Goal: Task Accomplishment & Management: Manage account settings

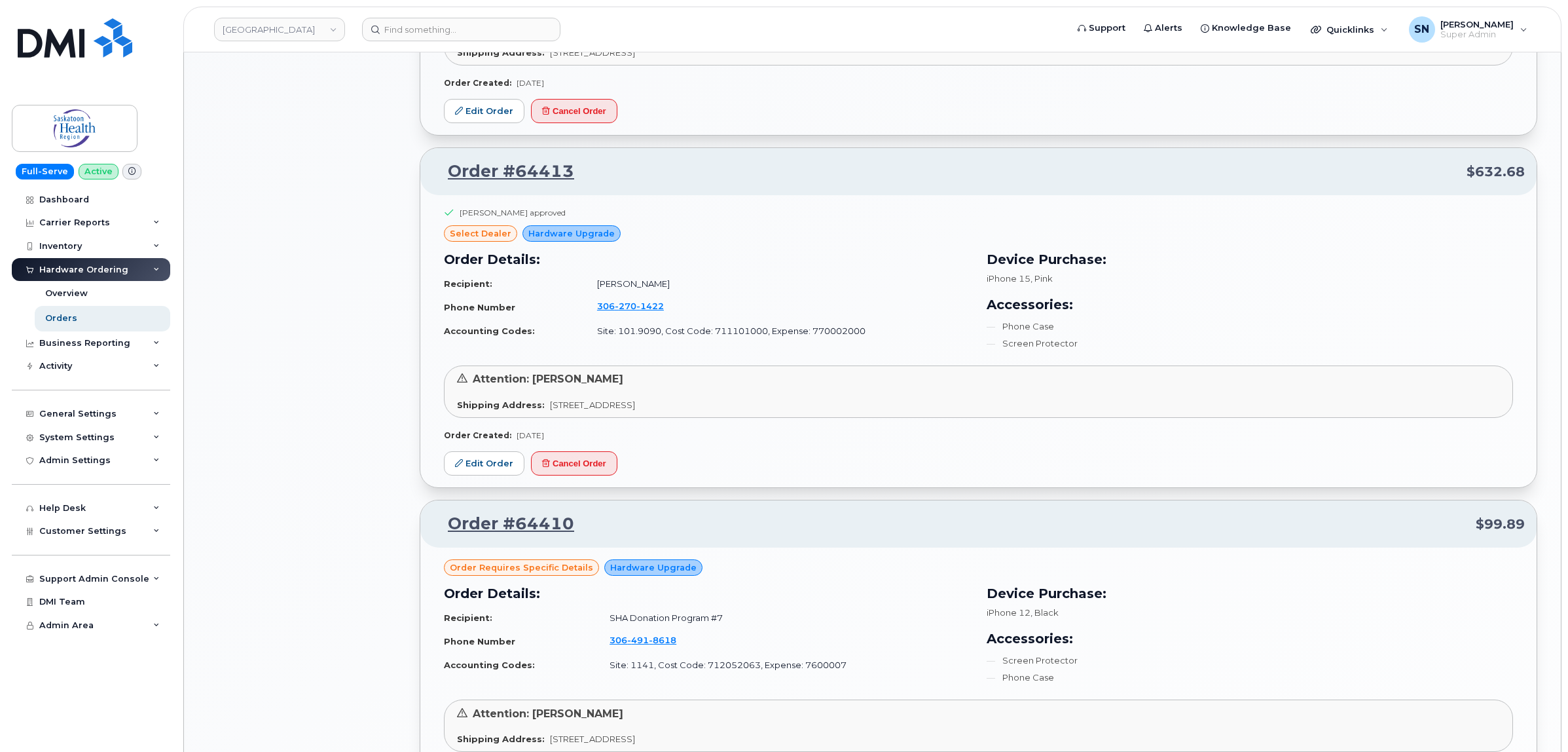
scroll to position [1310, 0]
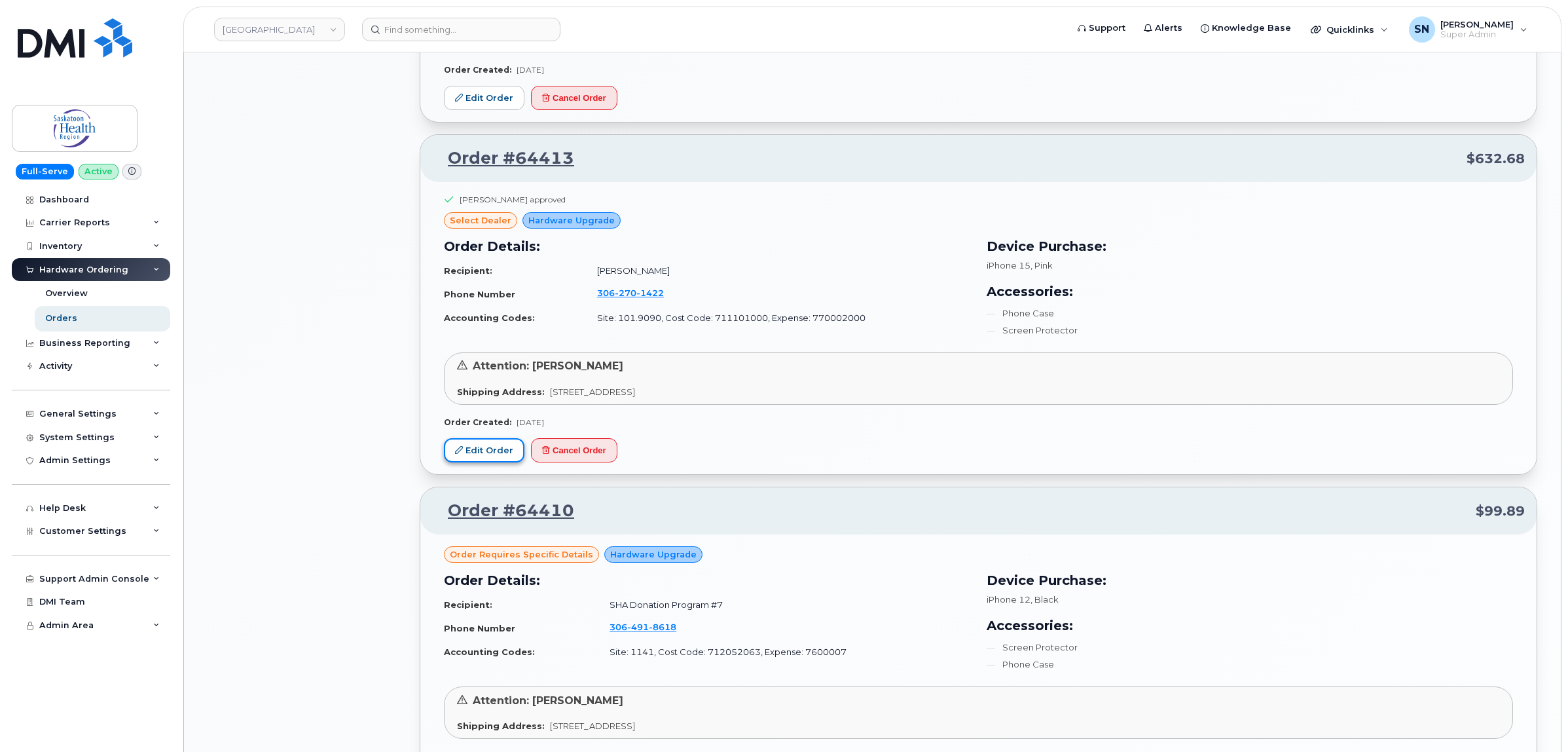
drag, startPoint x: 494, startPoint y: 459, endPoint x: 488, endPoint y: 456, distance: 6.7
click at [494, 459] on link "Edit Order" at bounding box center [483, 451] width 81 height 24
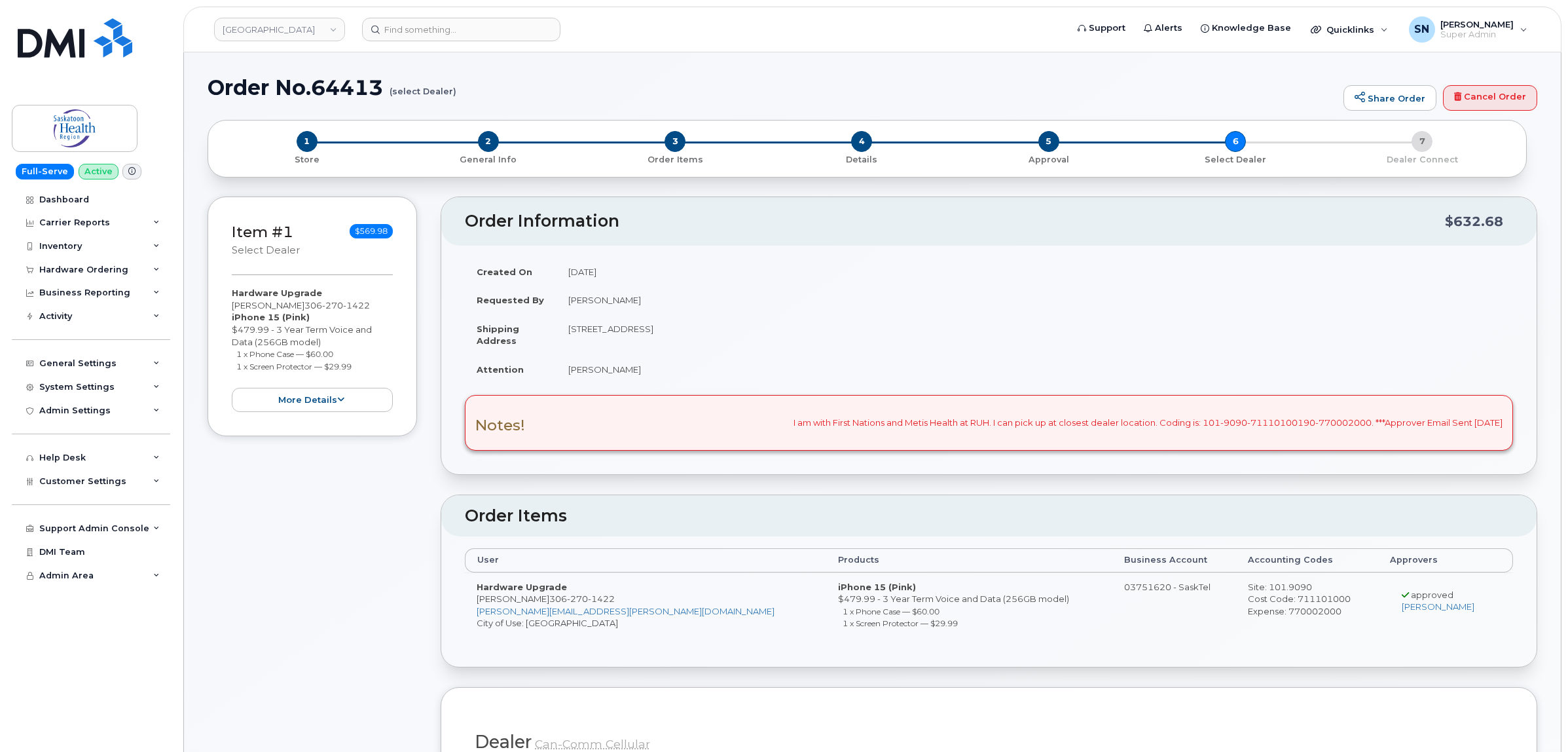
drag, startPoint x: 263, startPoint y: 358, endPoint x: 338, endPoint y: 350, distance: 75.4
click at [338, 350] on li "1 x Phone Case — $60.00" at bounding box center [315, 354] width 157 height 13
copy small "1 x Phone Case — $60.00"
drag, startPoint x: 236, startPoint y: 365, endPoint x: 358, endPoint y: 370, distance: 122.1
click at [358, 370] on li "1 x Screen Protector — $29.99" at bounding box center [315, 366] width 157 height 13
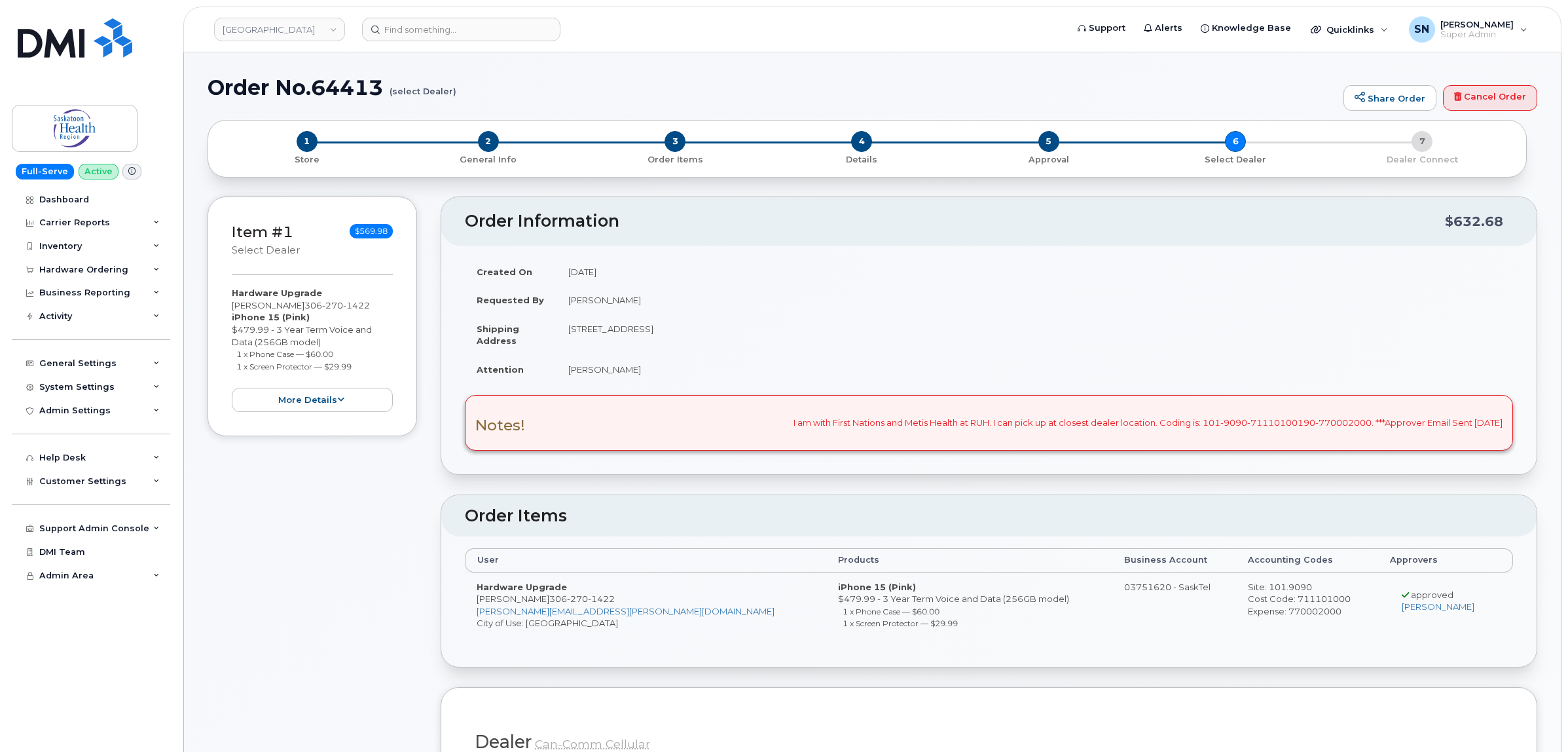
copy small "1 x Screen Protector — $29.99"
drag, startPoint x: 231, startPoint y: 301, endPoint x: 298, endPoint y: 302, distance: 67.0
click at [298, 302] on div "Item #1 select Dealer $569.98 Hardware Upgrade Cristina Ugolini 306 270 1422 iP…" at bounding box center [312, 316] width 210 height 240
copy div "Cristina Ugolini"
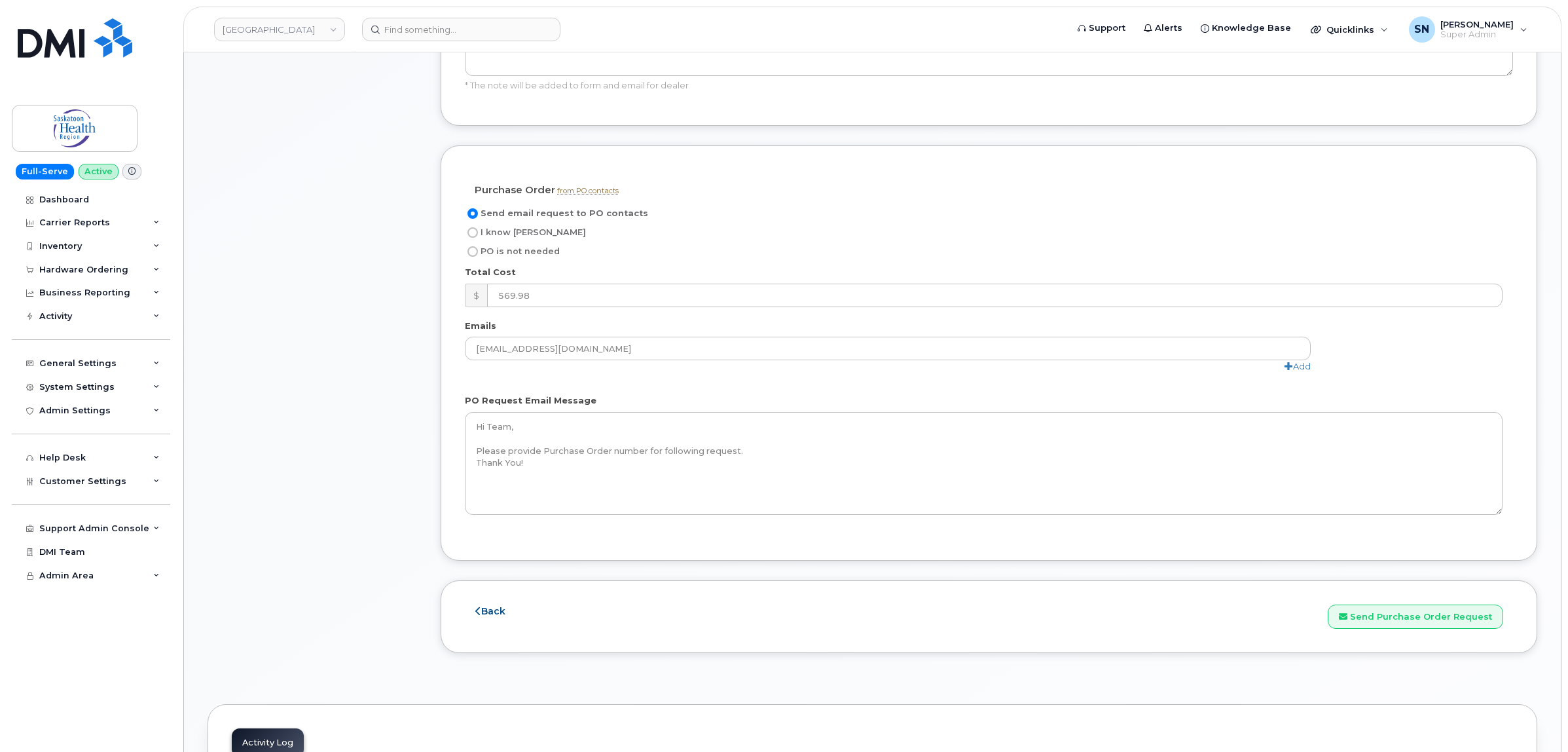
scroll to position [1146, 0]
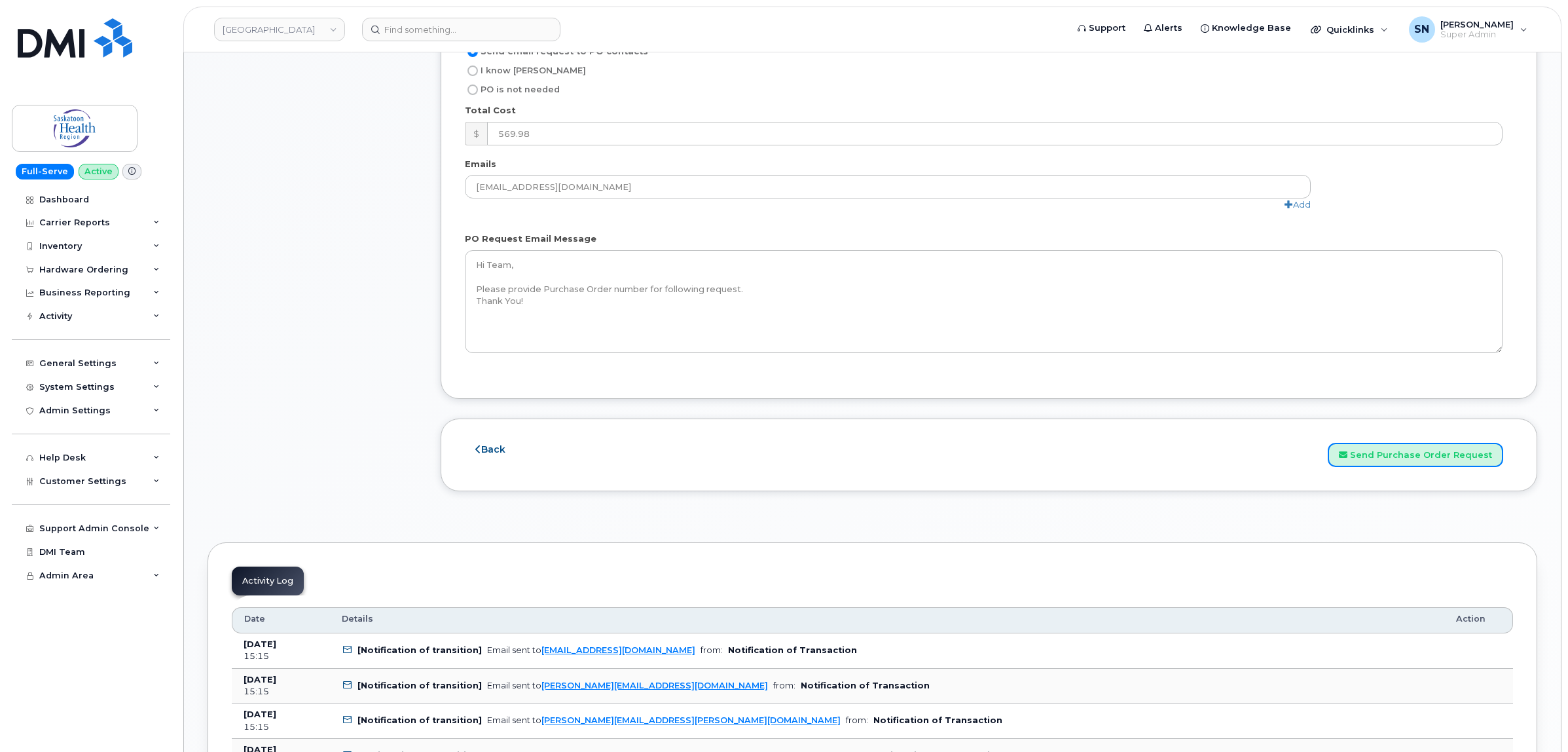
click at [1446, 463] on button "Send Purchase Order Request" at bounding box center [1416, 455] width 175 height 24
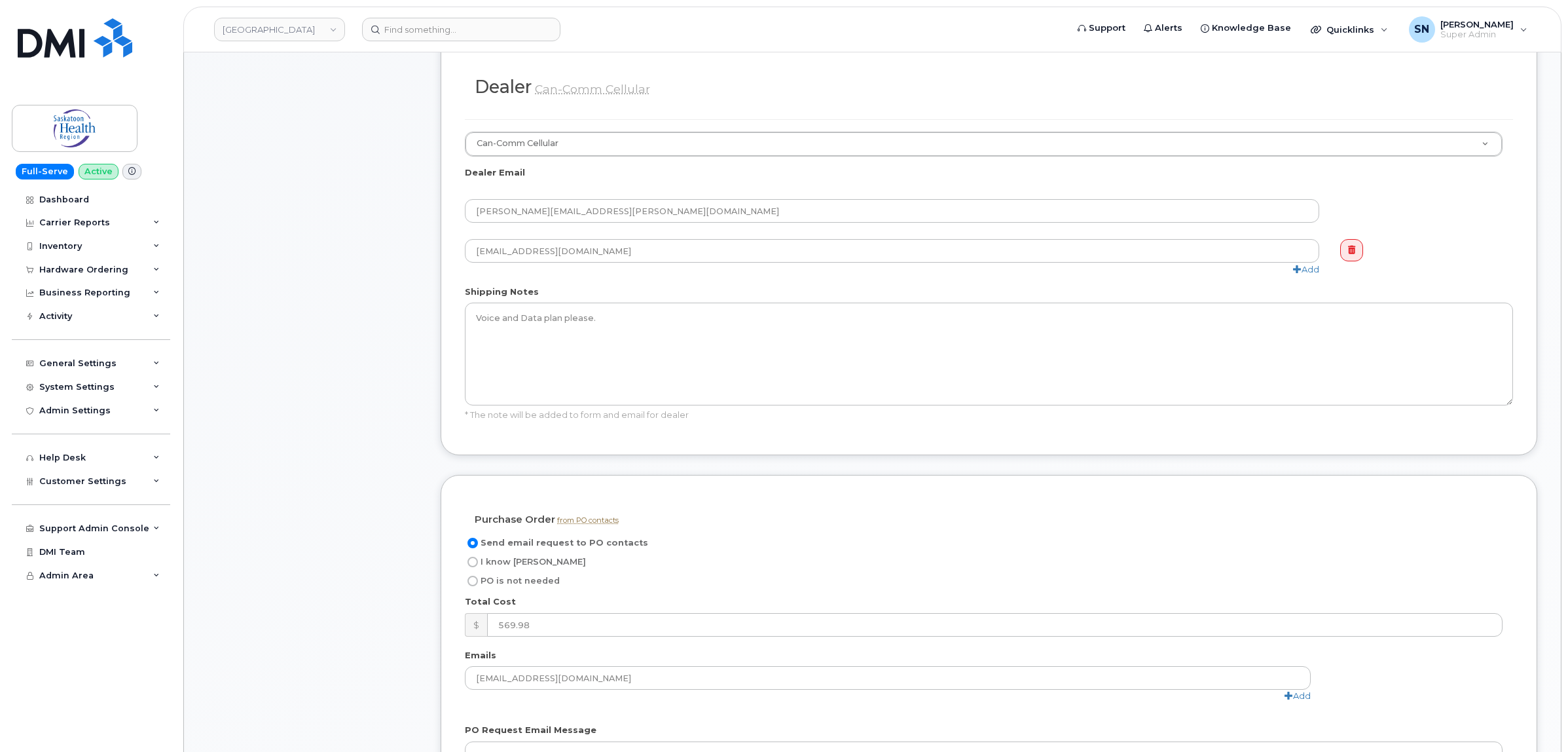
scroll to position [374, 0]
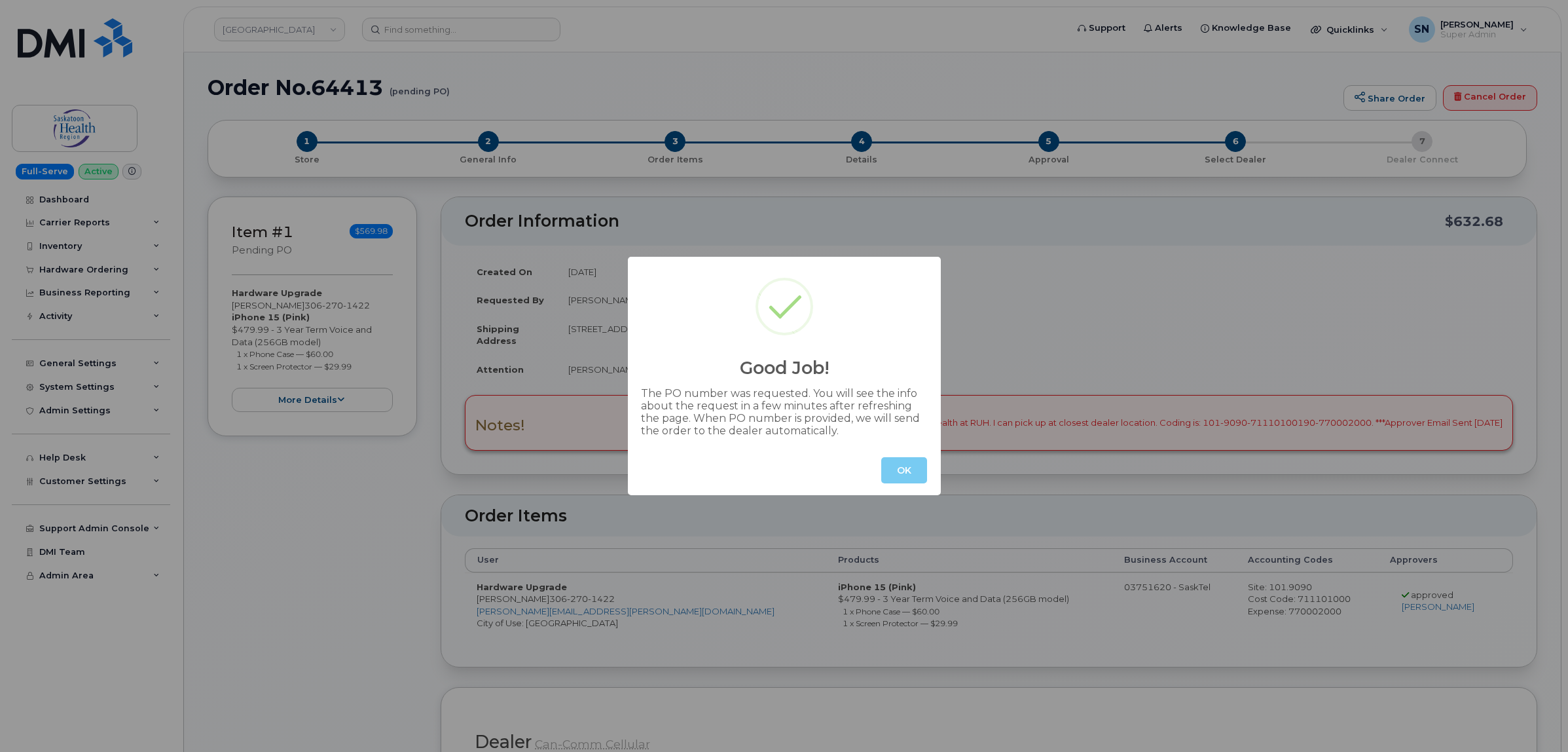
click at [907, 471] on button "OK" at bounding box center [904, 470] width 46 height 26
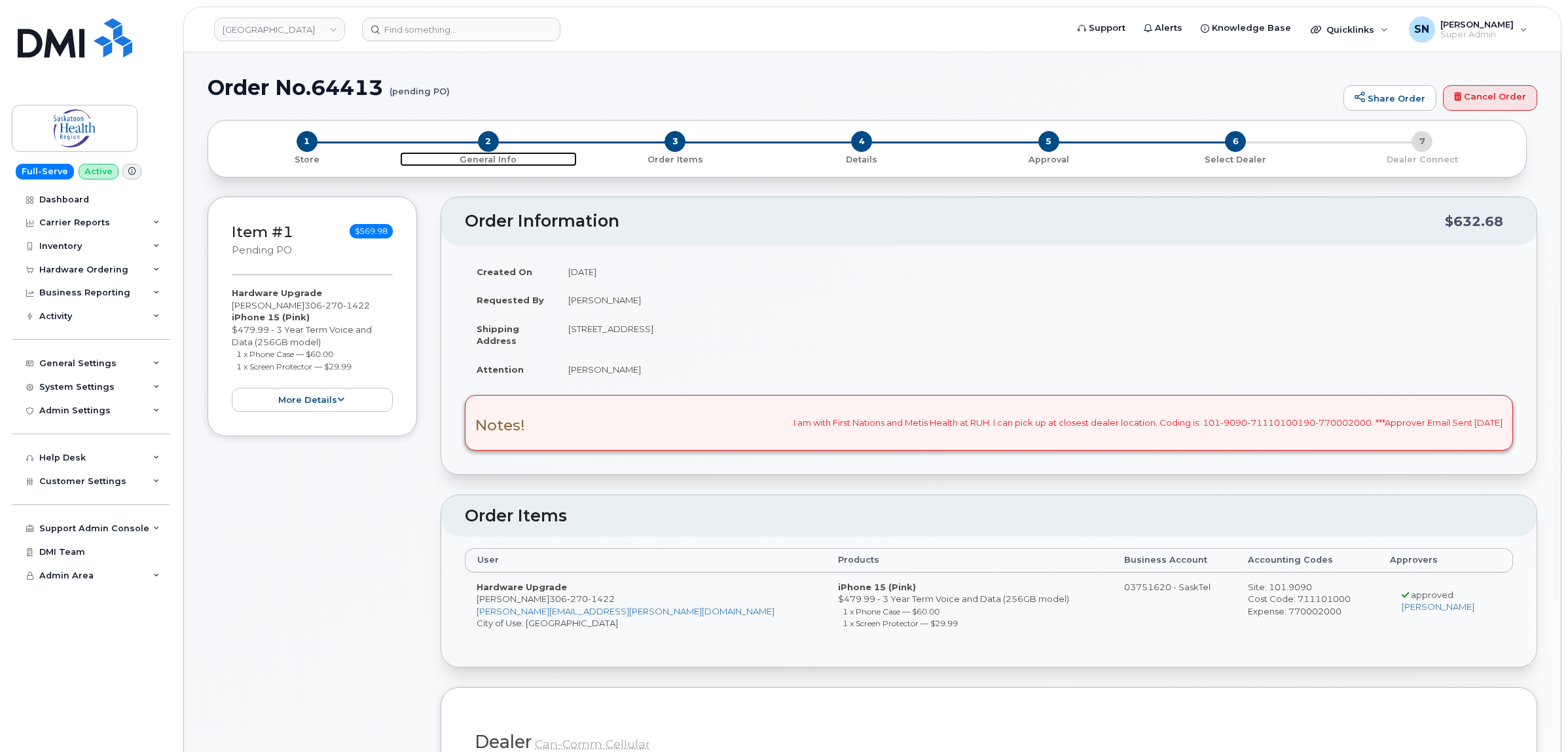
click at [492, 139] on span "2" at bounding box center [488, 141] width 21 height 21
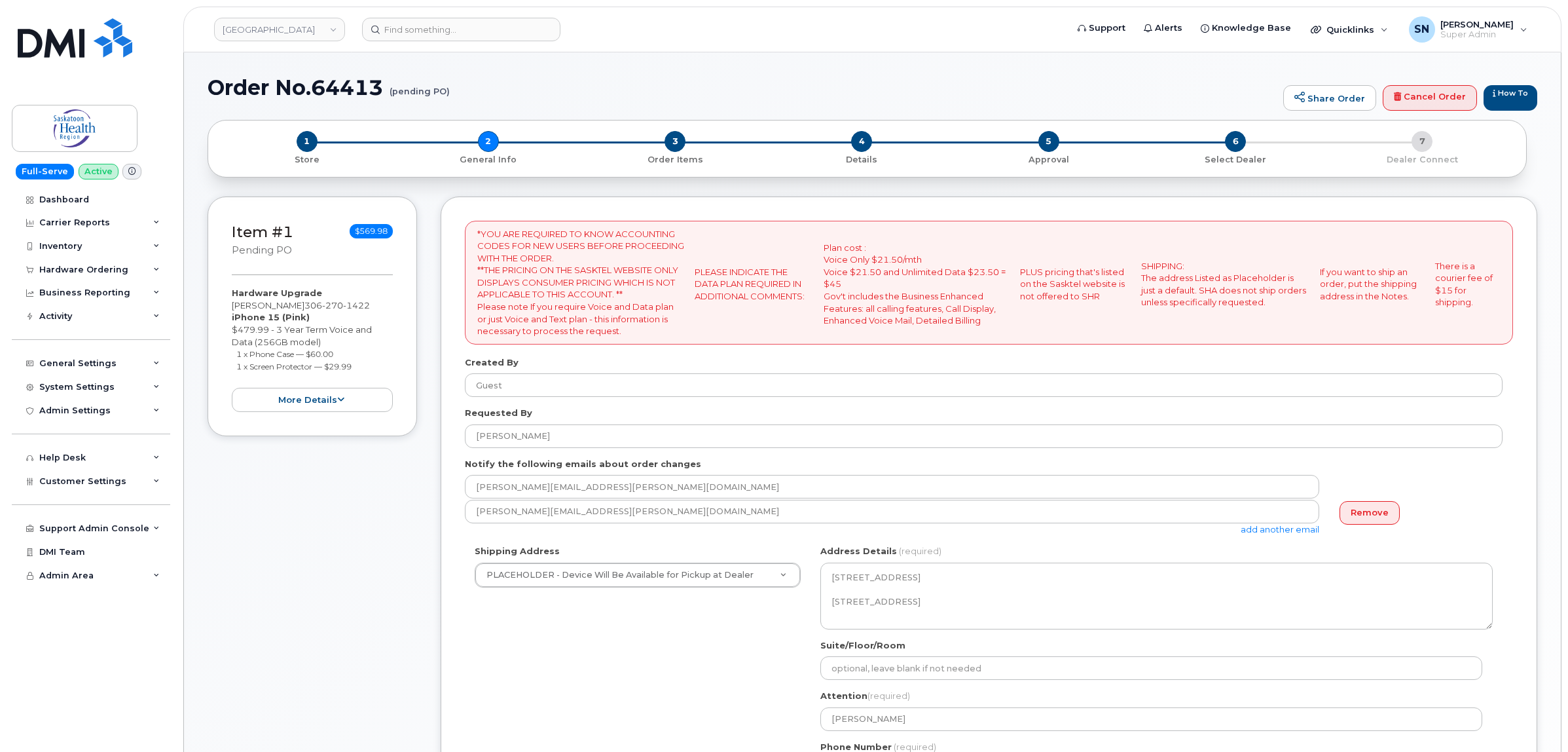
select select
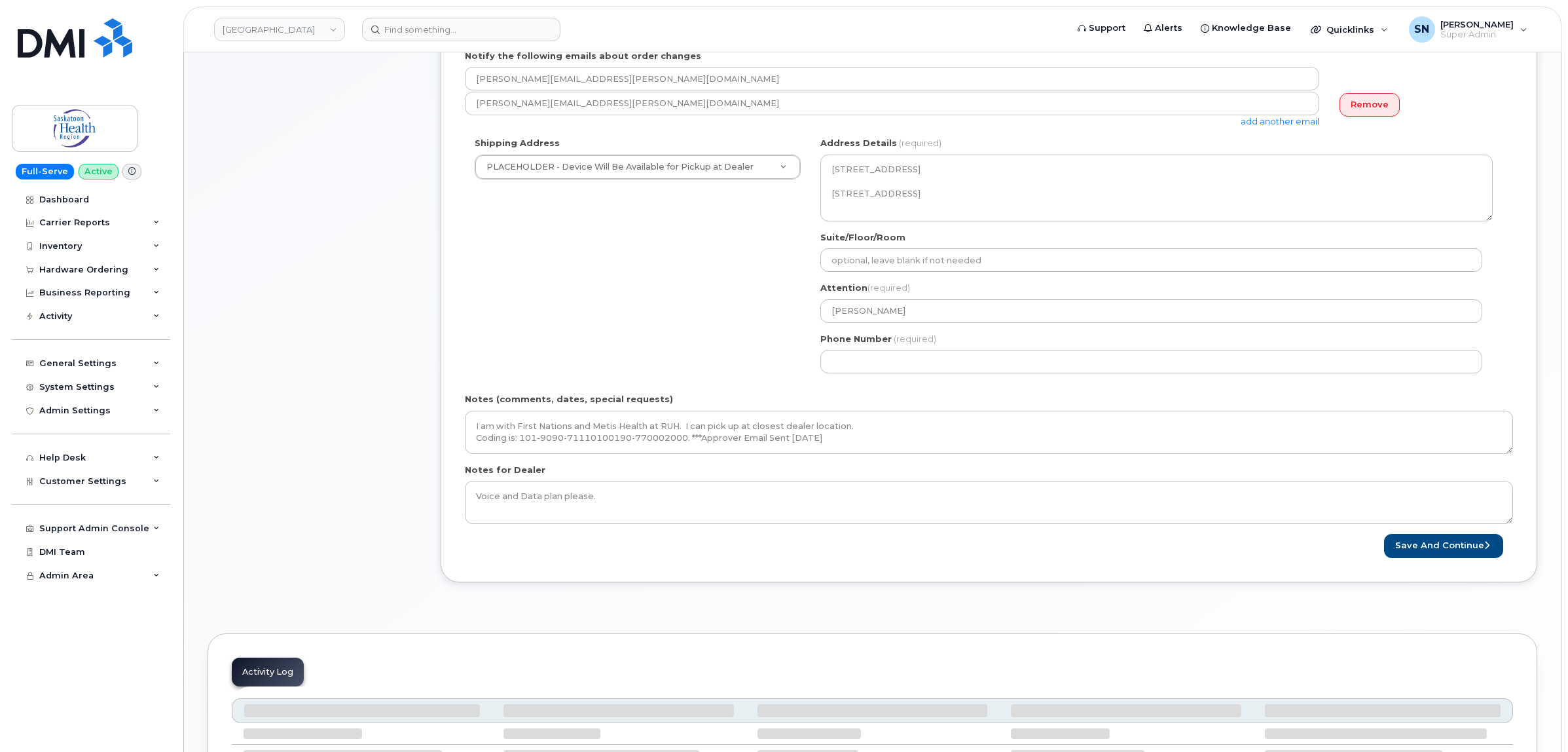
scroll to position [410, 0]
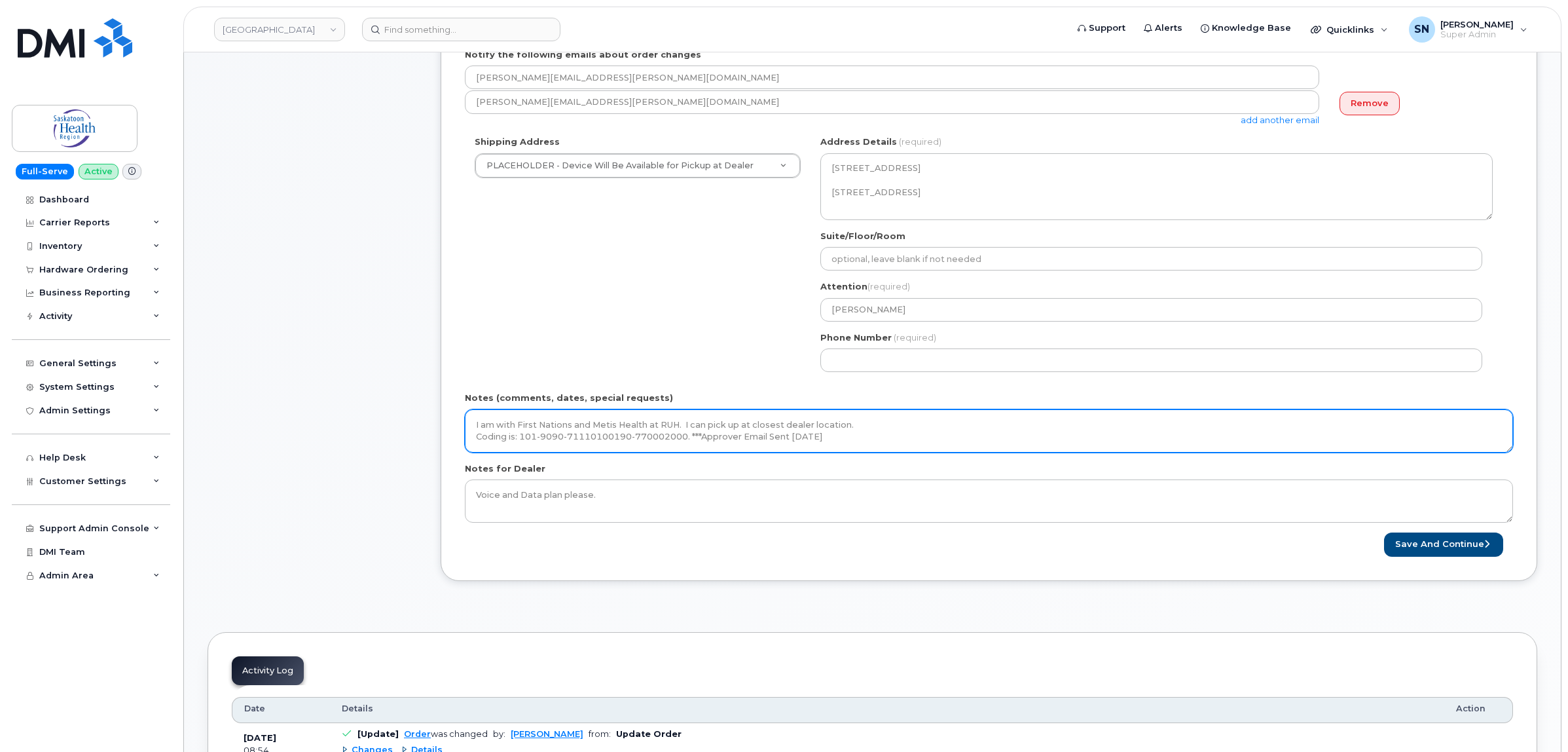
click at [921, 441] on textarea "I am with First Nations and Metis Health at RUH. I can pick up at closest deale…" at bounding box center [989, 431] width 1048 height 43
type textarea "I am with First Nations and Metis Health at RUH. I can pick up at closest deale…"
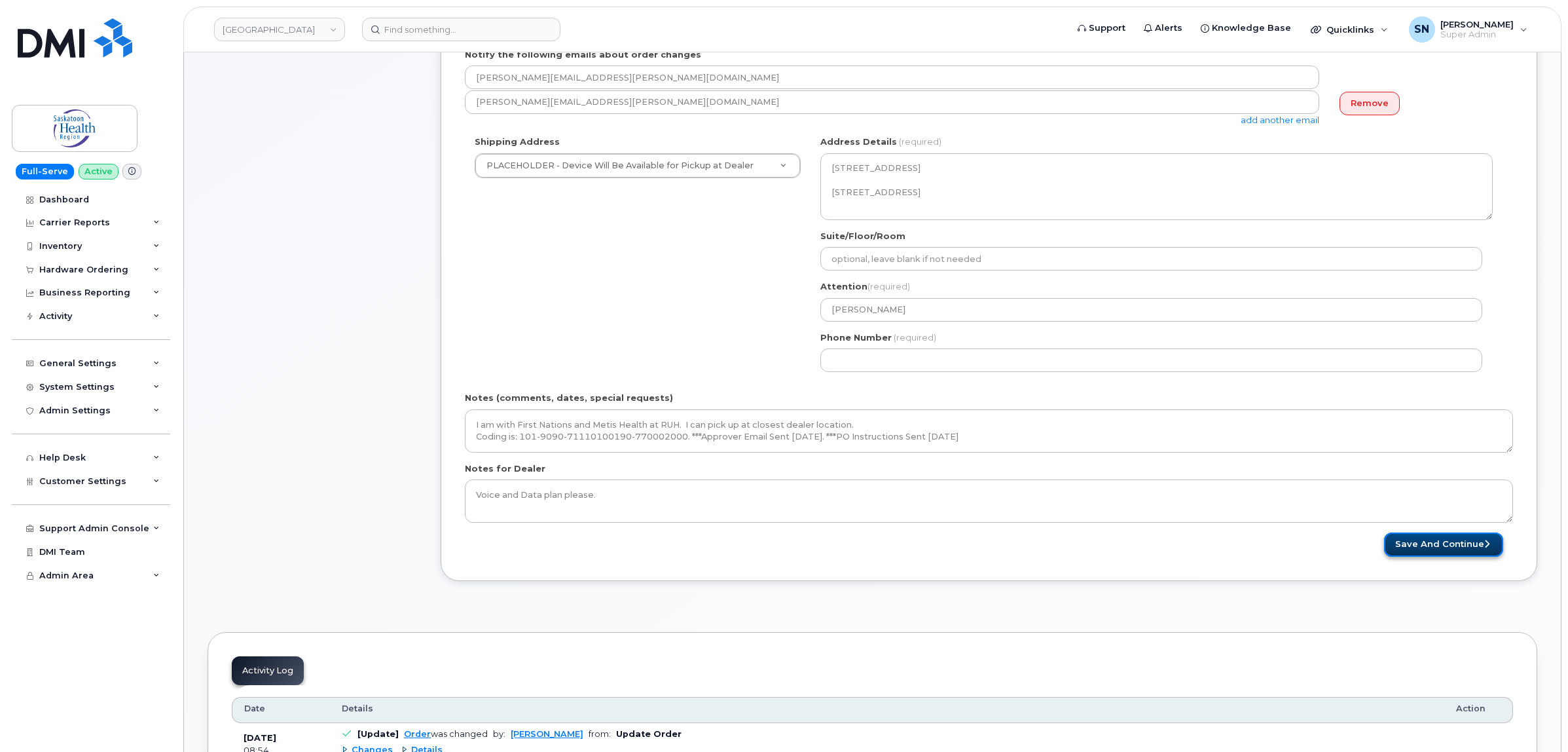
click at [1448, 544] on button "Save and Continue" at bounding box center [1444, 544] width 119 height 24
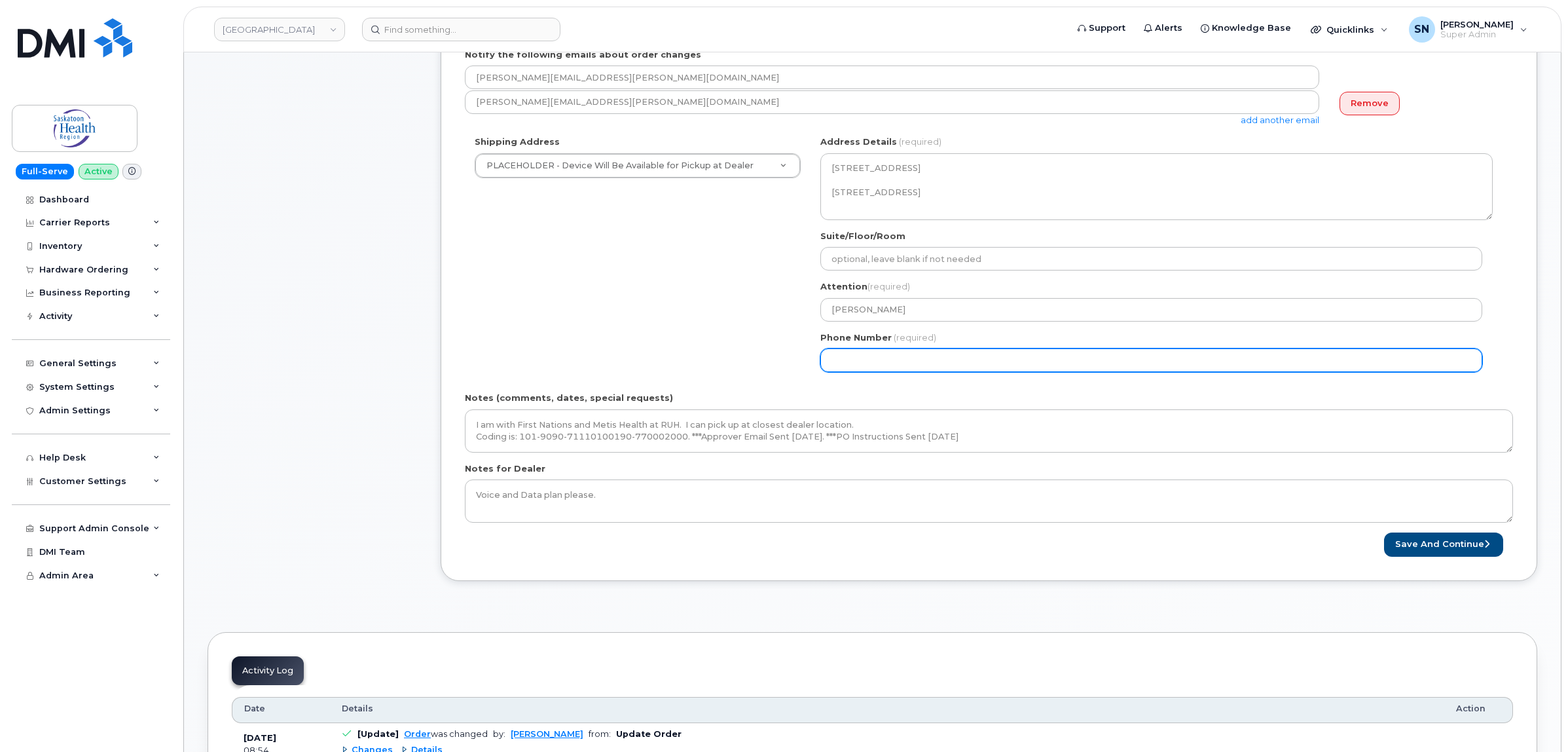
select select
type input "123456789"
select select
type input "1234567890"
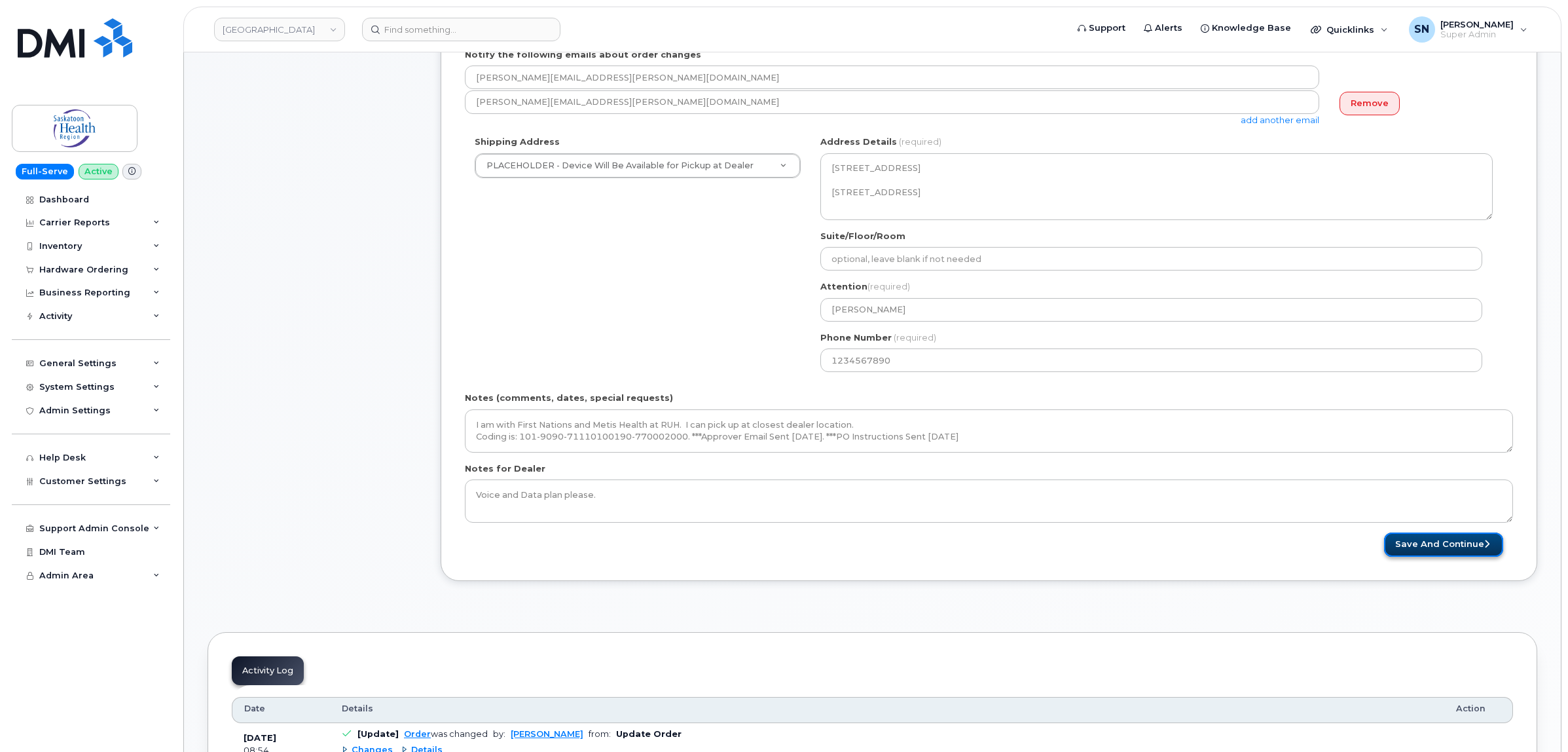
click at [1421, 537] on button "Save and Continue" at bounding box center [1444, 544] width 119 height 24
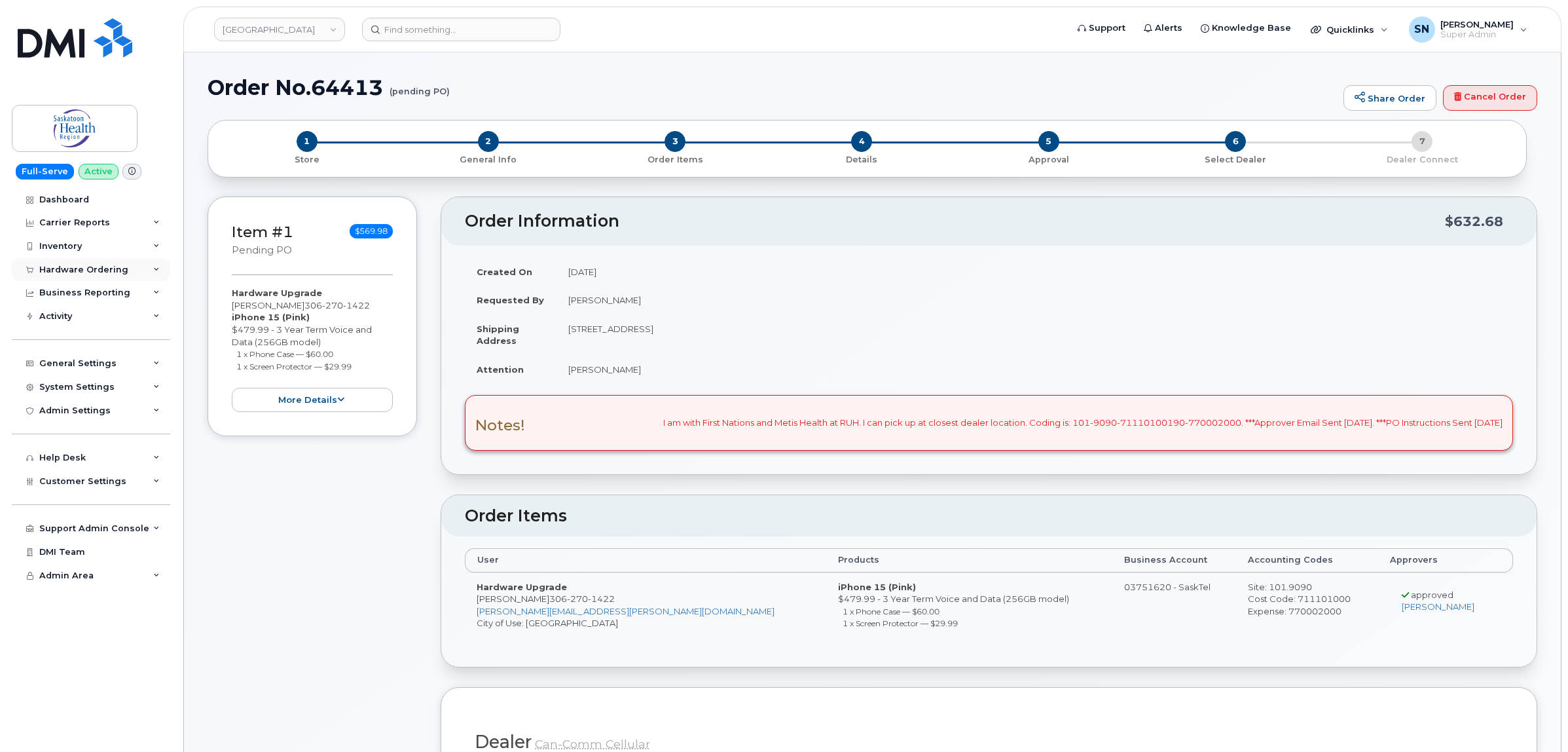
click at [106, 266] on div "Hardware Ordering" at bounding box center [85, 270] width 89 height 11
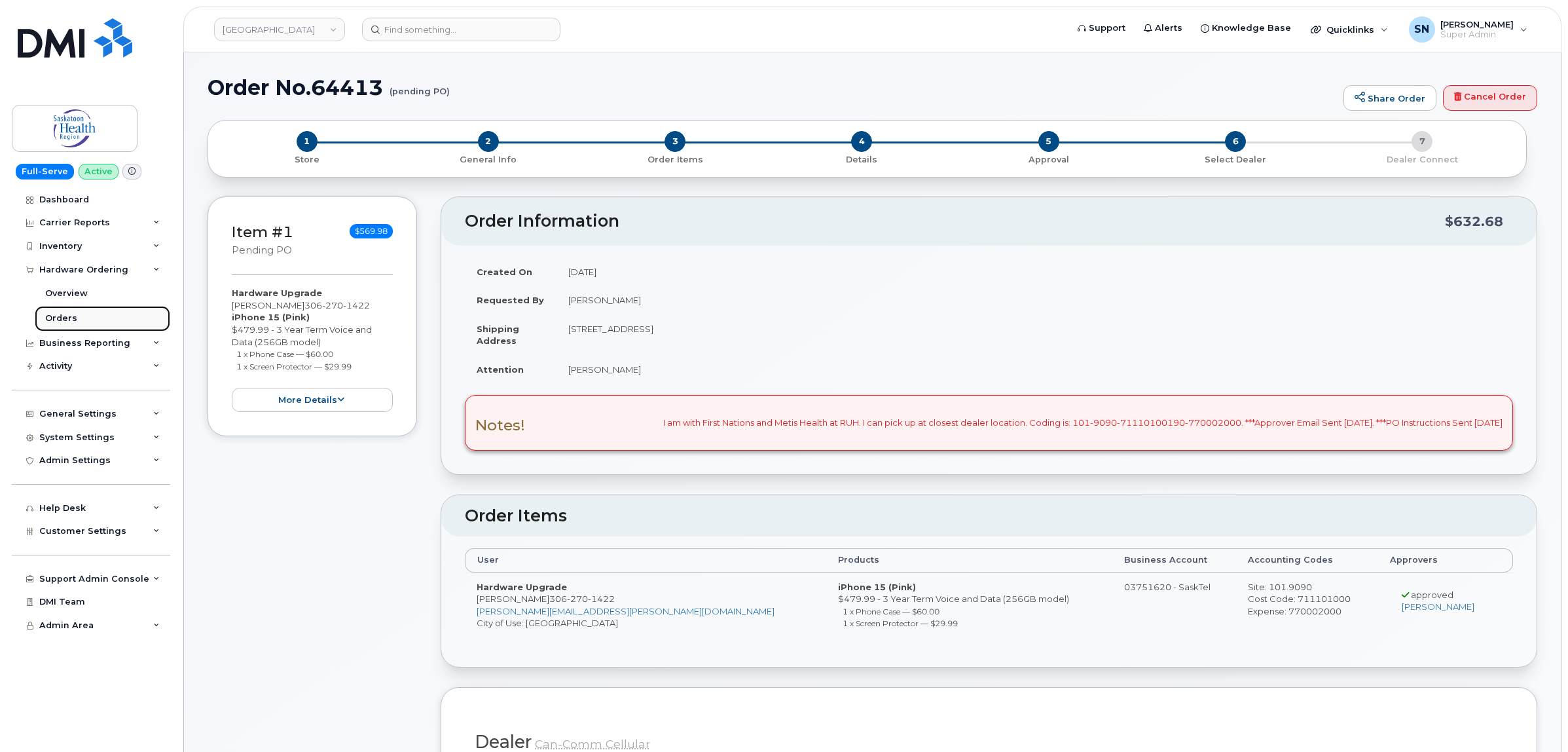
click at [70, 319] on div "Orders" at bounding box center [61, 318] width 32 height 12
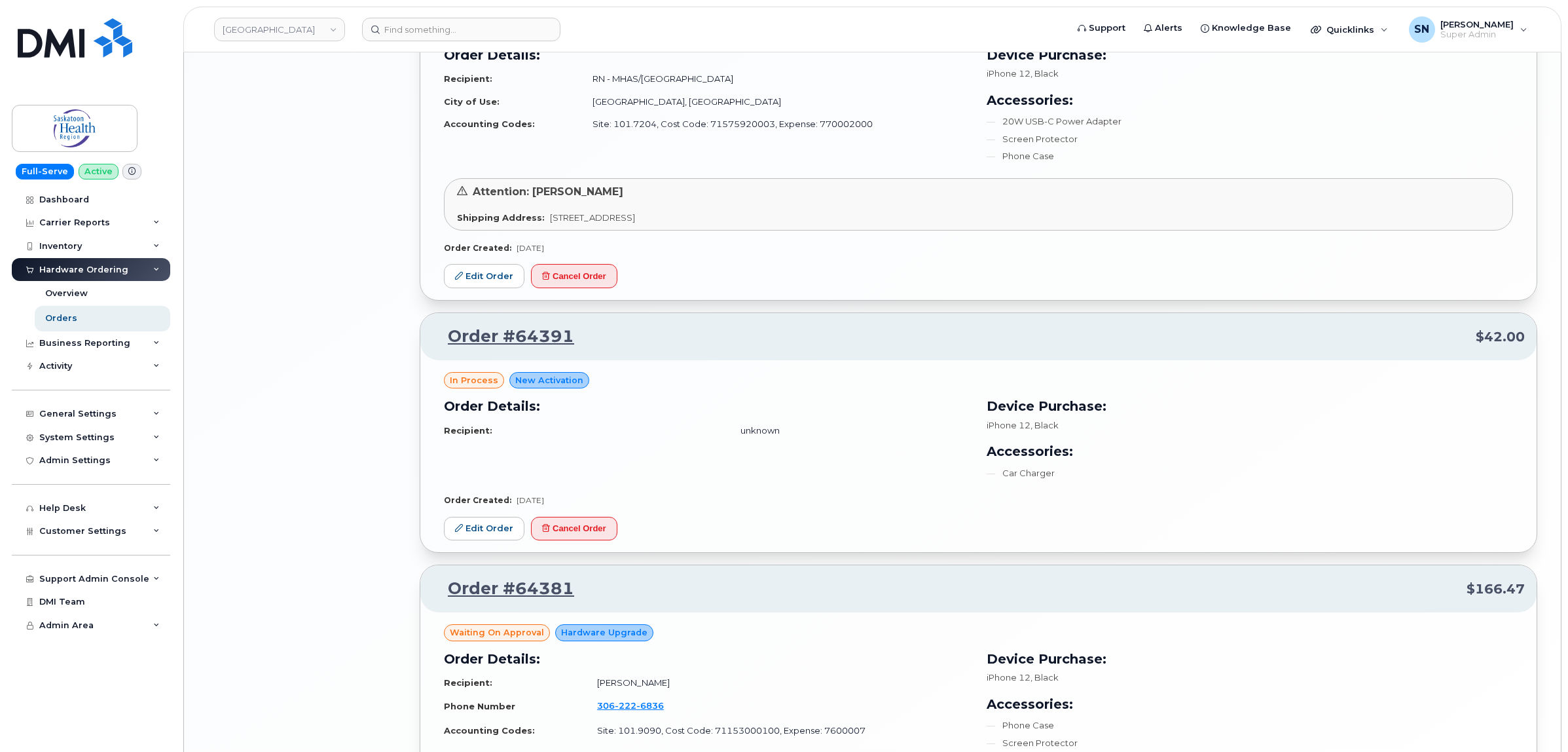
scroll to position [2457, 0]
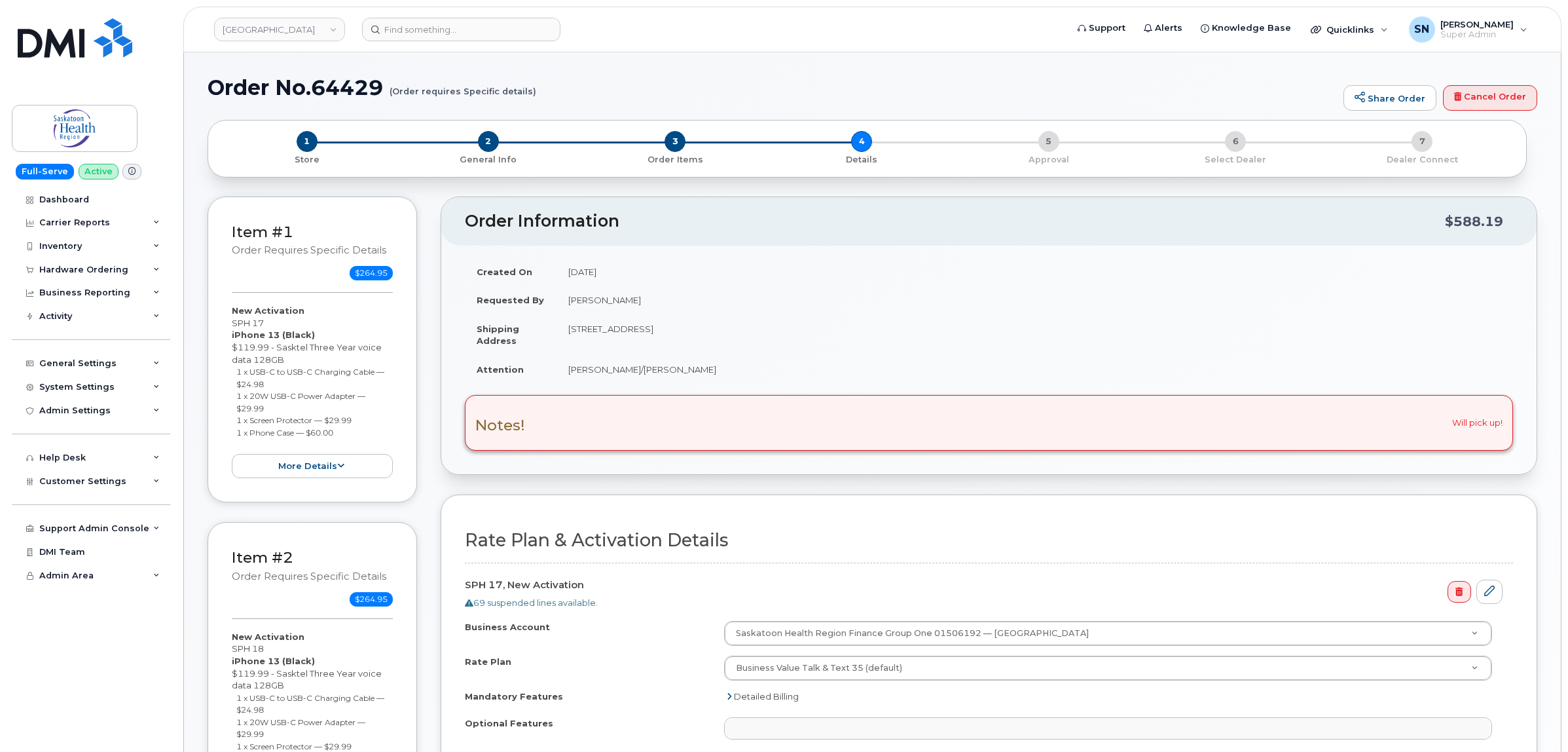
select select
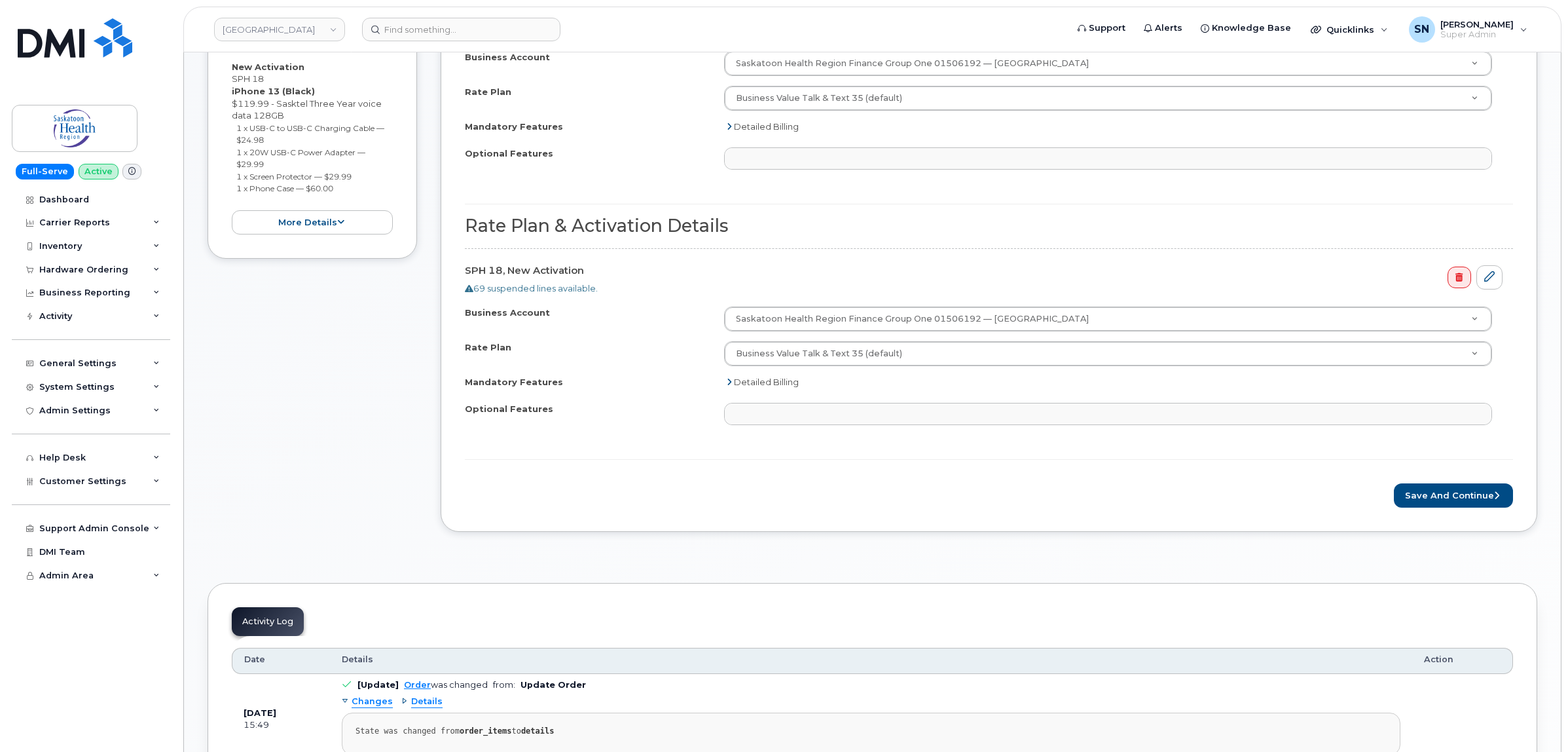
scroll to position [573, 0]
click at [1431, 502] on button "Save and Continue" at bounding box center [1454, 492] width 119 height 24
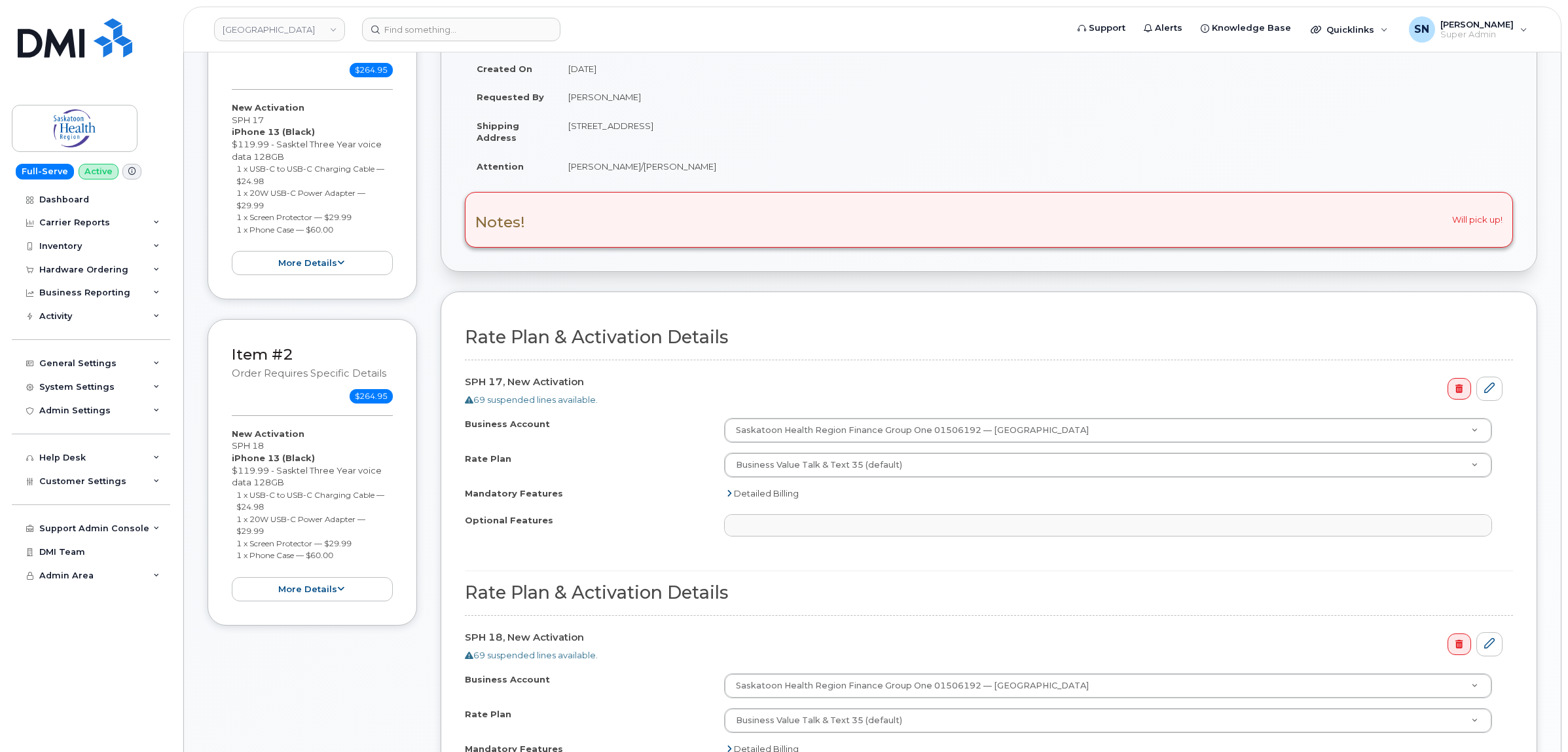
scroll to position [164, 0]
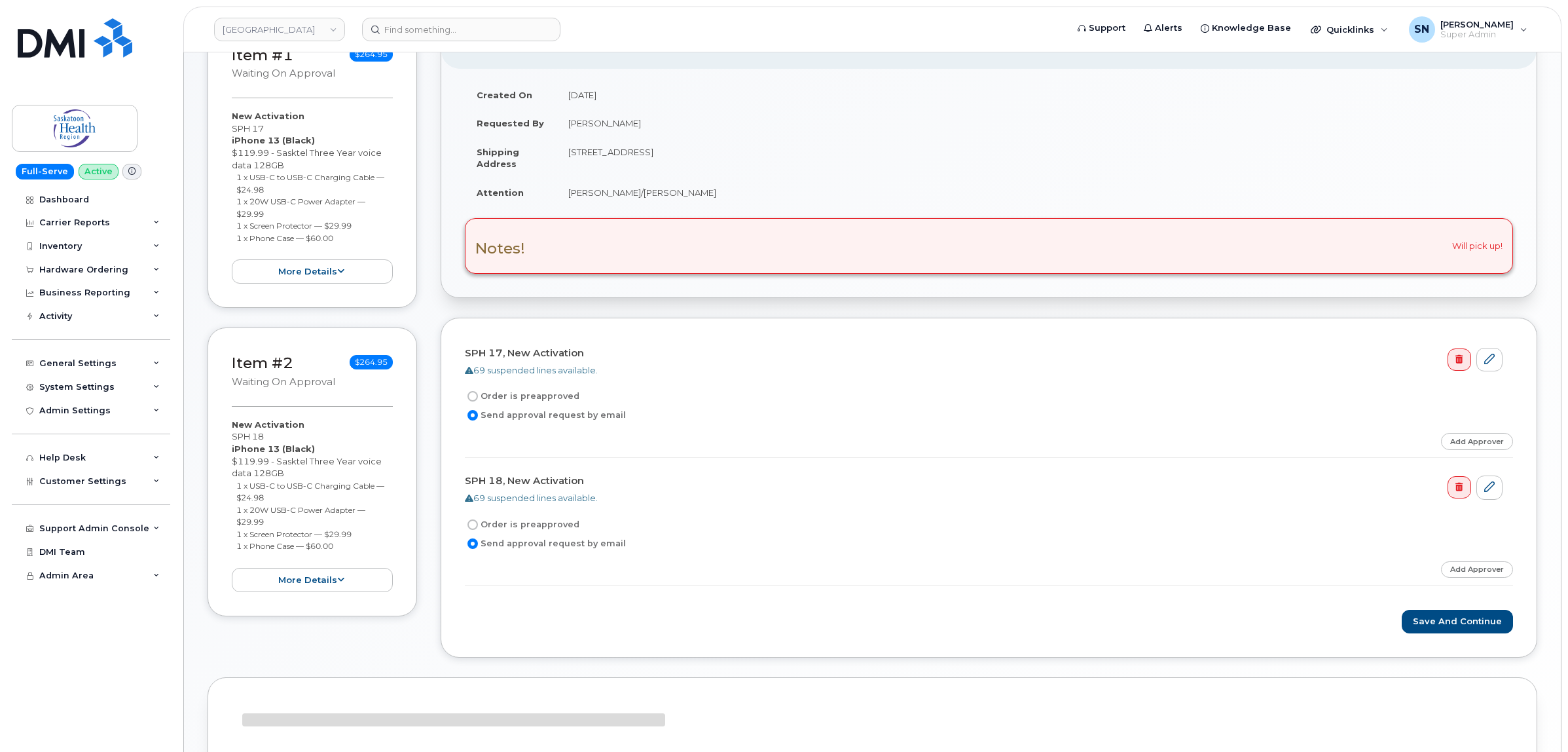
scroll to position [327, 0]
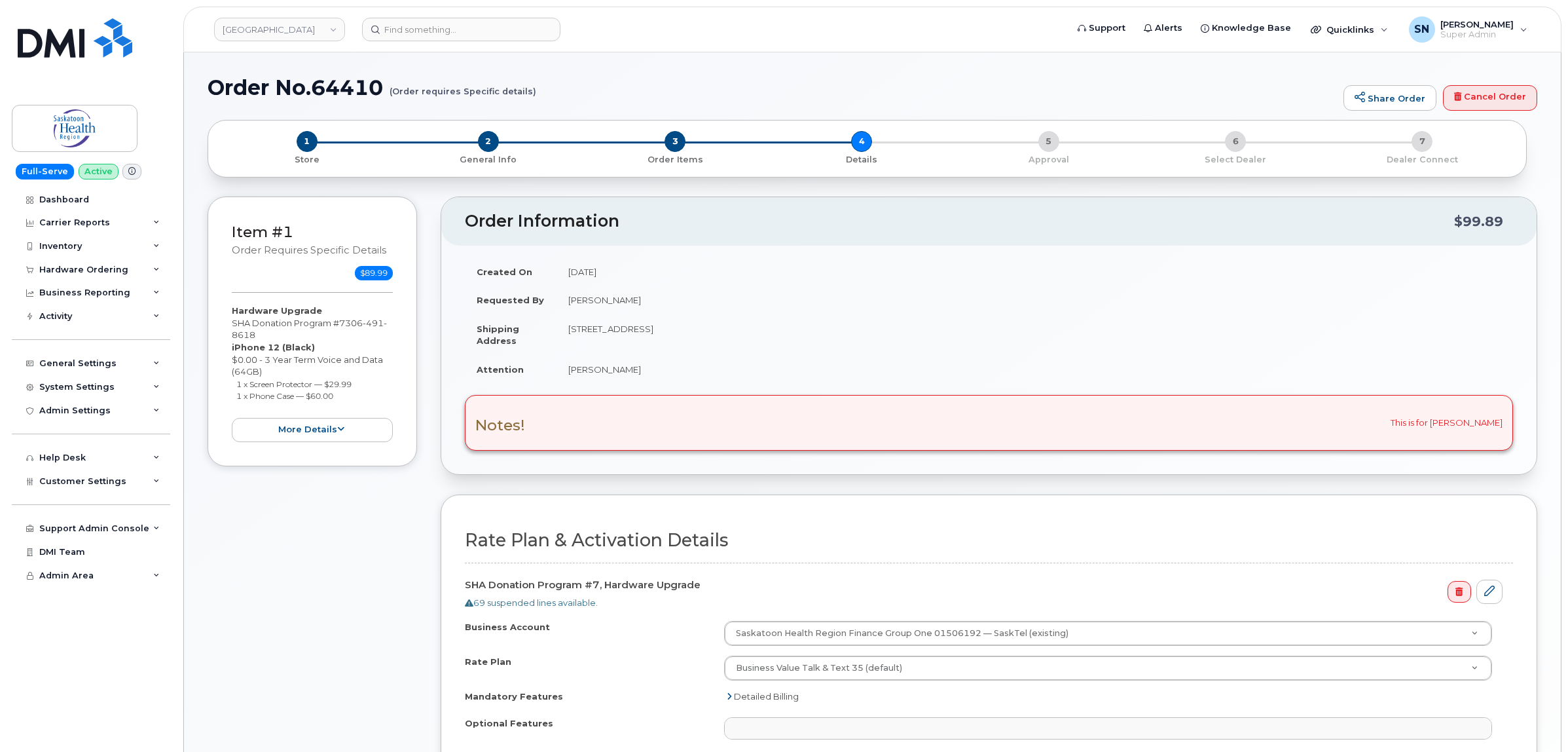
select select
click at [288, 501] on div "Item #1 Order requires Specific details $89.99 Hardware Upgrade SHA Donation Pr…" at bounding box center [312, 531] width 210 height 669
drag, startPoint x: 385, startPoint y: 28, endPoint x: 490, endPoint y: 342, distance: 331.1
click at [490, 342] on strong "Shipping Address" at bounding box center [497, 334] width 43 height 23
click at [712, 364] on td "Monica Keet" at bounding box center [1035, 369] width 957 height 29
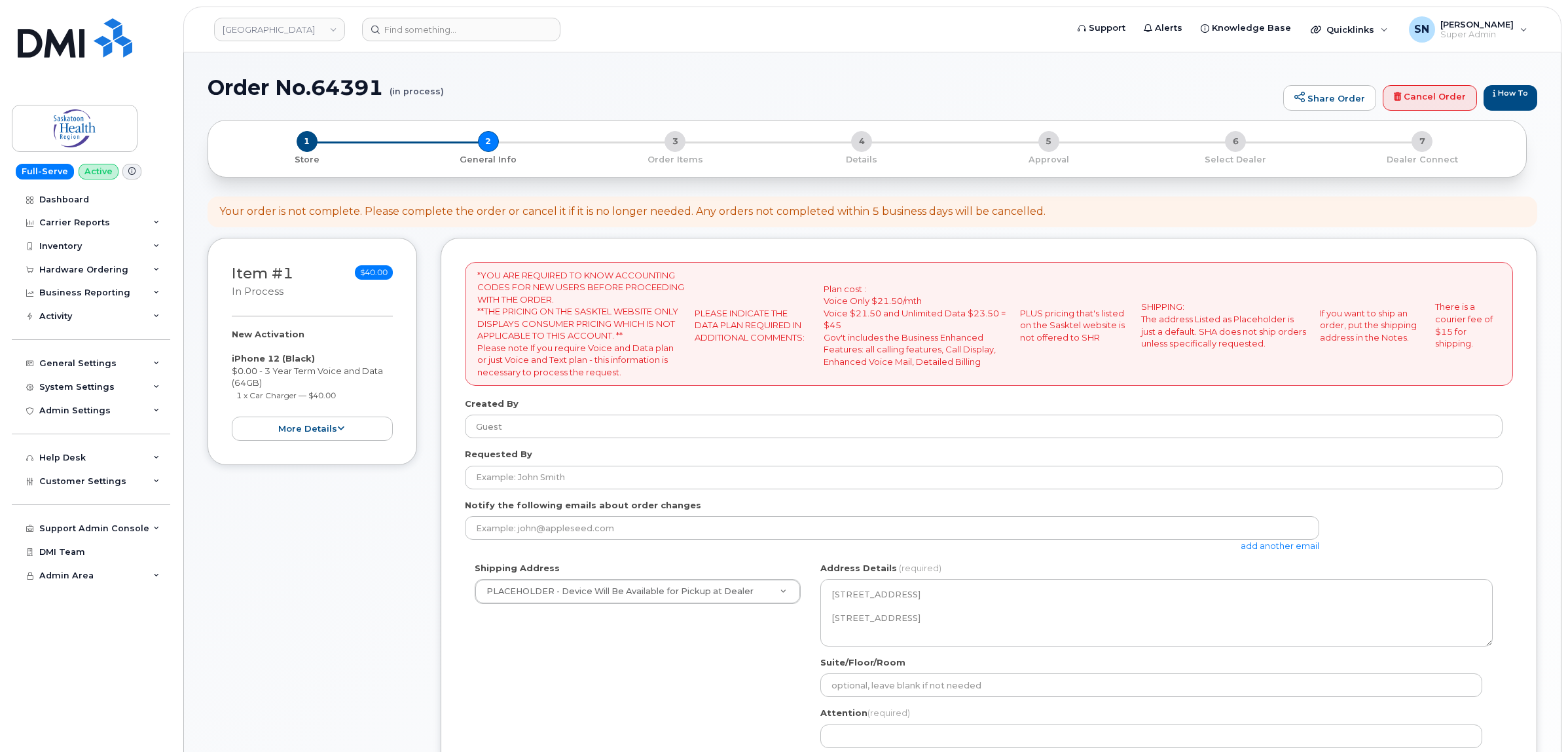
select select
click at [1459, 98] on link "Cancel Order" at bounding box center [1430, 98] width 94 height 26
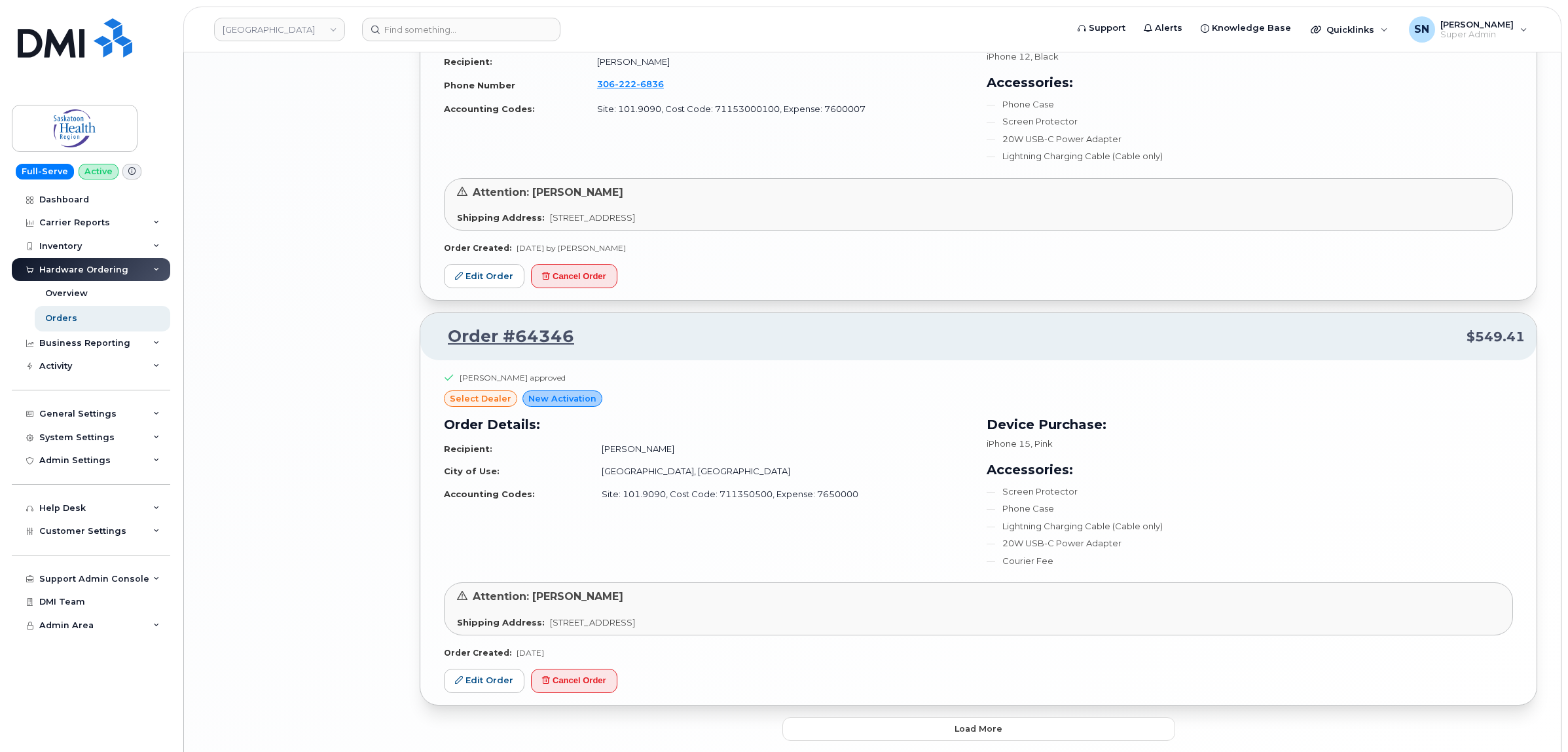
scroll to position [2645, 0]
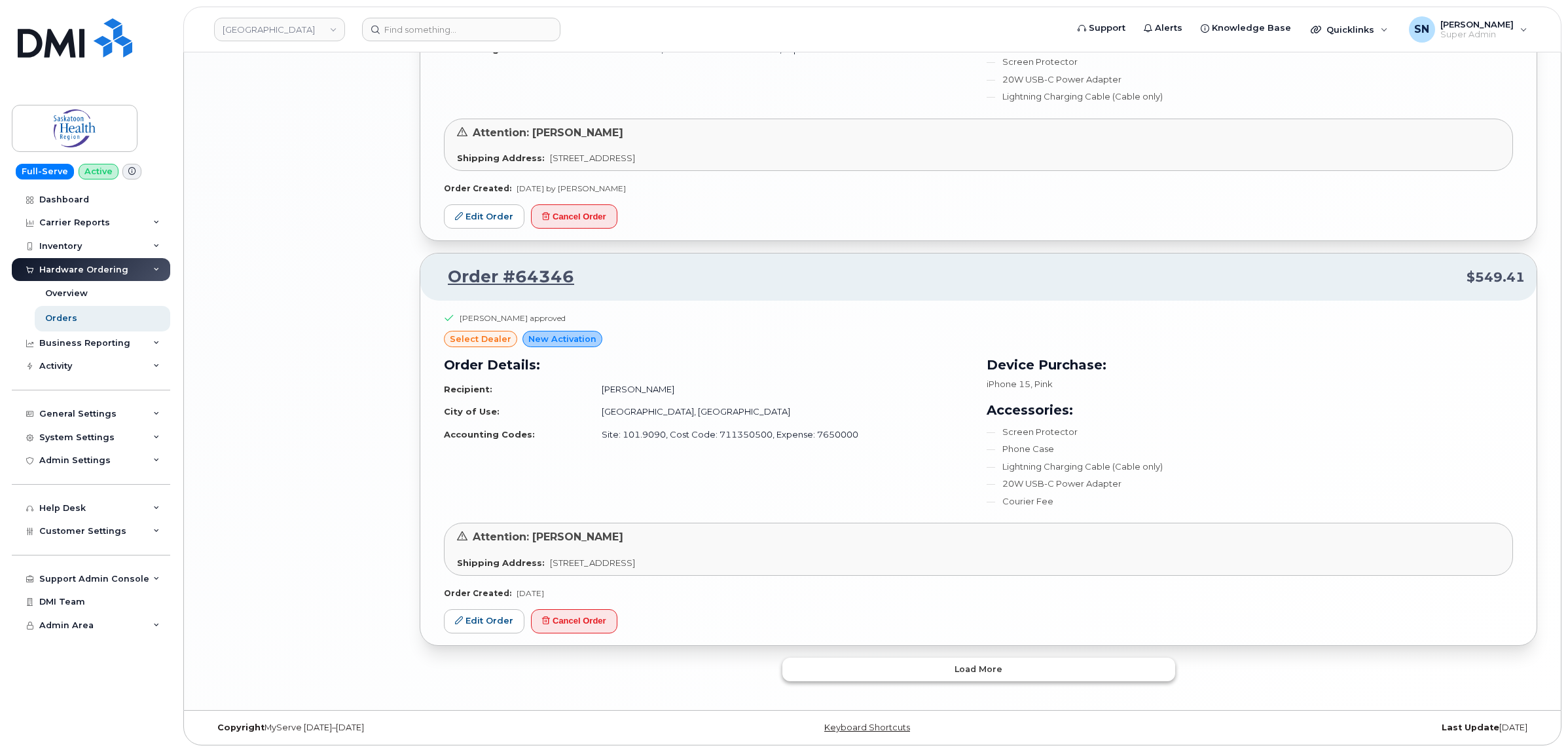
click at [845, 664] on button "Load more" at bounding box center [978, 669] width 393 height 24
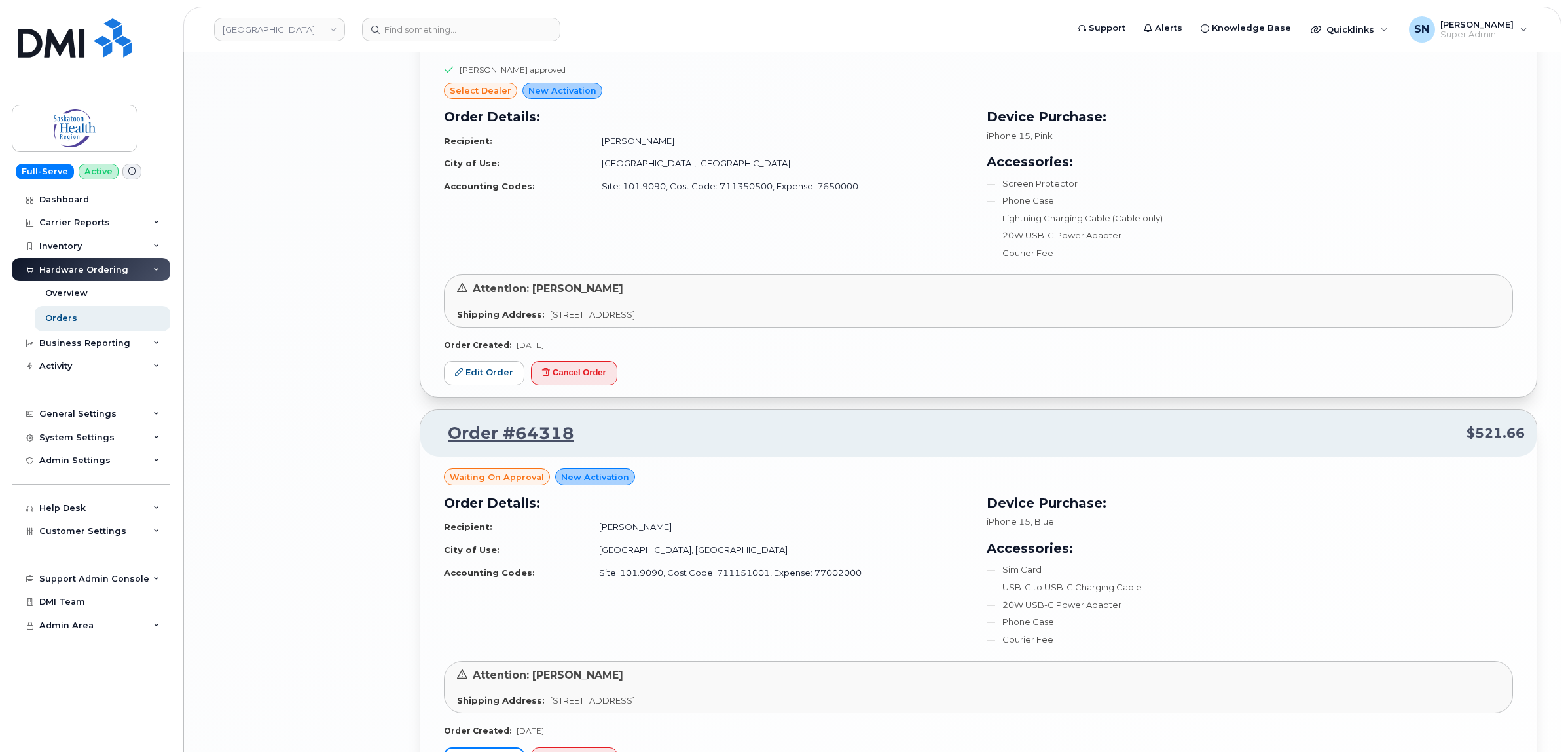
scroll to position [2806, 0]
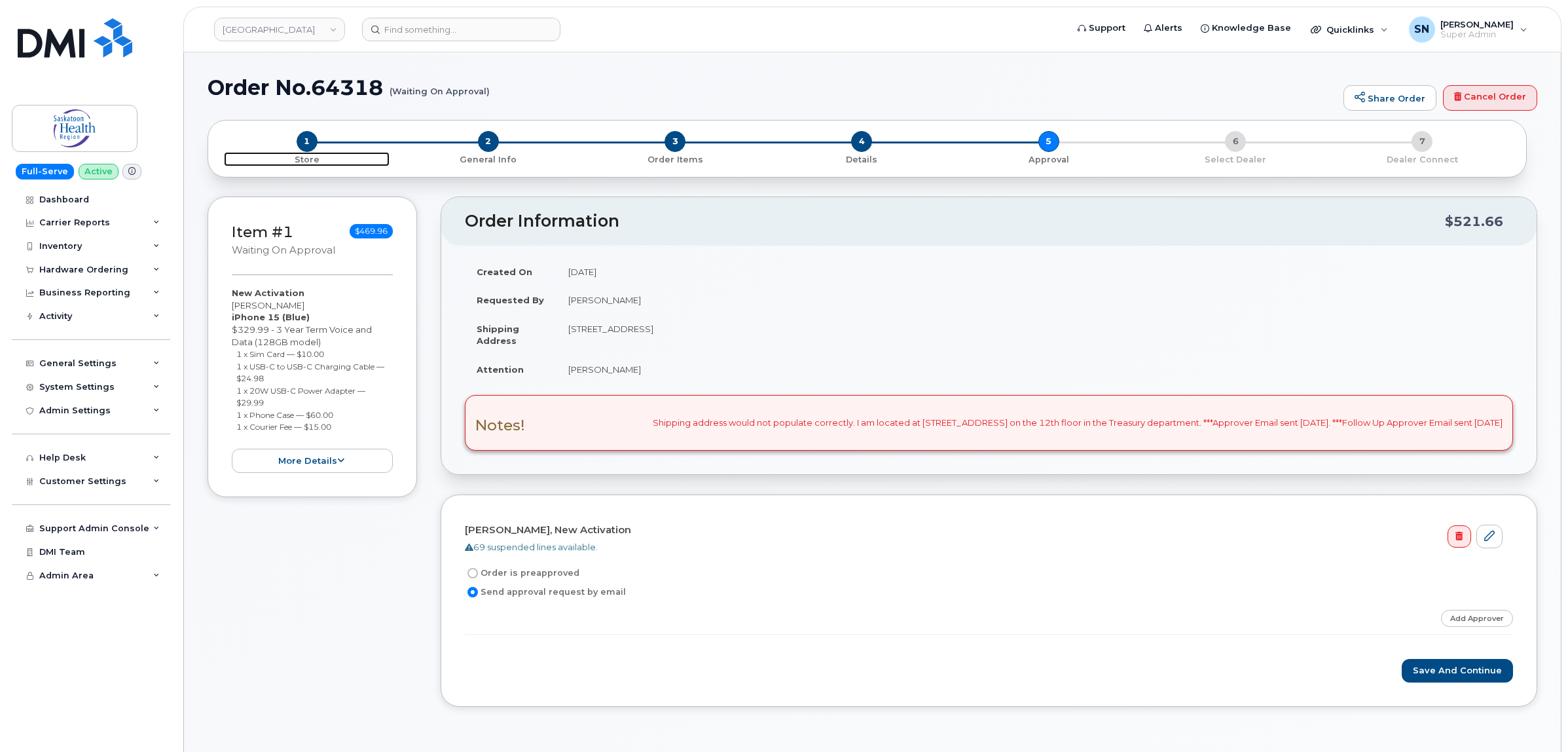
click at [305, 141] on span "1" at bounding box center [306, 141] width 21 height 21
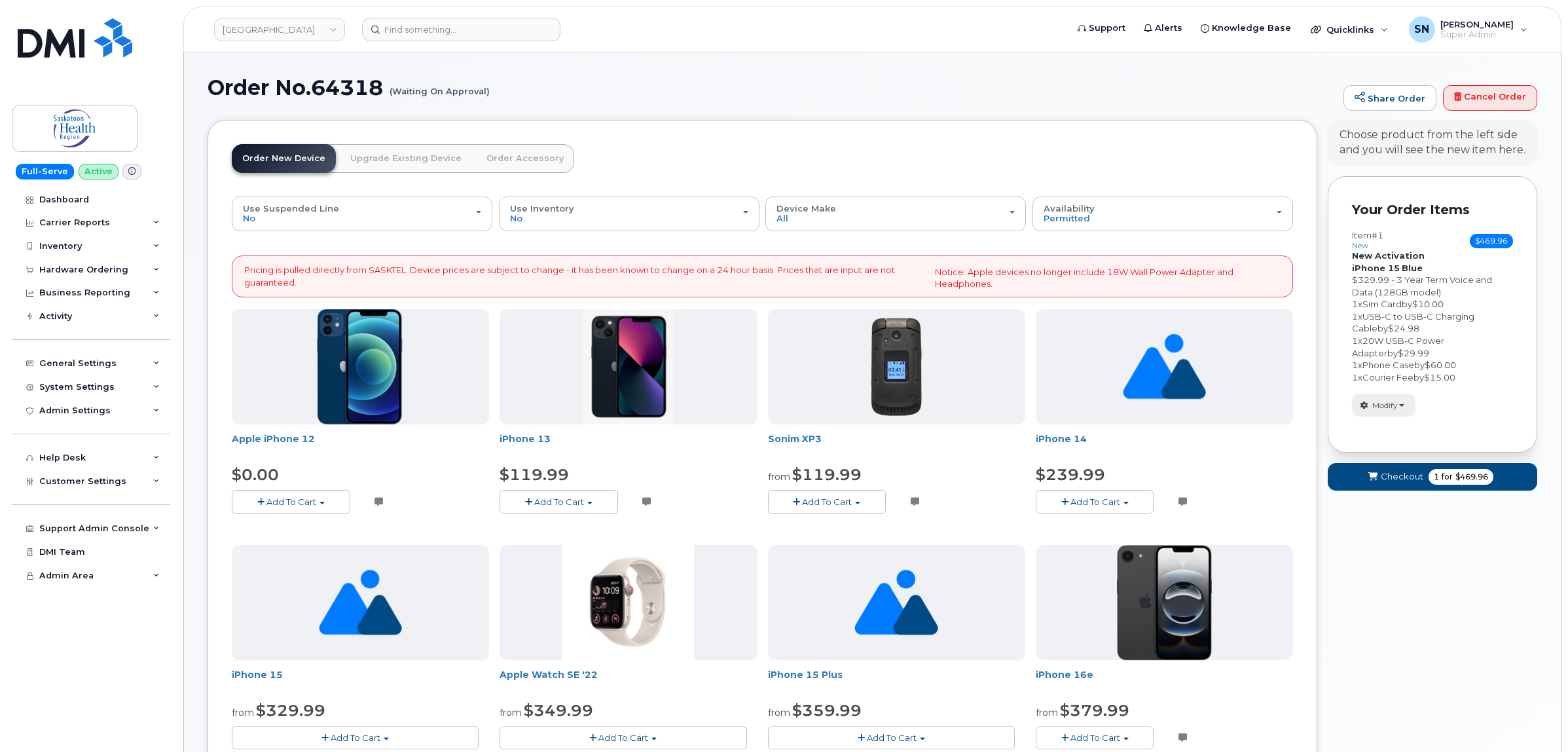
click at [1383, 400] on span "Modify" at bounding box center [1385, 406] width 26 height 12
click at [1389, 424] on link "change" at bounding box center [1415, 425] width 124 height 16
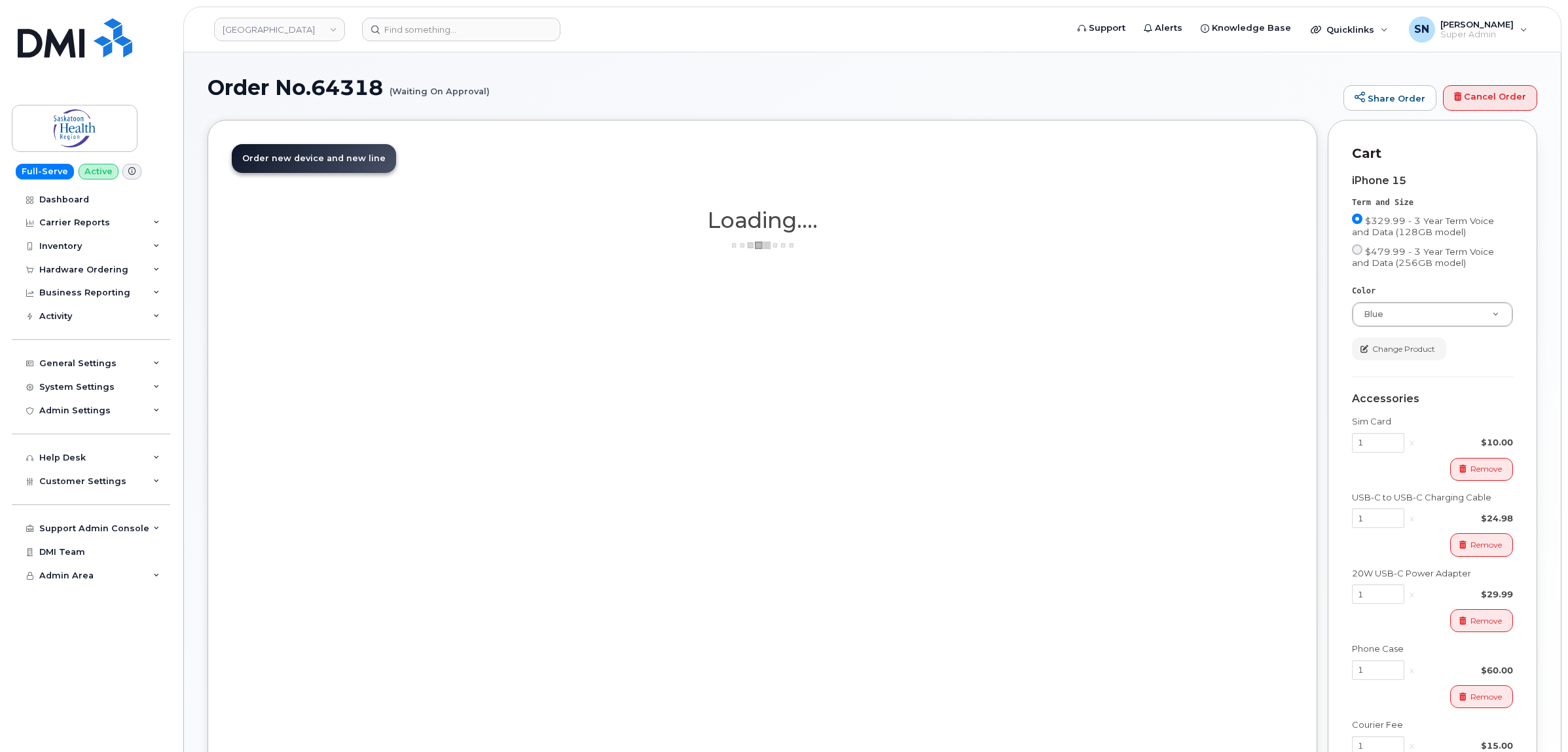
drag, startPoint x: 1372, startPoint y: 466, endPoint x: 1562, endPoint y: 329, distance: 234.2
click at [1562, 329] on body "Saskatoon Health Region Support Alerts Knowledge Base Quicklinks Suspend / Canc…" at bounding box center [784, 477] width 1568 height 956
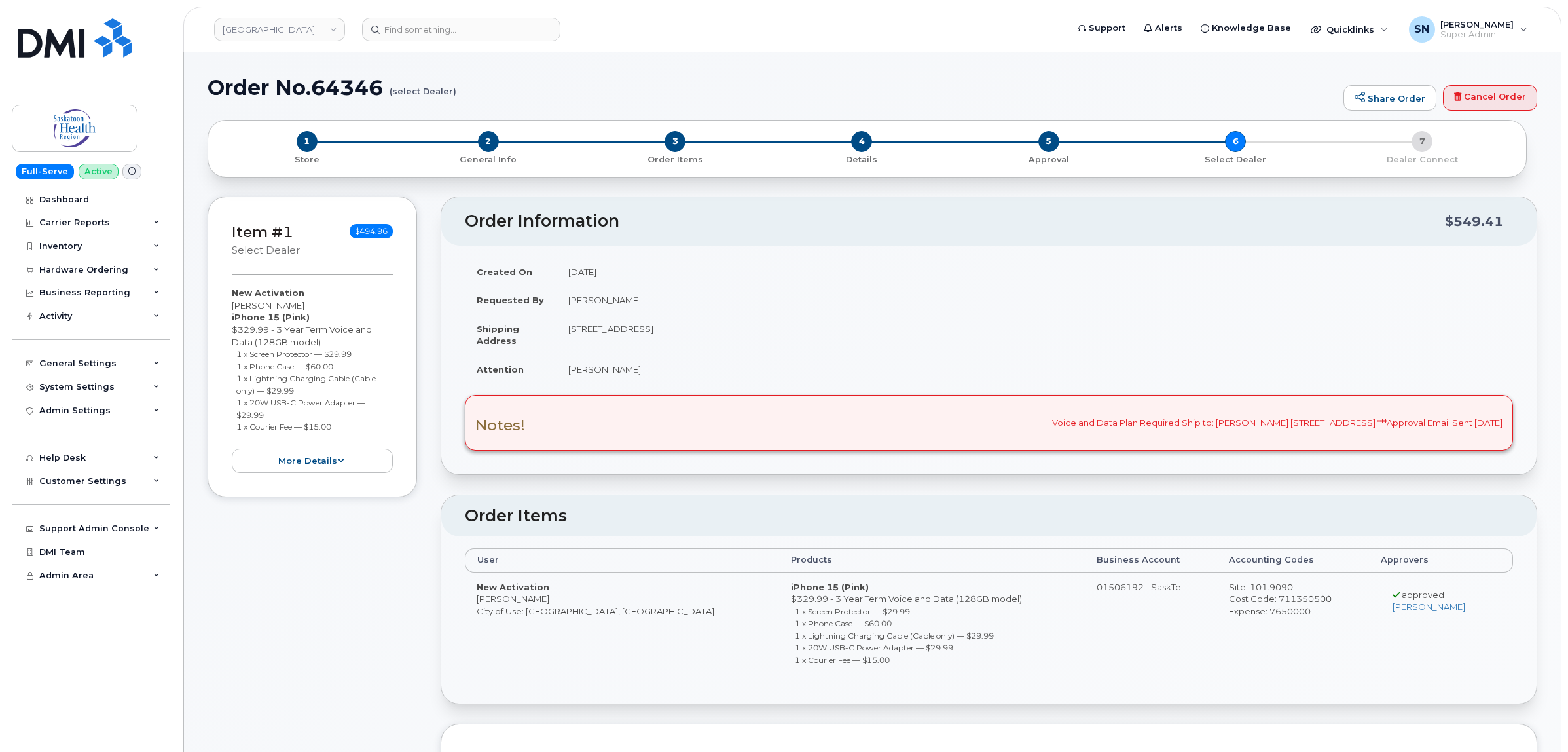
drag, startPoint x: 229, startPoint y: 304, endPoint x: 308, endPoint y: 305, distance: 79.0
click at [308, 305] on div "Item #1 select Dealer $494.96 New Activation Raegan Carlson iPhone 15 (Pink) $3…" at bounding box center [312, 347] width 210 height 300
copy div "[PERSON_NAME]"
drag, startPoint x: 235, startPoint y: 356, endPoint x: 355, endPoint y: 352, distance: 120.1
click at [355, 352] on ul "1 x Screen Protector — $29.99 1 x Phone Case — $60.00 1 x Lightning Charging Ca…" at bounding box center [312, 391] width 161 height 86
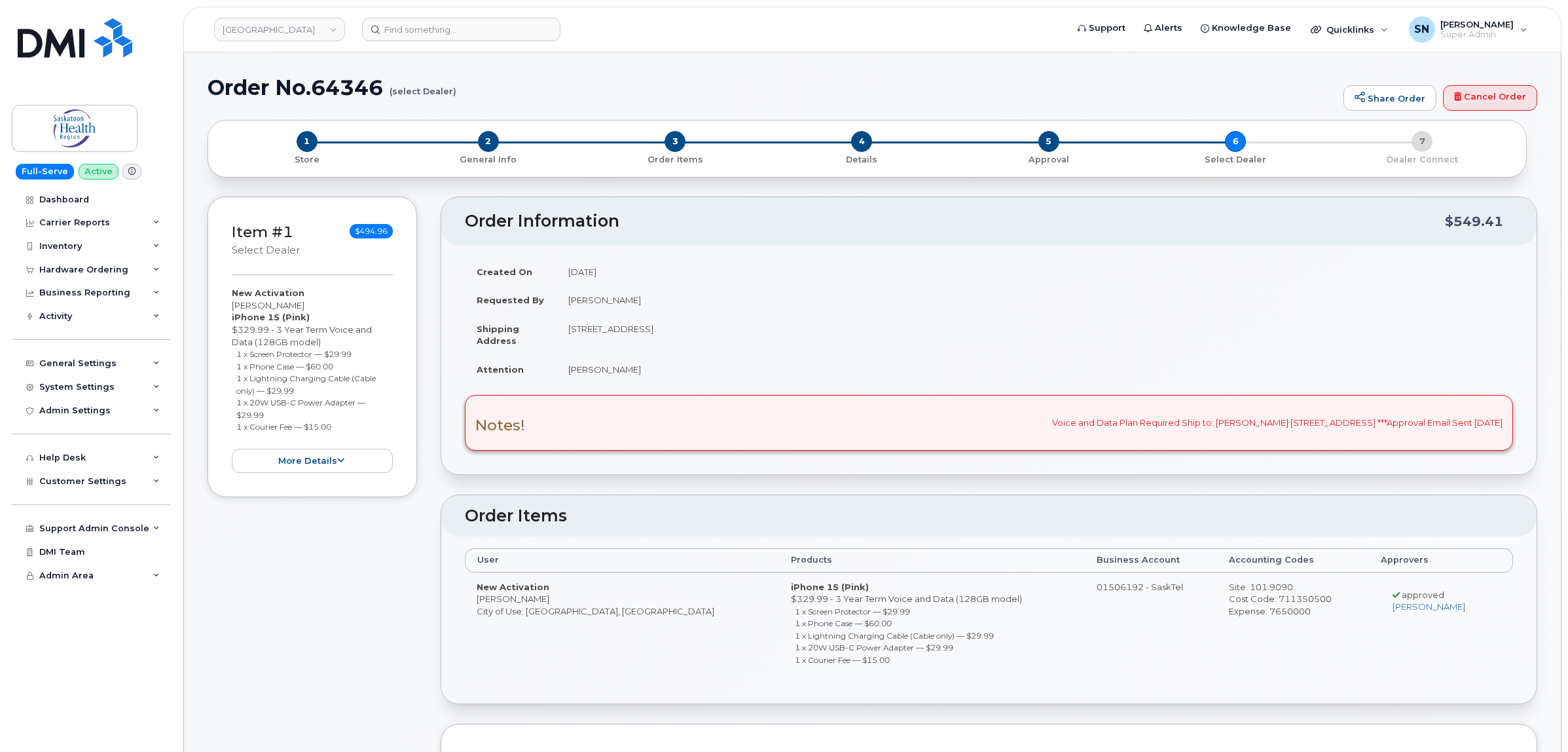
copy small "1 x Screen Protector — $29.99"
drag, startPoint x: 237, startPoint y: 368, endPoint x: 336, endPoint y: 370, distance: 99.0
click at [333, 370] on small "1 x Phone Case — $60.00" at bounding box center [284, 367] width 96 height 10
copy small "1 x Phone Case — $60.00"
drag, startPoint x: 236, startPoint y: 380, endPoint x: 311, endPoint y: 390, distance: 75.7
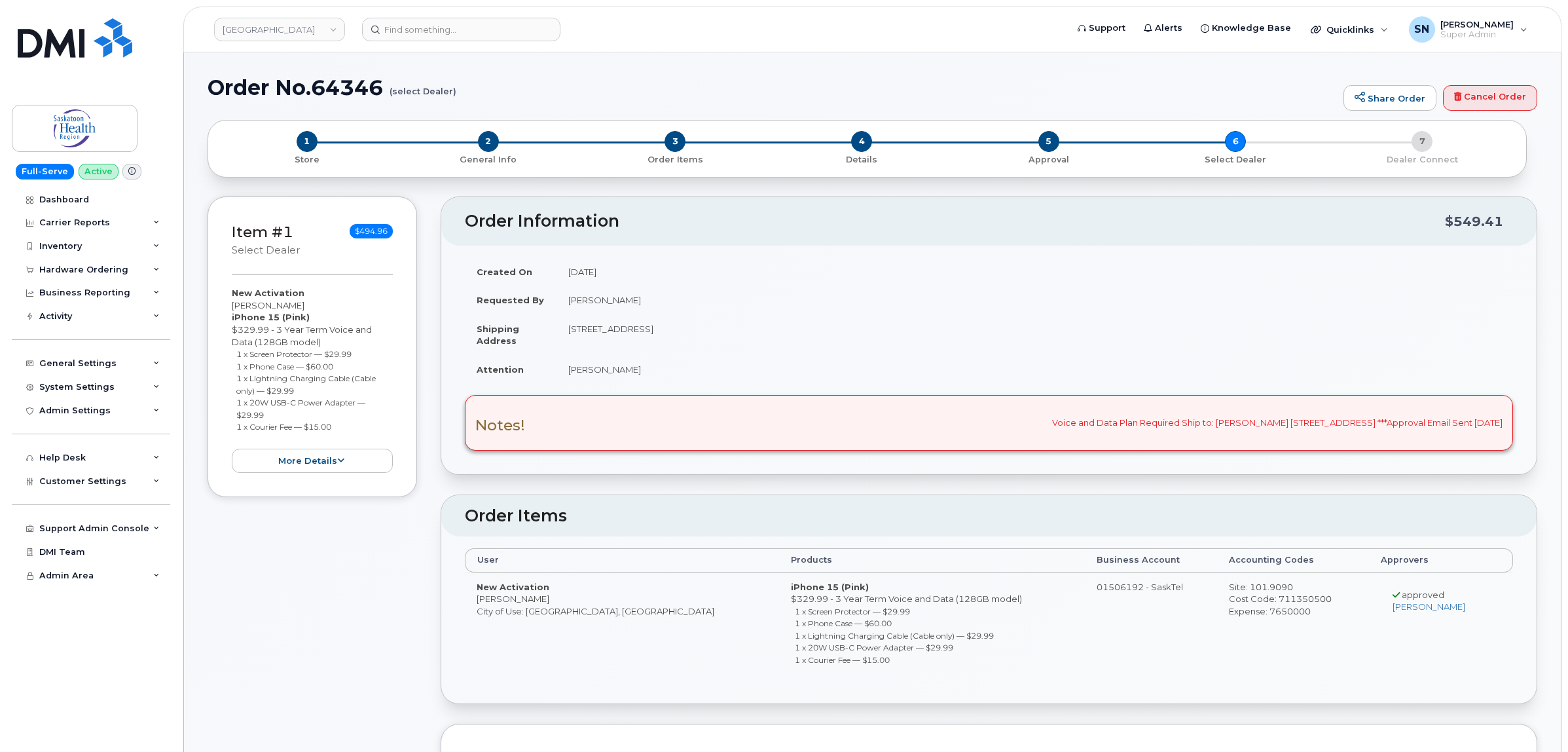
click at [311, 390] on li "1 x Lightning Charging Cable (Cable only) — $29.99" at bounding box center [315, 384] width 157 height 24
copy small "1 x Lightning Charging Cable (Cable only) — $29.99"
drag, startPoint x: 236, startPoint y: 404, endPoint x: 279, endPoint y: 410, distance: 43.4
click at [279, 410] on li "1 x 20W USB-C Power Adapter — $29.99" at bounding box center [315, 408] width 157 height 24
copy small "1 x 20W USB-C Power Adapter — $29.99"
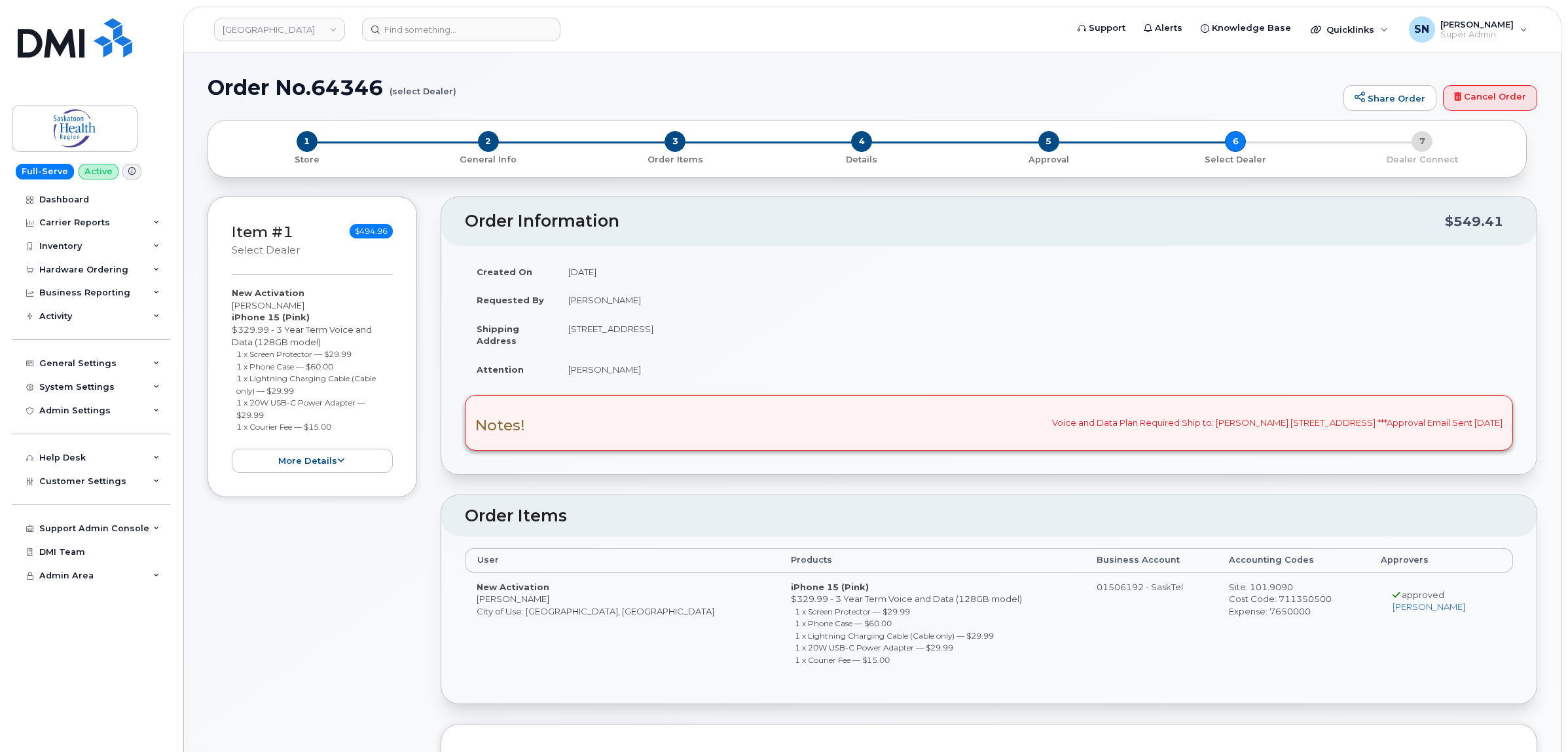
drag, startPoint x: 234, startPoint y: 425, endPoint x: 342, endPoint y: 433, distance: 108.3
click at [342, 433] on ul "1 x Screen Protector — $29.99 1 x Phone Case — $60.00 1 x Lightning Charging Ca…" at bounding box center [312, 391] width 161 height 86
copy small "1 x Courier Fee — $15.00"
drag, startPoint x: 228, startPoint y: 301, endPoint x: 308, endPoint y: 303, distance: 80.0
click at [308, 303] on div "Item #1 select Dealer $494.96 New Activation Raegan Carlson iPhone 15 (Pink) $3…" at bounding box center [312, 347] width 210 height 300
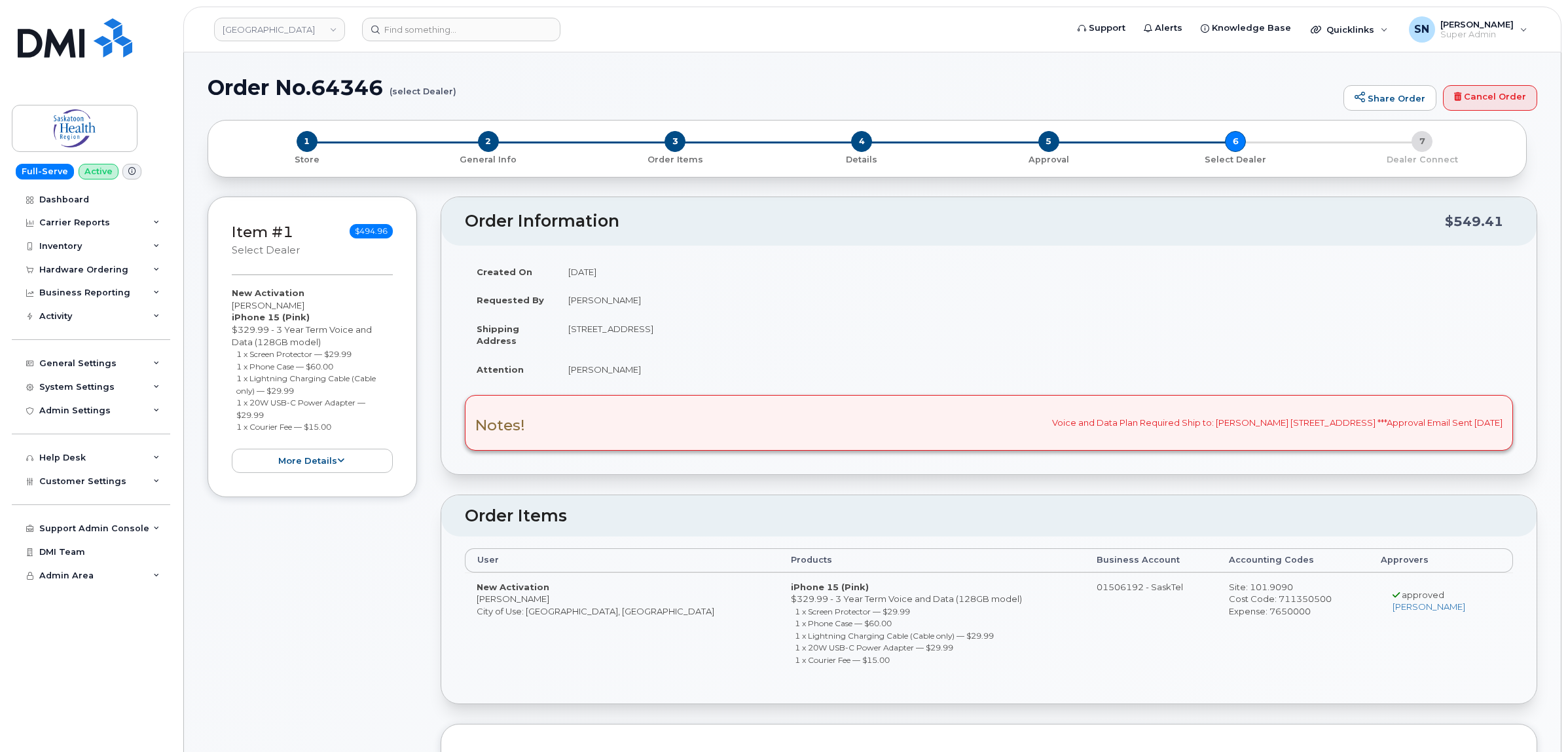
copy div "Raegan Carlson"
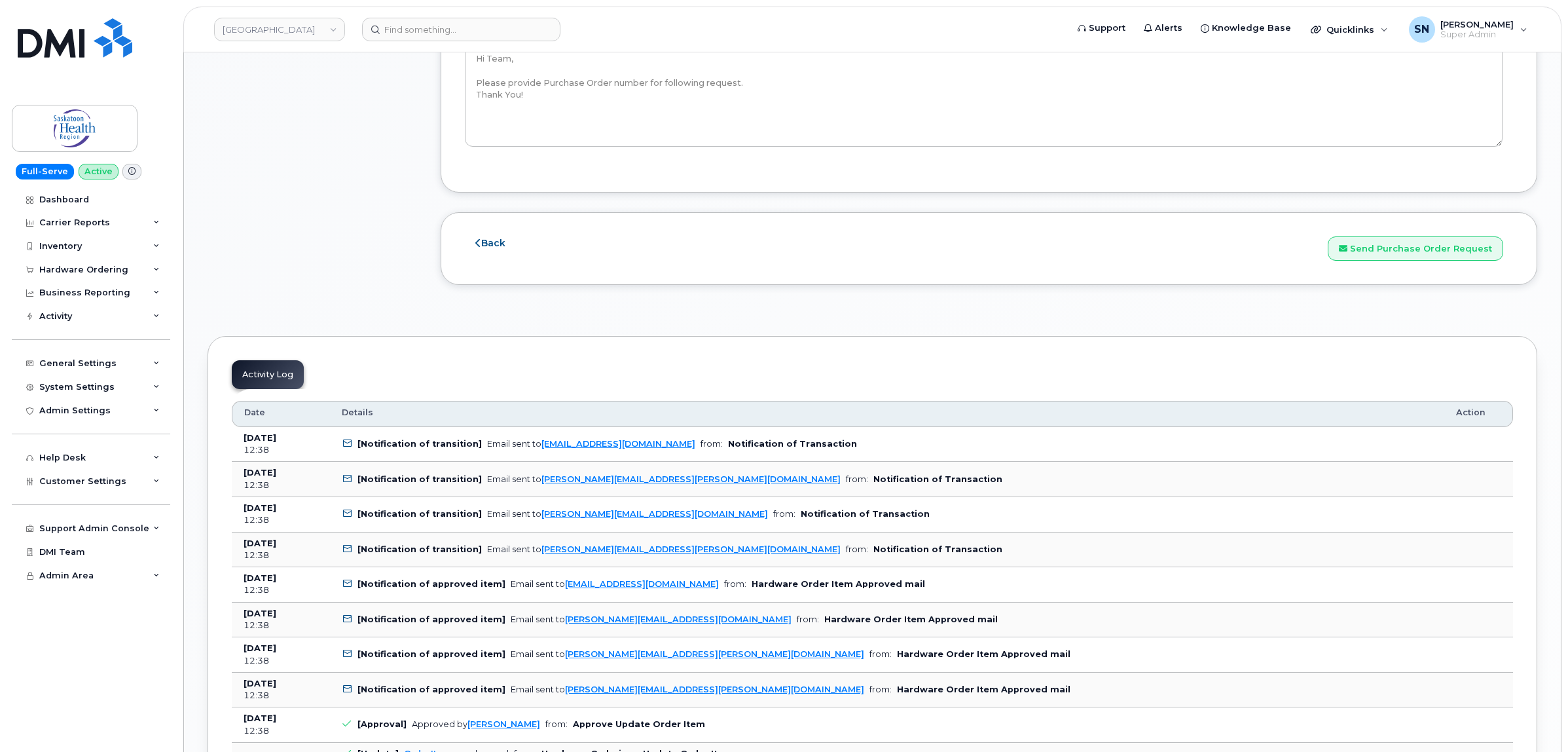
scroll to position [1310, 0]
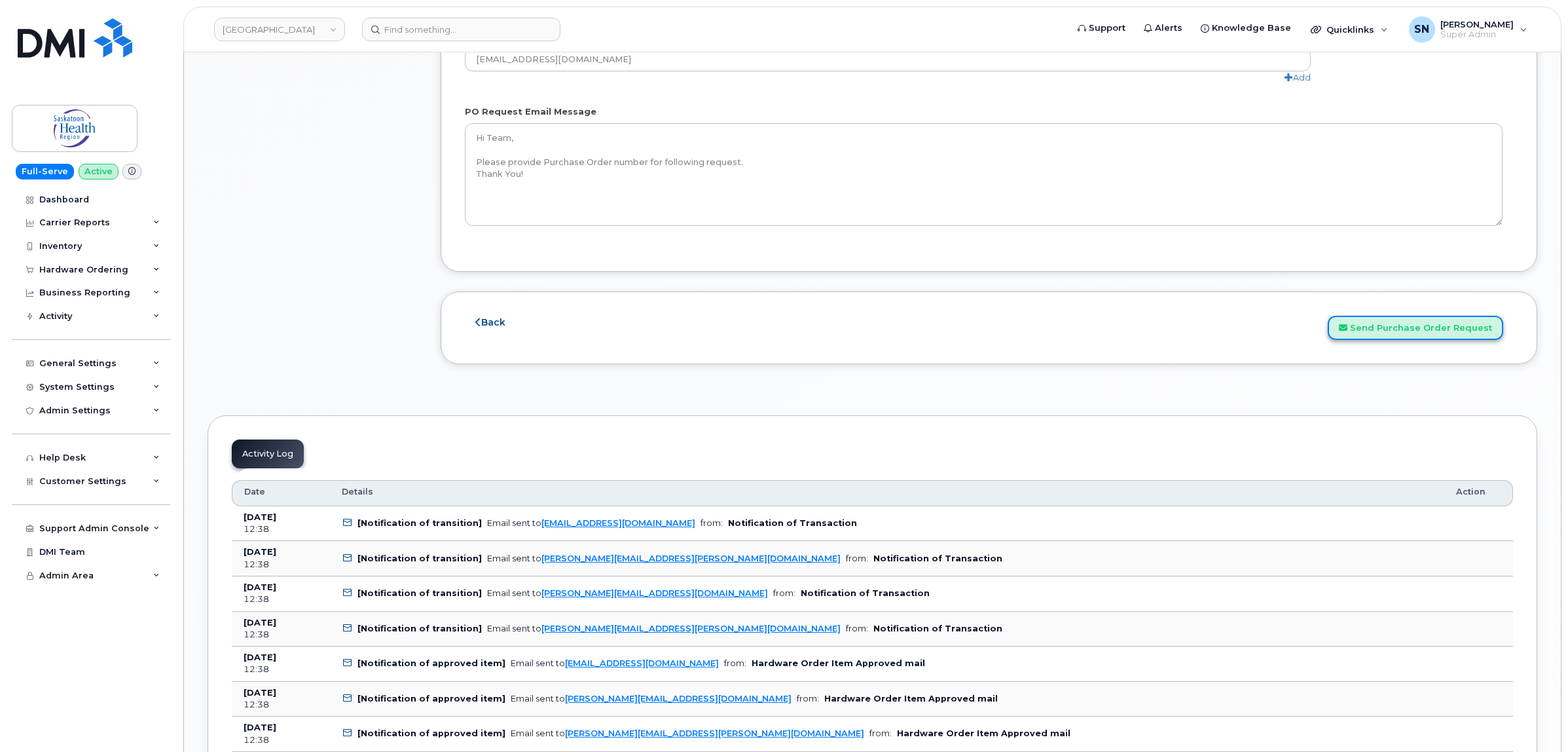
click at [1424, 325] on button "Send Purchase Order Request" at bounding box center [1416, 327] width 175 height 24
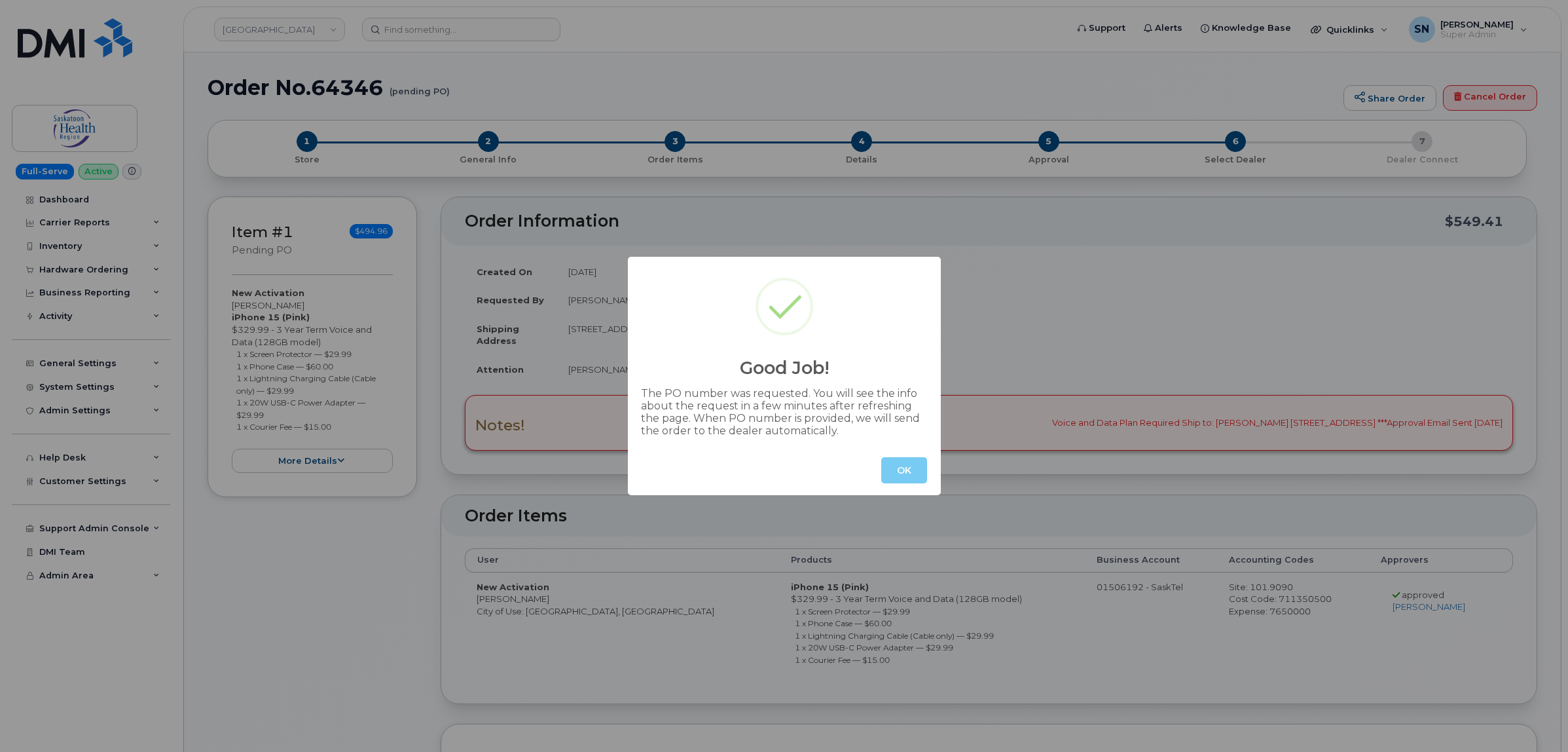
click at [894, 470] on button "OK" at bounding box center [904, 470] width 46 height 26
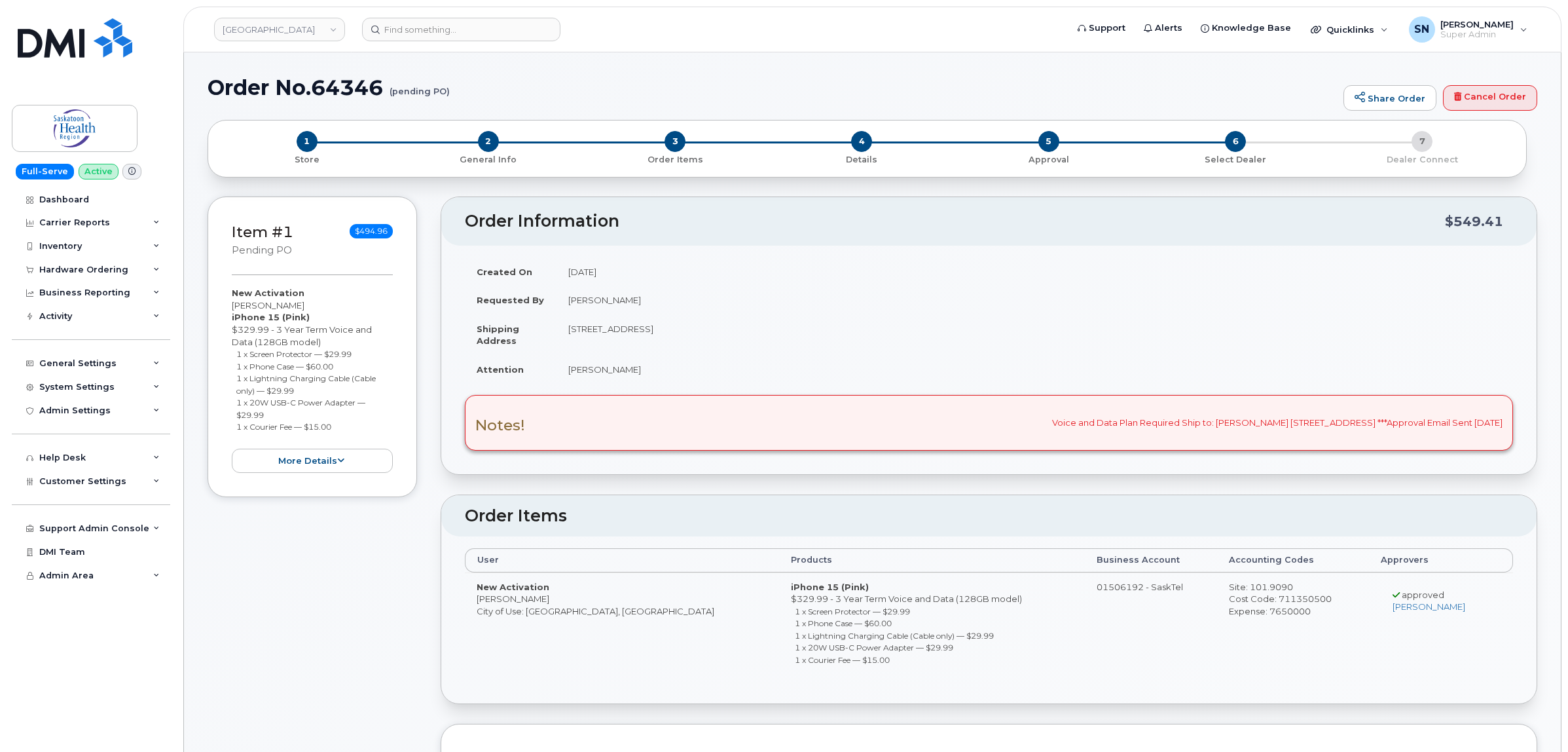
click at [486, 137] on span "2" at bounding box center [488, 141] width 21 height 21
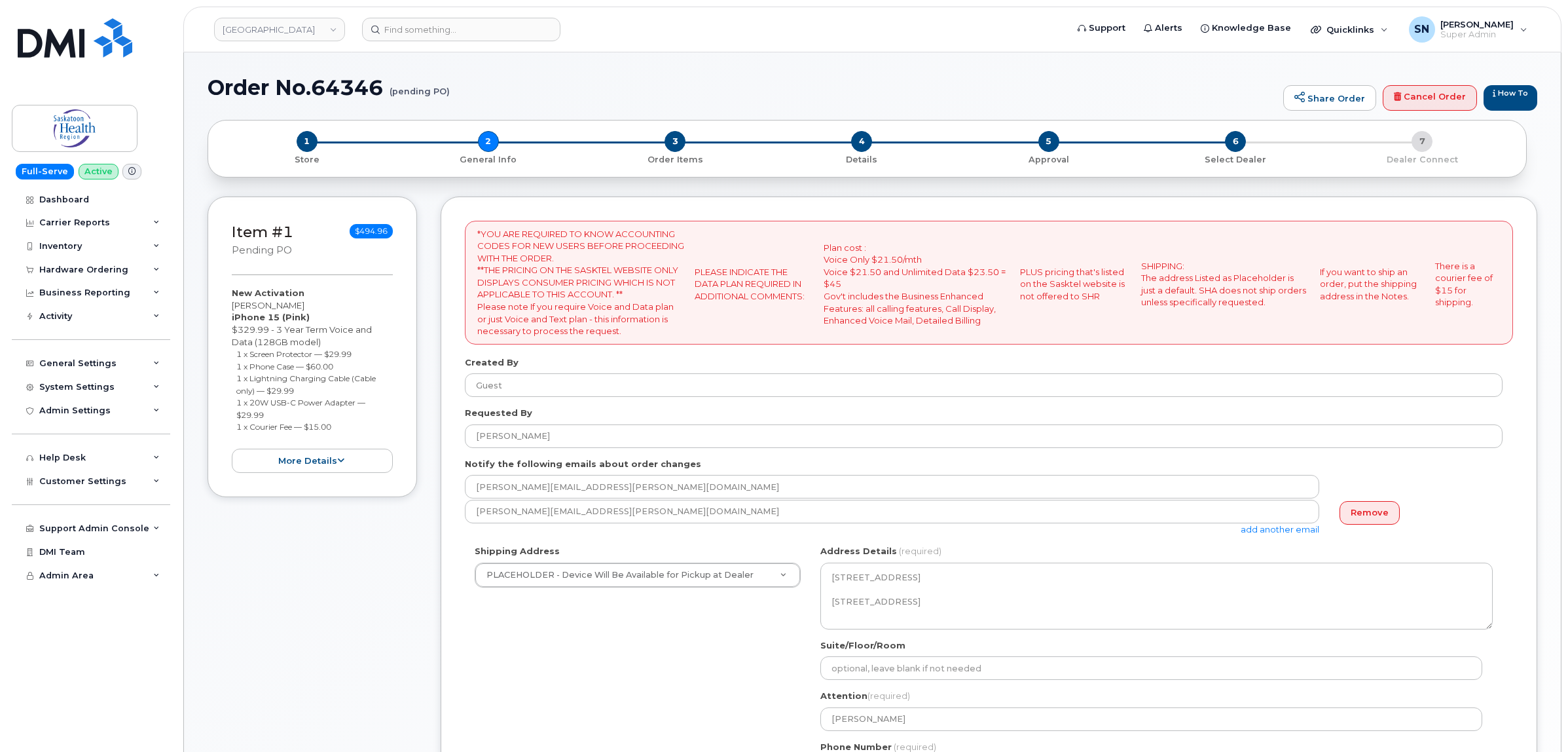
select select
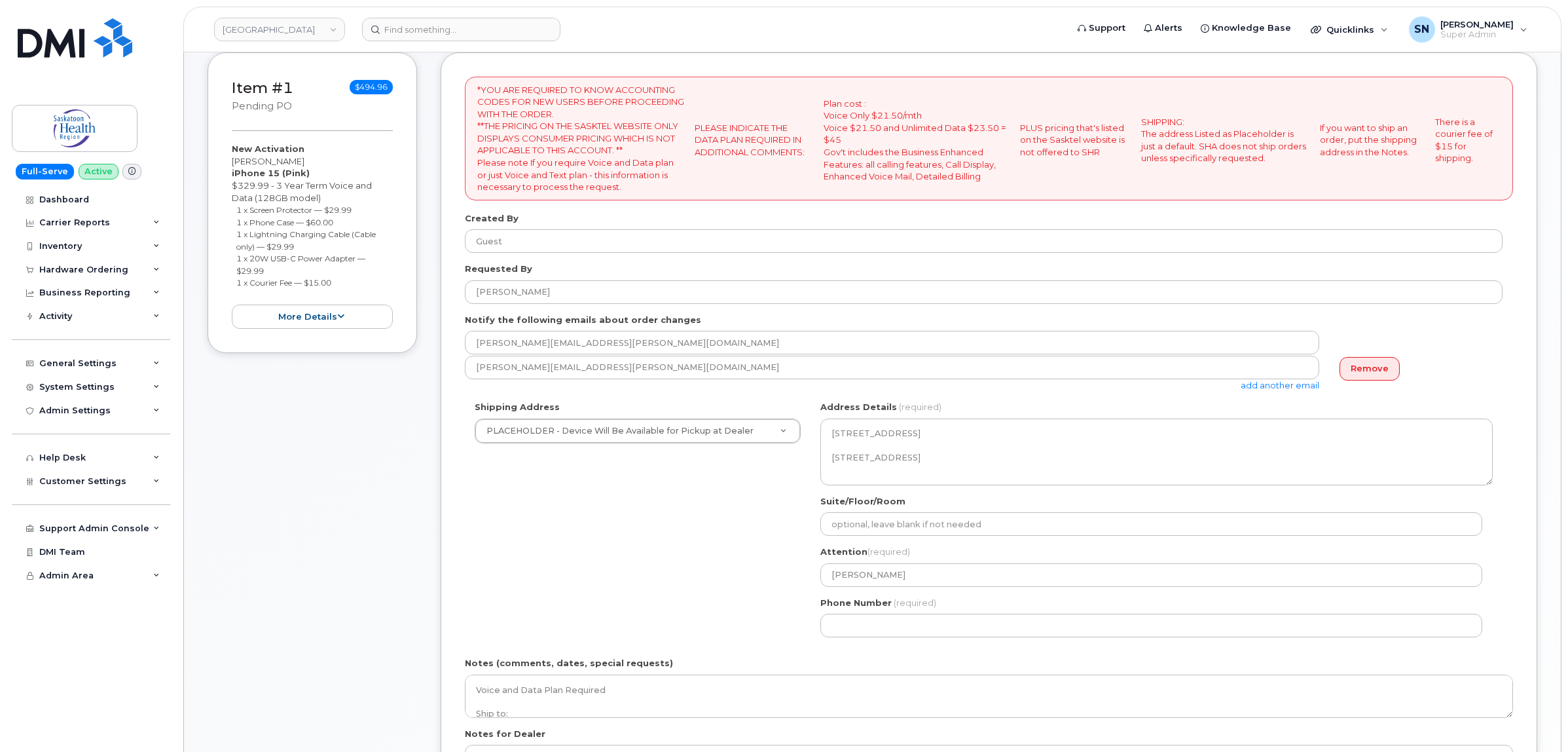
scroll to position [246, 0]
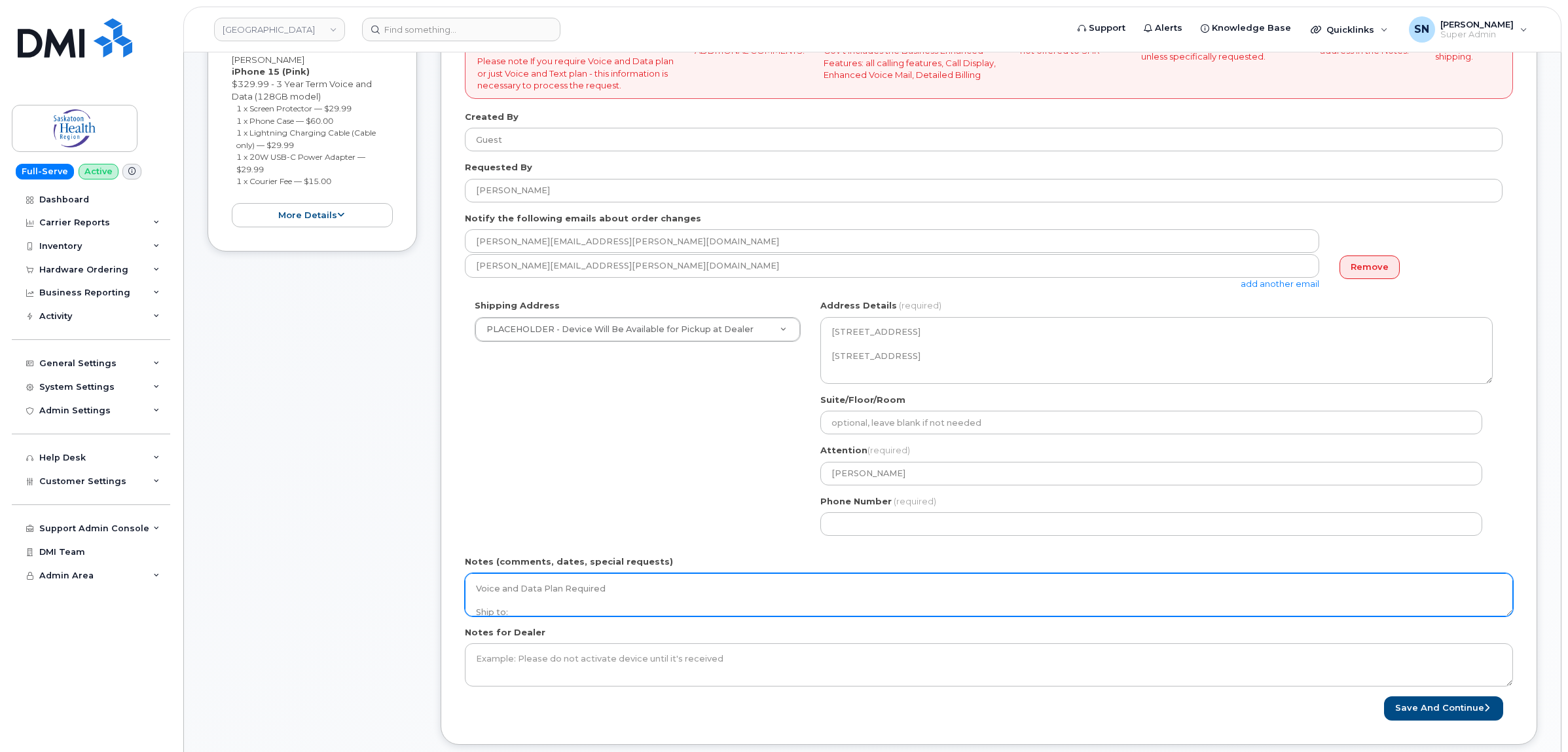
click at [692, 597] on textarea "Voice and Data Plan Required Ship to: [PERSON_NAME] [STREET_ADDRESS] ***Approva…" at bounding box center [989, 594] width 1048 height 43
click at [704, 603] on textarea "Voice and Data Plan Required Ship to: [PERSON_NAME] [STREET_ADDRESS] ***Approva…" at bounding box center [989, 594] width 1048 height 43
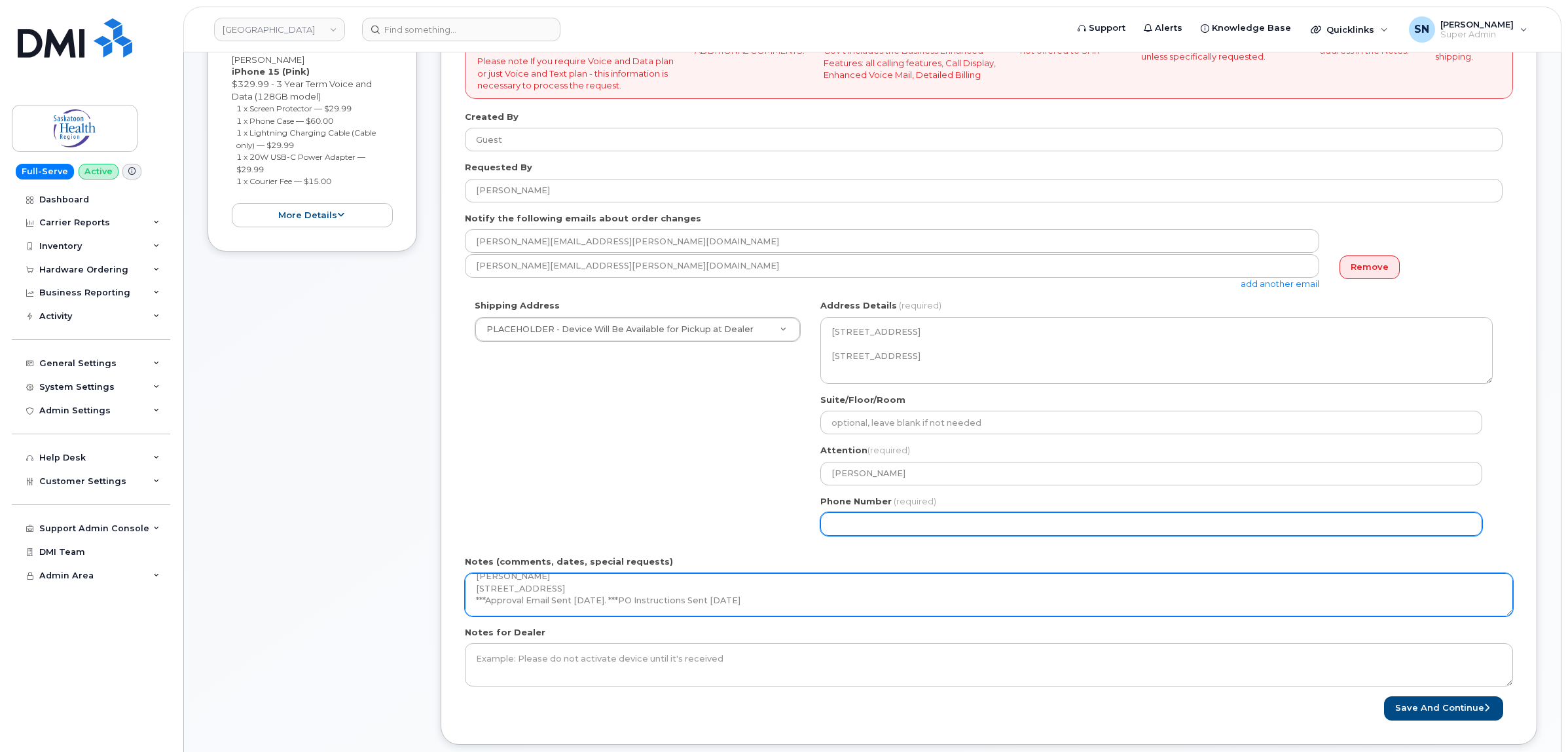
type textarea "Voice and Data Plan Required Ship to: [PERSON_NAME] [STREET_ADDRESS] ***Approva…"
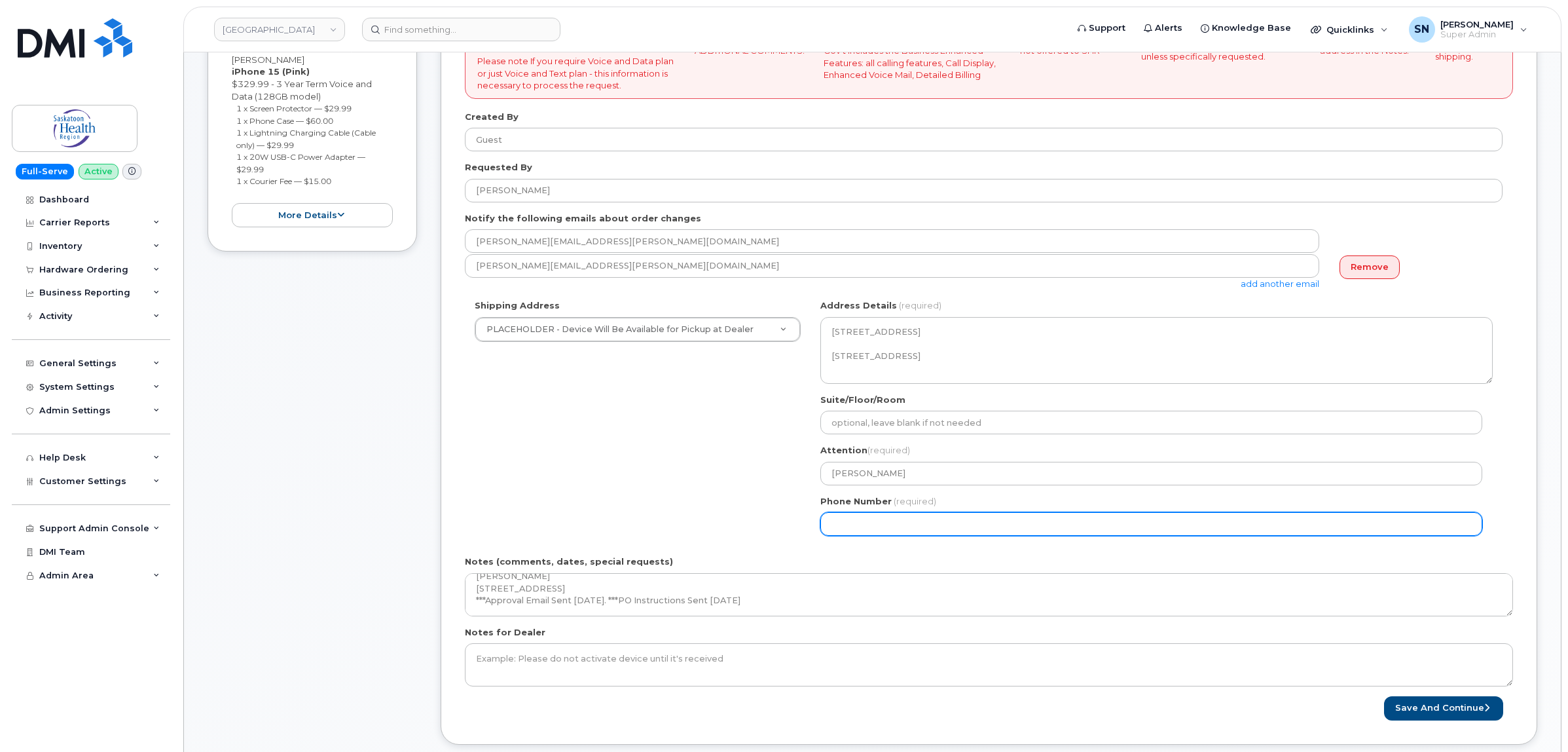
click at [1127, 528] on input "Phone Number" at bounding box center [1151, 524] width 662 height 24
select select
type input "123456789"
select select
type input "1234567890"
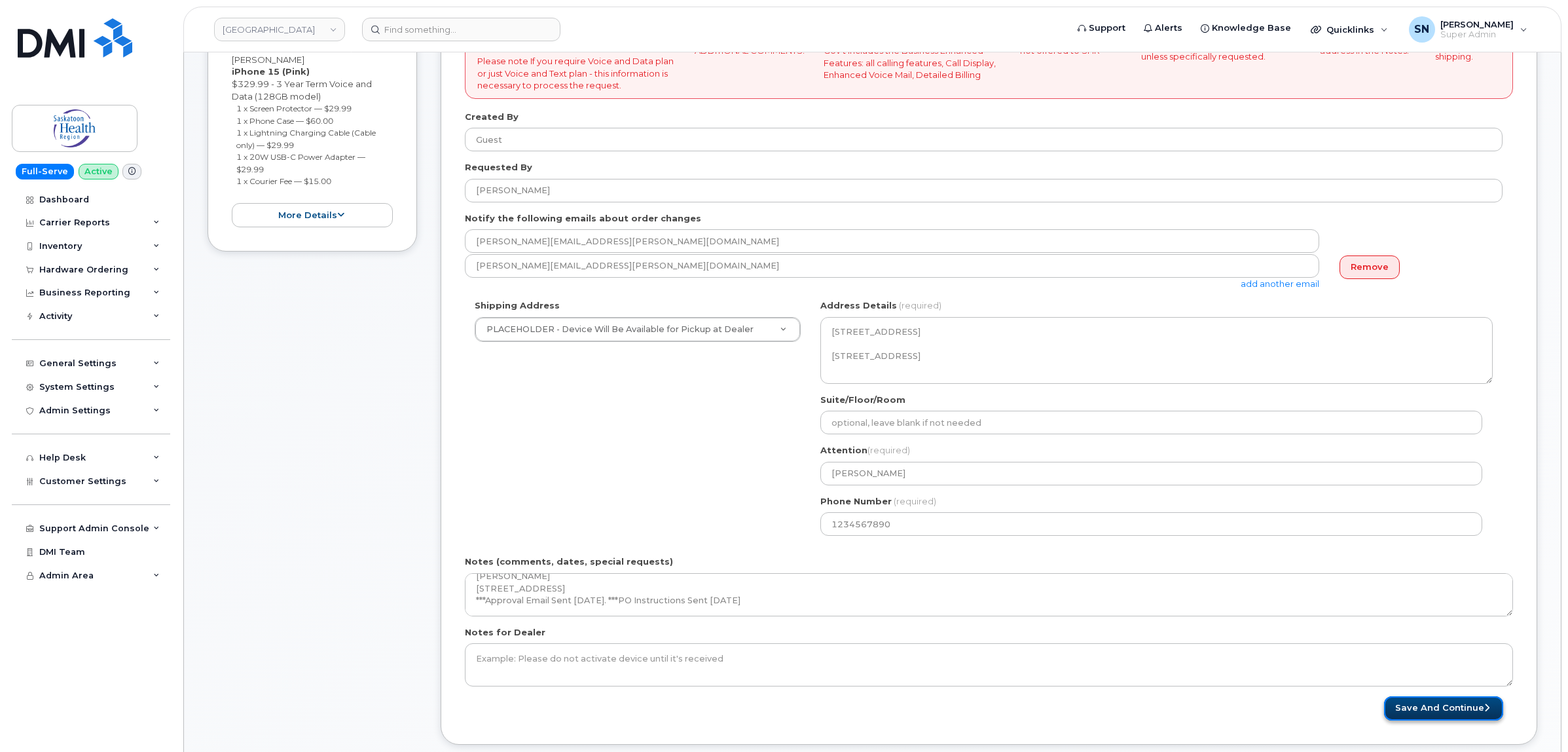
click at [1467, 703] on button "Save and Continue" at bounding box center [1444, 708] width 119 height 24
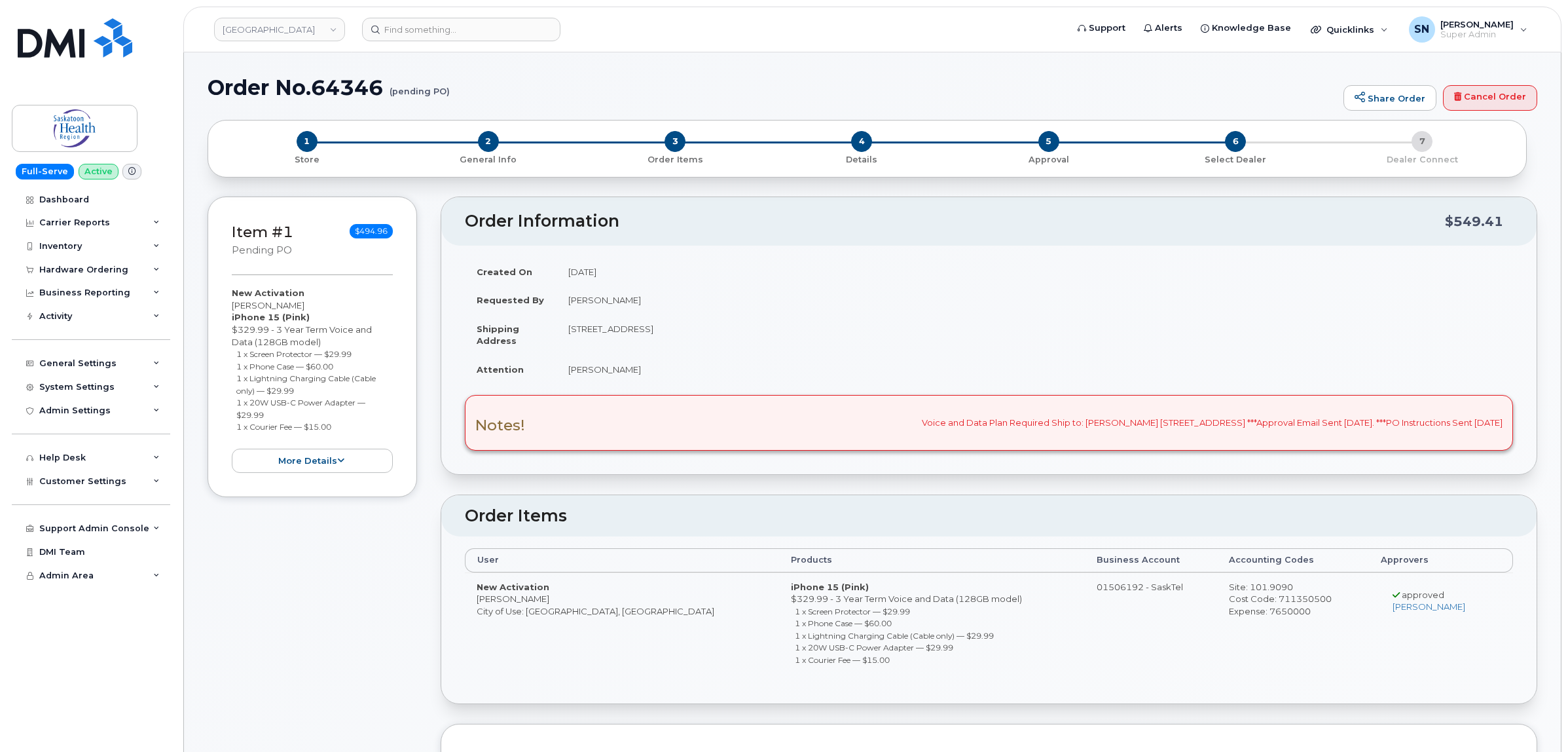
click at [919, 496] on header "Order Items" at bounding box center [989, 516] width 1096 height 42
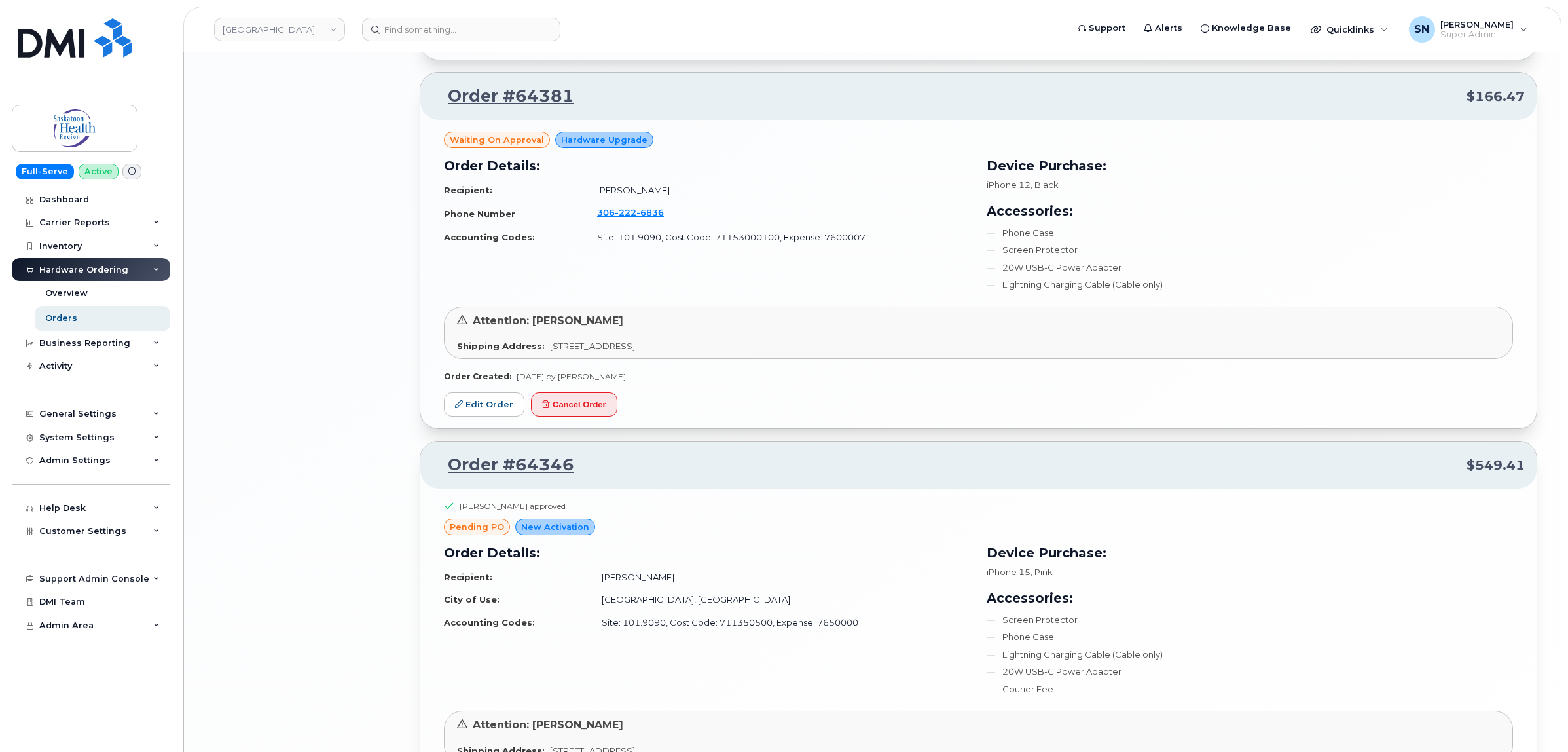
scroll to position [2668, 0]
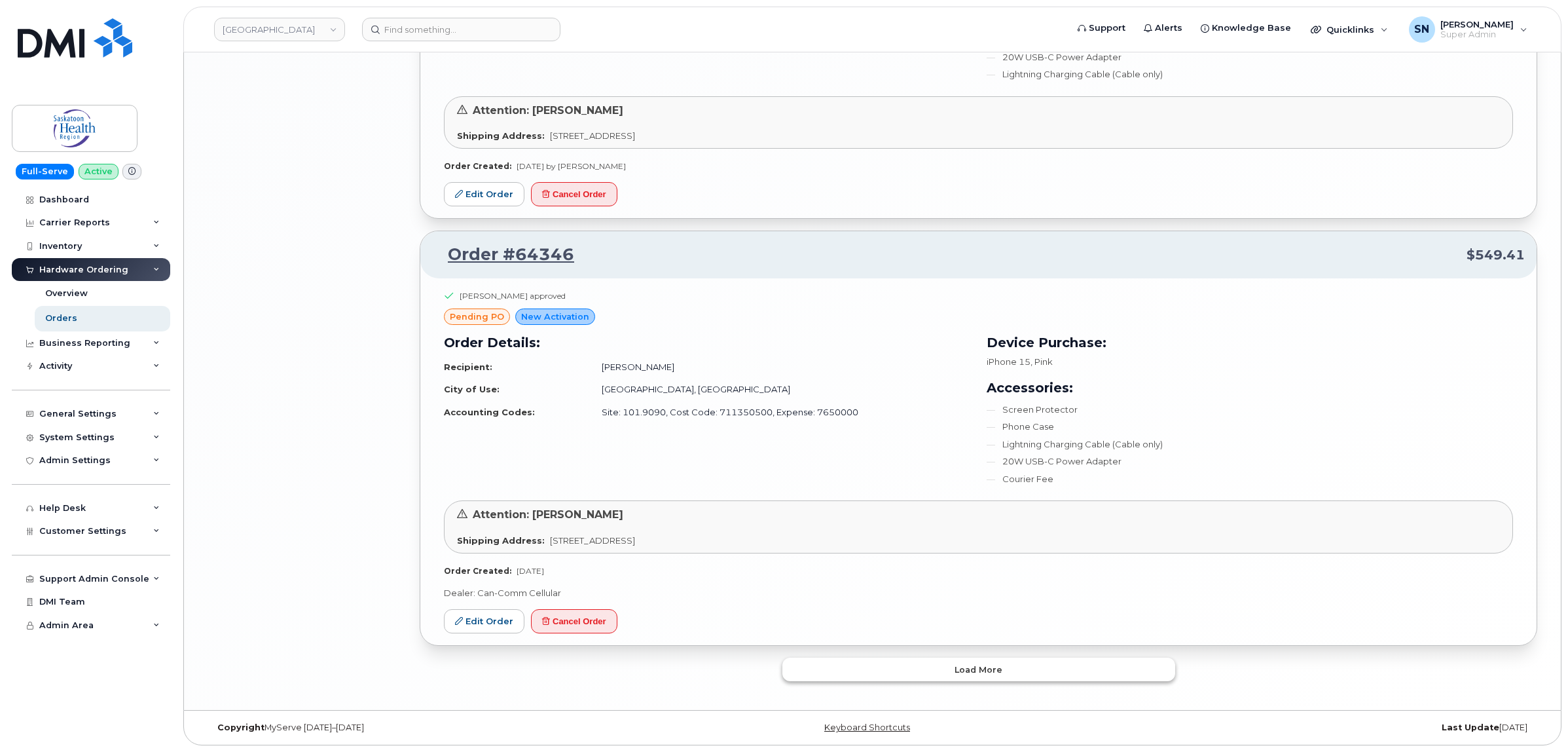
click at [967, 671] on span "Load more" at bounding box center [978, 669] width 48 height 13
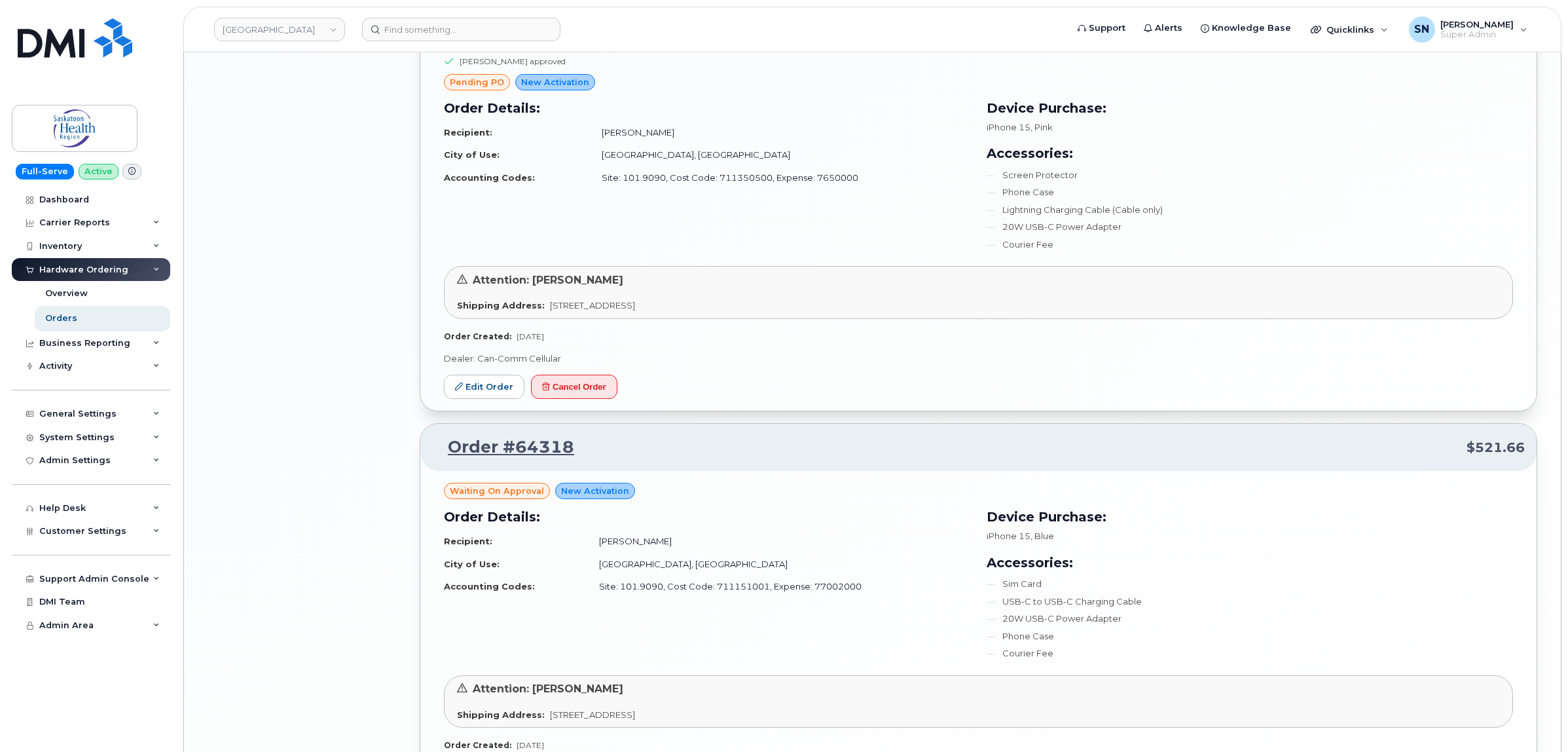
scroll to position [3011, 0]
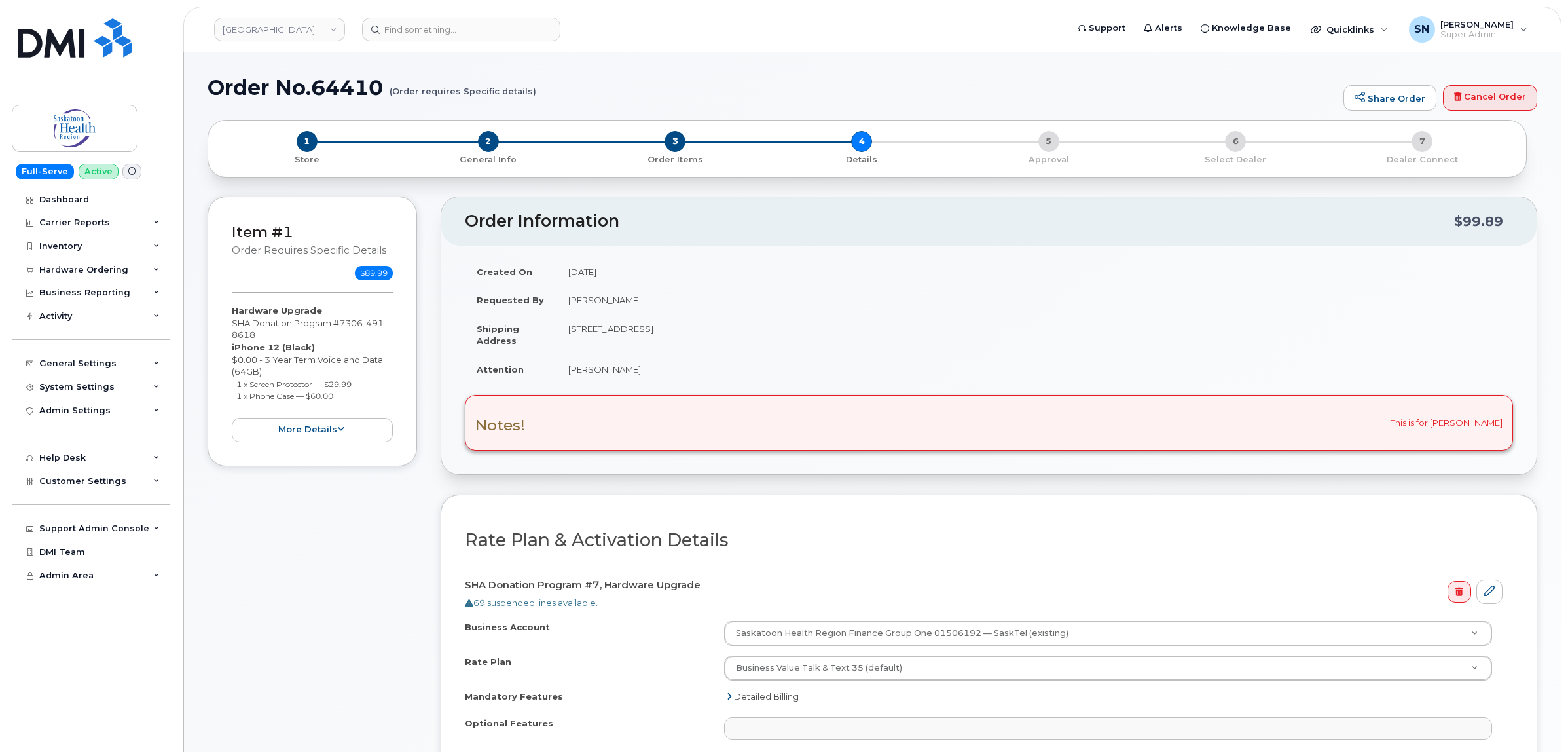
select select
click at [488, 139] on span "2" at bounding box center [488, 141] width 21 height 21
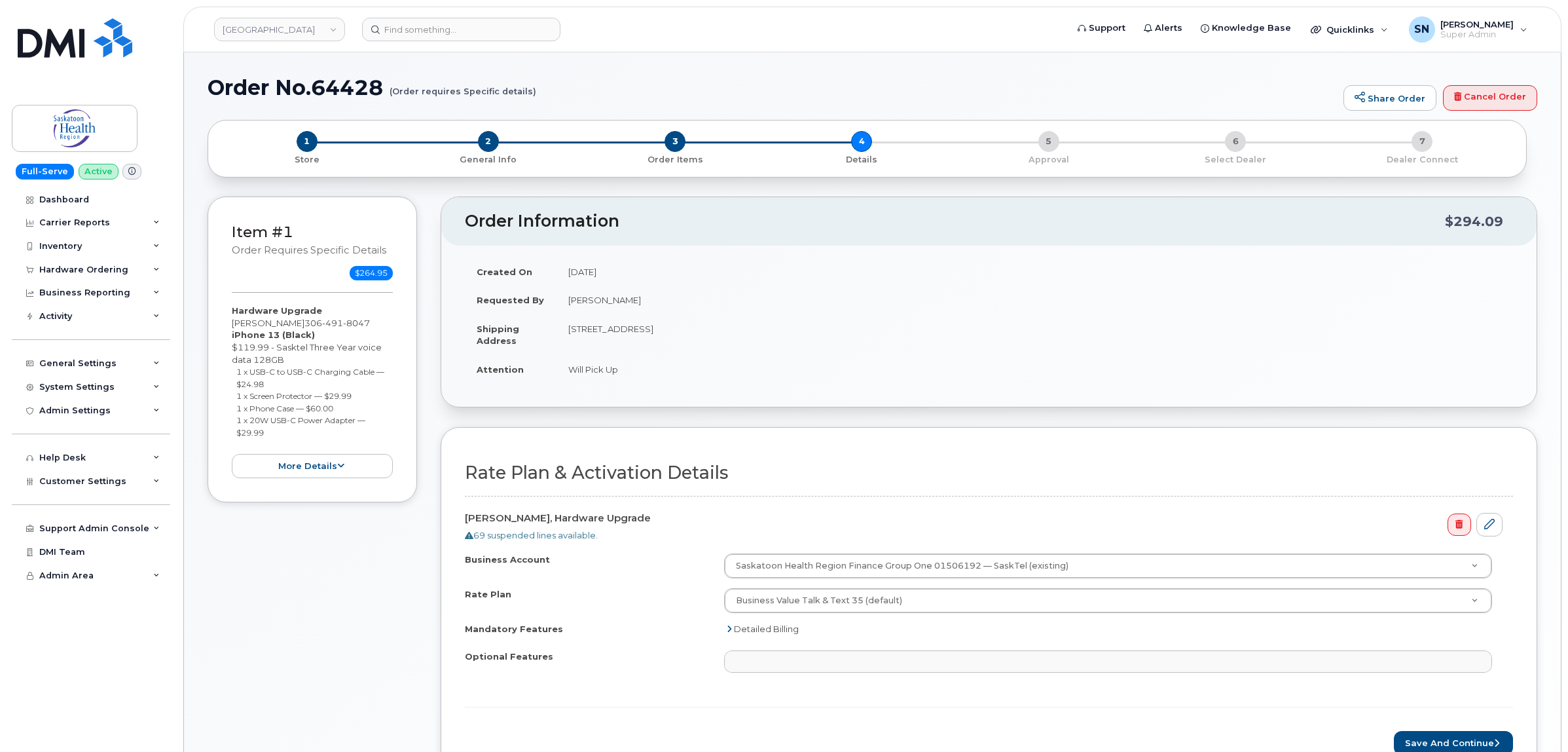
select select
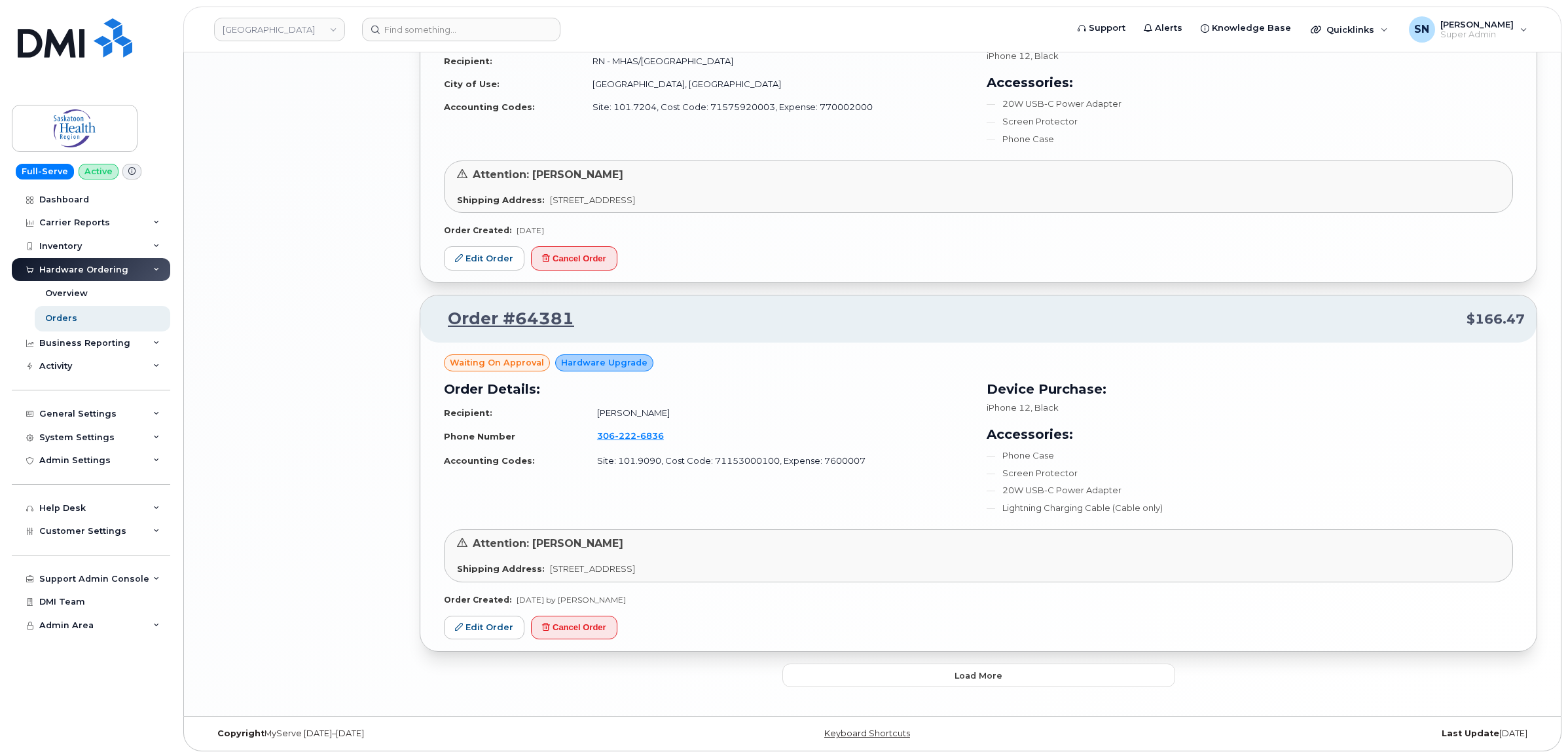
scroll to position [2451, 0]
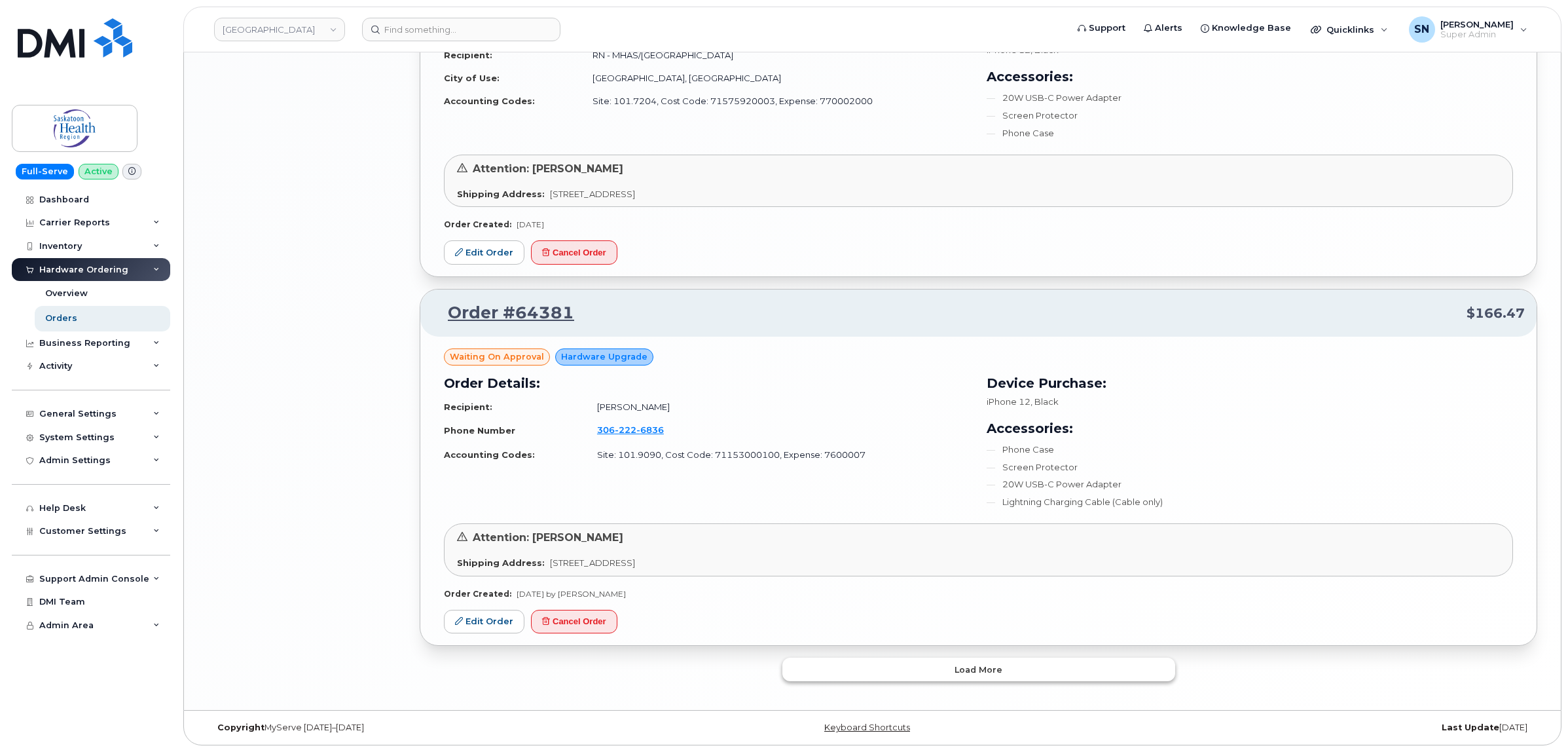
click at [927, 678] on button "Load more" at bounding box center [978, 669] width 393 height 24
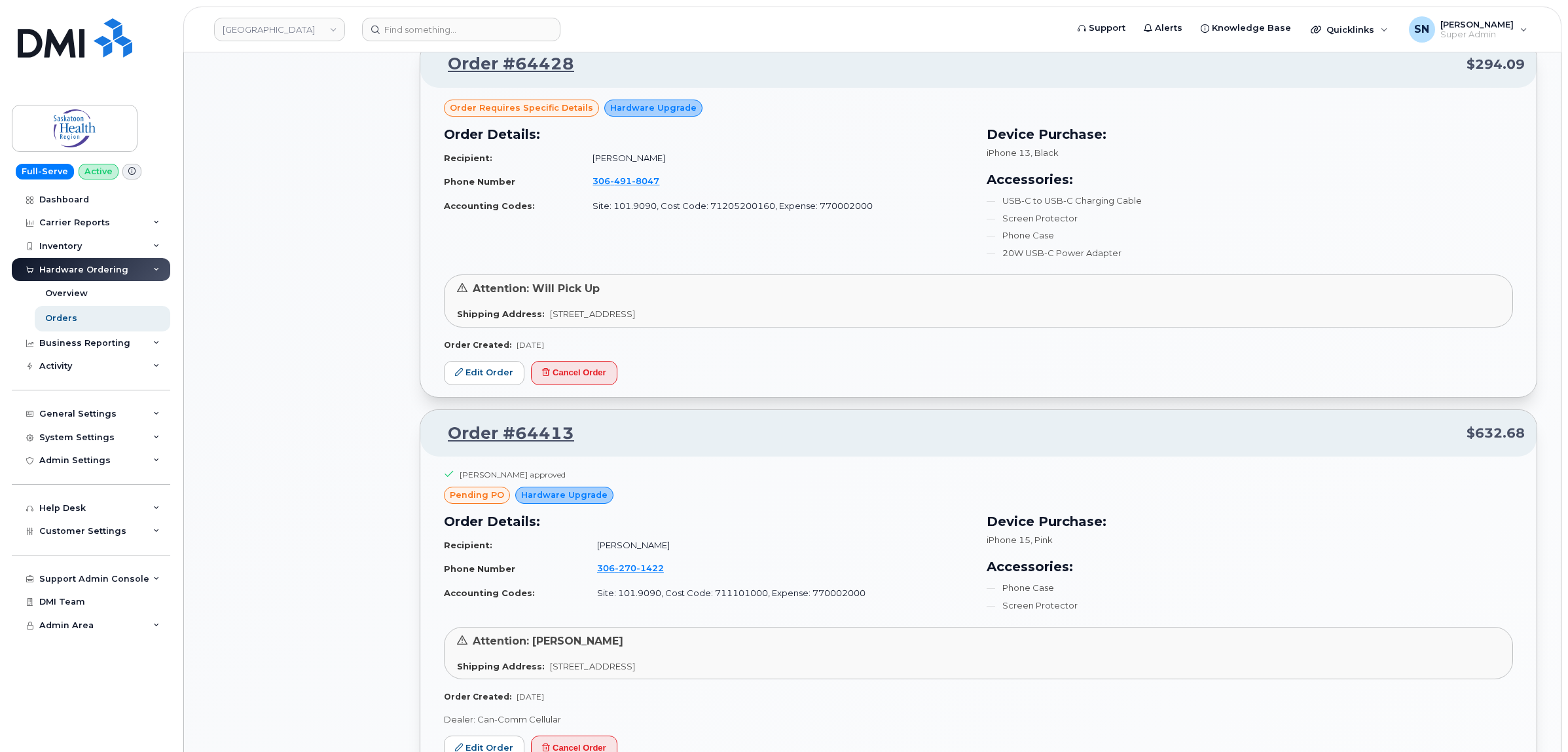
scroll to position [1238, 0]
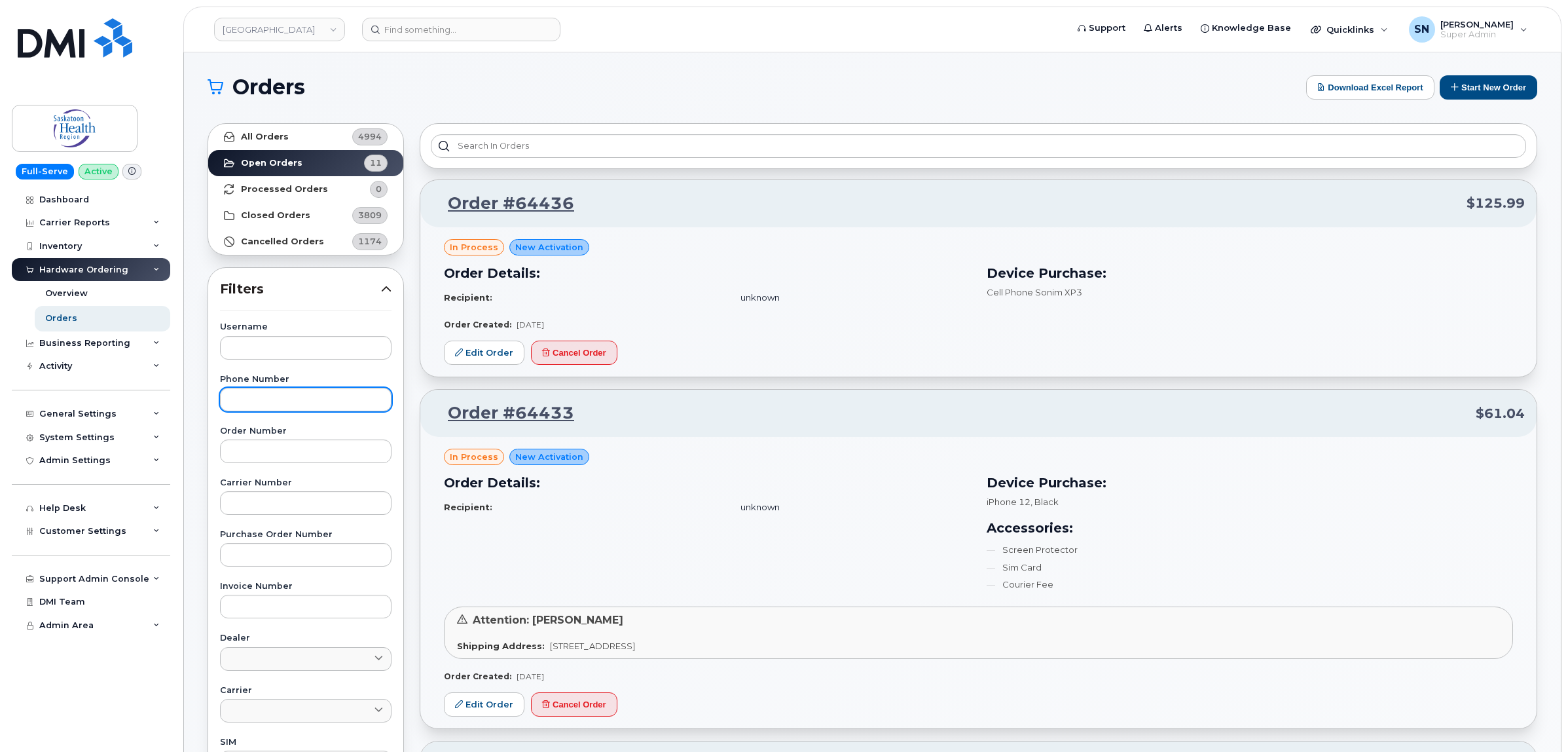
scroll to position [0, 0]
click at [272, 204] on link "Closed Orders 3809" at bounding box center [305, 216] width 195 height 26
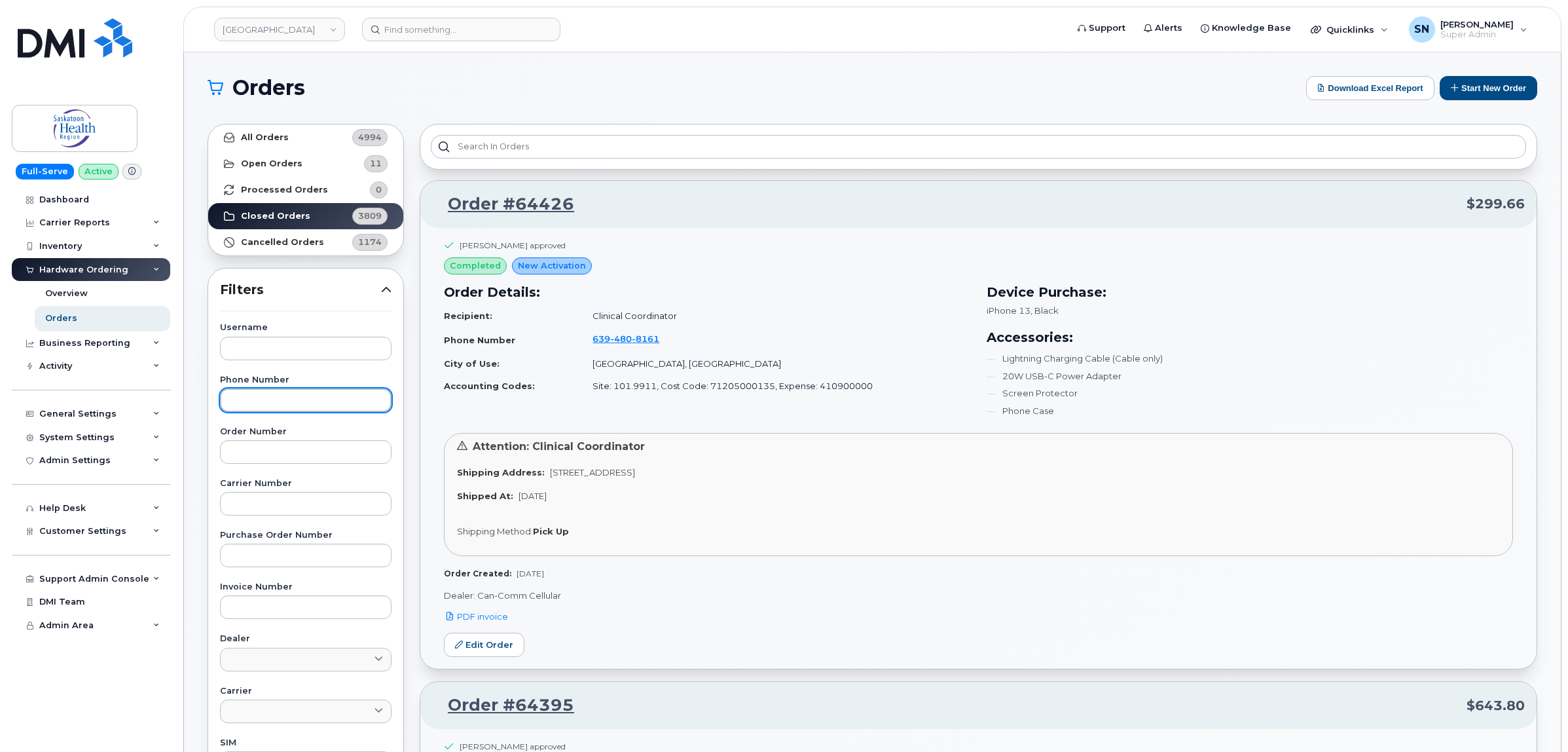
click at [269, 410] on input "text" at bounding box center [305, 401] width 172 height 24
type input "."
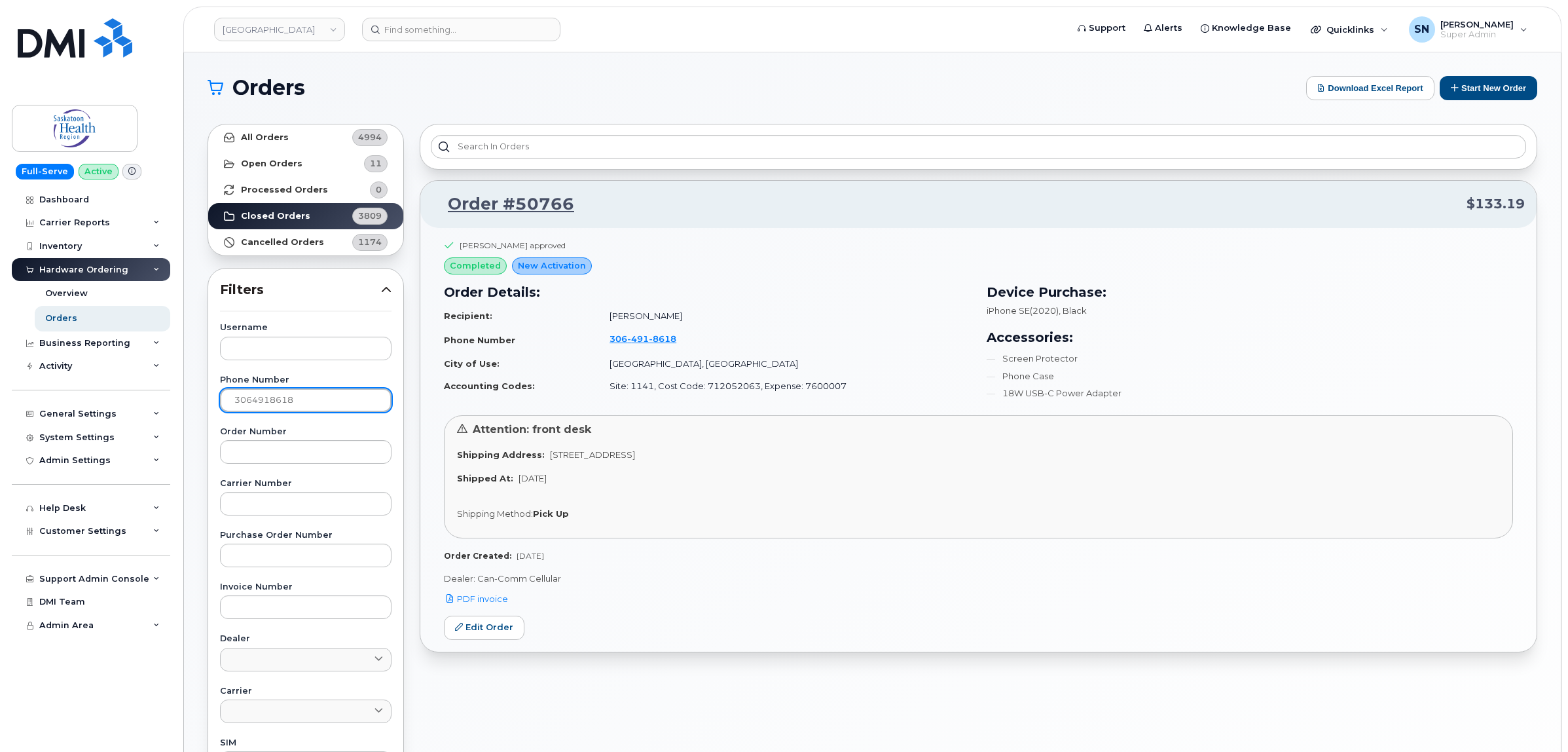
drag, startPoint x: 352, startPoint y: 396, endPoint x: 185, endPoint y: 387, distance: 167.2
click at [185, 387] on div "Orders Download Excel Report Start New Order All Orders 4994 Open Orders 11 Pro…" at bounding box center [872, 552] width 1377 height 1000
type input "306-491-8618"
click at [360, 406] on input "306-491-8618" at bounding box center [305, 401] width 172 height 24
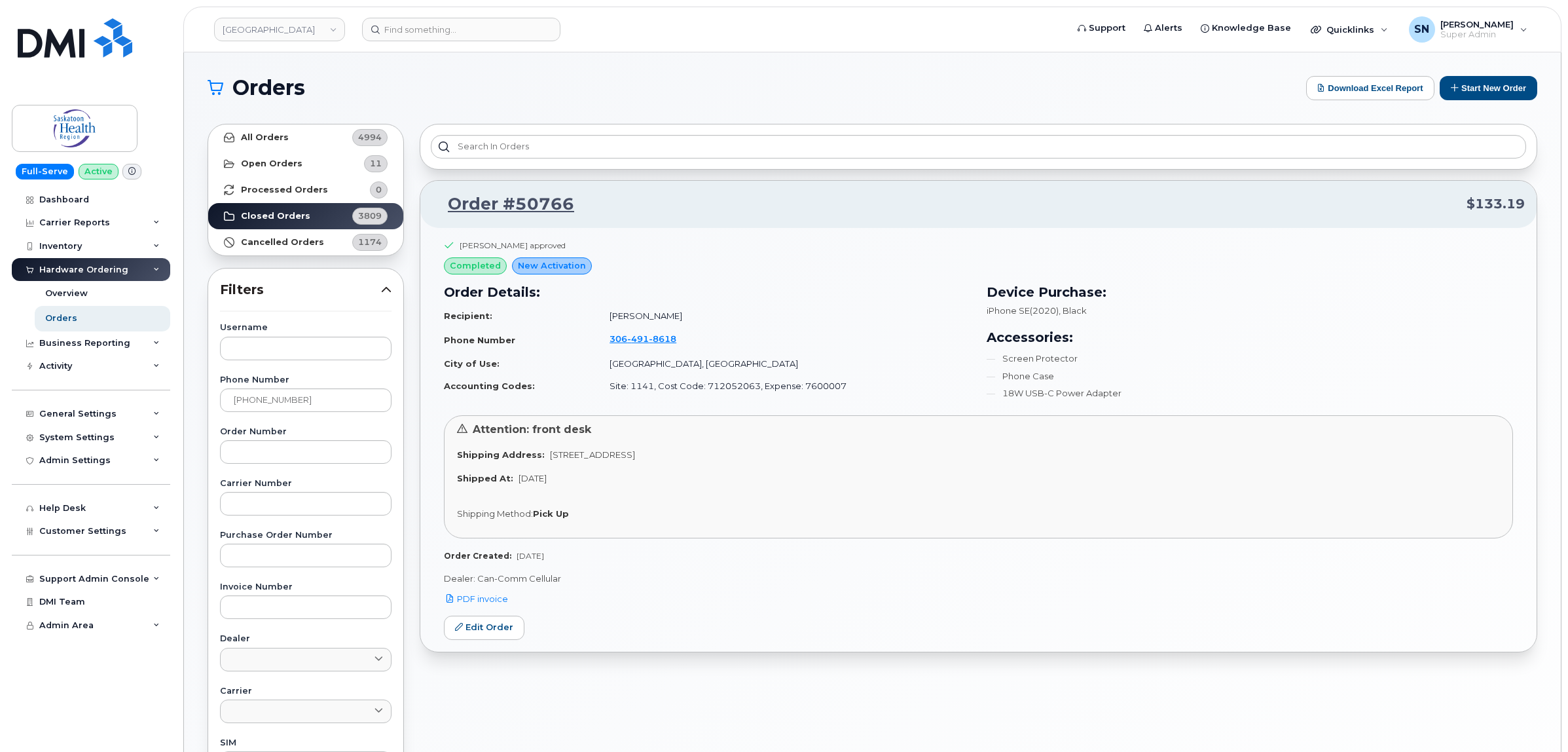
click at [390, 377] on label "Phone Number" at bounding box center [305, 380] width 172 height 9
drag, startPoint x: 298, startPoint y: 398, endPoint x: 171, endPoint y: 389, distance: 127.3
click at [184, 389] on div "Saskatoon Health Region Support Alerts Knowledge Base Quicklinks Suspend / Canc…" at bounding box center [872, 552] width 1377 height 1000
click at [267, 208] on link "Closed Orders 3809" at bounding box center [305, 216] width 195 height 26
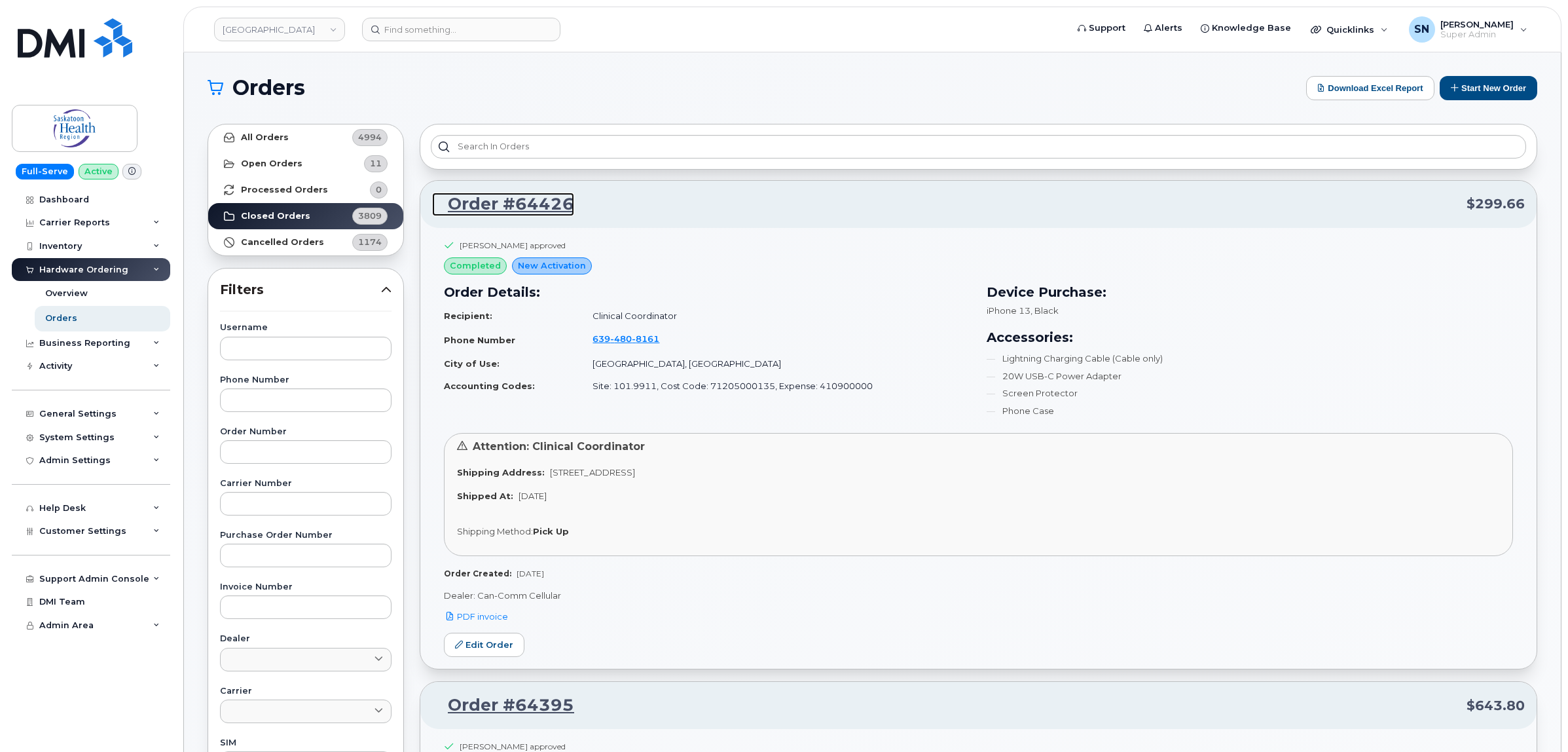
click at [529, 201] on link "Order #64426" at bounding box center [503, 205] width 142 height 24
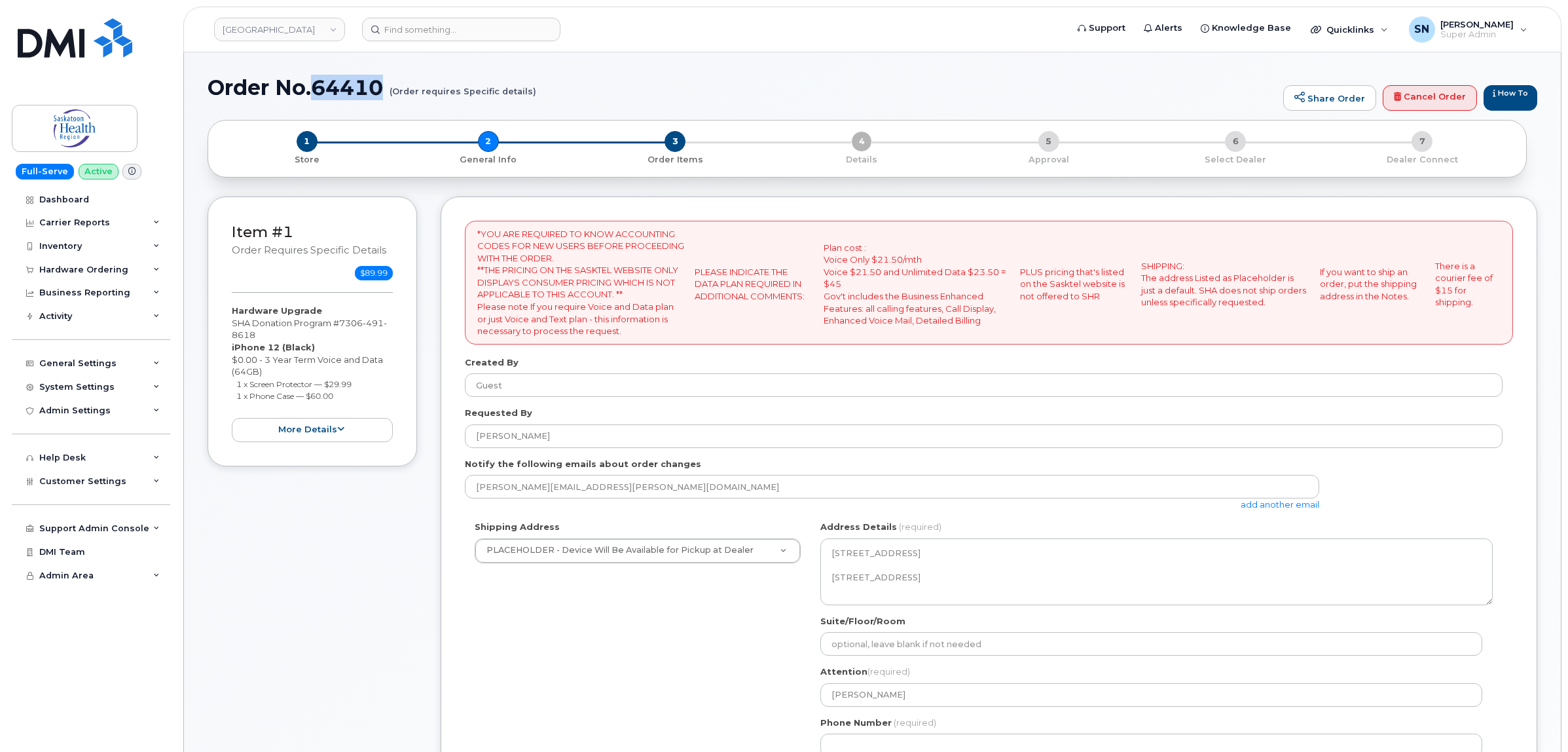
drag, startPoint x: 314, startPoint y: 86, endPoint x: 381, endPoint y: 87, distance: 67.0
click at [381, 87] on h1 "Order No.64410 (Order requires Specific details)" at bounding box center [742, 87] width 1069 height 23
copy h1 "64410"
drag, startPoint x: 233, startPoint y: 321, endPoint x: 269, endPoint y: 337, distance: 39.4
click at [269, 337] on div "Hardware Upgrade SHA Donation Program #7 306 491 8618 iPhone 12 (Black) $0.00 -…" at bounding box center [312, 373] width 161 height 137
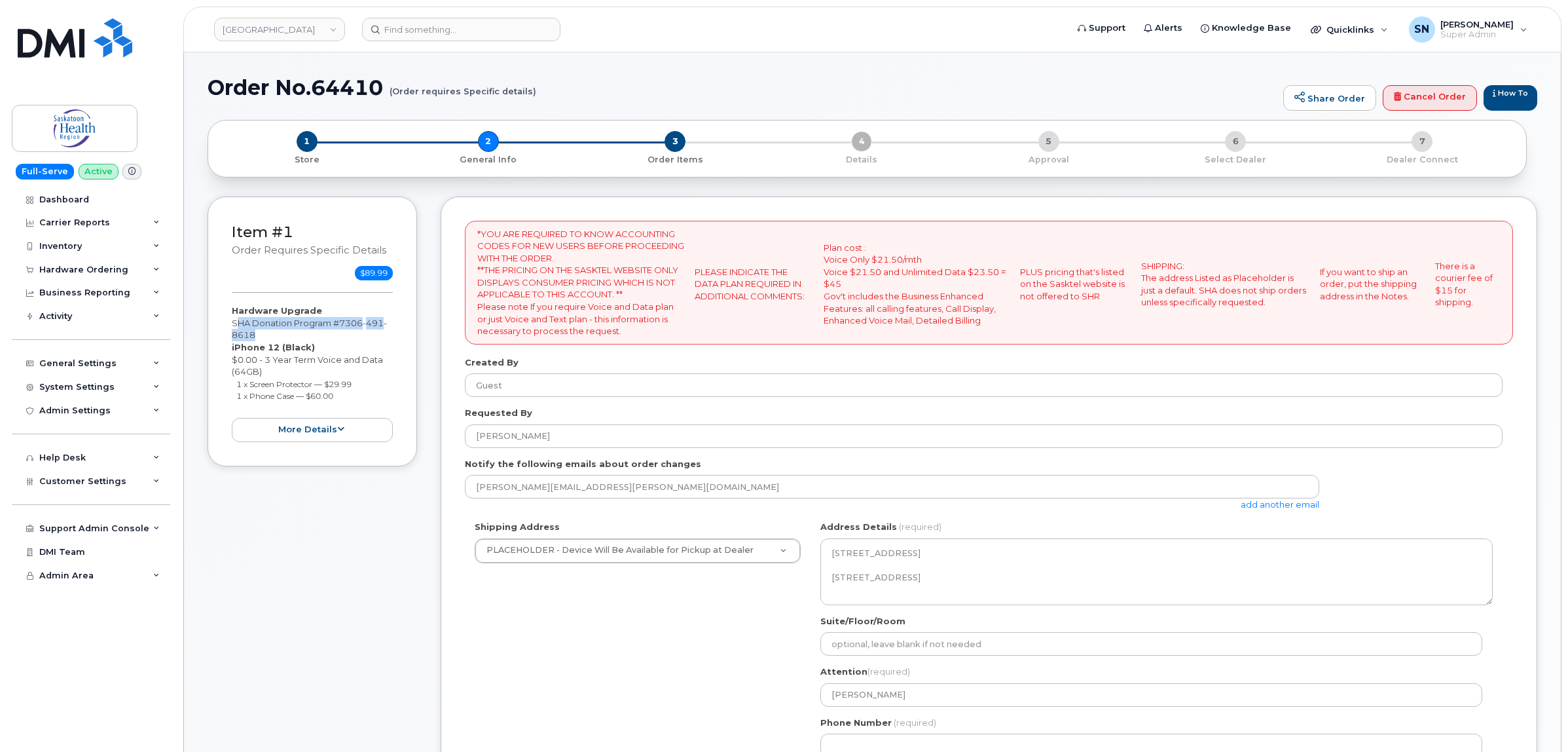
copy div "SHA Donation Program #7 306 491 8618"
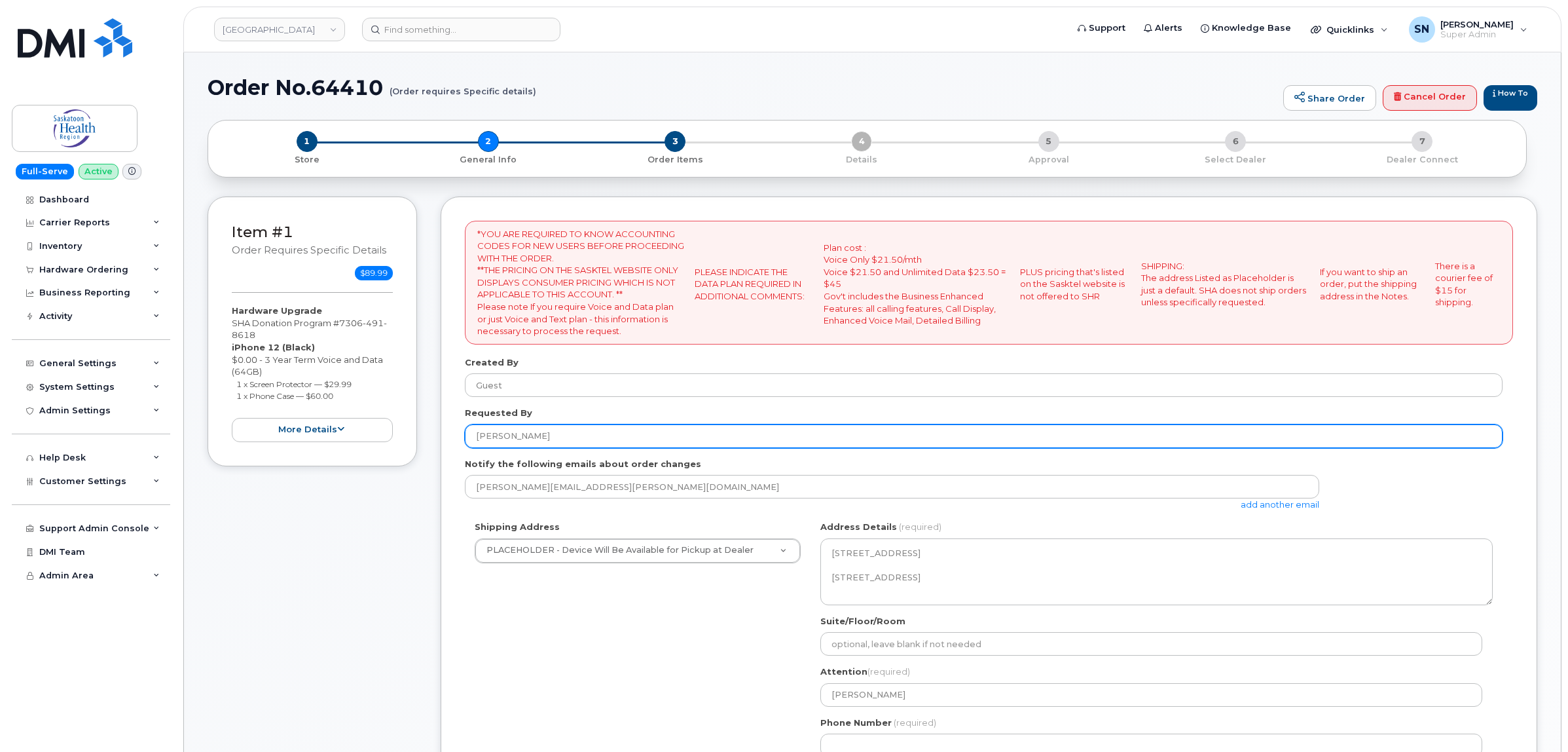
drag, startPoint x: 472, startPoint y: 437, endPoint x: 519, endPoint y: 441, distance: 47.2
click at [519, 441] on input "[PERSON_NAME]" at bounding box center [984, 437] width 1038 height 24
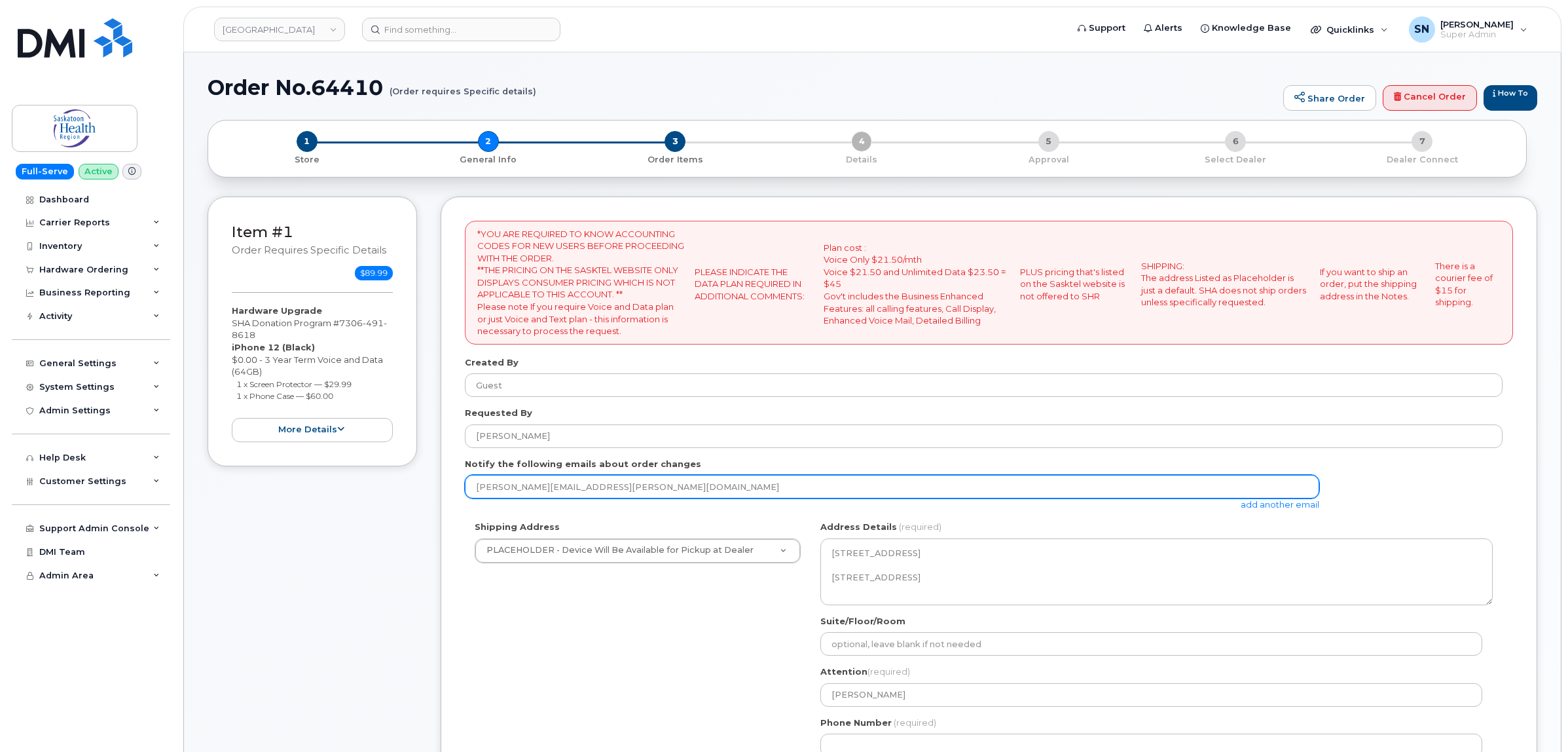
drag, startPoint x: 470, startPoint y: 488, endPoint x: 645, endPoint y: 488, distance: 175.0
click at [645, 488] on input "[PERSON_NAME][EMAIL_ADDRESS][PERSON_NAME][DOMAIN_NAME]" at bounding box center [892, 486] width 854 height 24
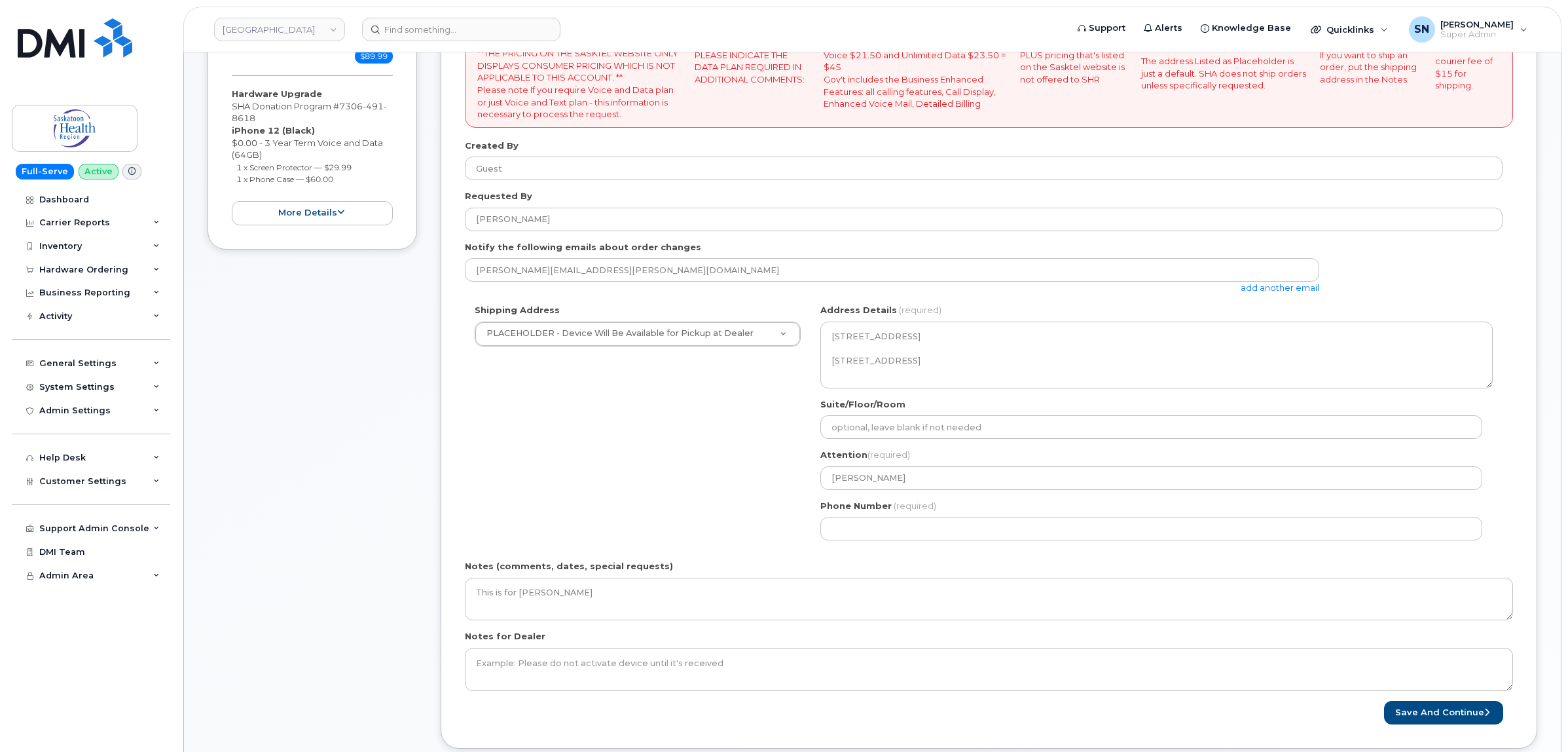
scroll to position [246, 0]
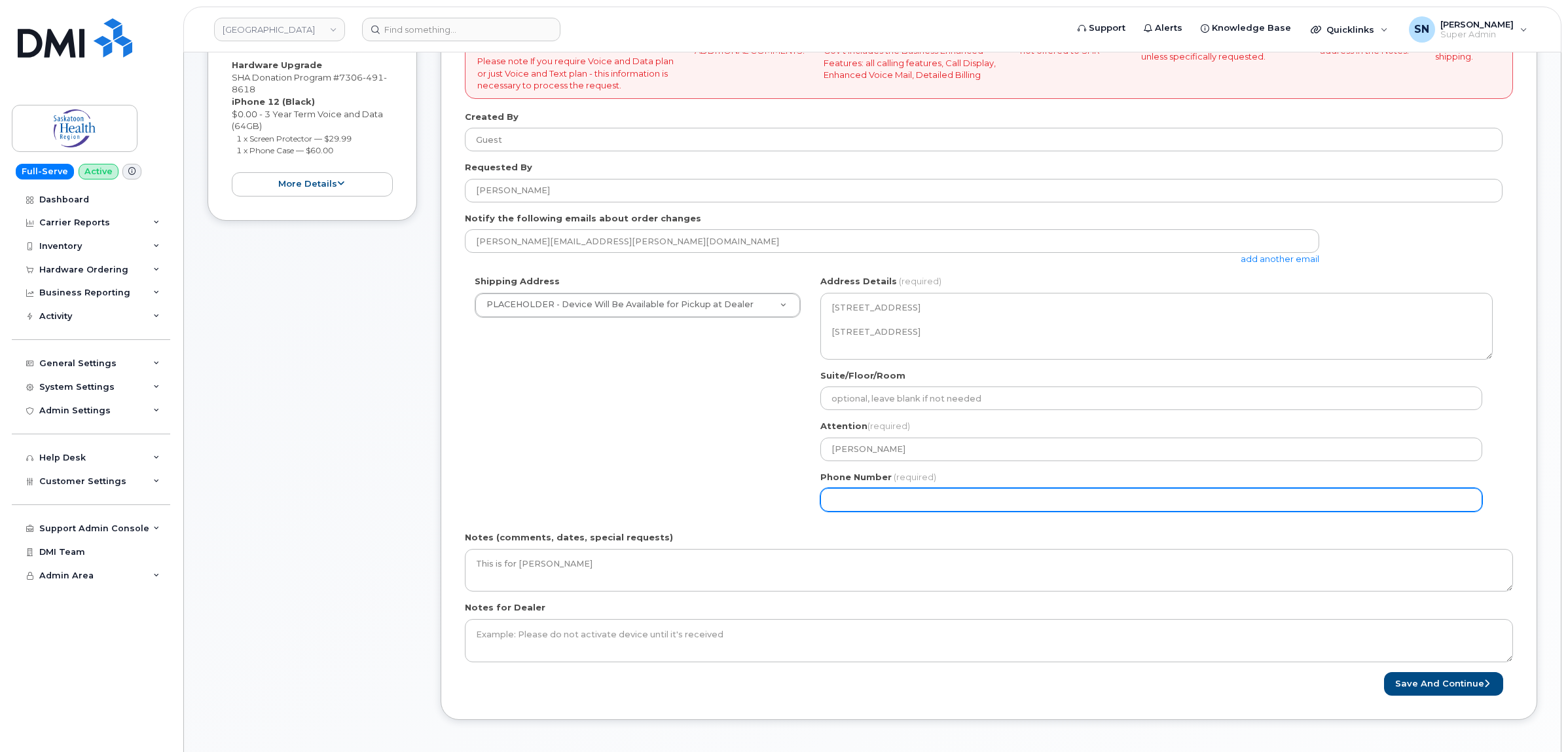
click at [846, 502] on input "Phone Number" at bounding box center [1151, 500] width 662 height 24
select select
type input "123456789"
select select
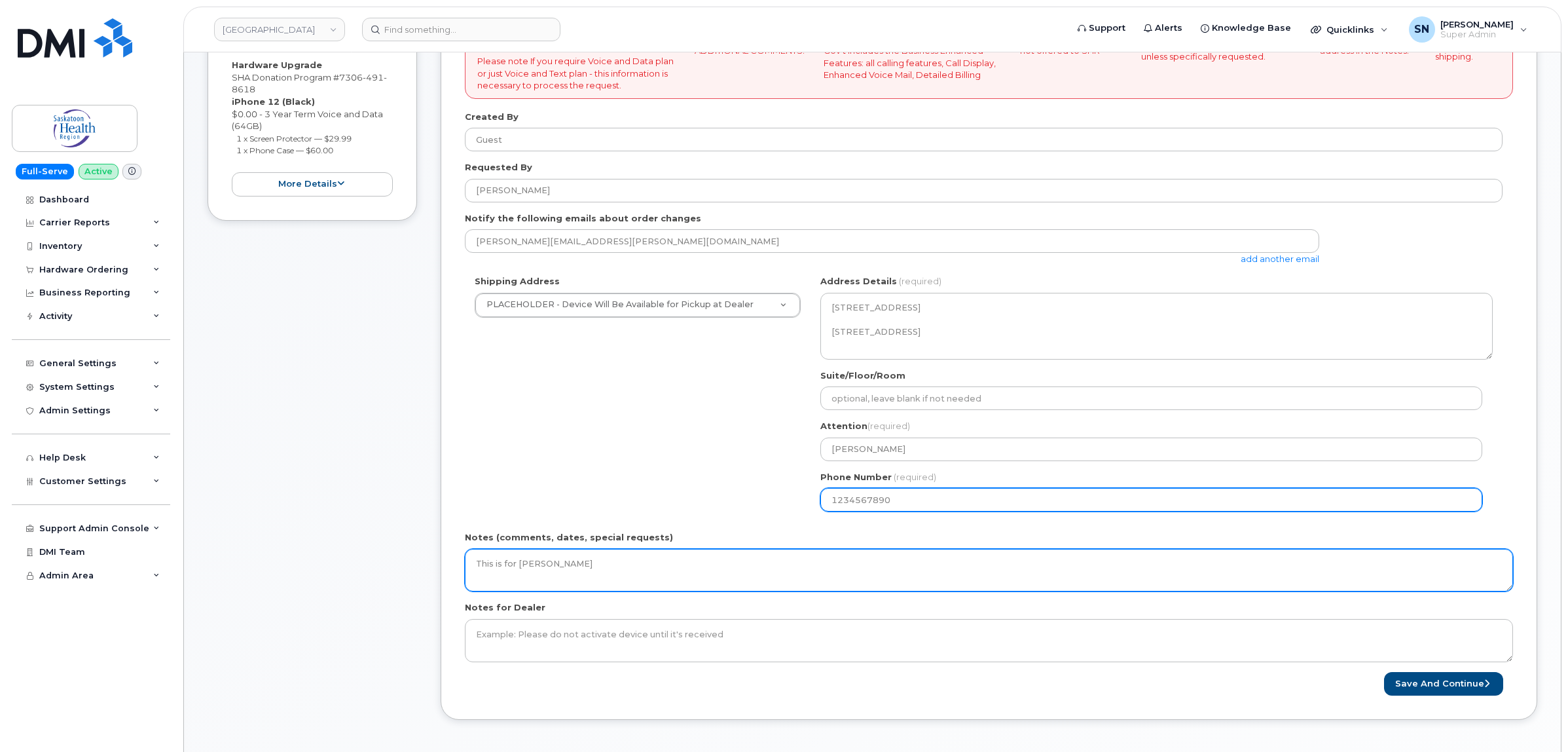
type input "1234567890"
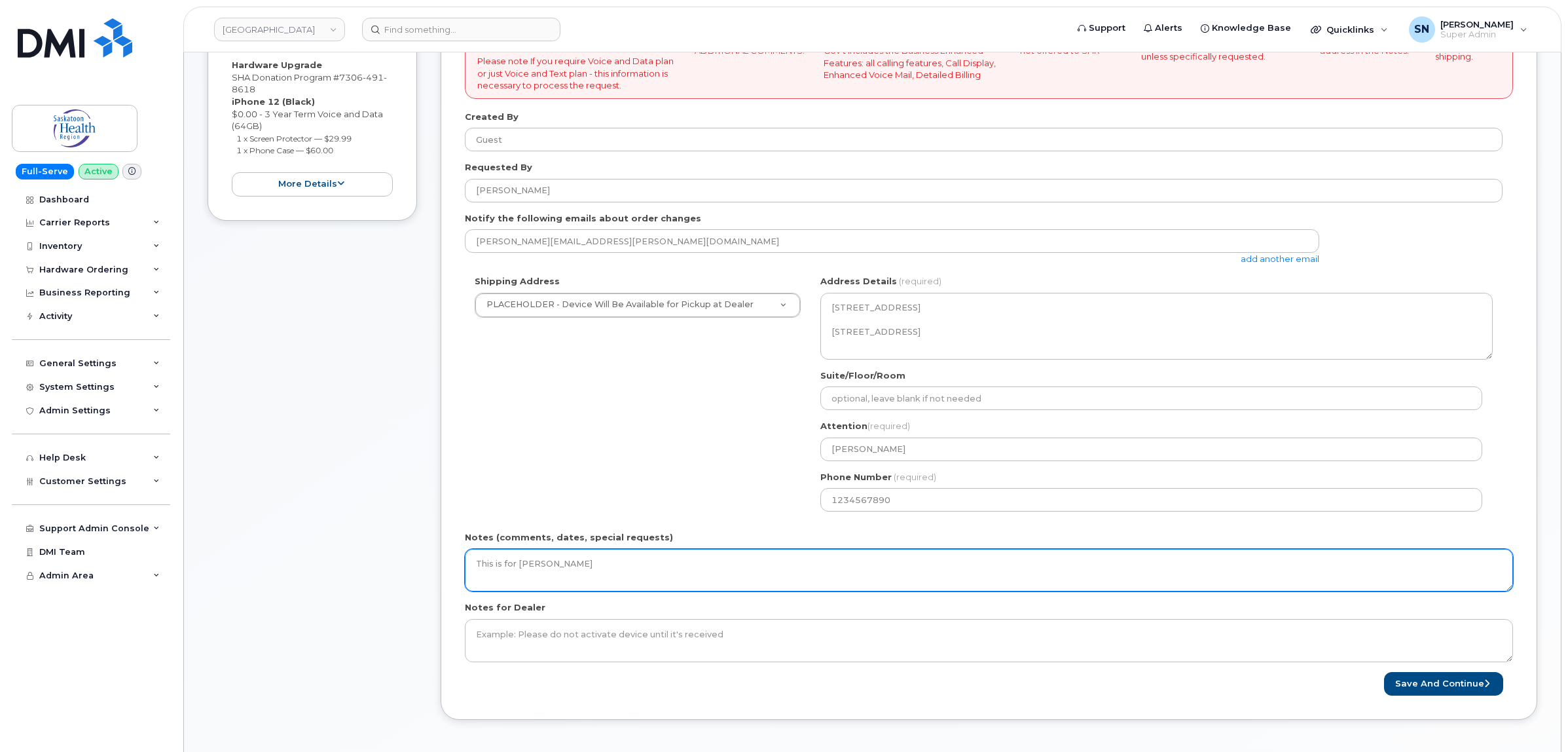
click at [836, 570] on textarea "This is for [PERSON_NAME]" at bounding box center [989, 570] width 1048 height 43
type textarea "This is for [PERSON_NAME]. ***Emailed Parajmeet Kaur as this line was upgraded …"
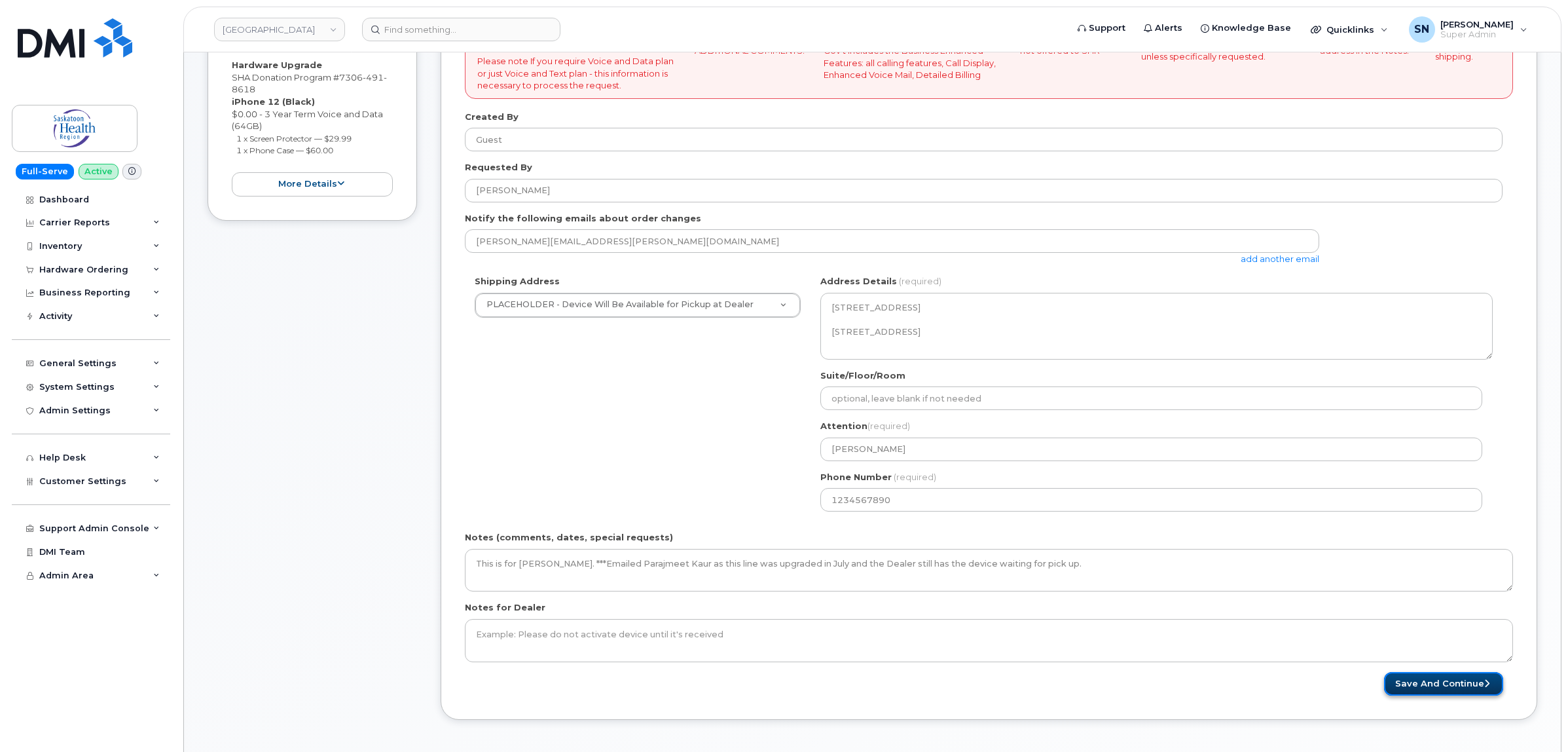
click at [1410, 676] on button "Save and Continue" at bounding box center [1444, 684] width 119 height 24
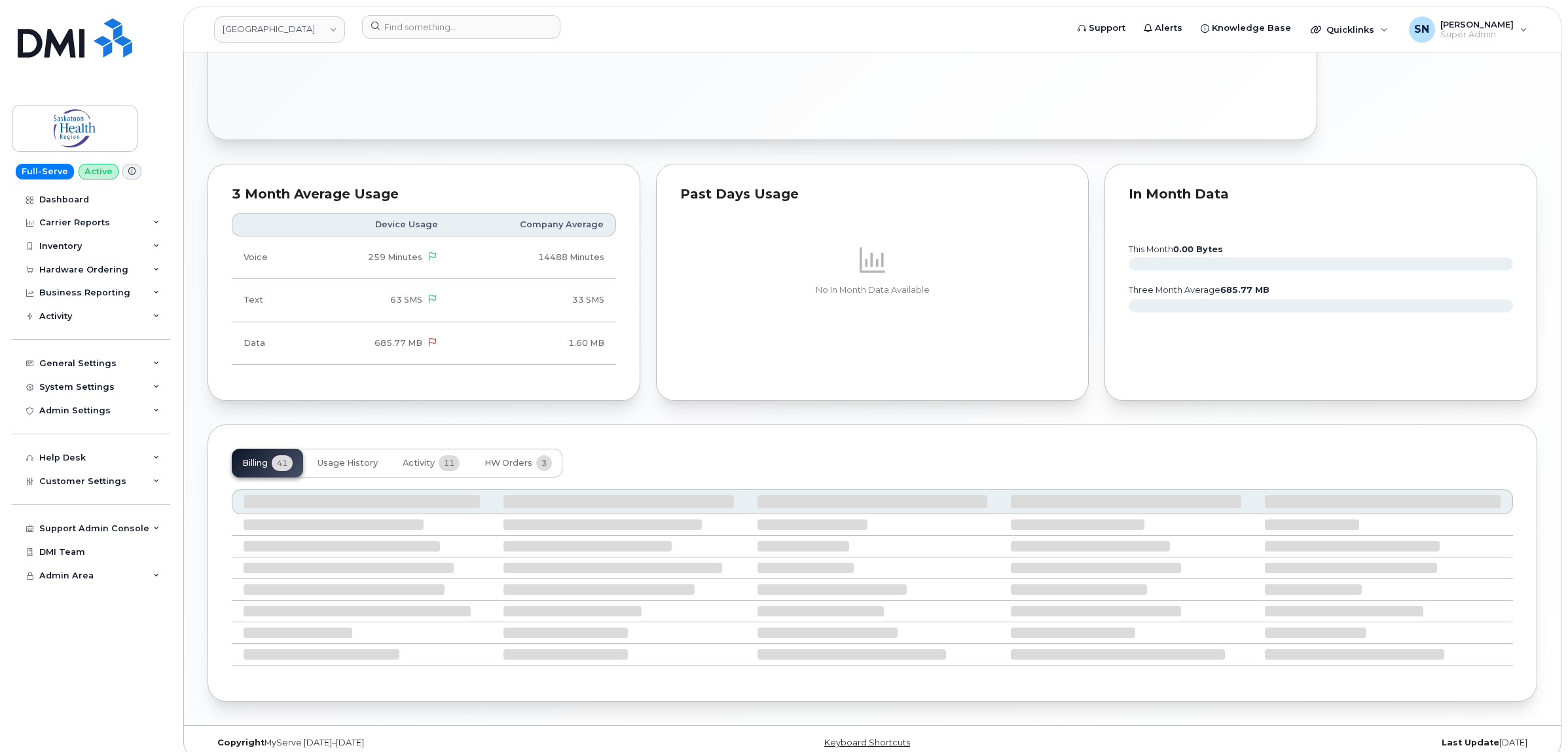
scroll to position [636, 0]
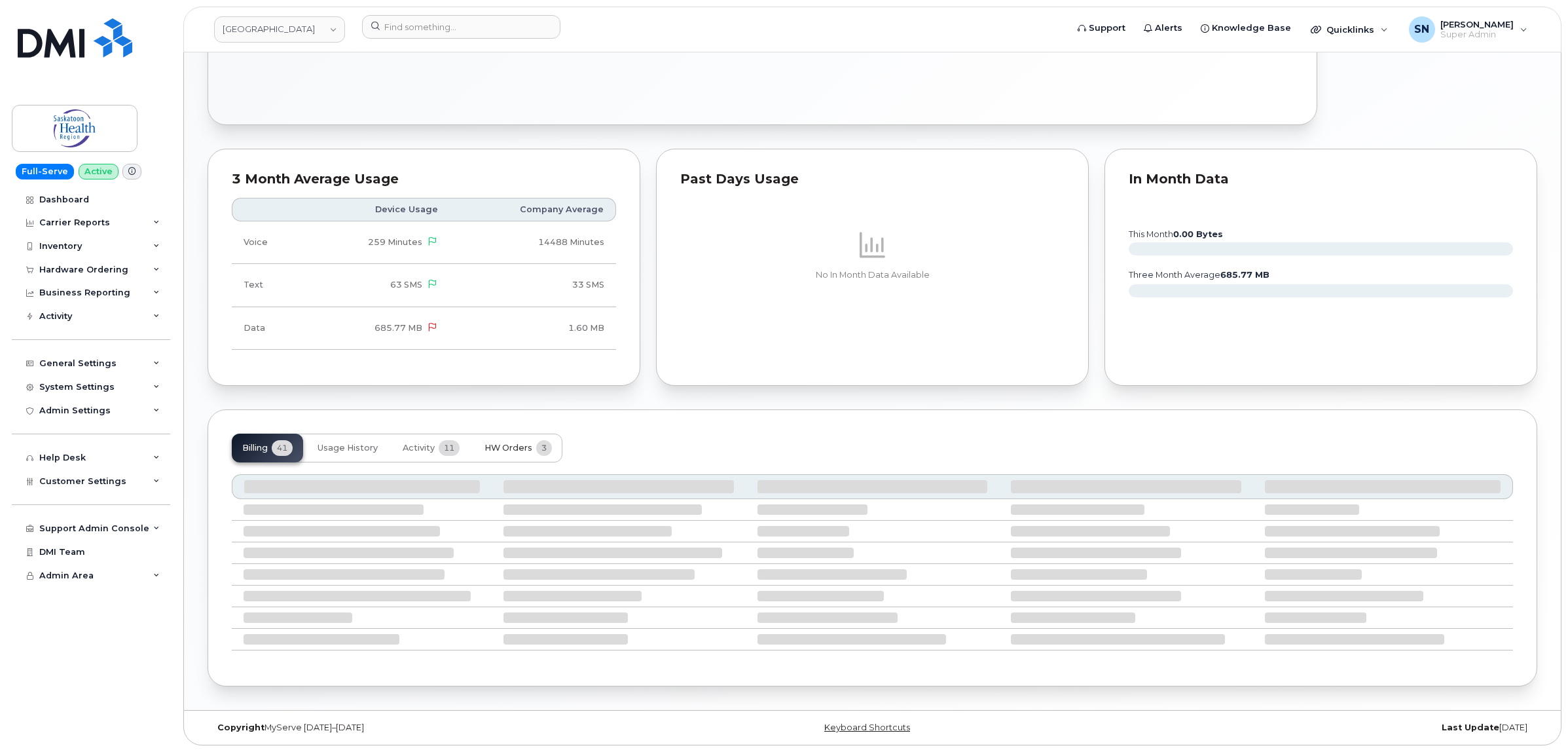
click at [525, 444] on span "HW Orders" at bounding box center [508, 448] width 48 height 11
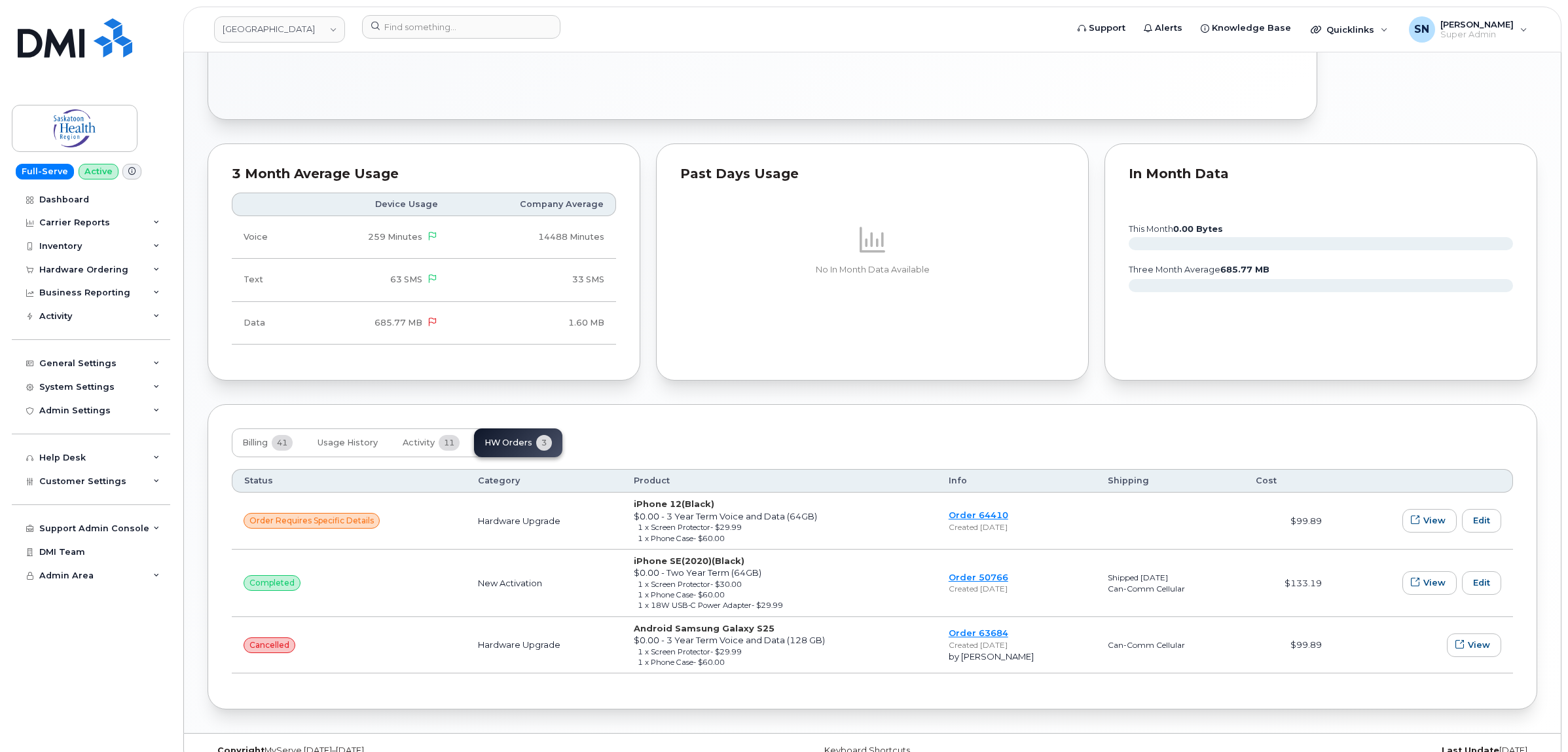
drag, startPoint x: 525, startPoint y: 444, endPoint x: 895, endPoint y: 426, distance: 370.4
click at [895, 426] on div "Billing 41 Usage History Activity 11 HW Orders 3 Status Category Product Info S…" at bounding box center [872, 556] width 1329 height 305
click at [742, 660] on div "1 x Phone Case  - $60.00" at bounding box center [781, 662] width 287 height 11
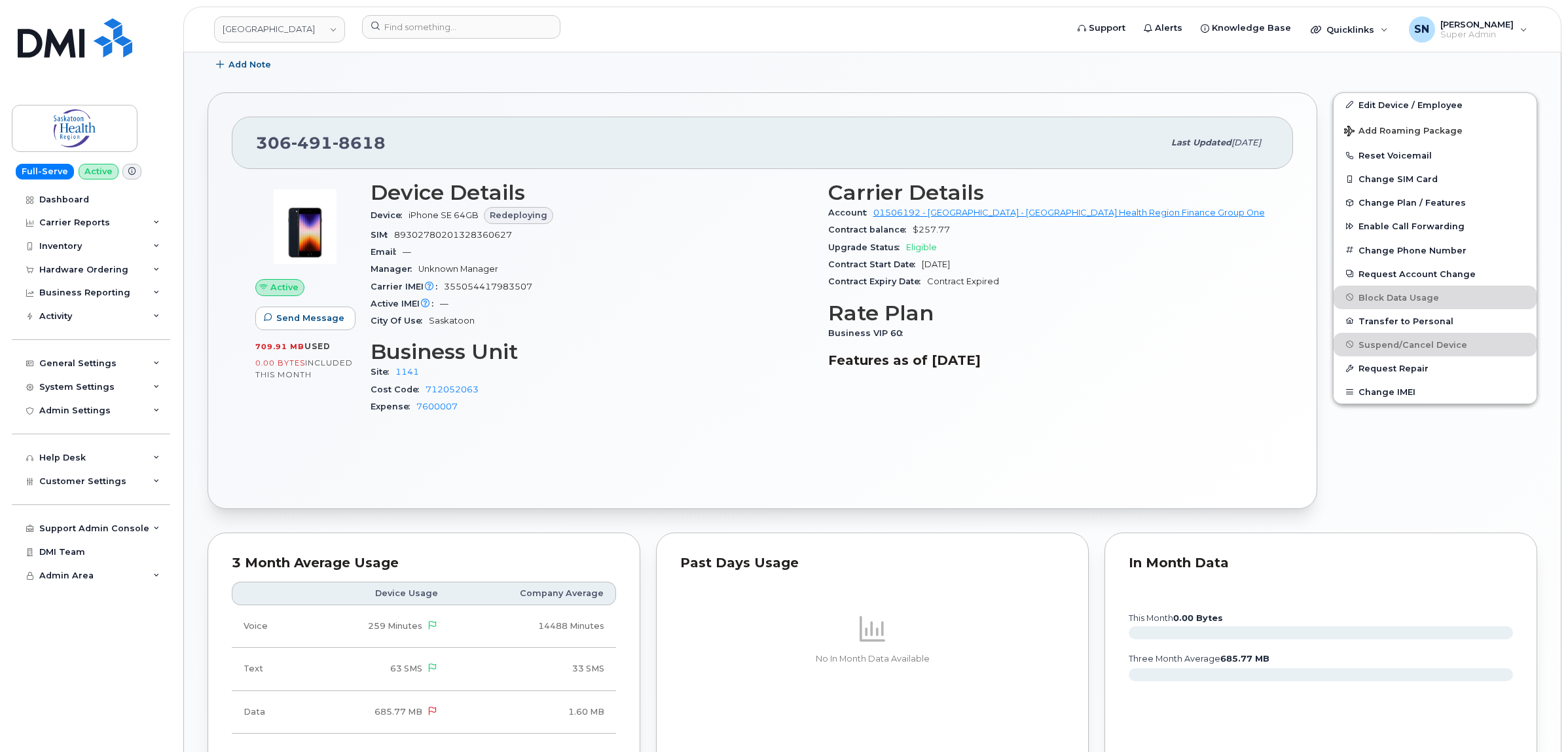
scroll to position [145, 0]
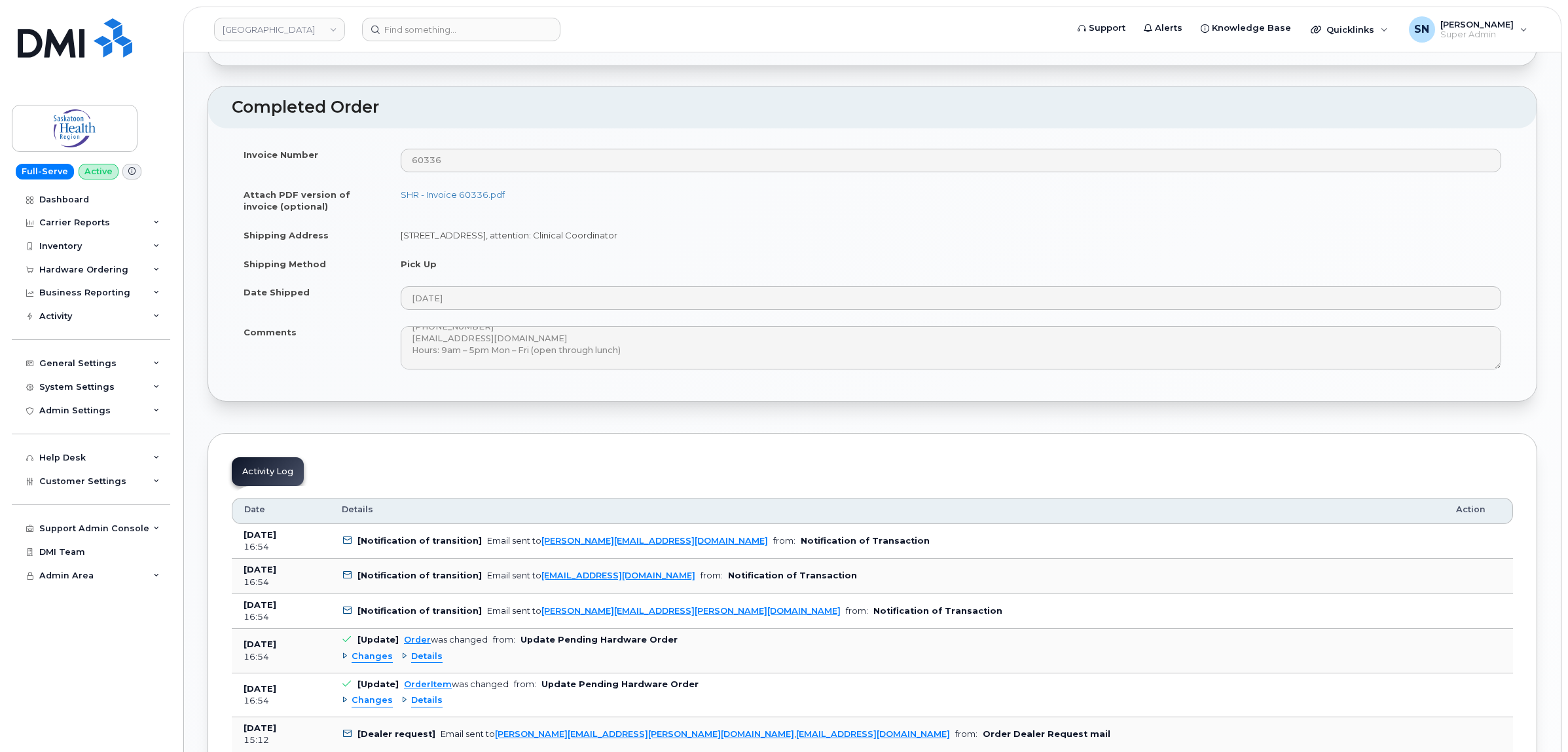
scroll to position [155, 0]
click at [560, 382] on div "Invoice Number 60336 Attach PDF version of invoice (optional) SHR - Invoice 603…" at bounding box center [872, 265] width 1328 height 273
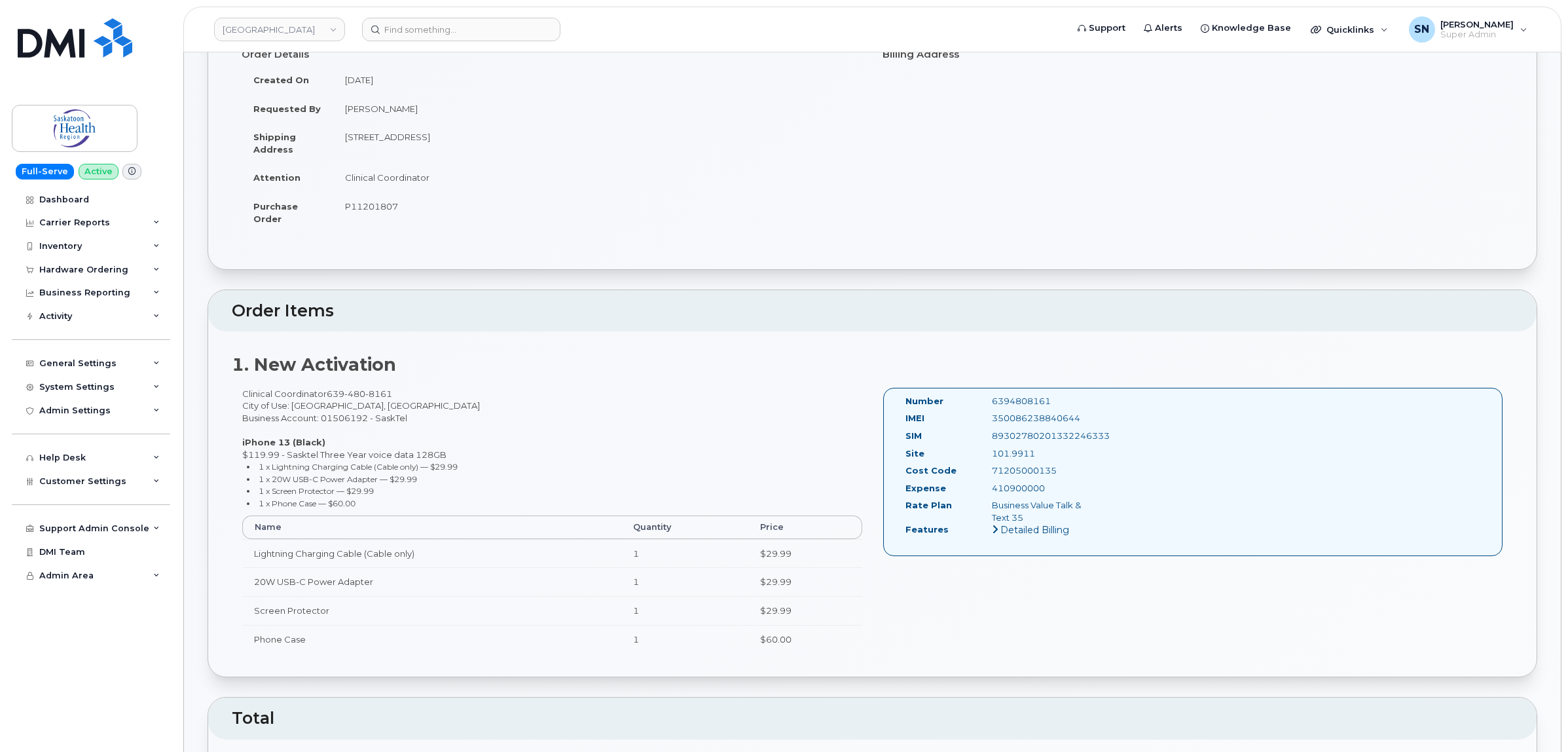
scroll to position [0, 0]
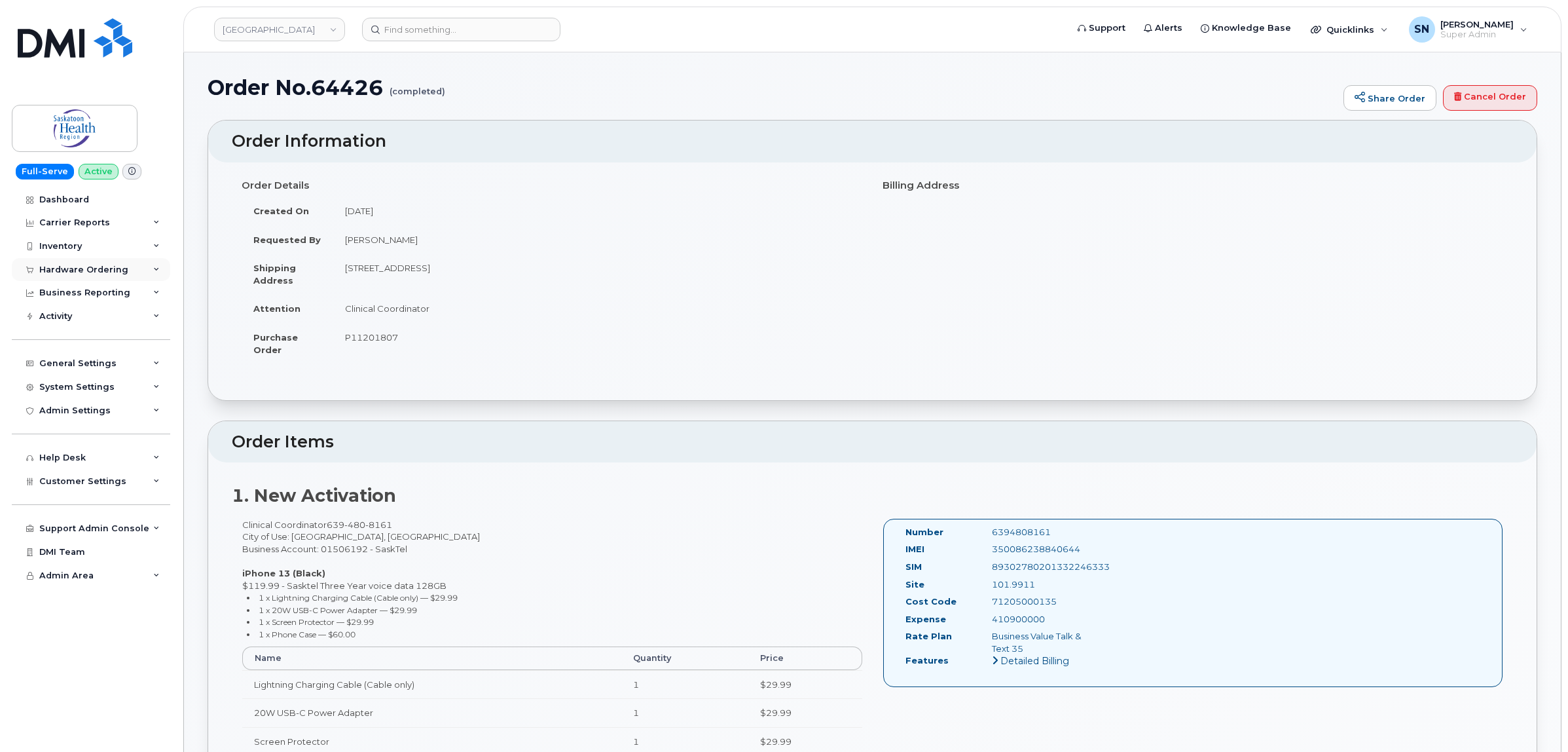
click at [92, 267] on div "Hardware Ordering" at bounding box center [85, 270] width 89 height 11
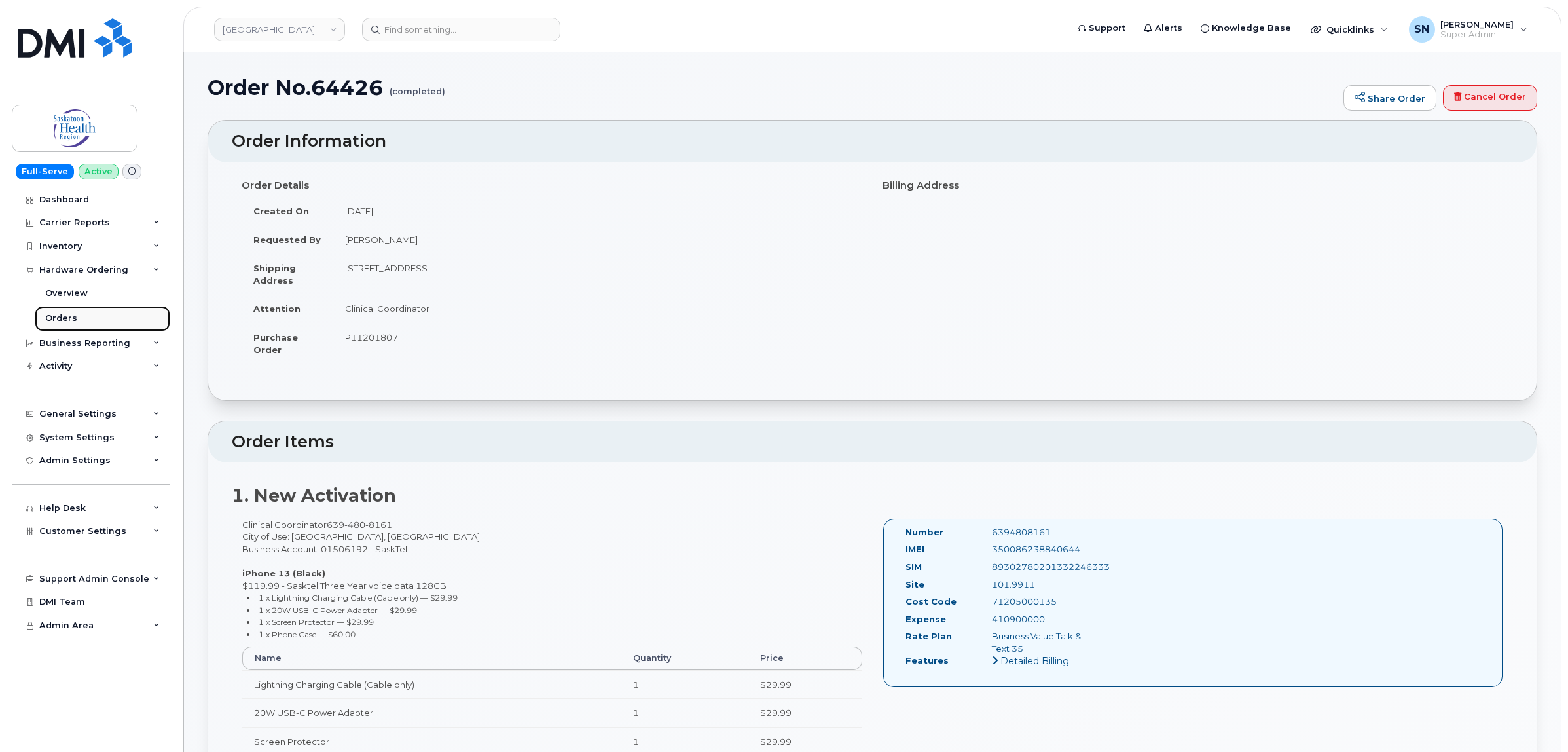
click at [77, 316] on link "Orders" at bounding box center [102, 318] width 135 height 25
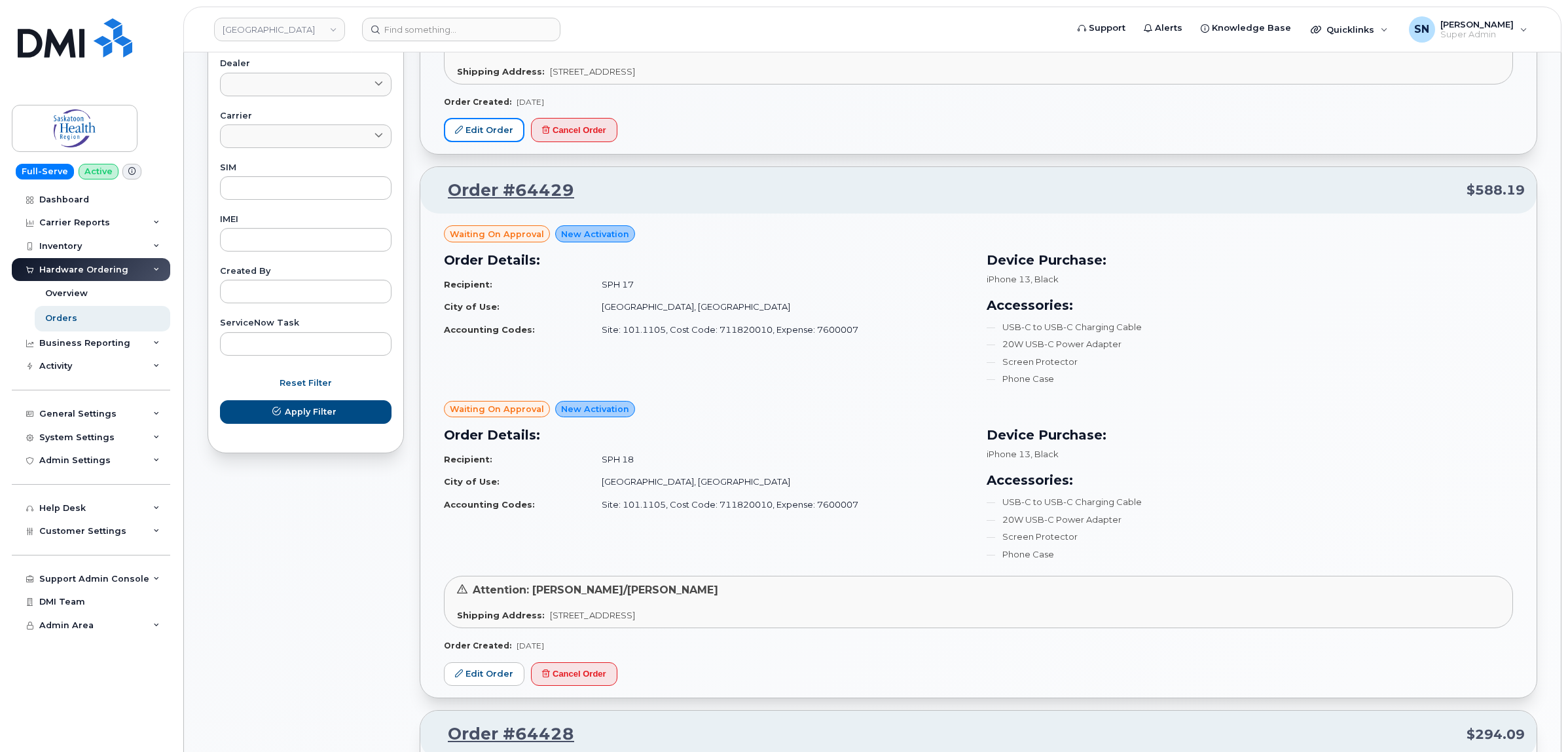
scroll to position [656, 0]
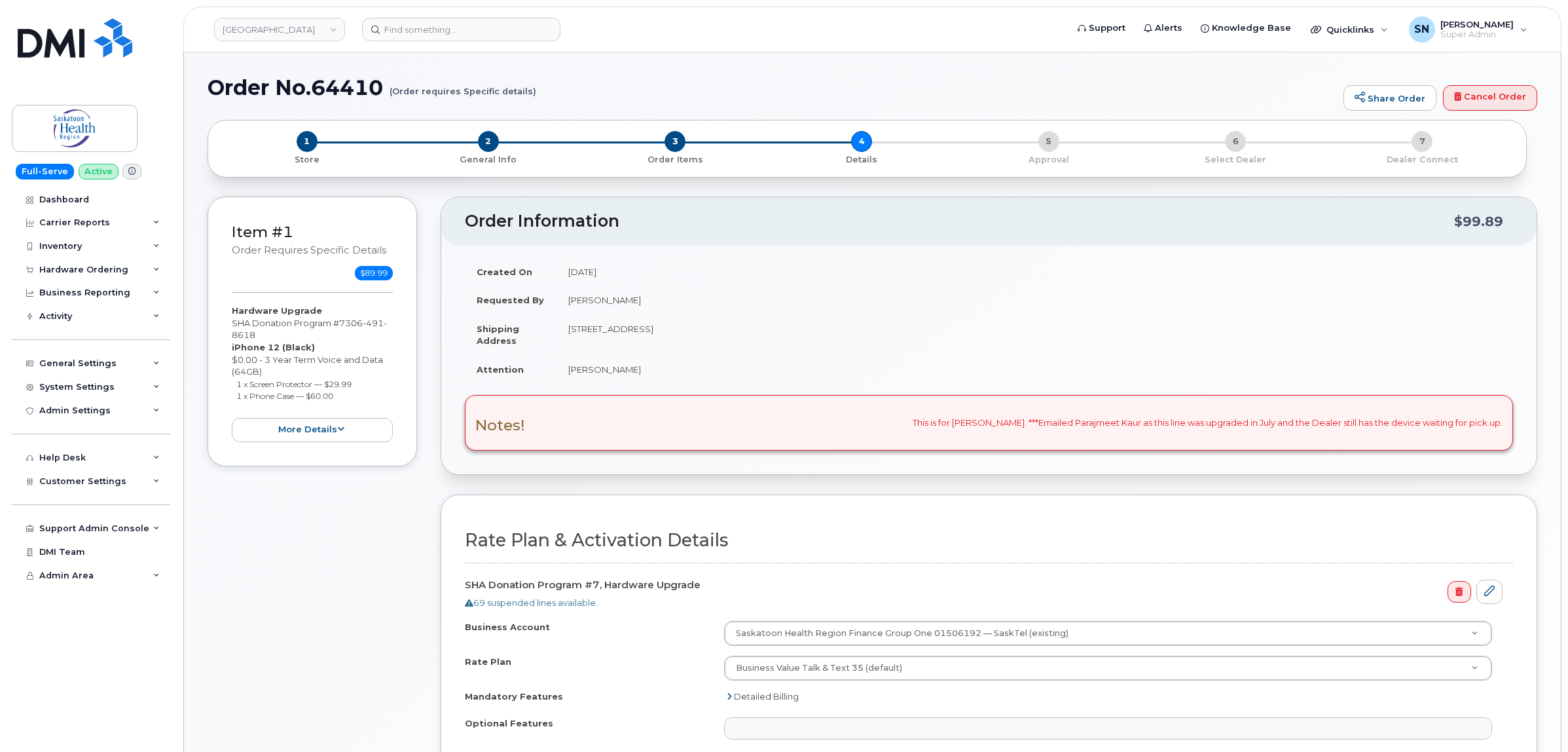
select select
click at [445, 421] on div "Created On [DATE] Requested By [PERSON_NAME] Shipping Address [STREET_ADDRESS] …" at bounding box center [989, 360] width 1096 height 229
select select
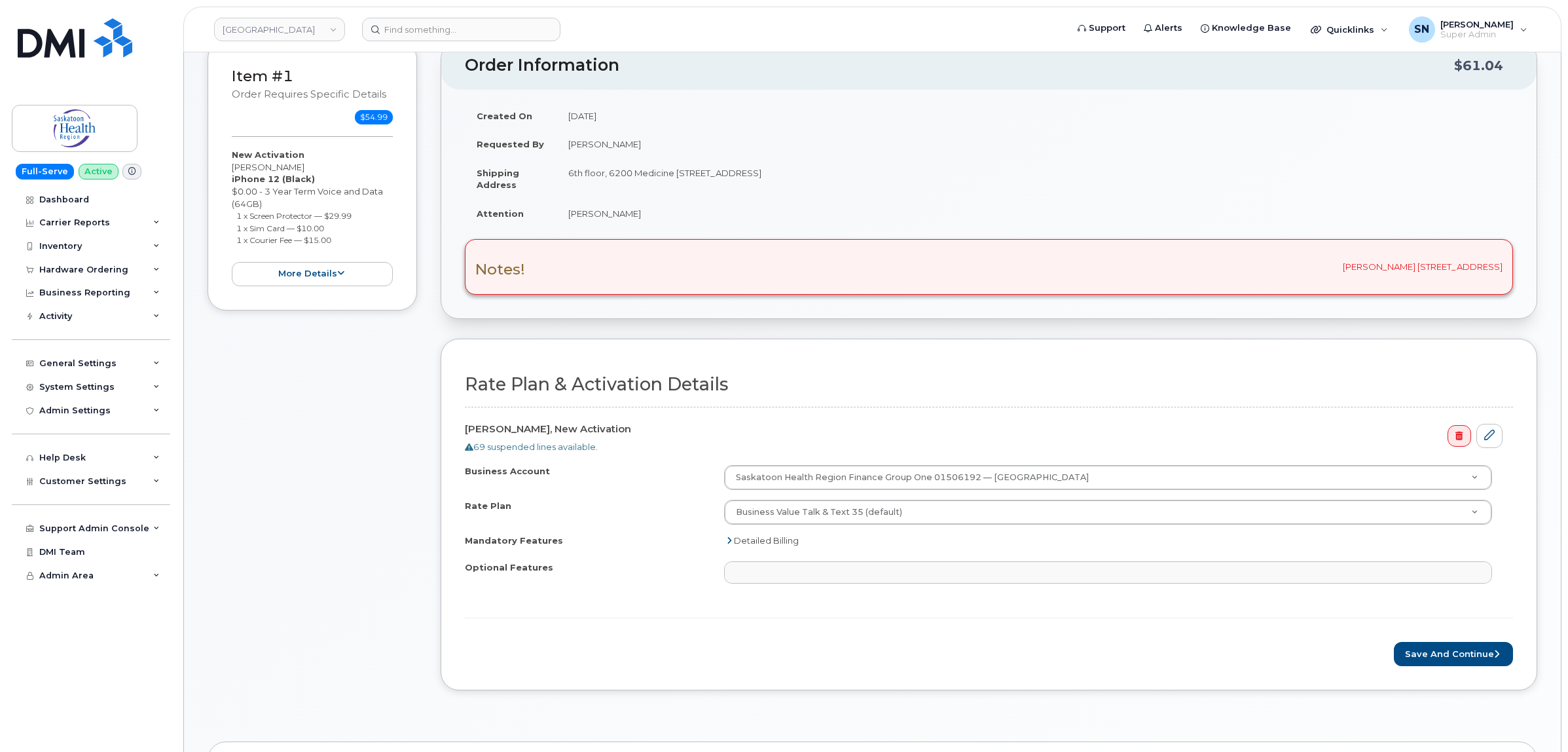
scroll to position [246, 0]
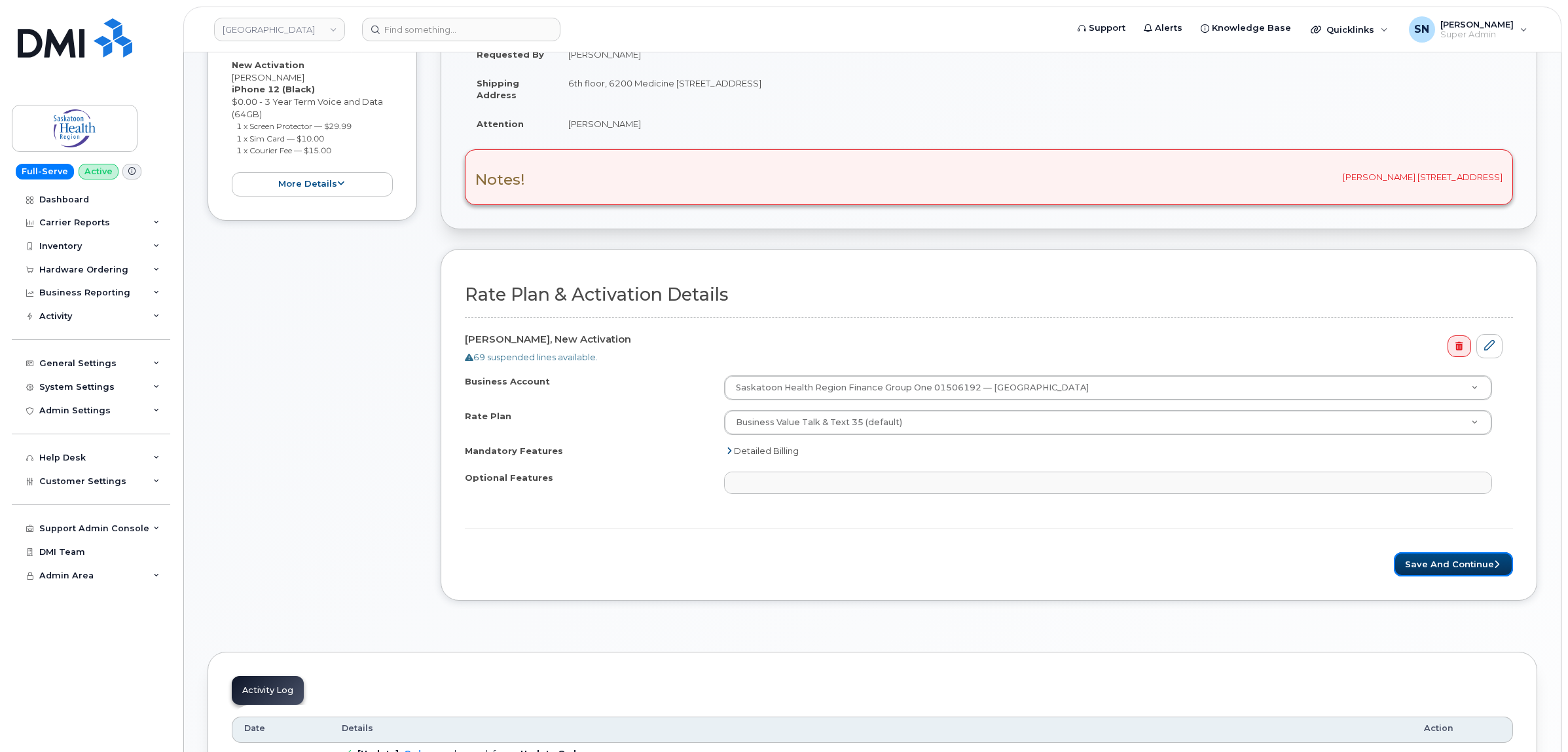
drag, startPoint x: 1461, startPoint y: 563, endPoint x: 1308, endPoint y: 568, distance: 153.1
click at [1461, 564] on button "Save and Continue" at bounding box center [1454, 564] width 119 height 24
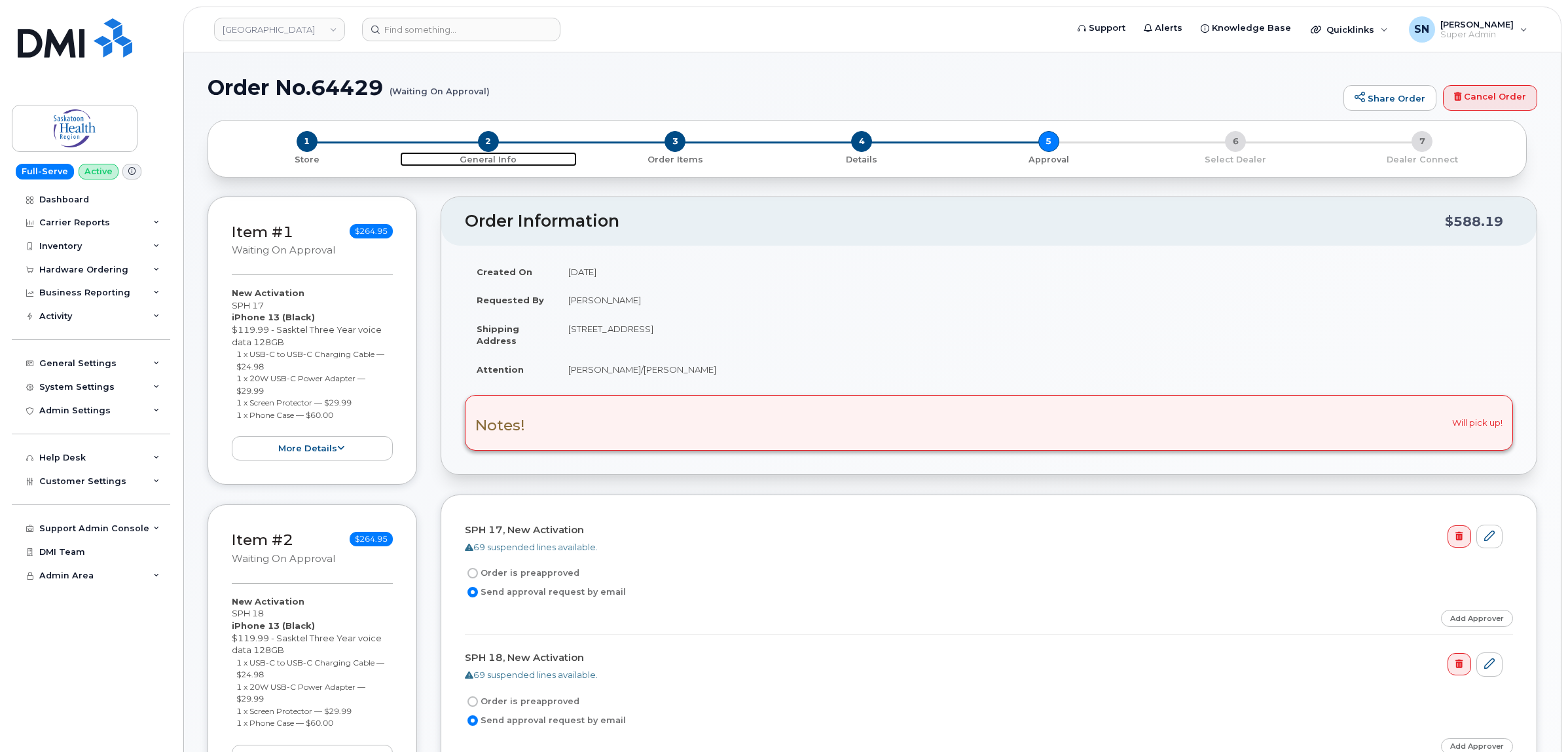
click at [495, 137] on span "2" at bounding box center [488, 141] width 21 height 21
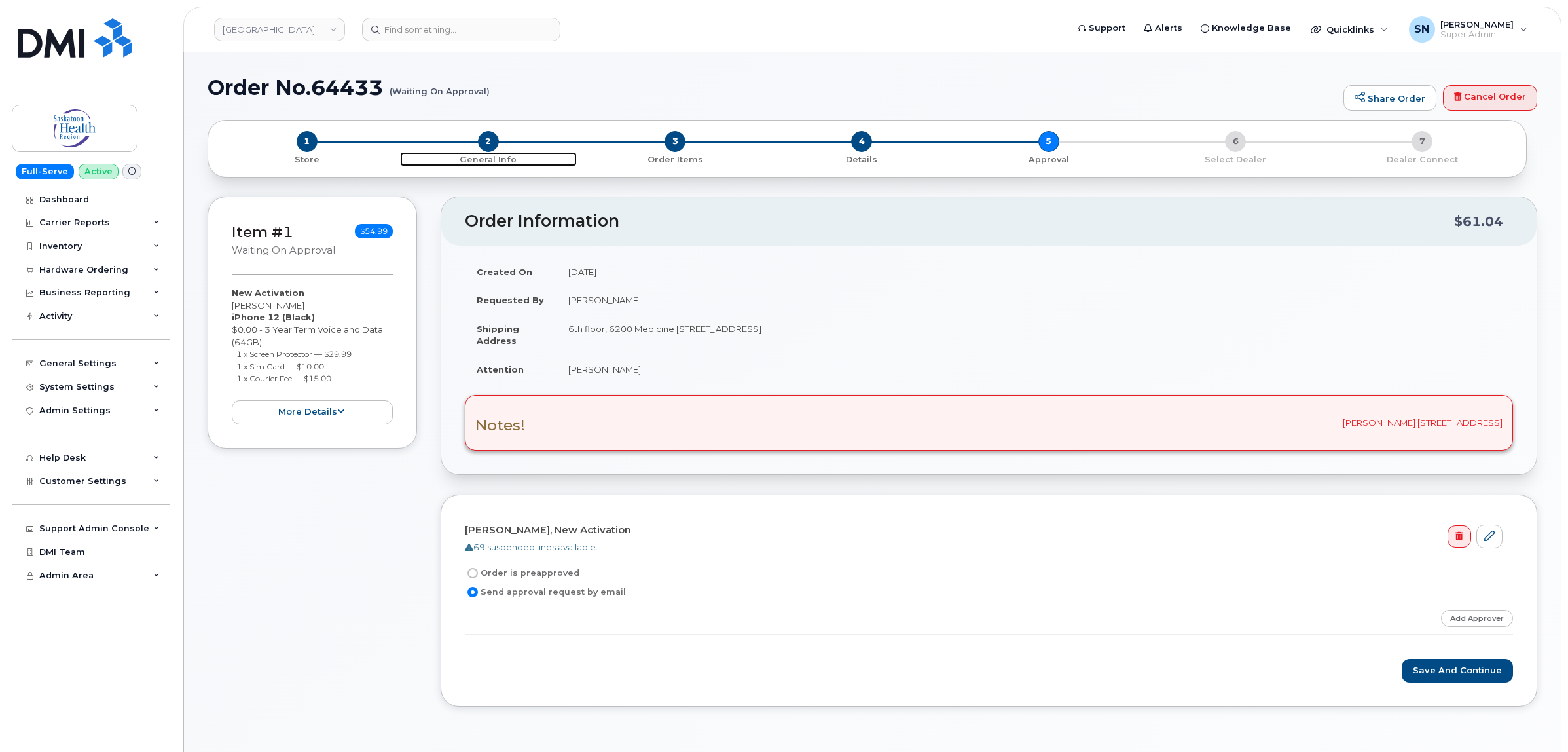
click at [492, 143] on span "2" at bounding box center [488, 141] width 21 height 21
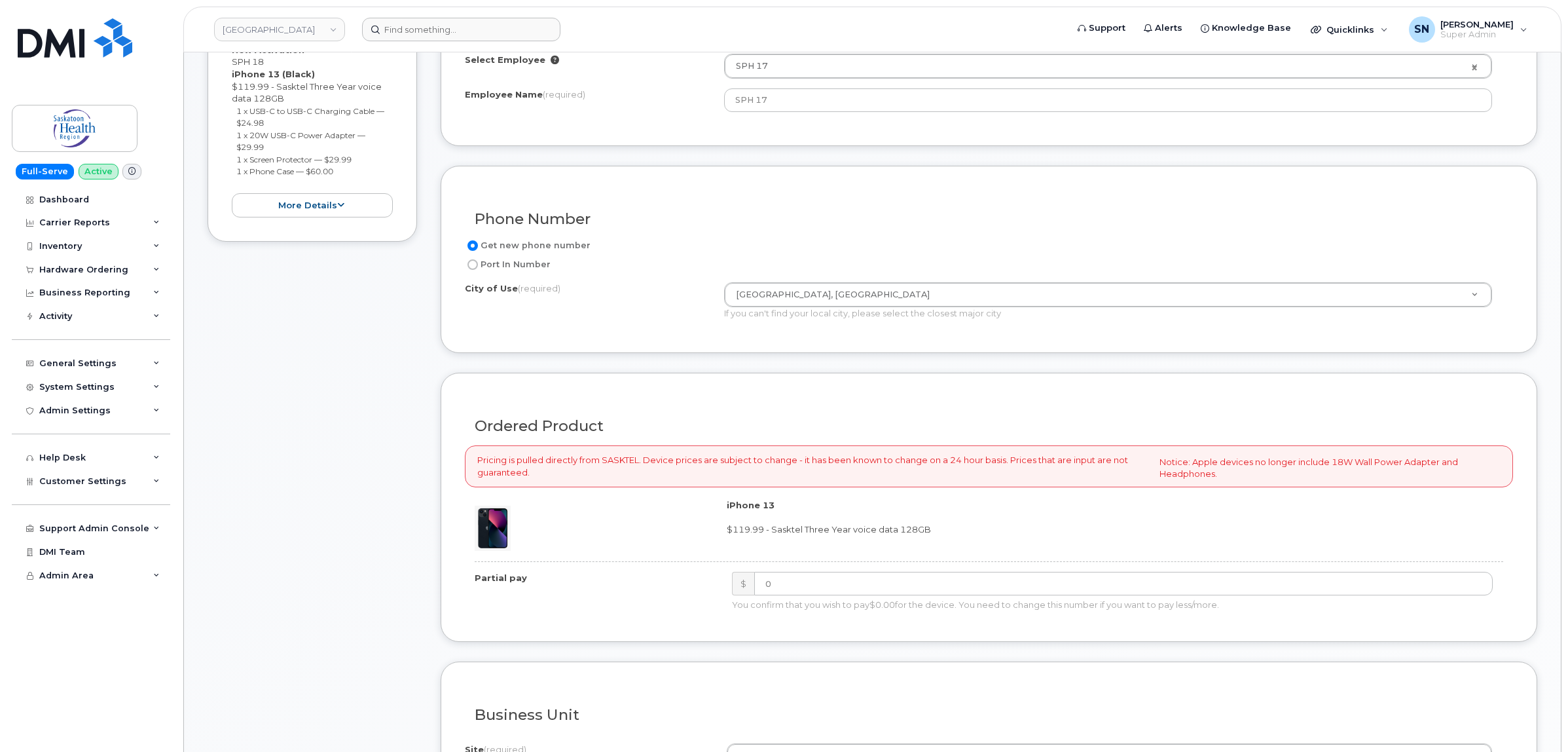
scroll to position [327, 0]
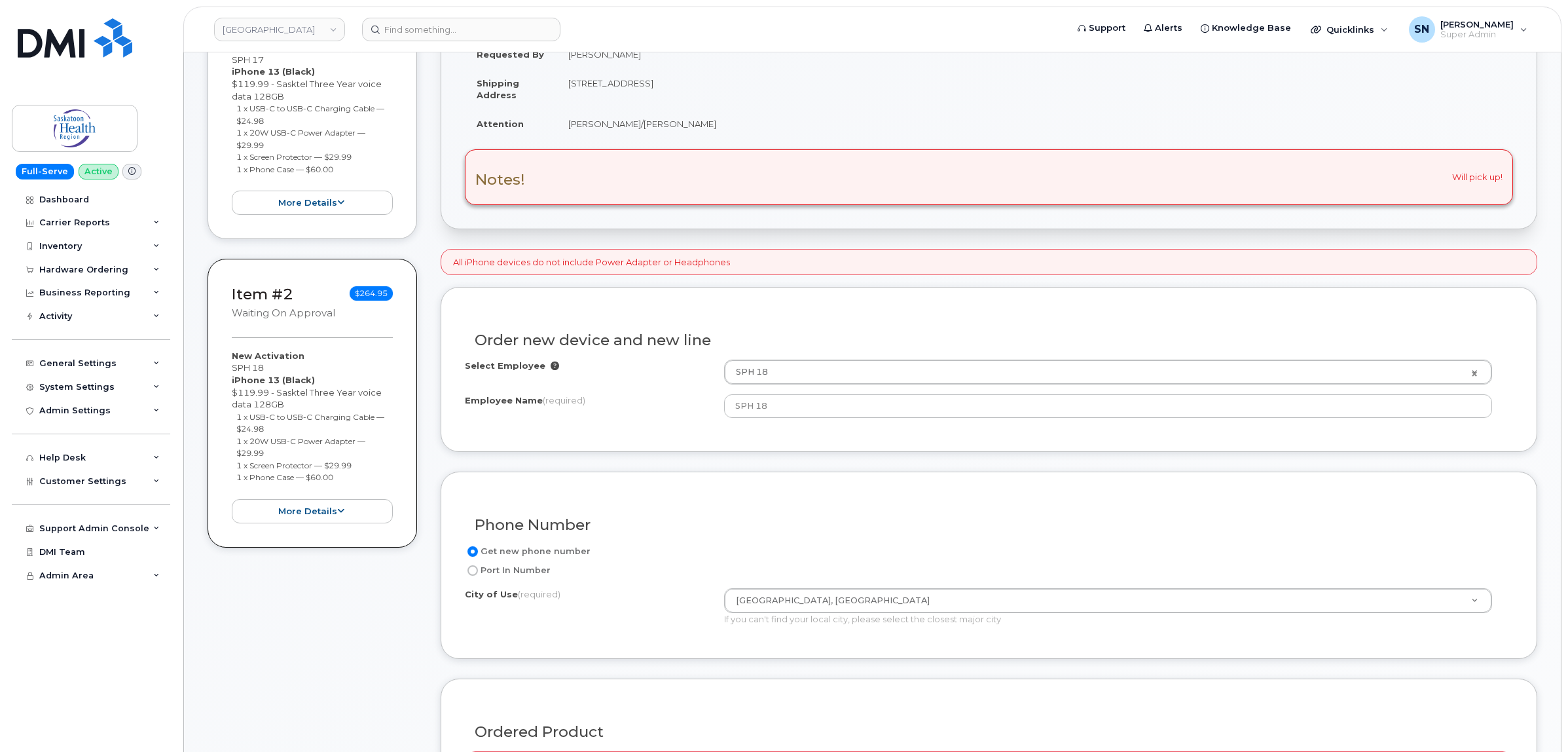
scroll to position [82, 0]
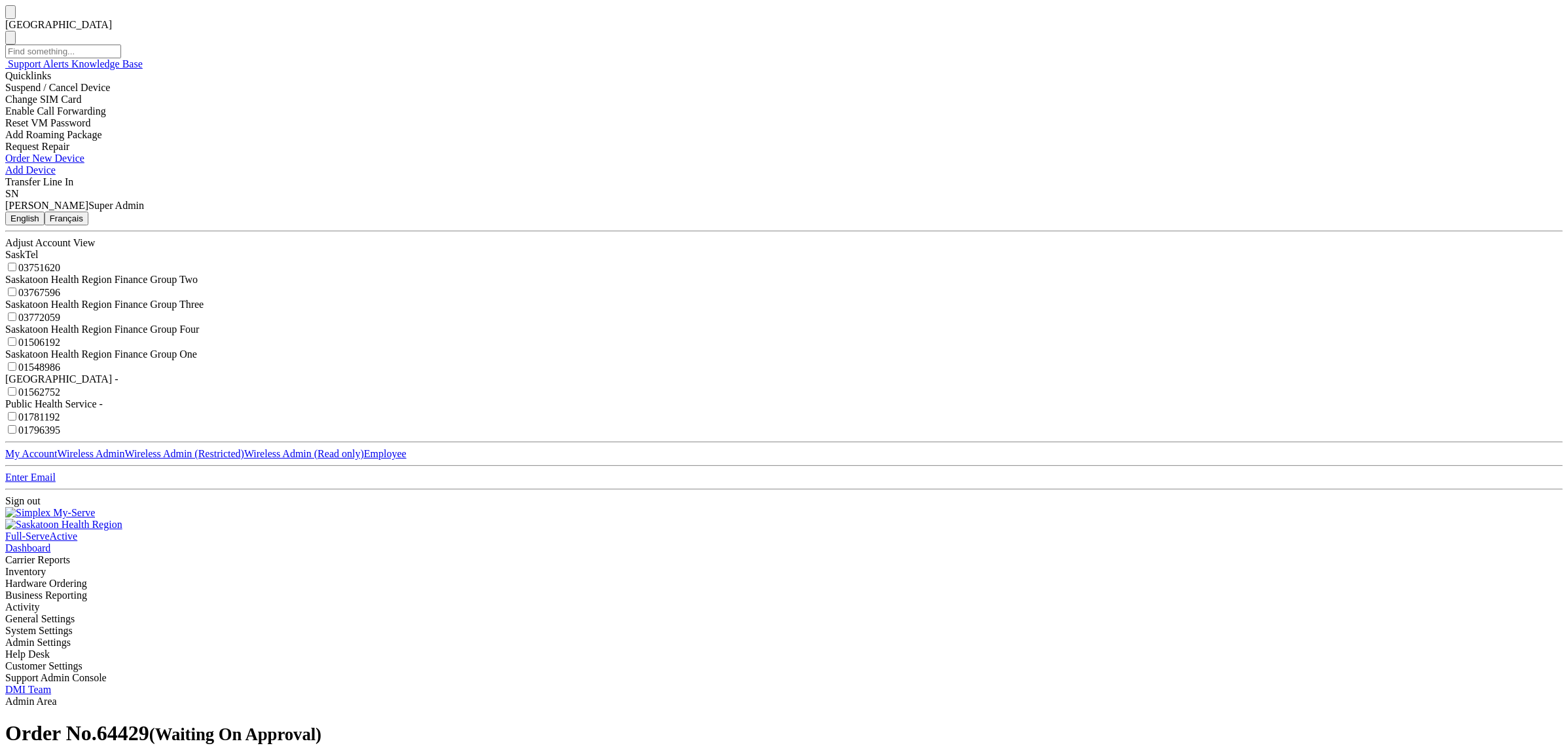
select select
drag, startPoint x: 653, startPoint y: 486, endPoint x: 469, endPoint y: 482, distance: 184.0
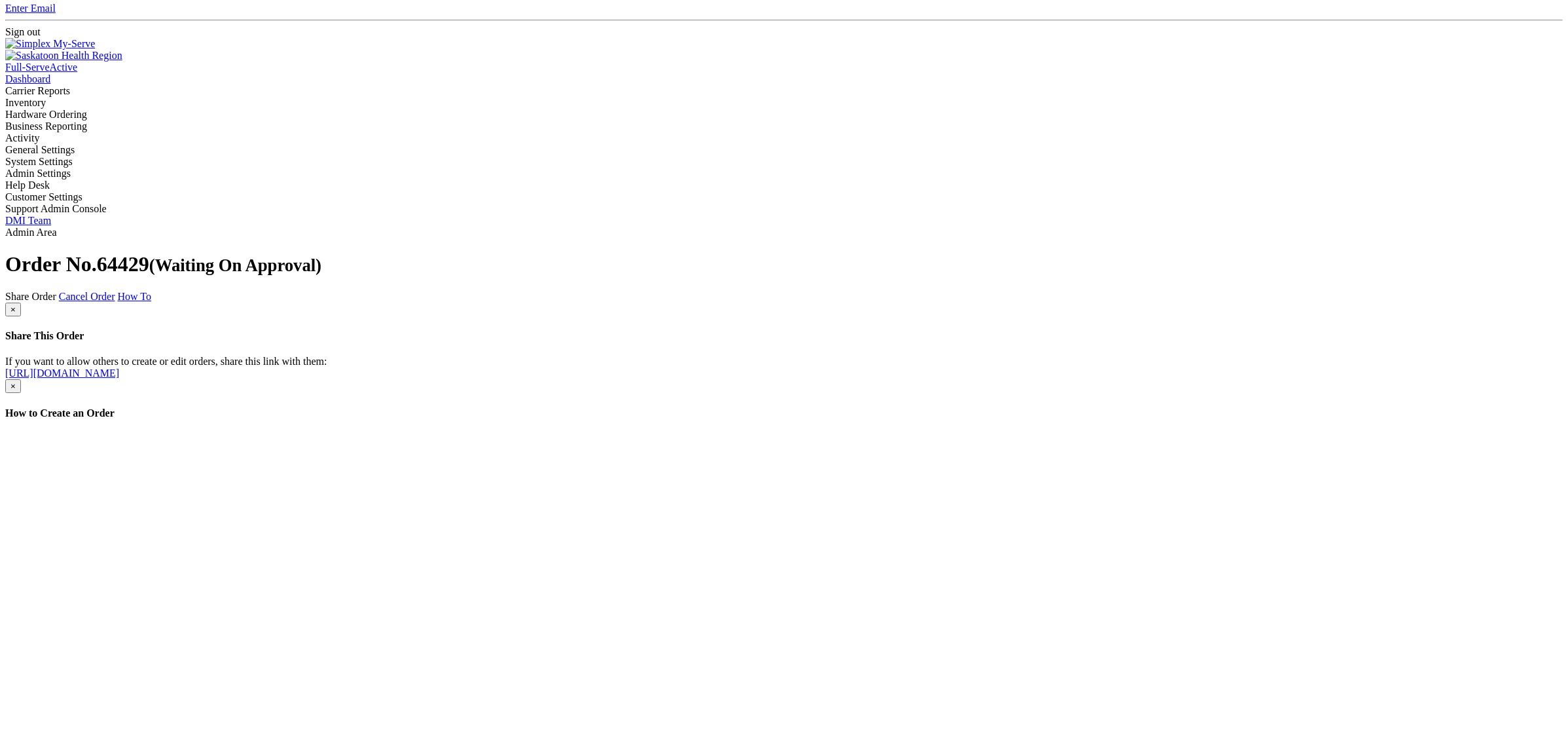
scroll to position [573, 0]
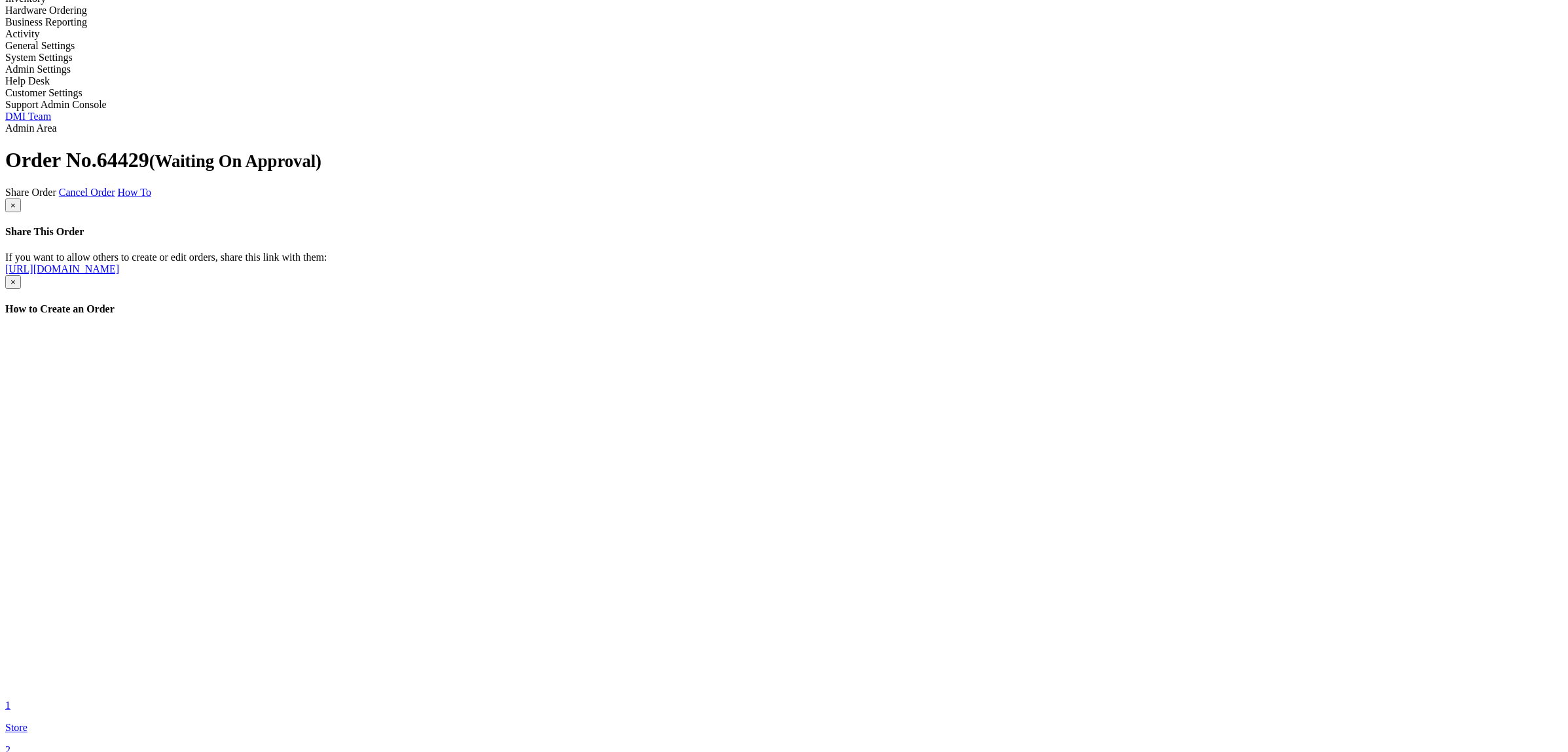
type textarea "Will pick up! ***Approver Email Sent September 23 2025"
select select
type input "123456789"
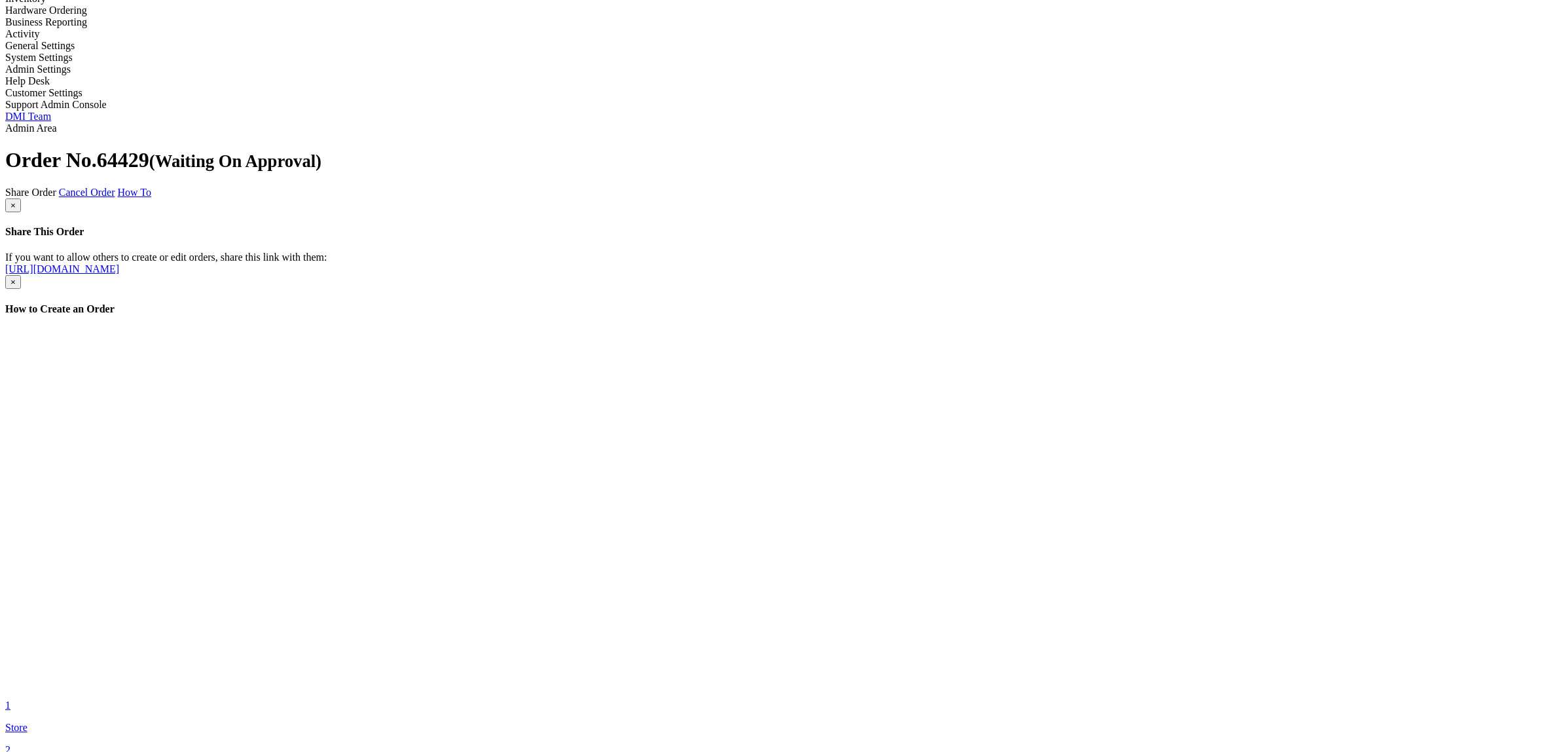
select select
type input "1234567890"
drag, startPoint x: 1466, startPoint y: 348, endPoint x: 1143, endPoint y: 410, distance: 328.9
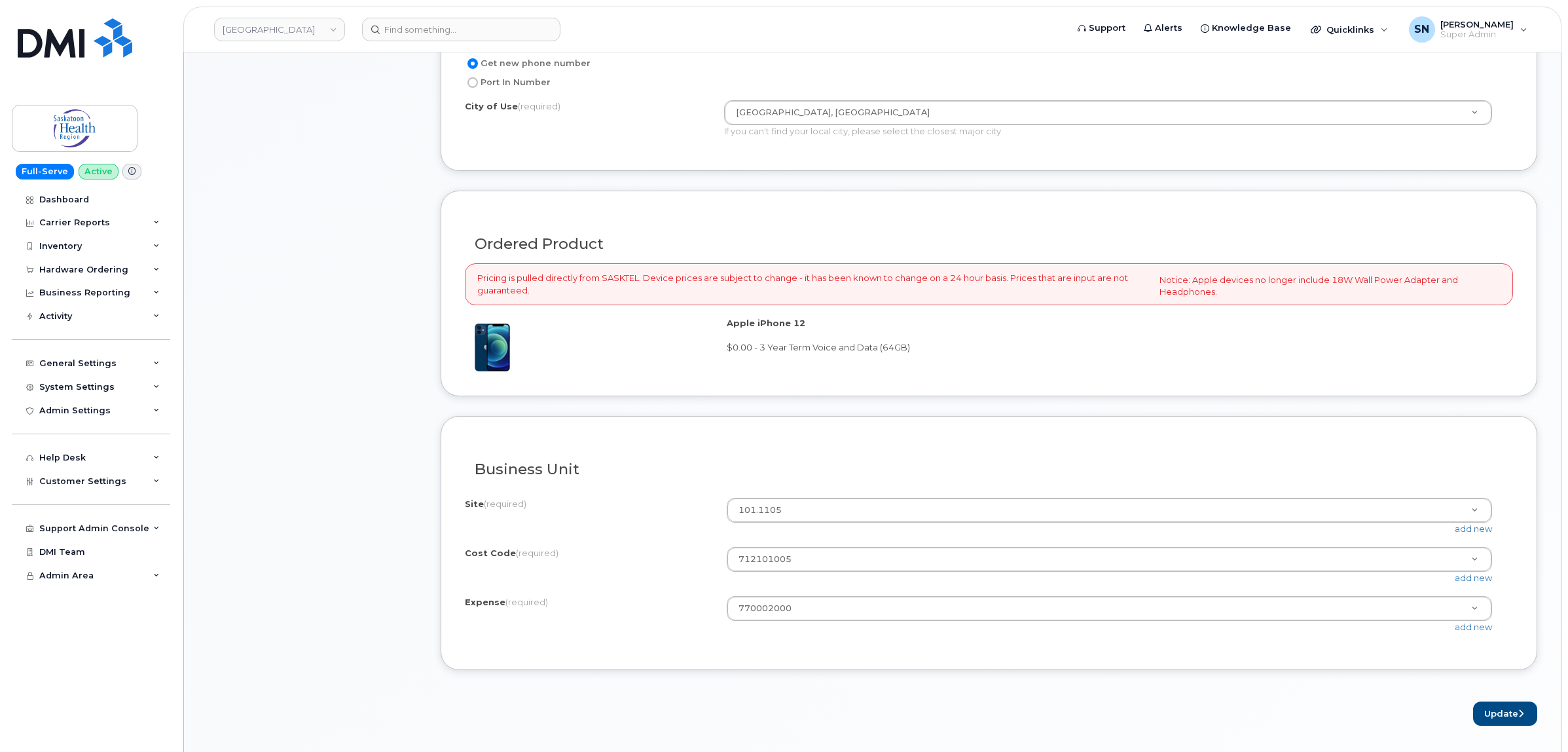
scroll to position [491, 0]
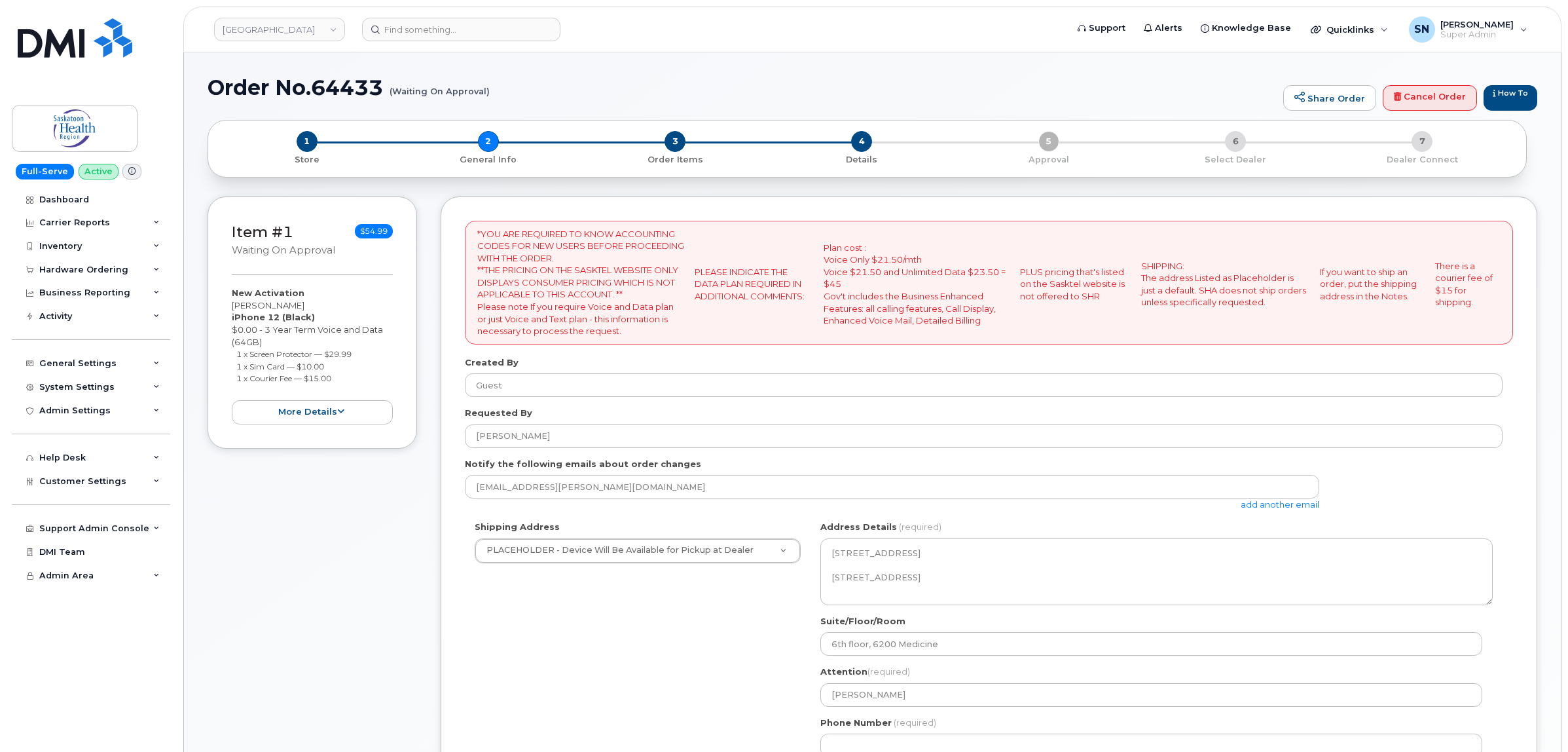
select select
drag, startPoint x: 233, startPoint y: 305, endPoint x: 314, endPoint y: 302, distance: 81.1
click at [314, 302] on div "New Activation [PERSON_NAME] iPhone 12 (Black) $0.00 - 3 Year Term Voice and Da…" at bounding box center [312, 355] width 161 height 137
copy div "[PERSON_NAME]"
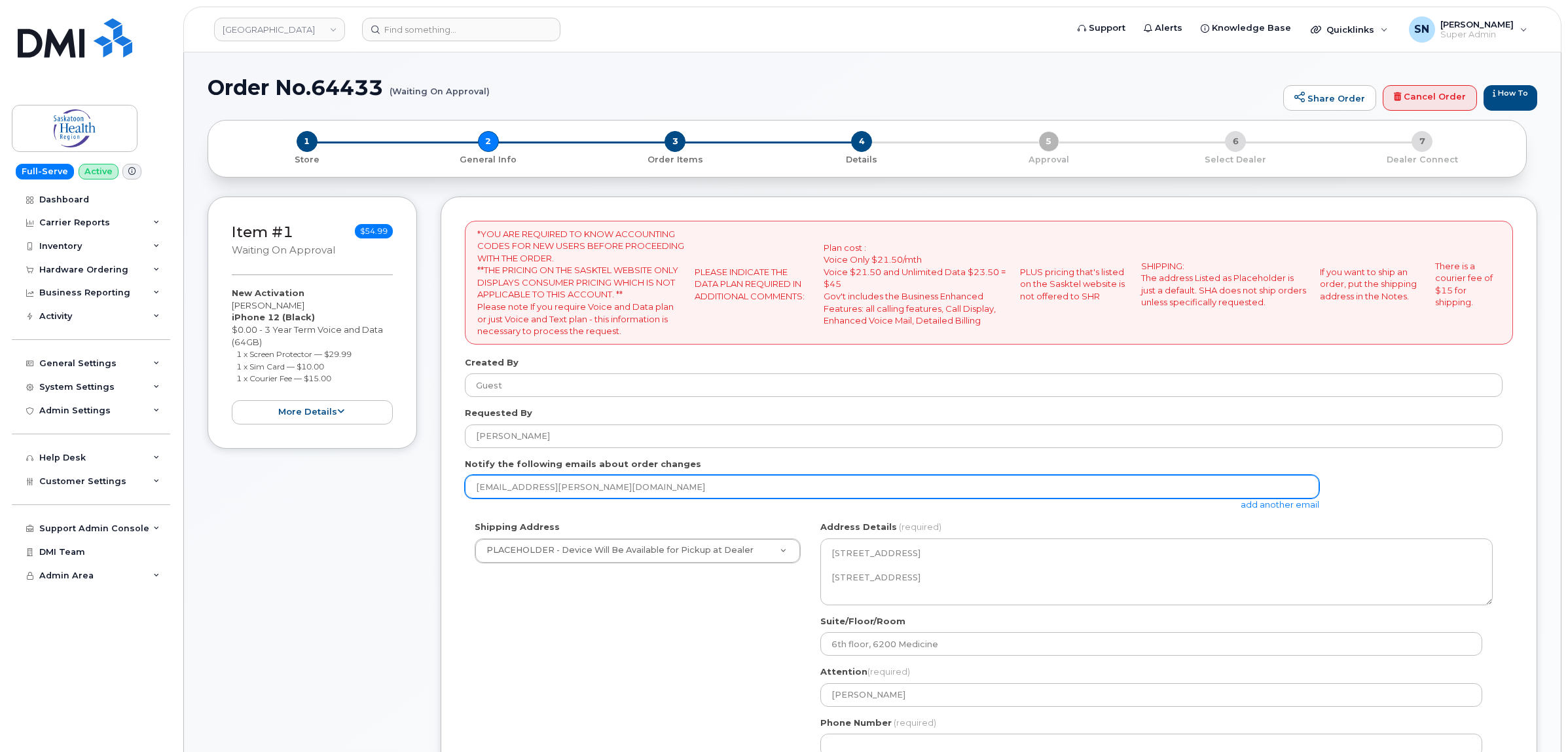
drag, startPoint x: 648, startPoint y: 488, endPoint x: 457, endPoint y: 490, distance: 191.0
click at [457, 490] on div "*YOU ARE REQUIRED TO KNOW ACCOUNTING CODES FOR NEW USERS BEFORE PROCEEDING WITH…" at bounding box center [988, 582] width 1097 height 770
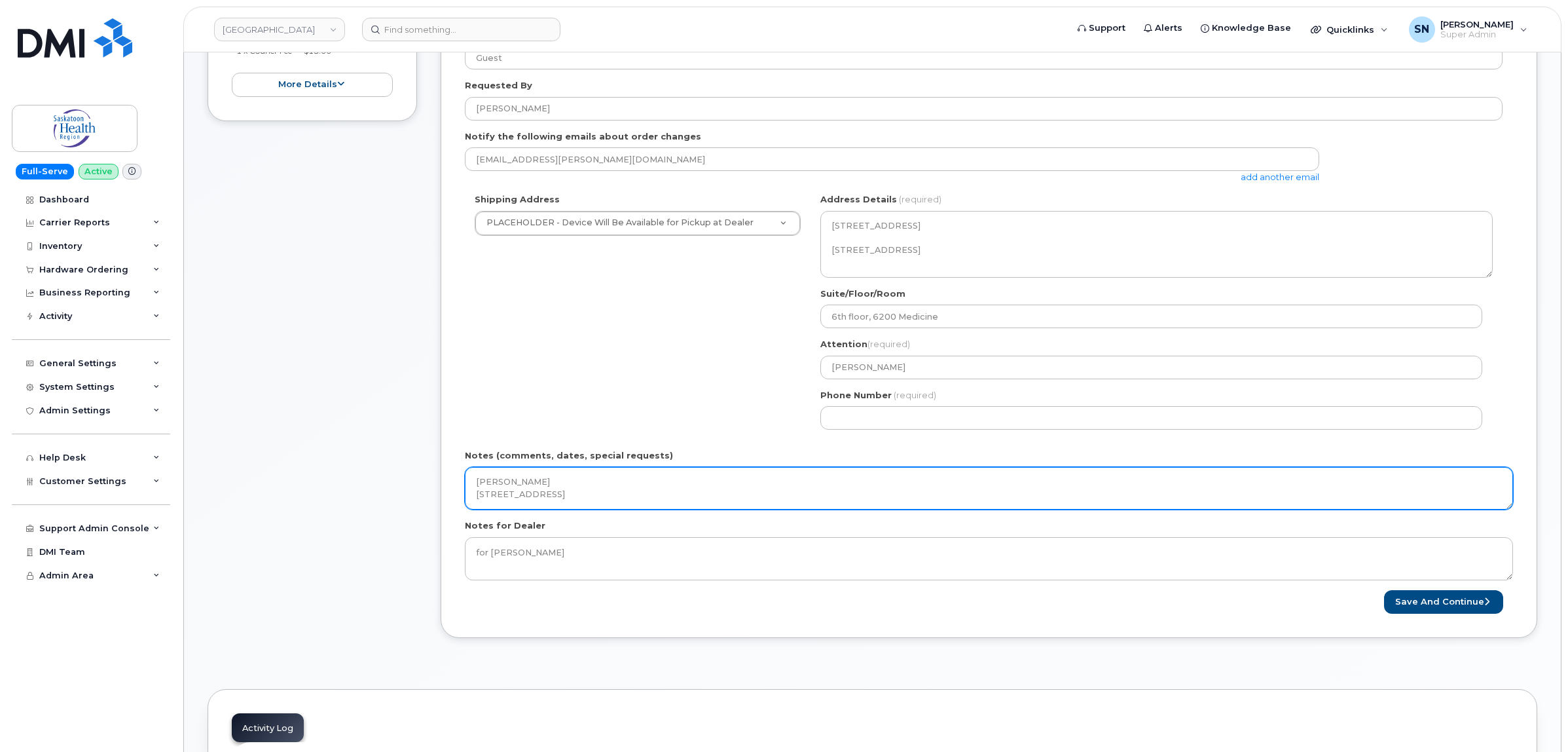
scroll to position [573, 0]
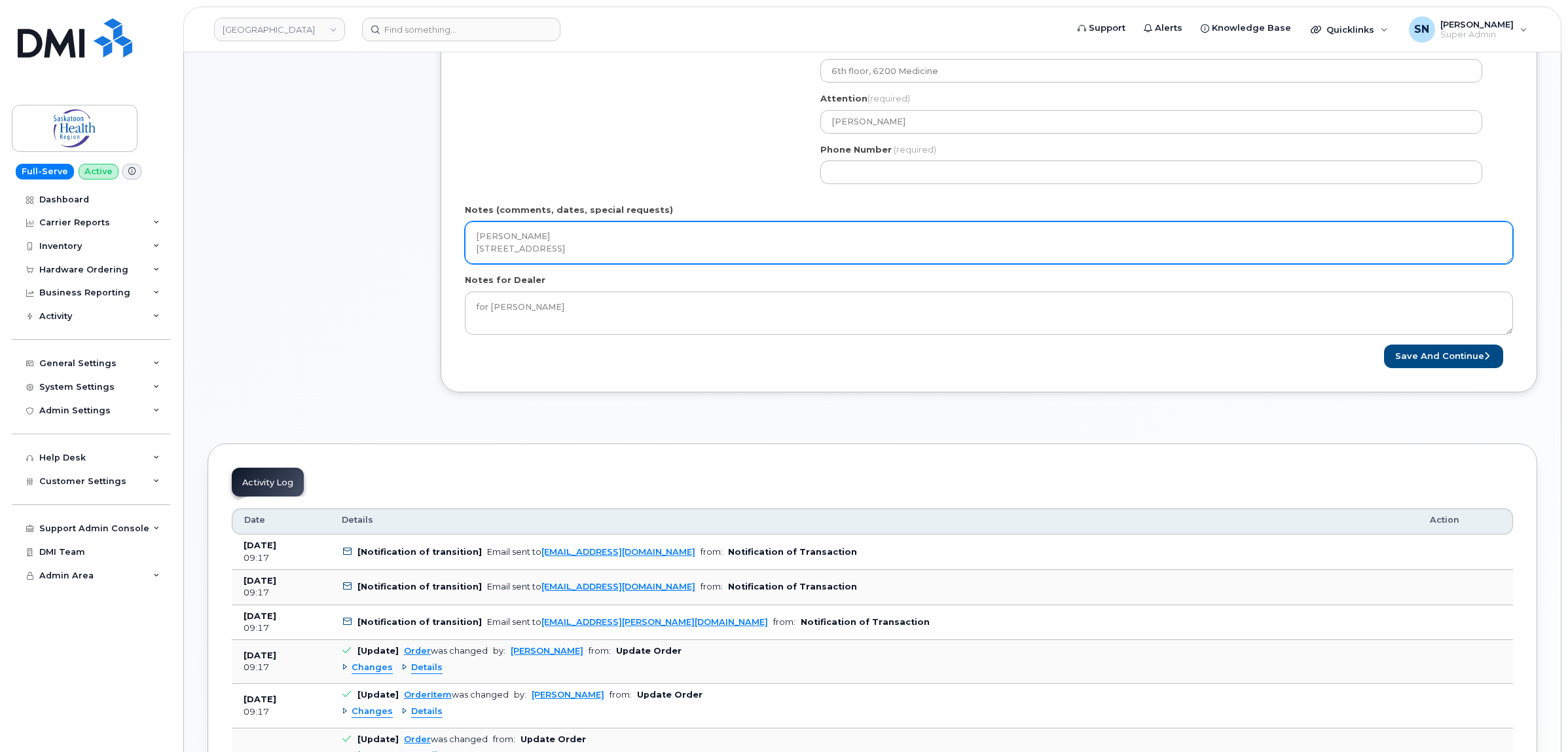
click at [726, 249] on textarea "Amber Burton 6200 Medicine 6th floor, RUH 103 Hospital Drive Saskatoon, SK S7N …" at bounding box center [989, 243] width 1048 height 43
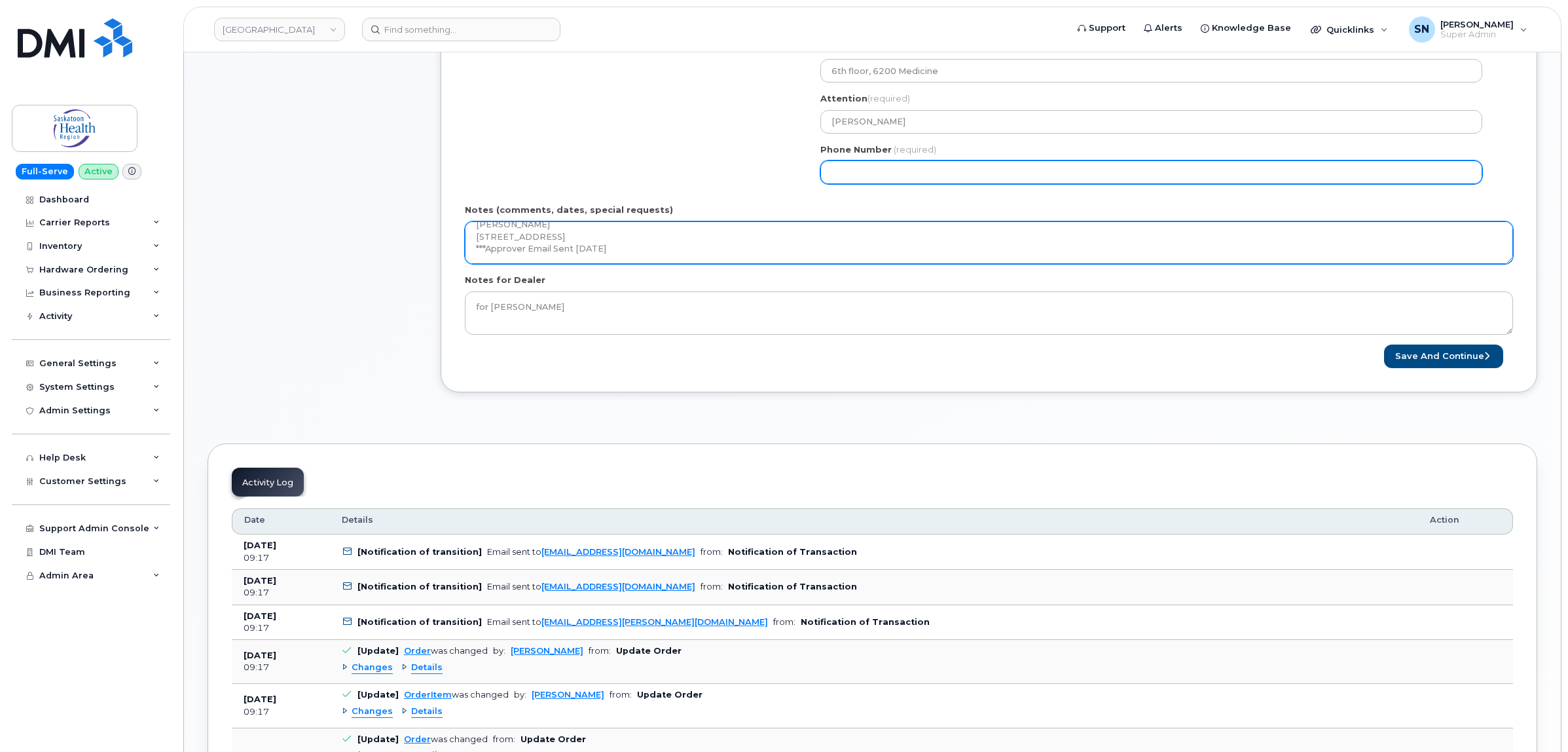
type textarea "Amber Burton 6200 Medicine 6th floor, RUH 103 Hospital Drive Saskatoon, SK S7N …"
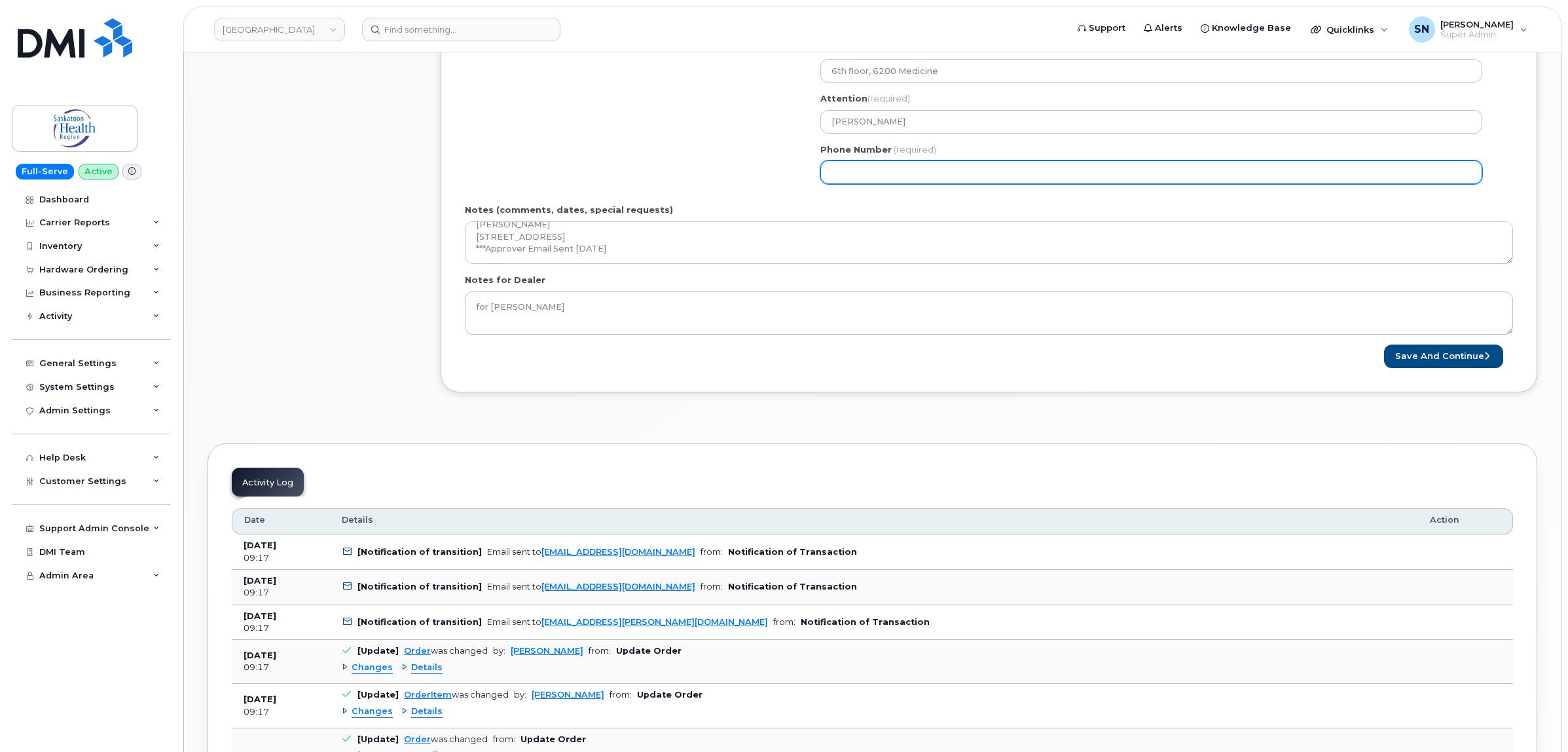
click at [852, 174] on input "Phone Number" at bounding box center [1151, 172] width 662 height 24
select select
type input "123456789"
select select
type input "1234567890"
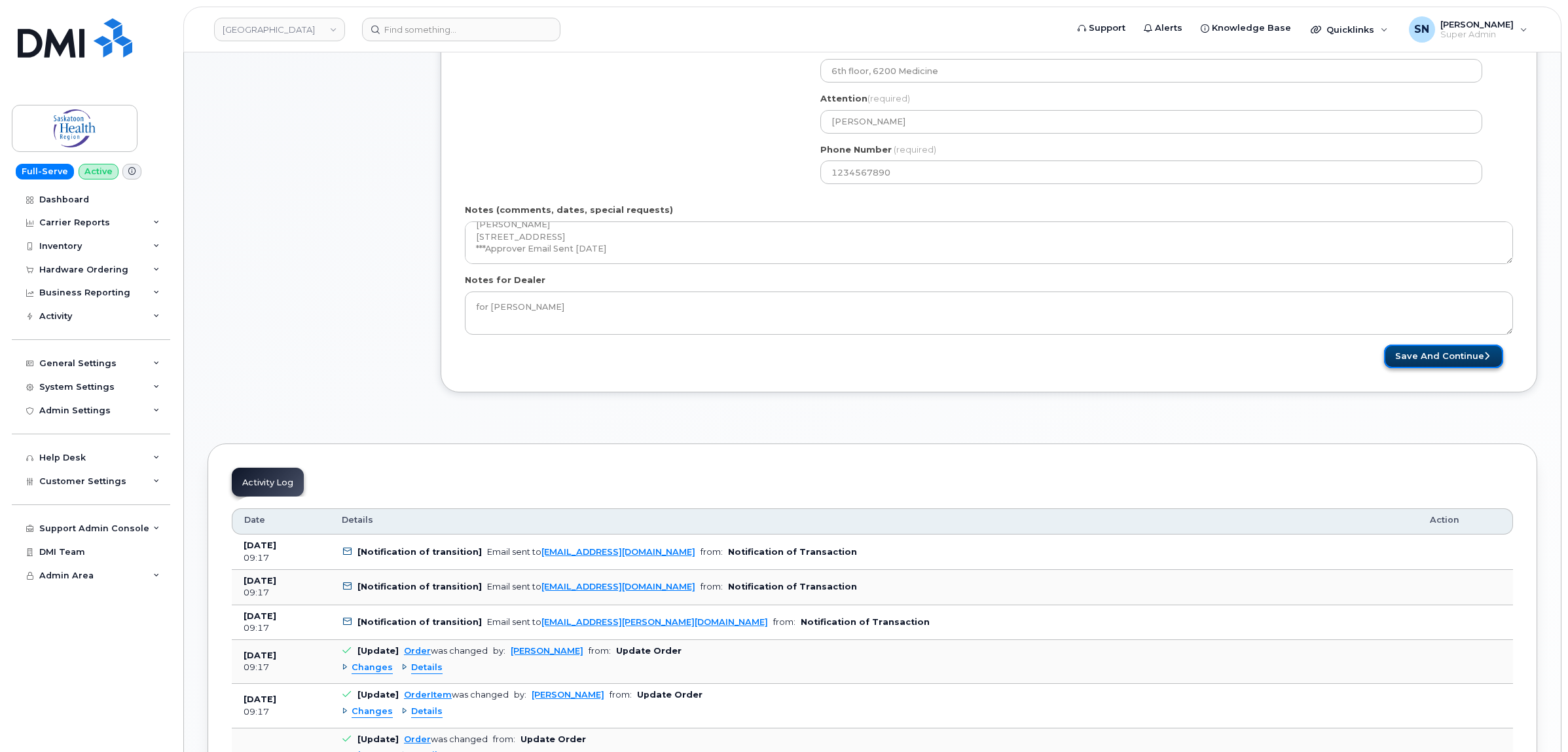
click at [1422, 365] on button "Save and Continue" at bounding box center [1444, 356] width 119 height 24
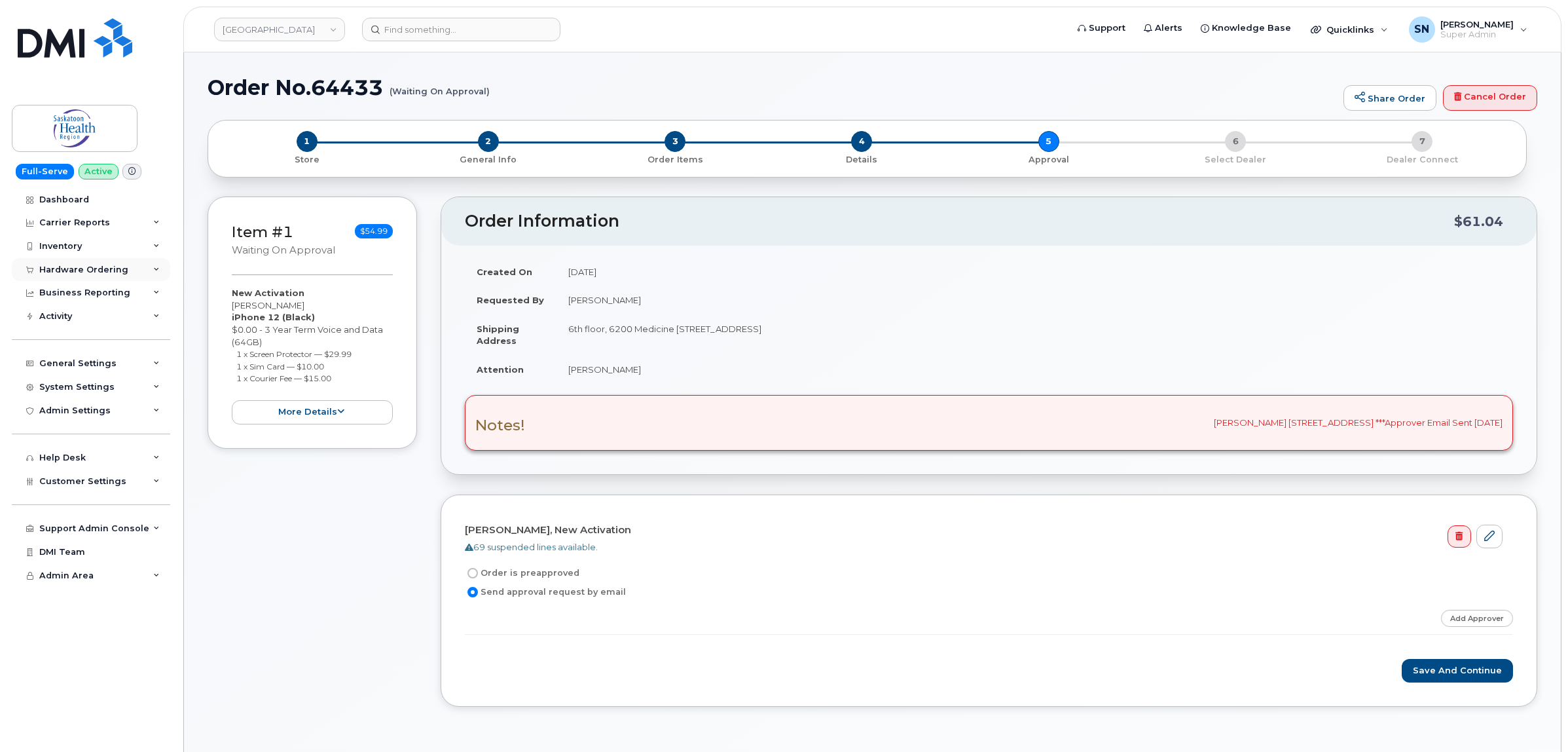
click at [98, 274] on div "Hardware Ordering" at bounding box center [85, 270] width 89 height 11
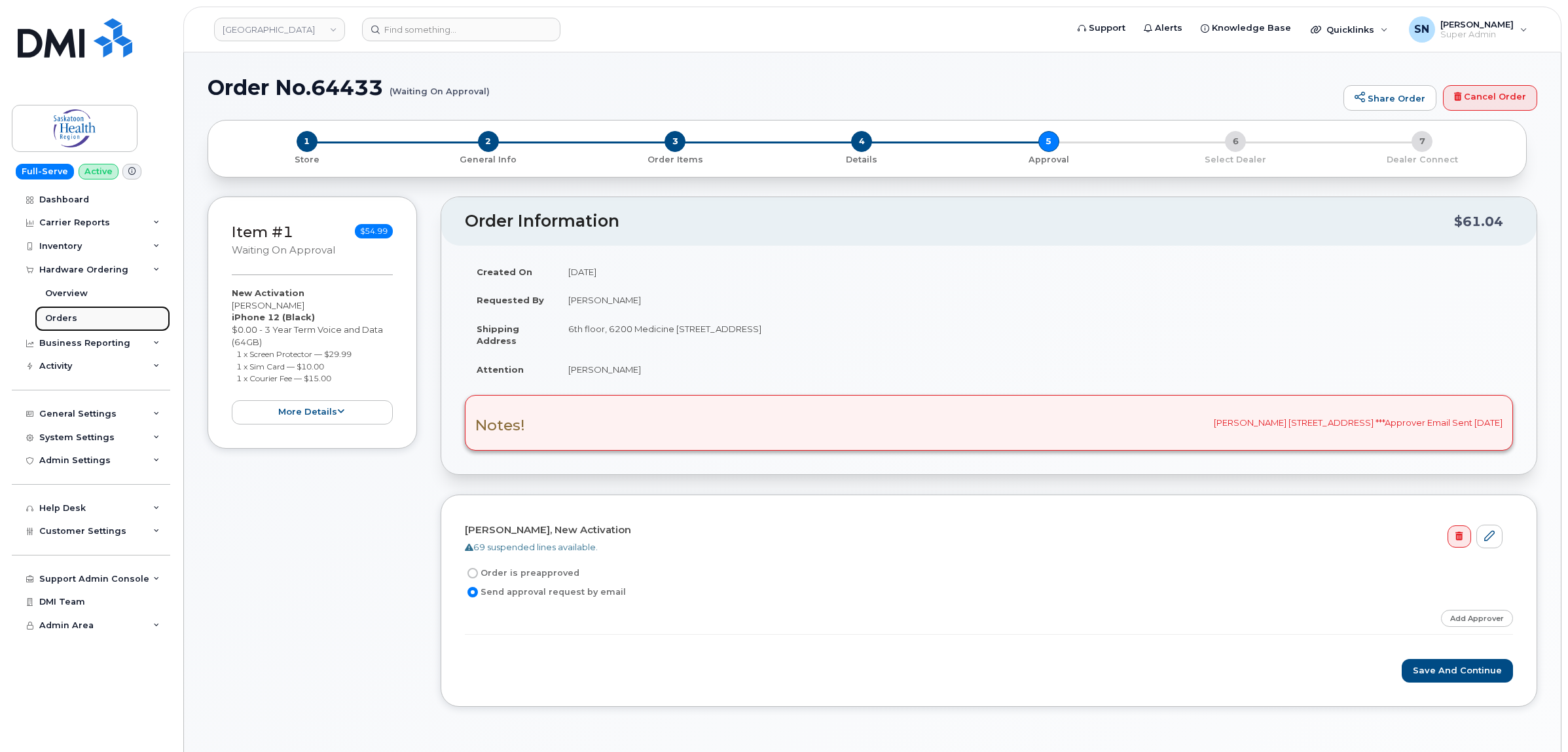
click at [68, 324] on div "Orders" at bounding box center [61, 318] width 32 height 12
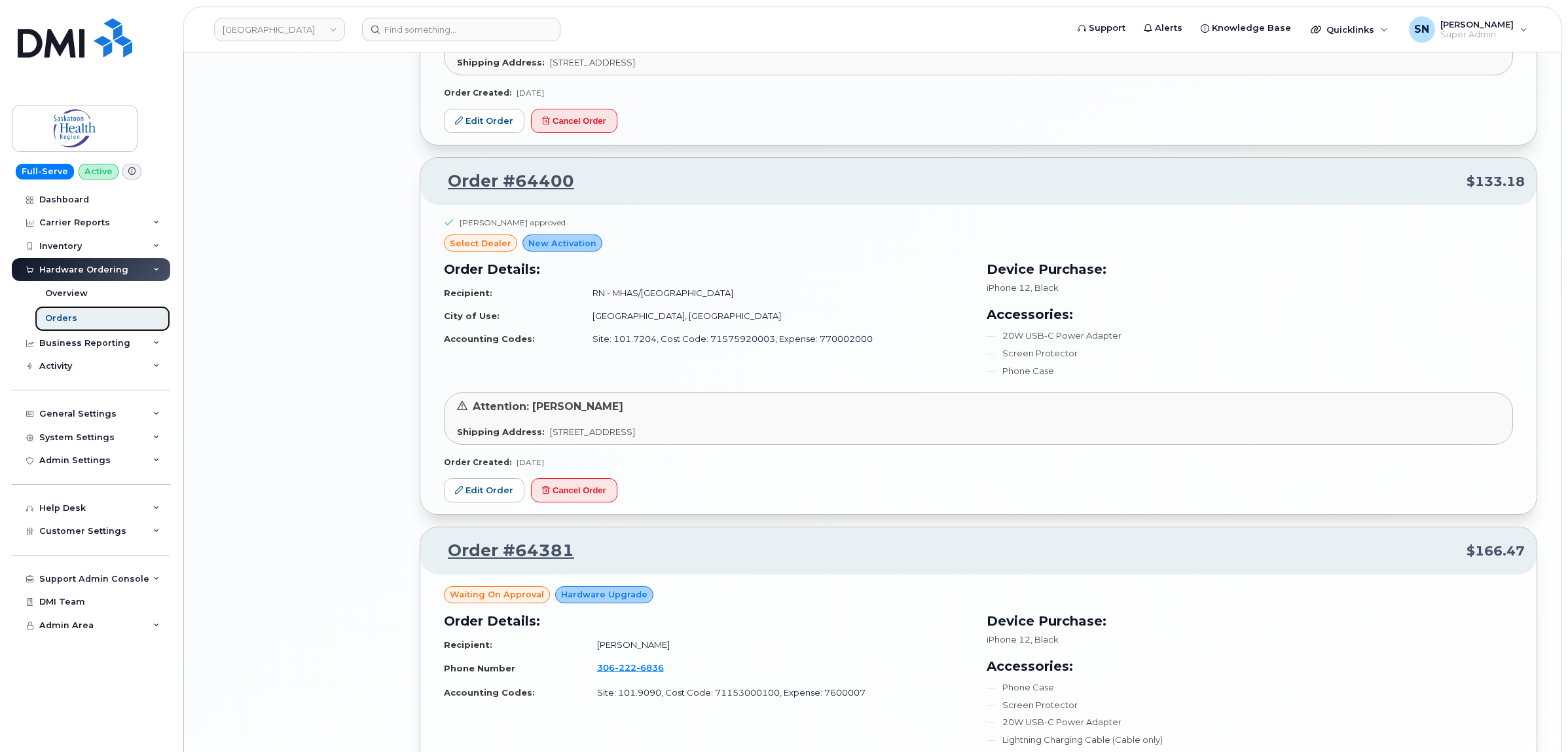
scroll to position [2211, 0]
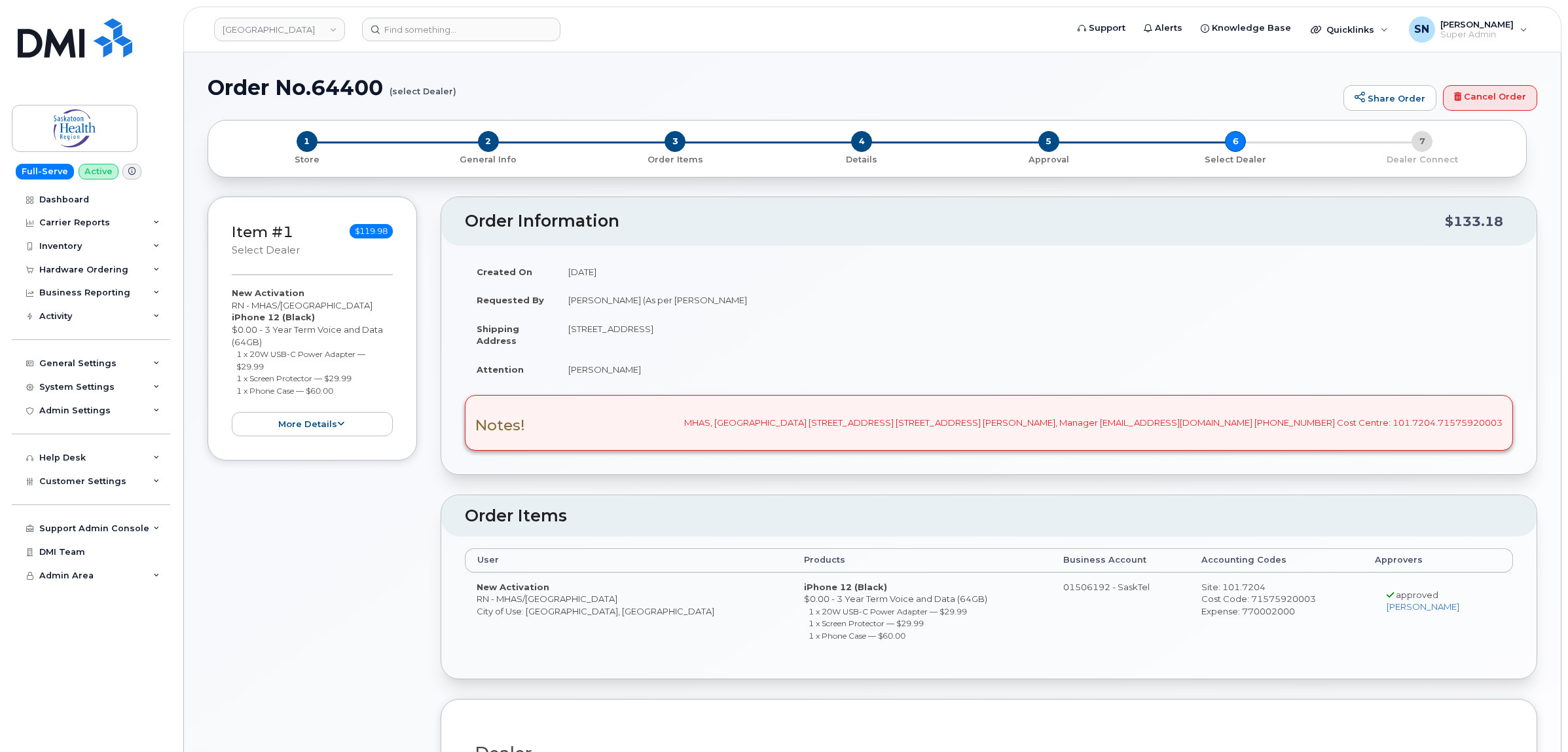
radio input "true"
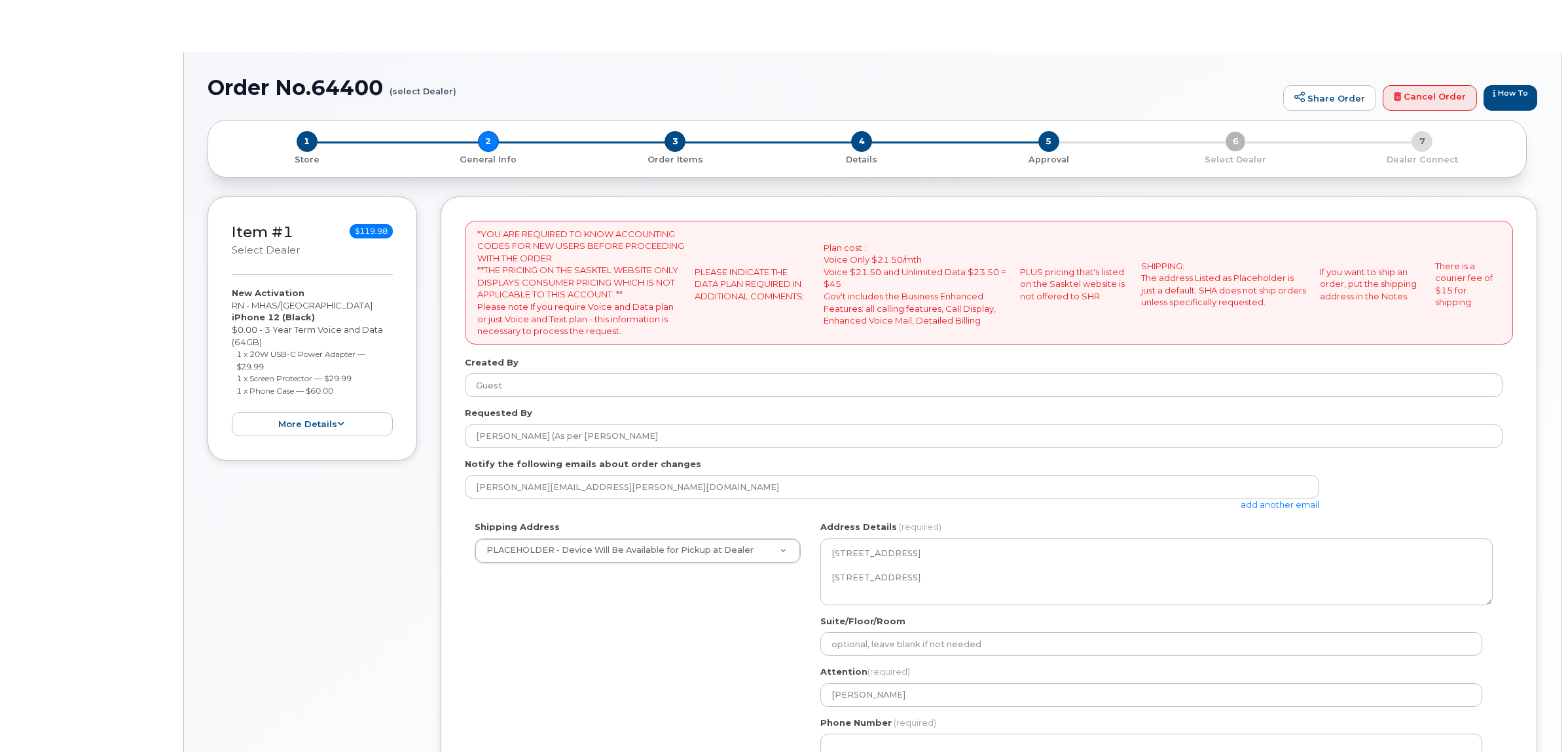
select select
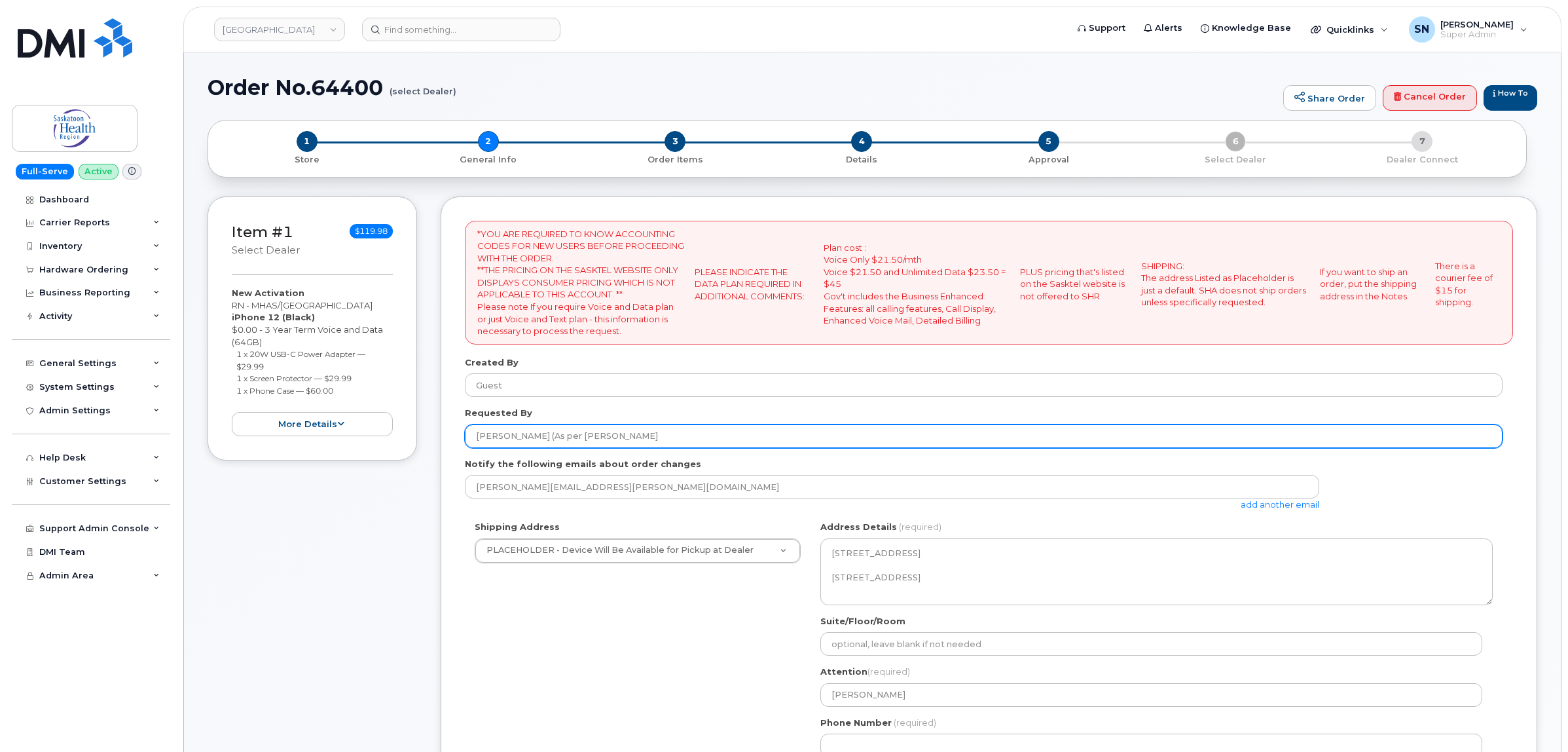
drag, startPoint x: 575, startPoint y: 437, endPoint x: 607, endPoint y: 437, distance: 32.0
click at [607, 437] on input "[PERSON_NAME] (As per [PERSON_NAME]" at bounding box center [984, 437] width 1038 height 24
click at [587, 446] on input "[PERSON_NAME] (As per [PERSON_NAME]" at bounding box center [984, 437] width 1038 height 24
drag, startPoint x: 577, startPoint y: 434, endPoint x: 647, endPoint y: 440, distance: 70.3
click at [647, 440] on input "[PERSON_NAME] (As per [PERSON_NAME]" at bounding box center [984, 437] width 1038 height 24
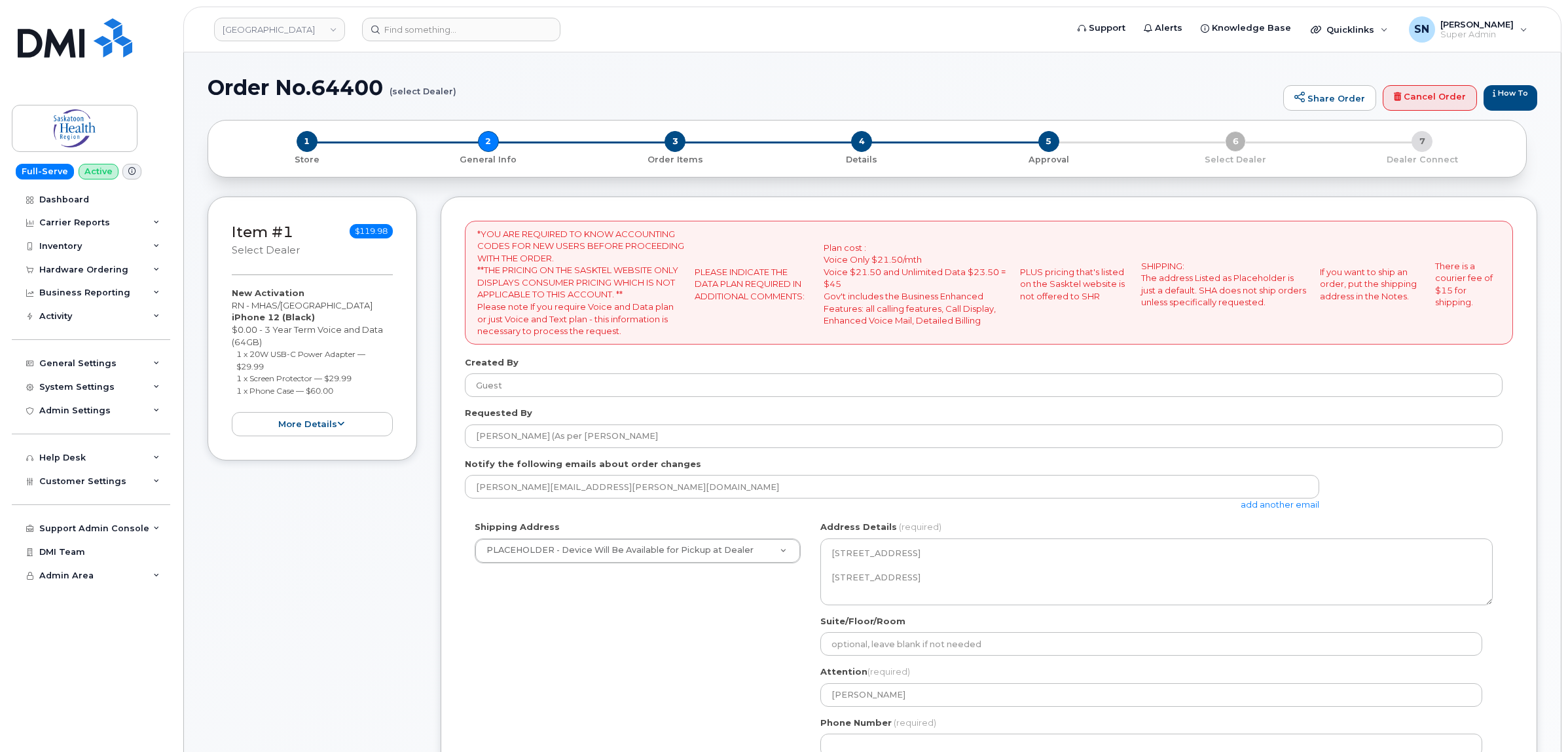
click at [245, 561] on div "Item #1 select Dealer $119.98 New Activation RN - MHAS/Calder centre iPhone 12 …" at bounding box center [312, 592] width 210 height 790
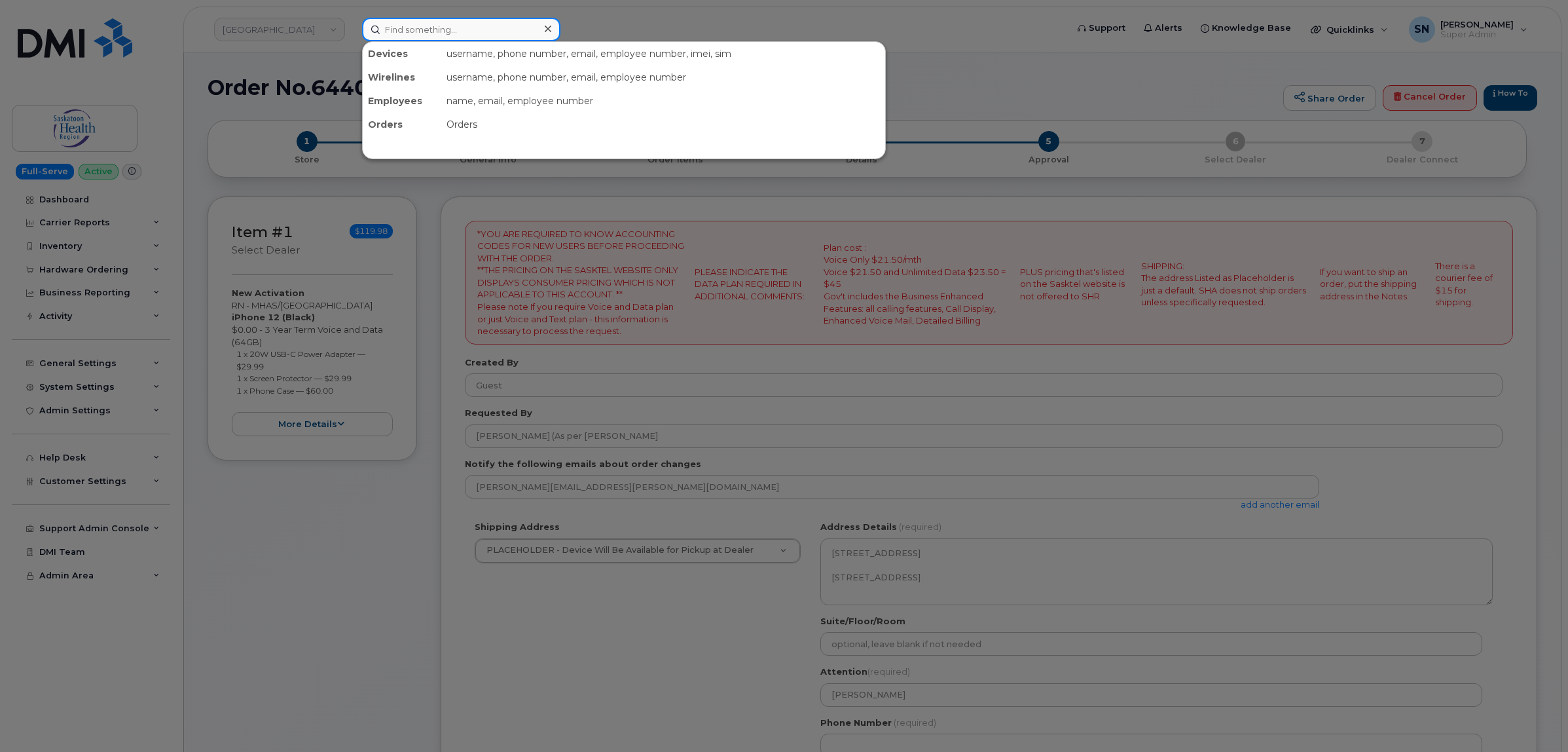
click at [401, 34] on input at bounding box center [461, 30] width 199 height 24
paste input "[PERSON_NAME]"
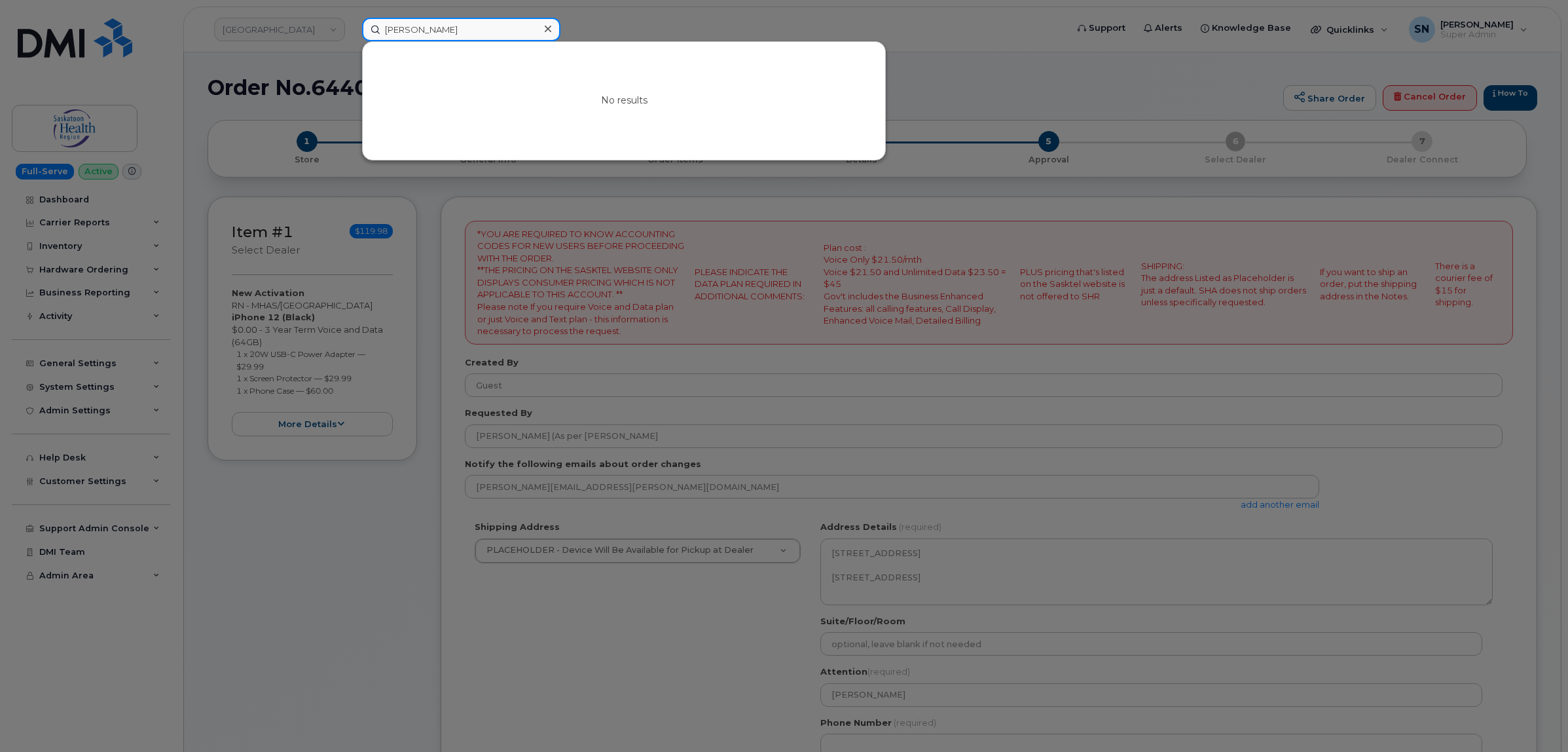
type input "[PERSON_NAME]"
click at [322, 553] on div at bounding box center [784, 376] width 1568 height 752
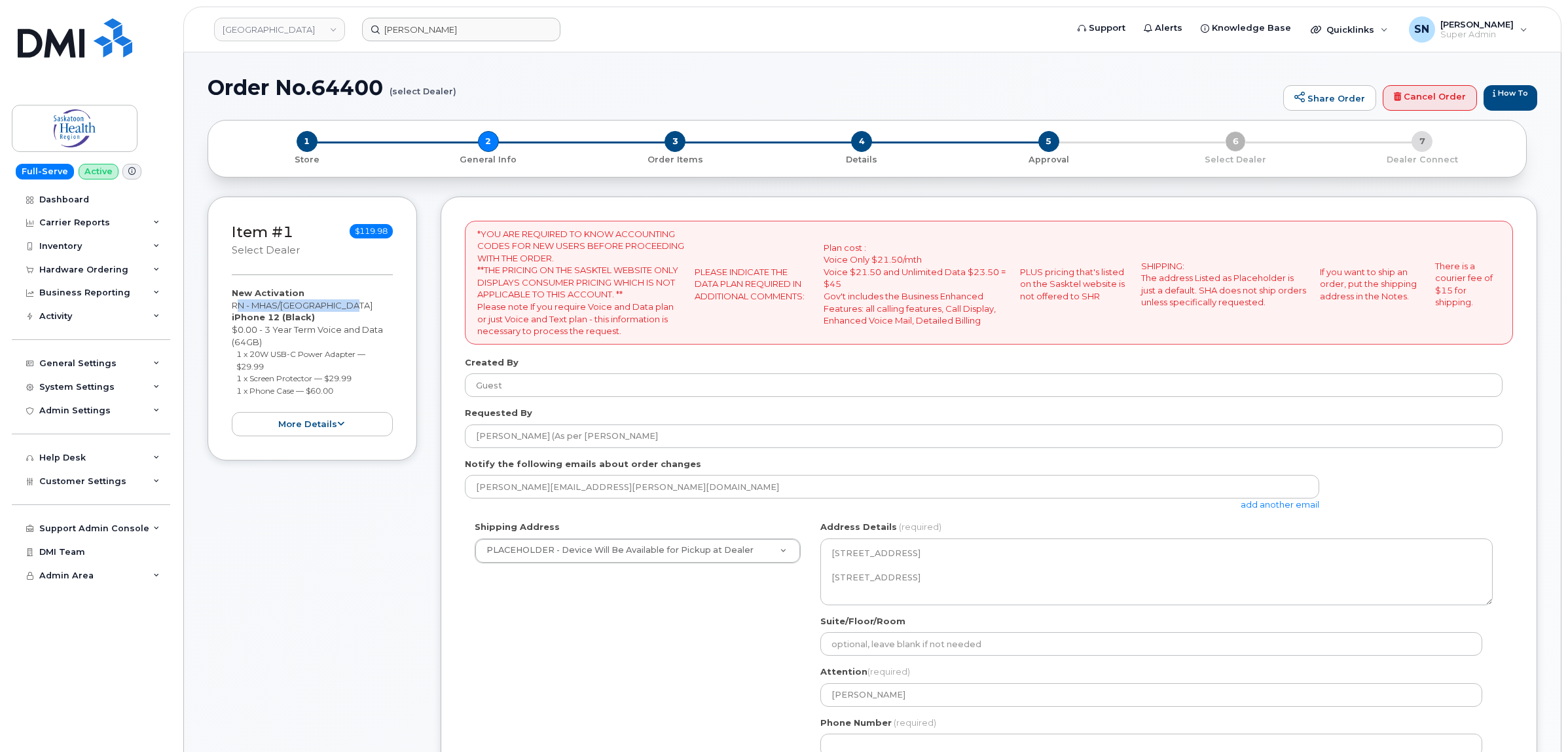
drag, startPoint x: 235, startPoint y: 302, endPoint x: 354, endPoint y: 301, distance: 119.0
click at [354, 301] on div "New Activation RN - MHAS/Calder centre iPhone 12 (Black) $0.00 - 3 Year Term Vo…" at bounding box center [312, 361] width 161 height 149
copy div "RN - MHAS/[GEOGRAPHIC_DATA]"
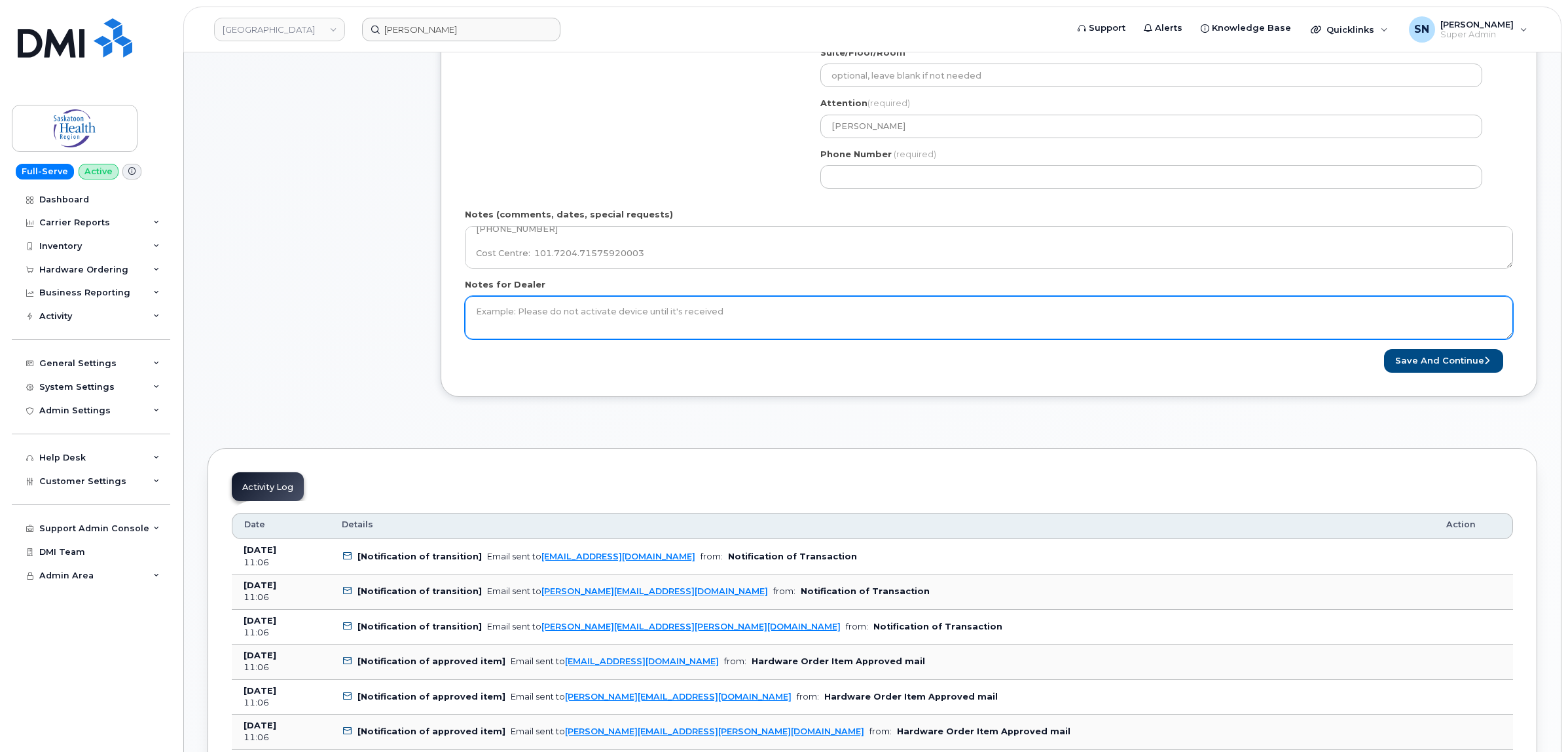
scroll to position [573, 0]
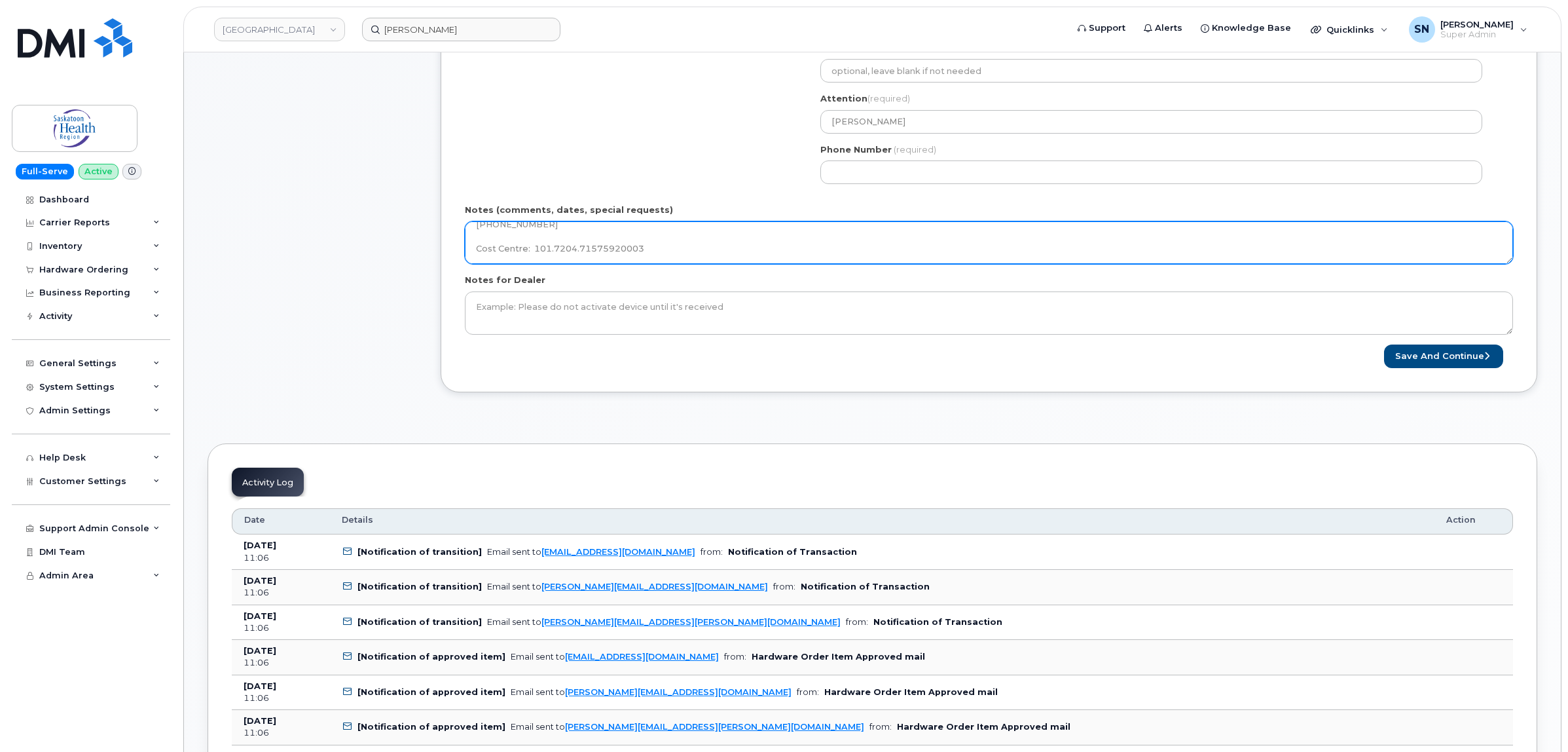
click at [673, 255] on textarea "MHAS, Calder Centre 2003 Arlington Avenue Saskatoon, SK S7J 2H6 Teya Cherland, …" at bounding box center [989, 243] width 1048 height 43
type textarea "MHAS, Calder Centre 2003 Arlington Avenue Saskatoon, SK S7J 2H6 Teya Cherland, …"
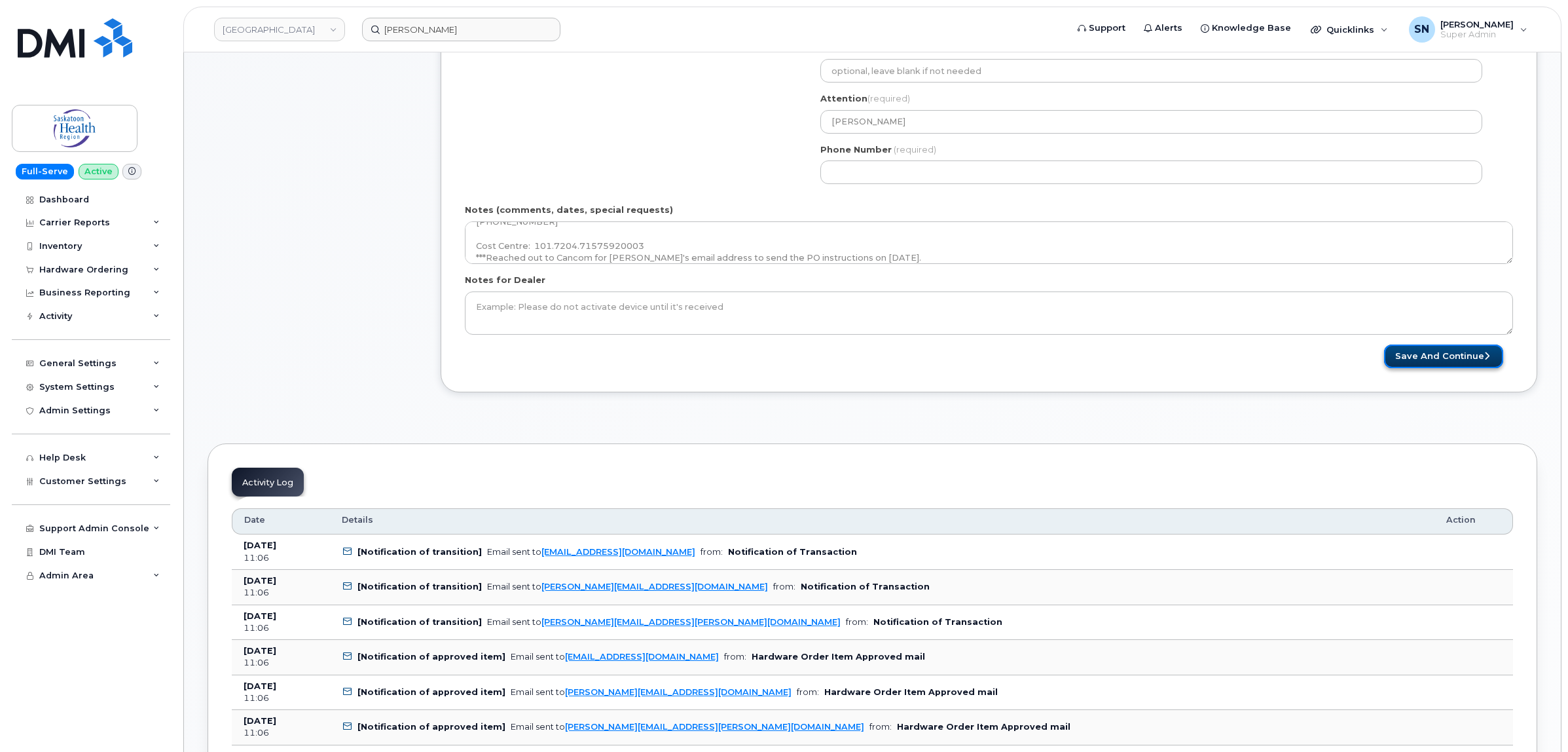
click at [1469, 362] on button "Save and Continue" at bounding box center [1444, 356] width 119 height 24
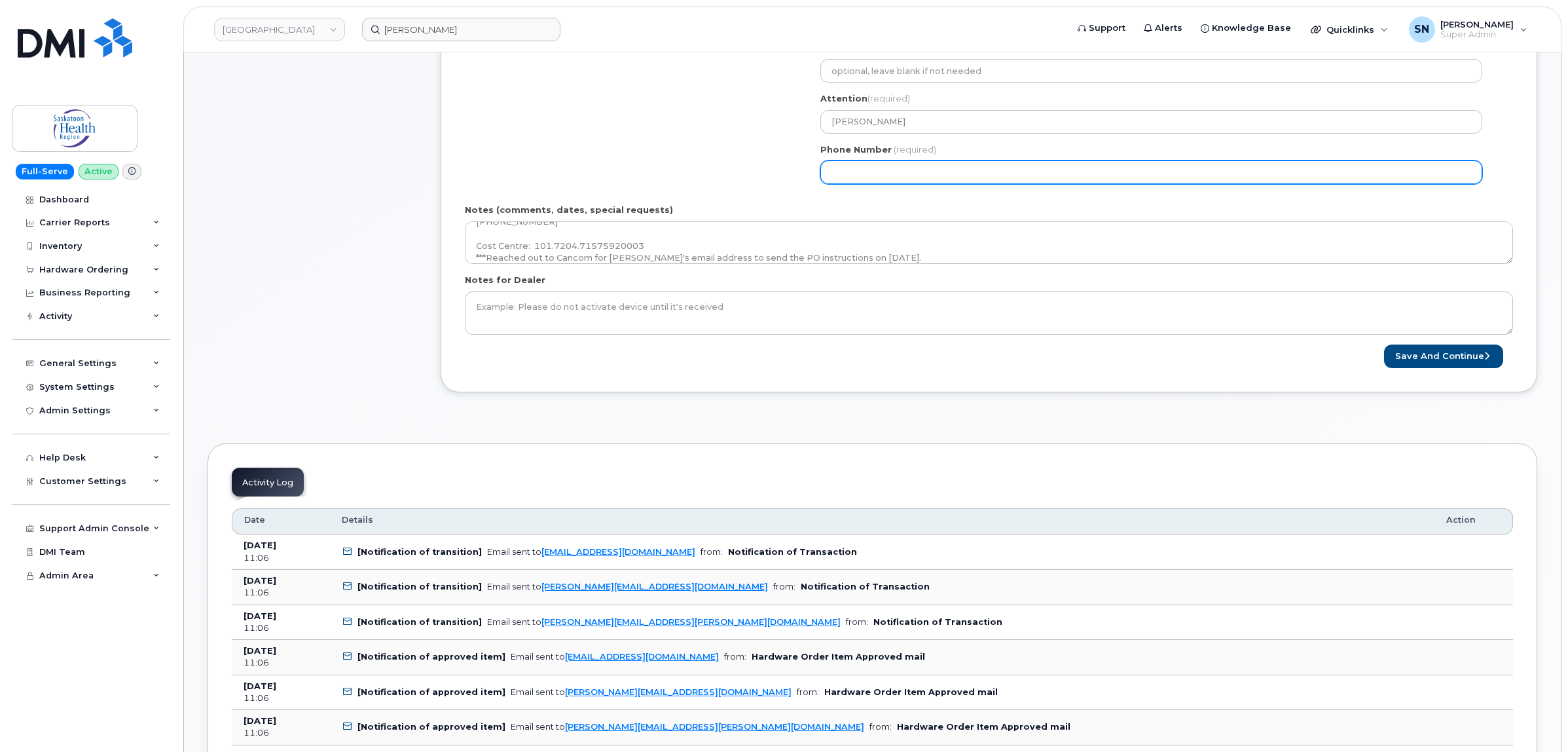
click at [851, 172] on input "Phone Number" at bounding box center [1151, 172] width 662 height 24
select select
type input "123456789"
select select
type input "1234567890"
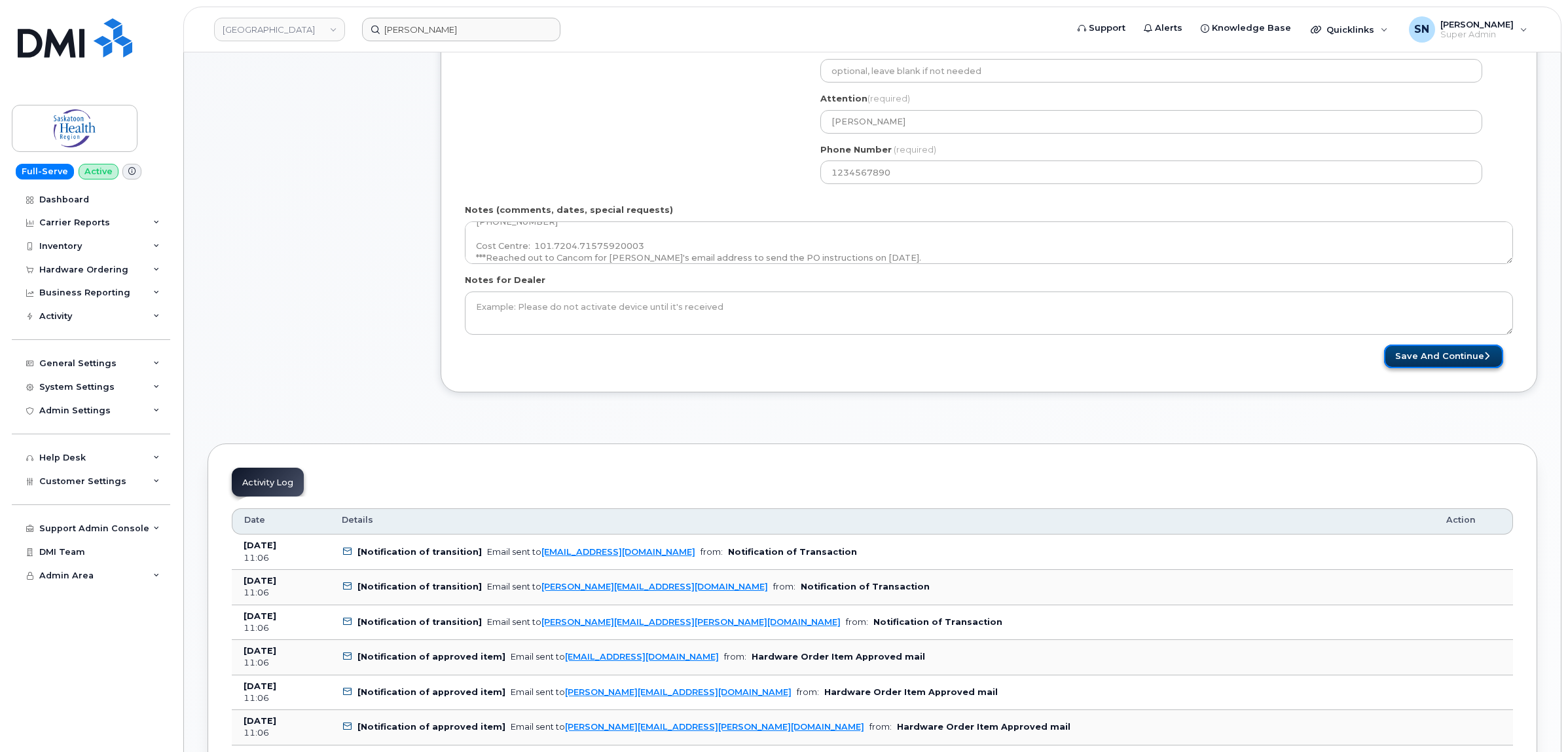
click at [1409, 351] on button "Save and Continue" at bounding box center [1444, 356] width 119 height 24
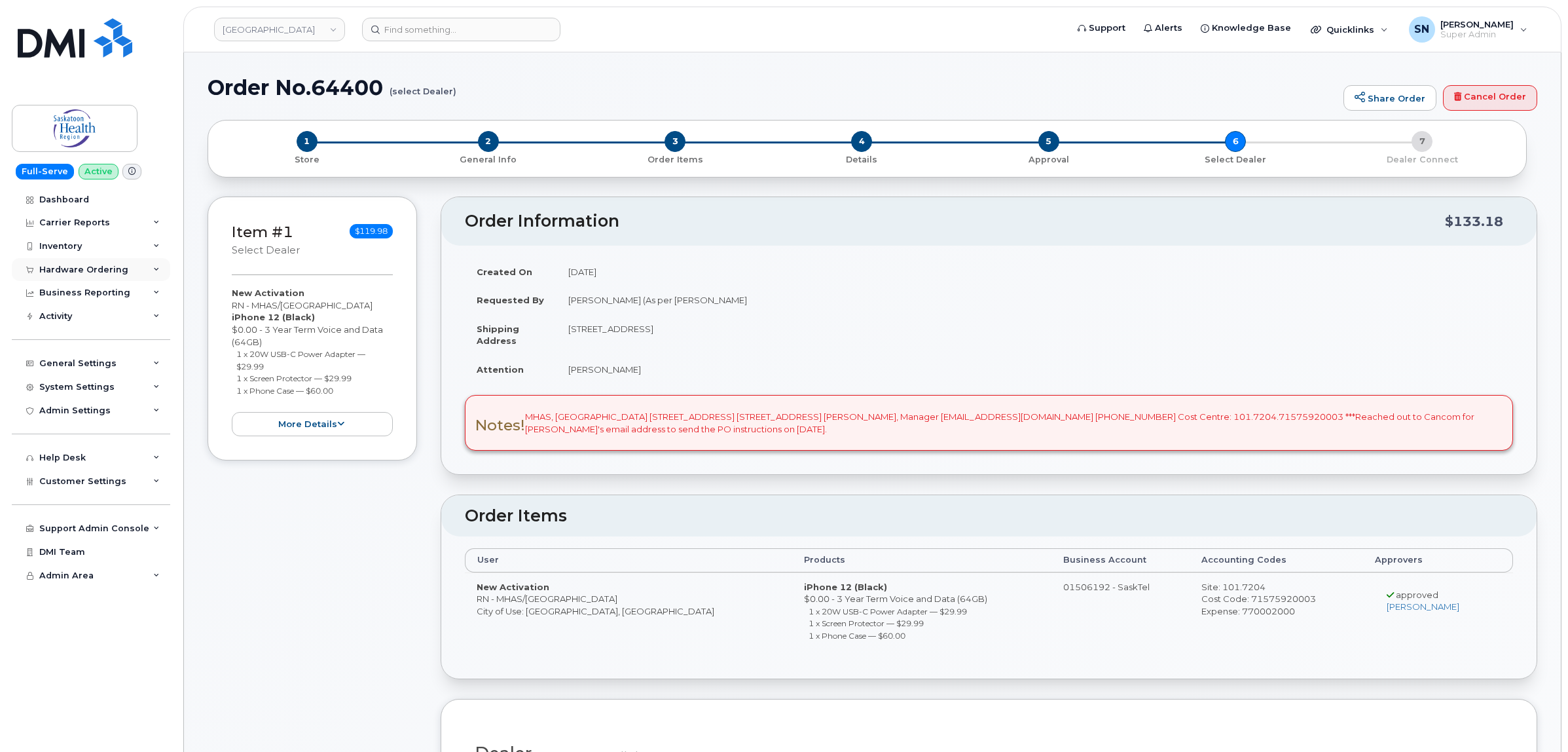
click at [103, 266] on div "Hardware Ordering" at bounding box center [85, 270] width 89 height 11
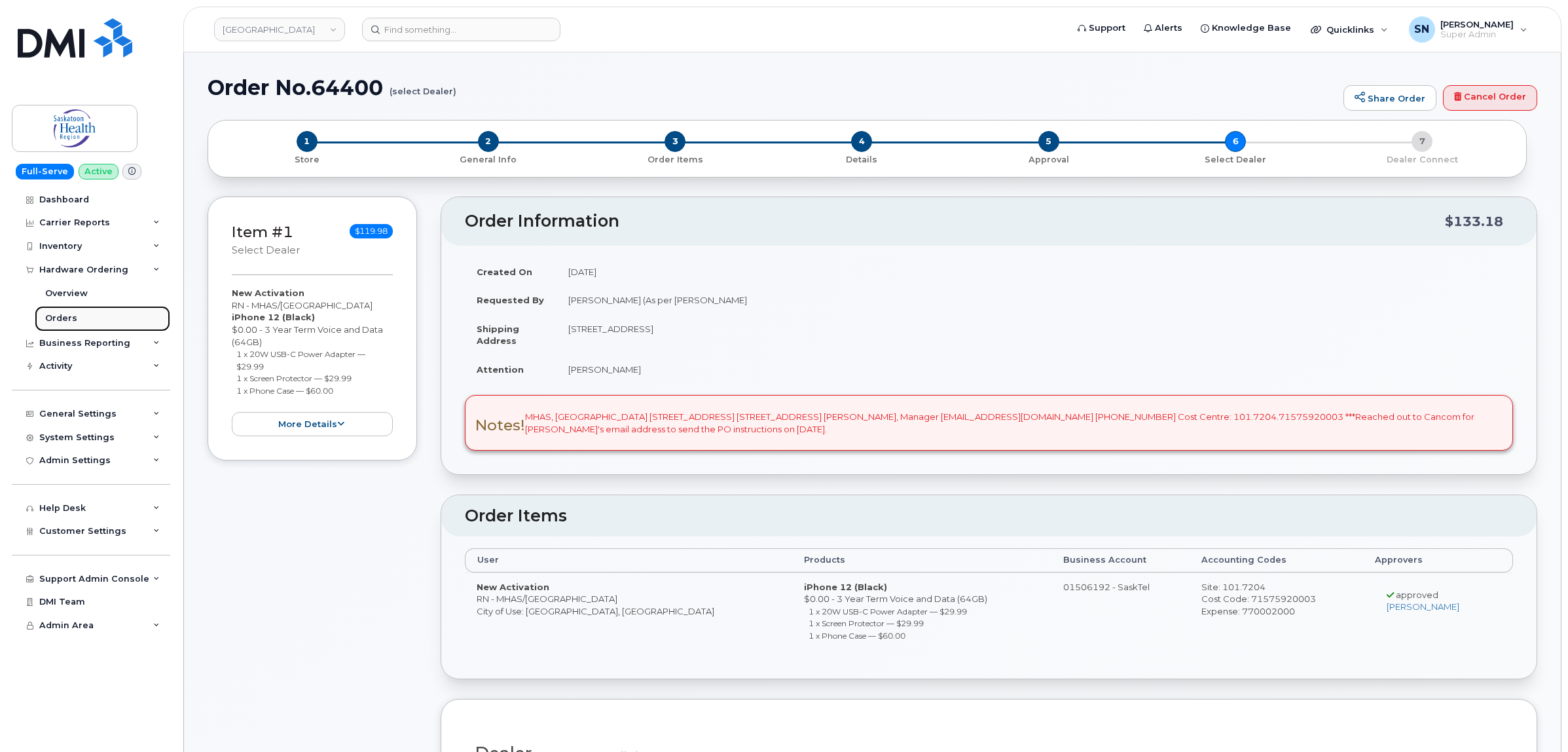
click at [69, 316] on div "Orders" at bounding box center [61, 318] width 32 height 12
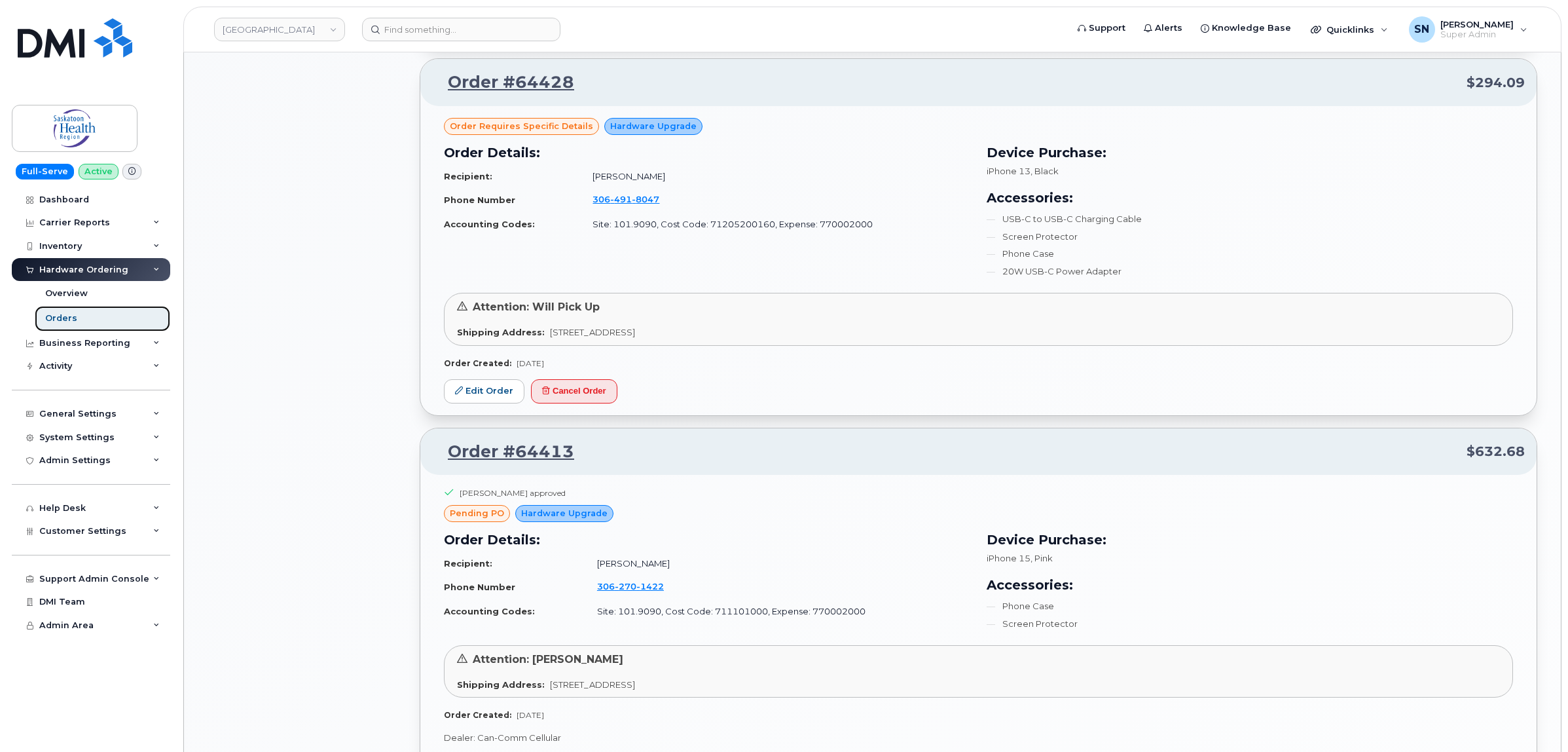
scroll to position [1228, 0]
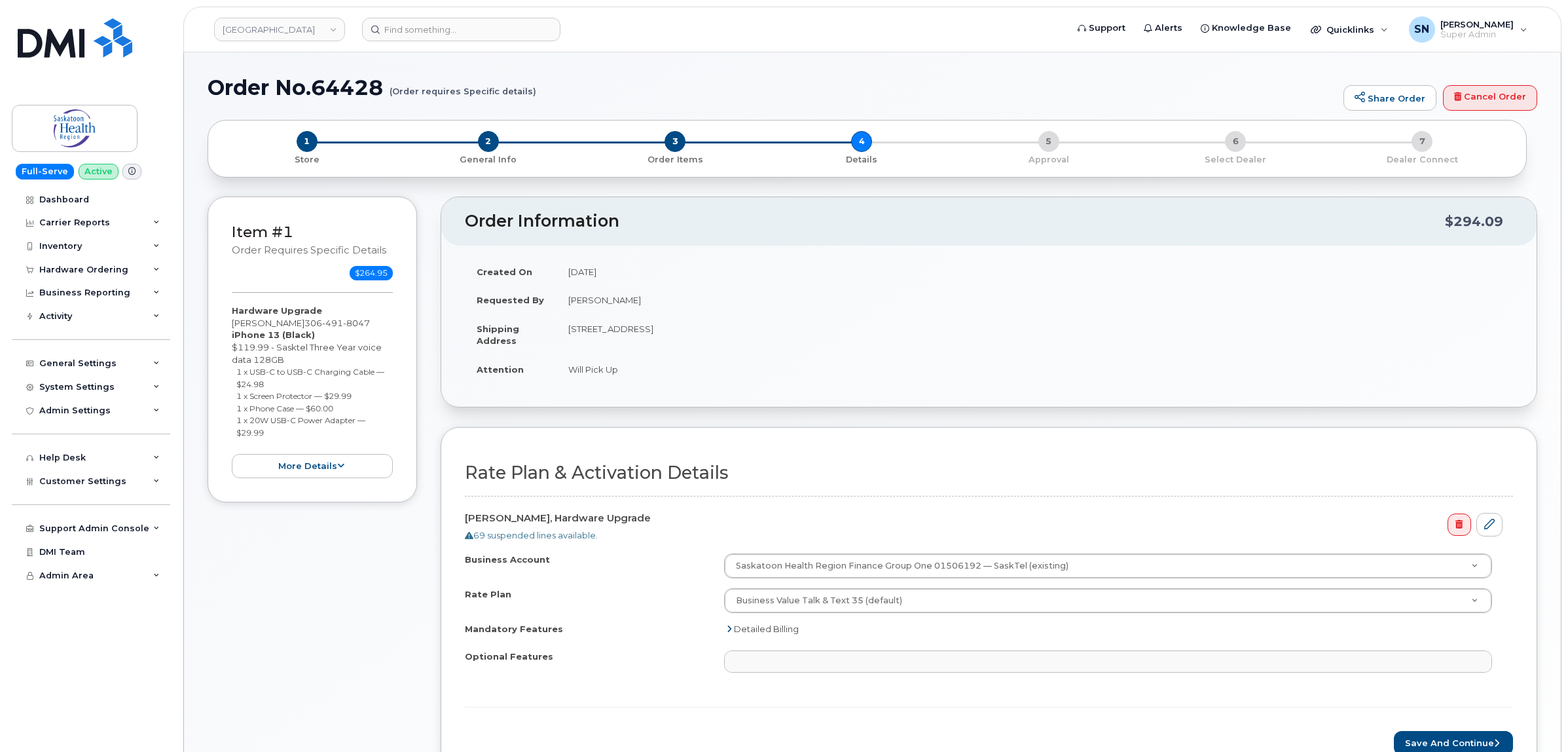
select select
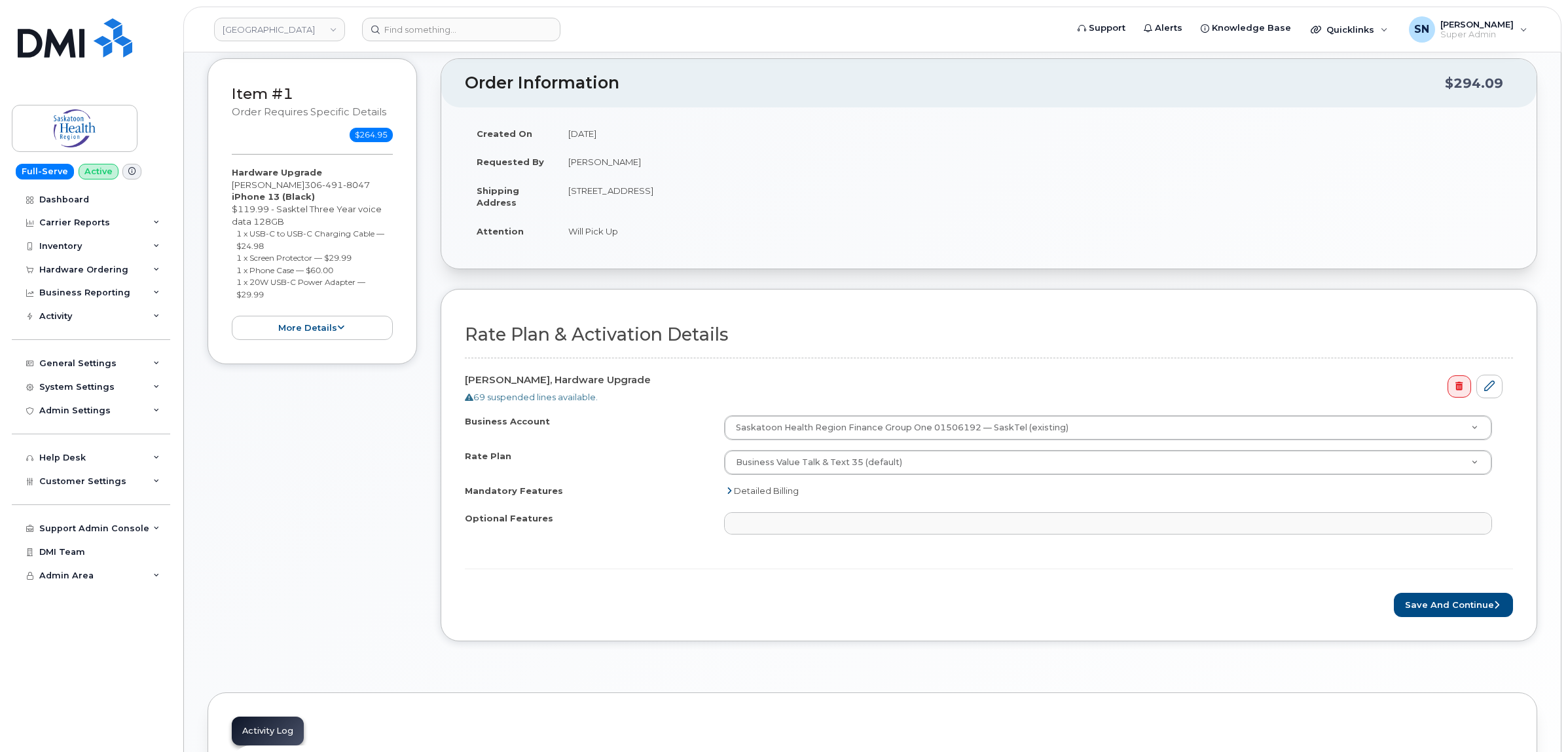
scroll to position [327, 0]
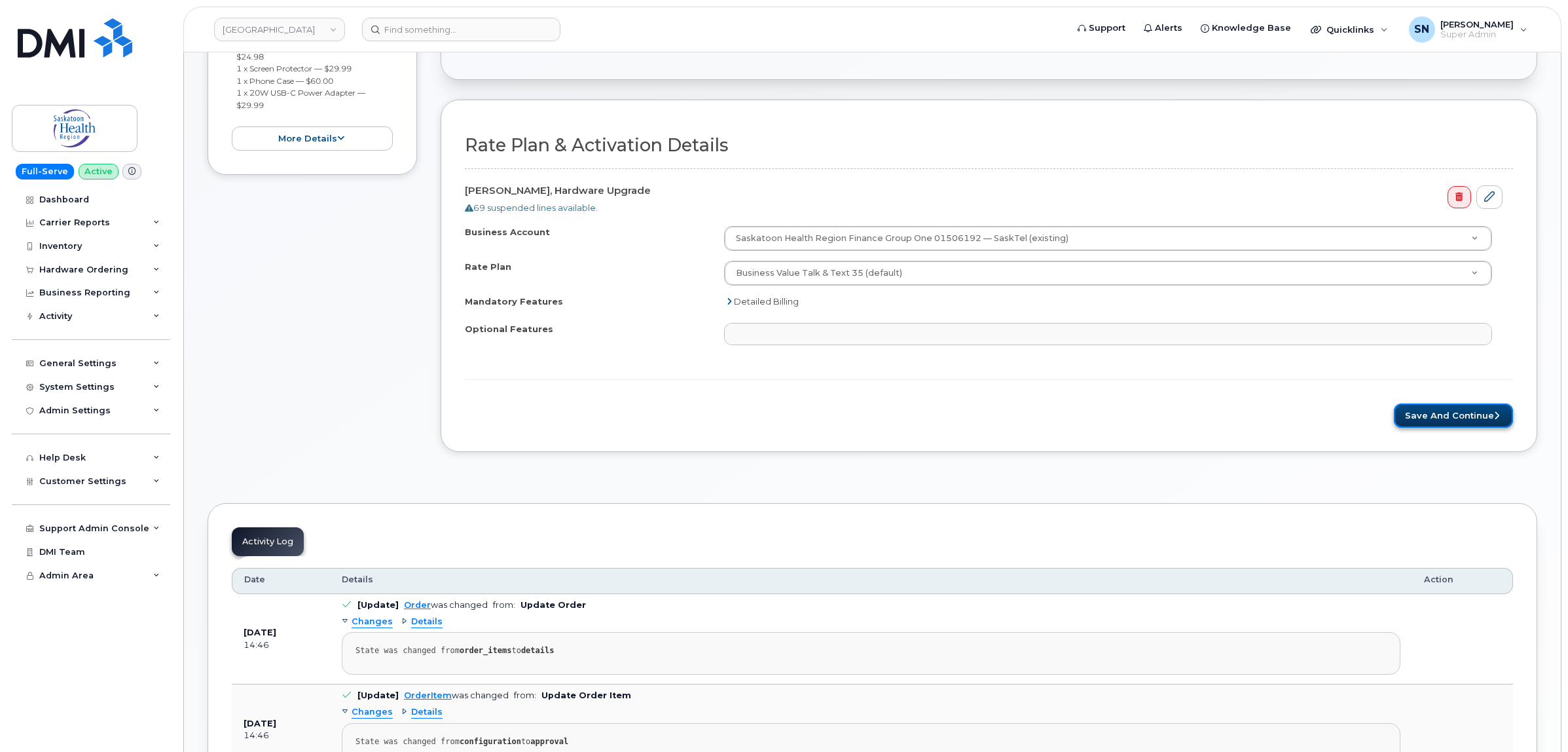
click at [1428, 424] on button "Save and Continue" at bounding box center [1454, 416] width 119 height 24
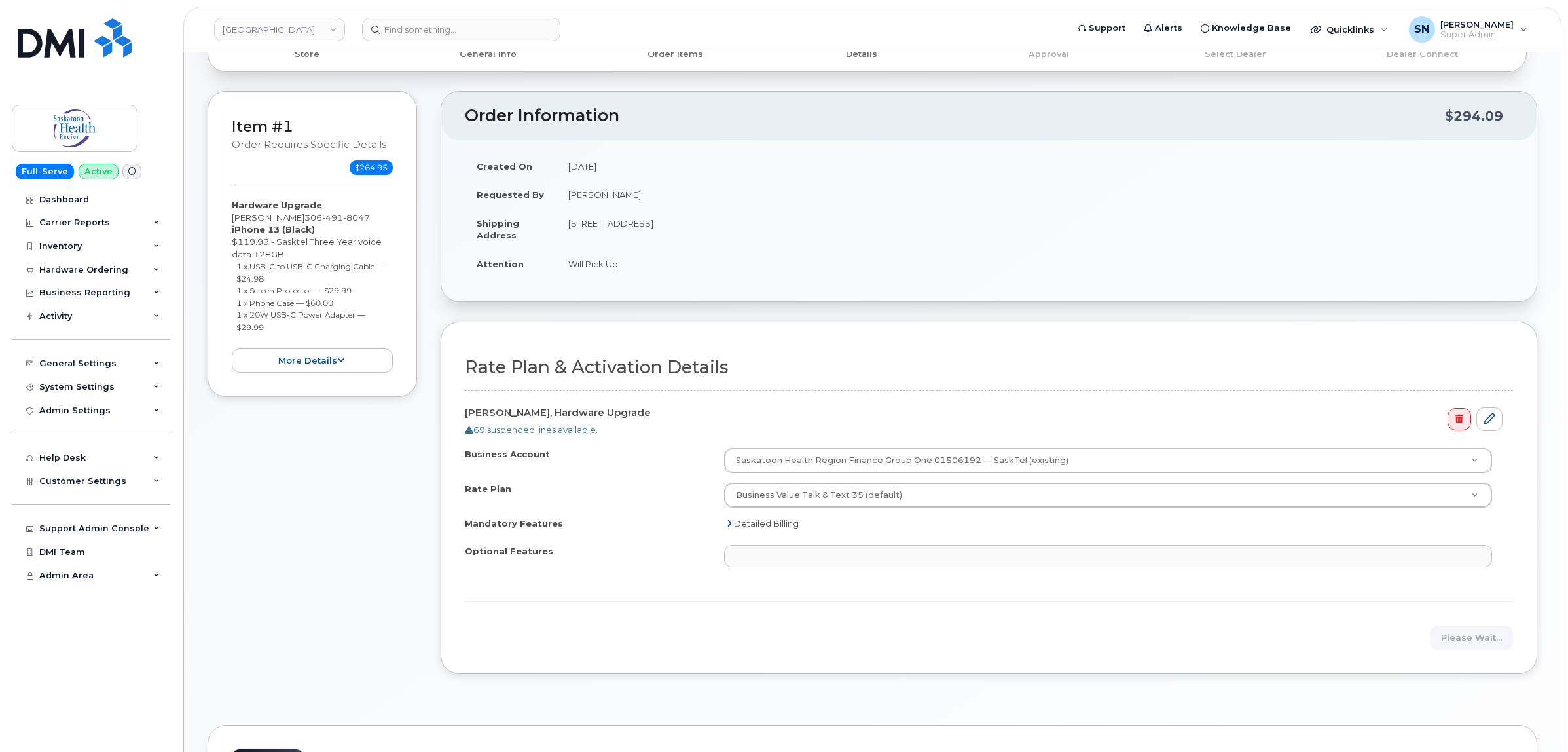
scroll to position [82, 0]
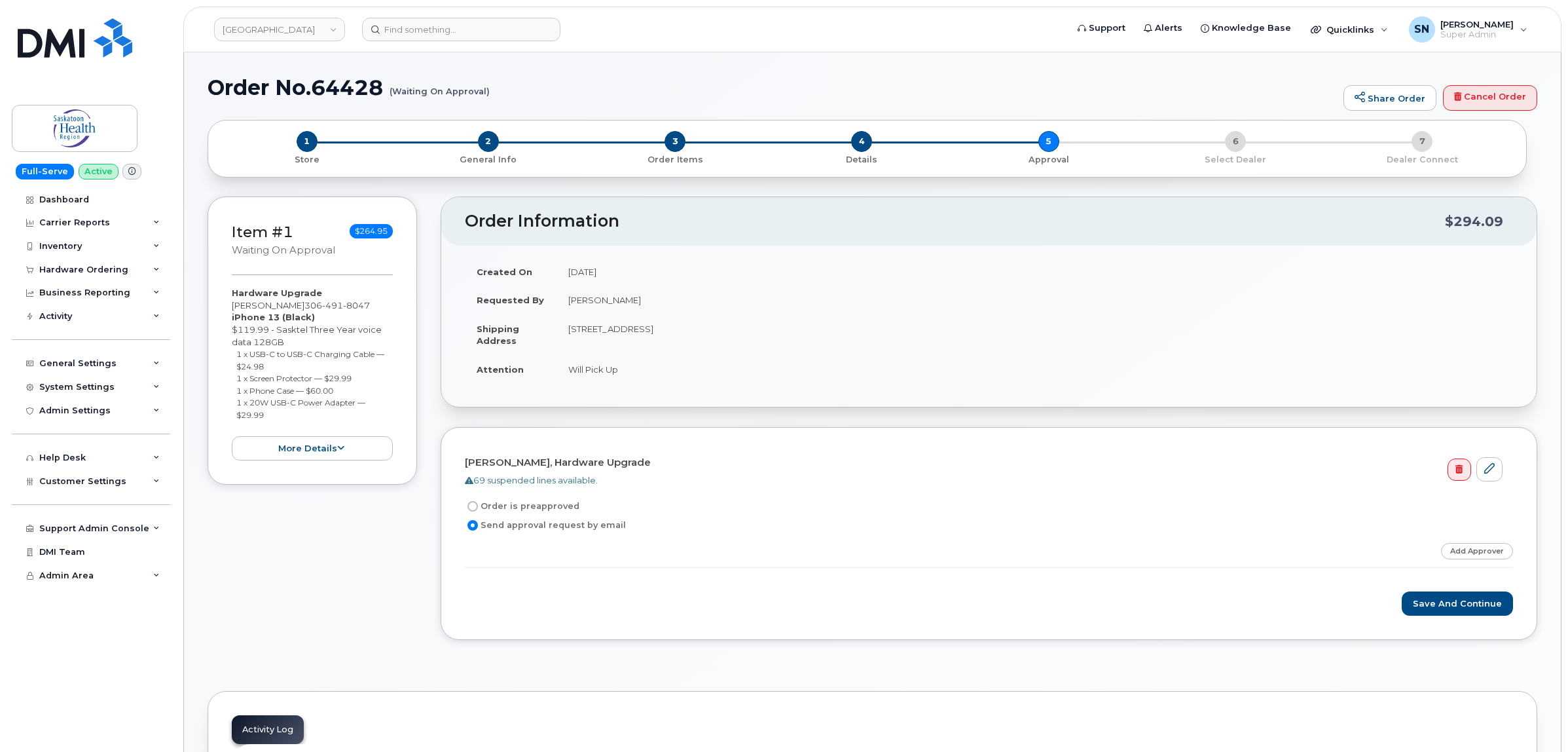
click at [425, 524] on div "Item #1 Waiting On Approval $264.95 Hardware Upgrade [PERSON_NAME] [PHONE_NUMBE…" at bounding box center [872, 429] width 1329 height 464
drag, startPoint x: 257, startPoint y: 571, endPoint x: 267, endPoint y: 563, distance: 12.8
click at [257, 571] on div "Item #1 Waiting On Approval $264.95 Hardware Upgrade Zoey Stadnyk 306 491 8047 …" at bounding box center [312, 429] width 210 height 464
click at [354, 571] on div "Item #1 Waiting On Approval $264.95 Hardware Upgrade Zoey Stadnyk 306 491 8047 …" at bounding box center [312, 429] width 210 height 464
click at [492, 145] on span "2" at bounding box center [488, 141] width 21 height 21
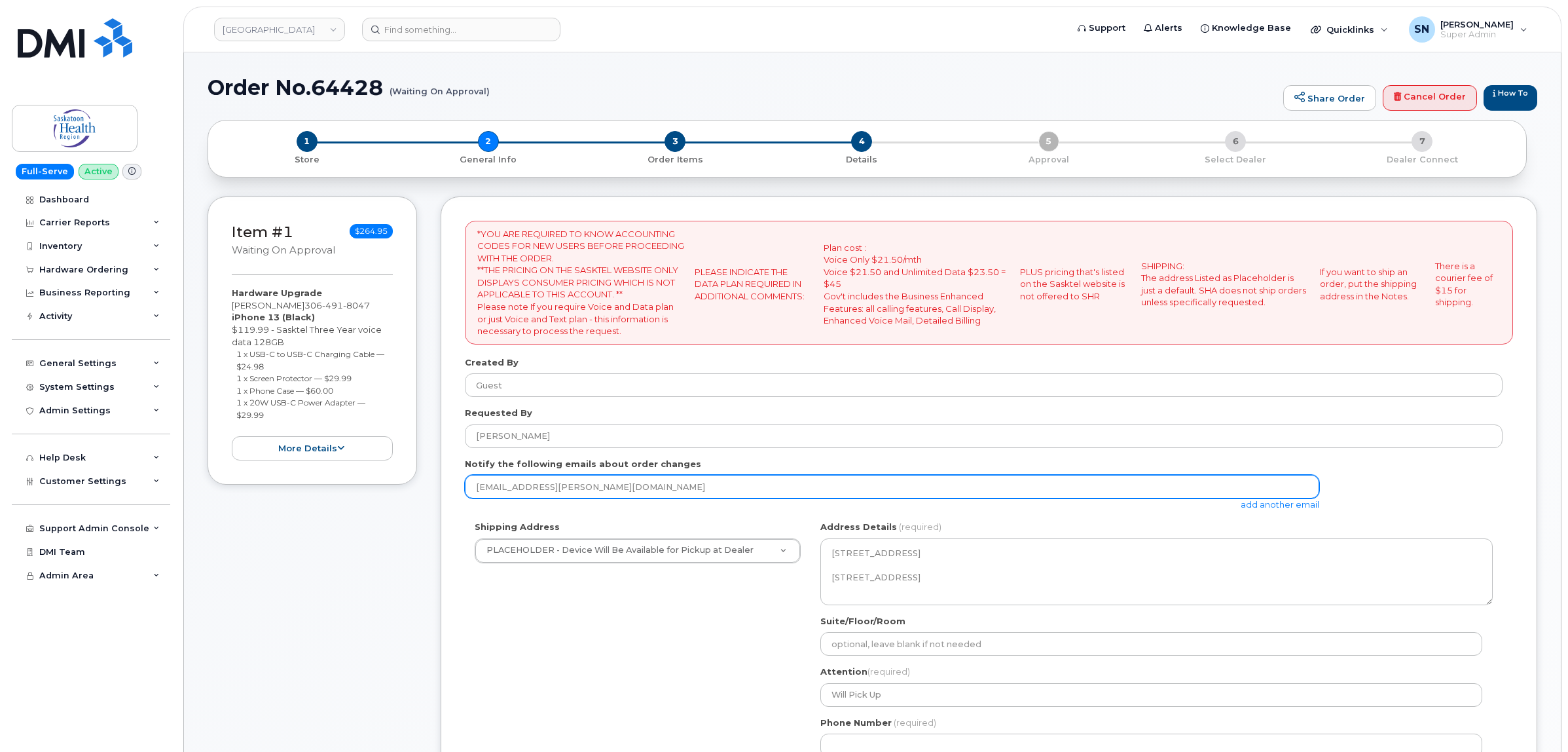
drag, startPoint x: 645, startPoint y: 483, endPoint x: 397, endPoint y: 472, distance: 248.2
click at [397, 472] on div "Item #1 Waiting On Approval $264.95 Hardware Upgrade [PERSON_NAME] [PHONE_NUMBE…" at bounding box center [872, 592] width 1329 height 790
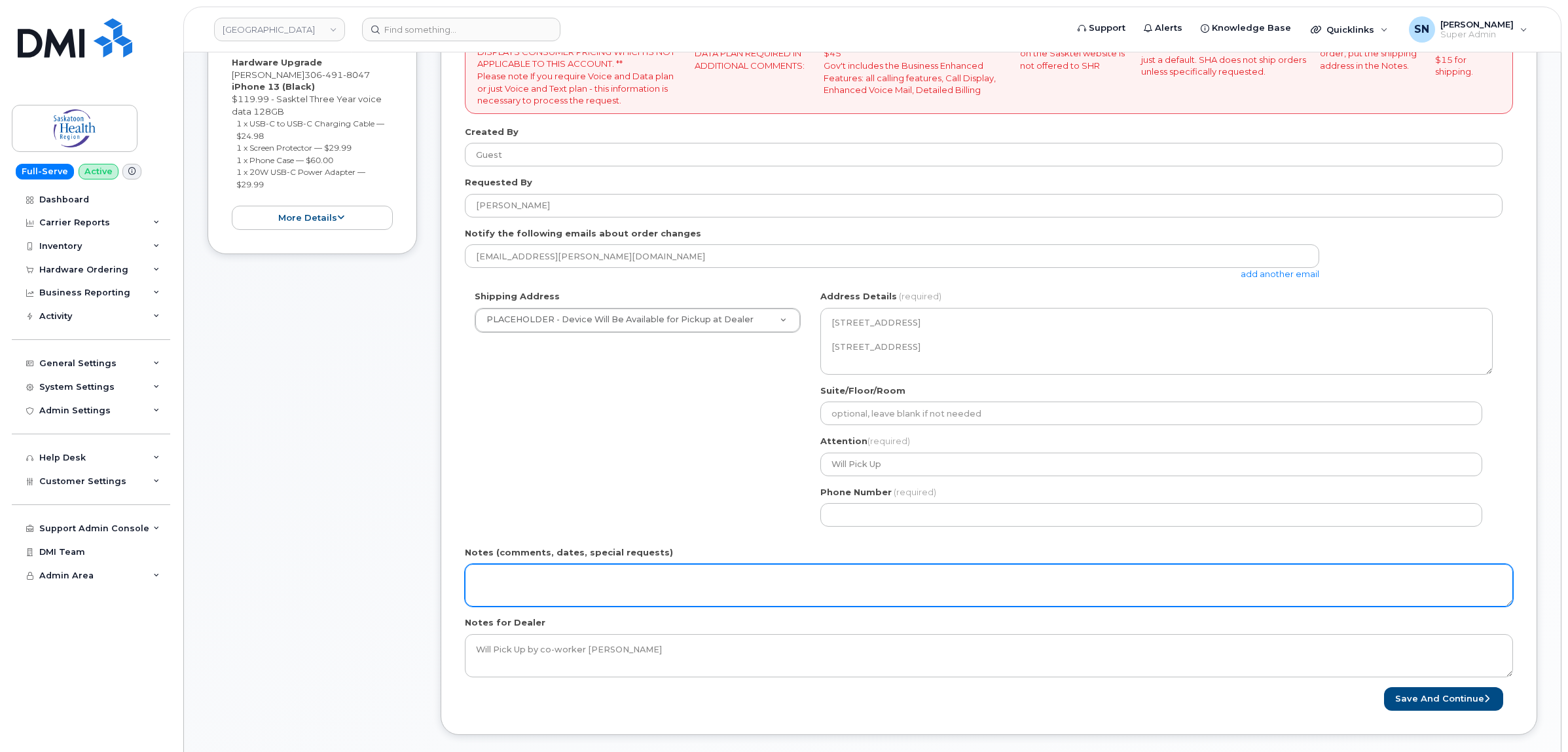
scroll to position [327, 0]
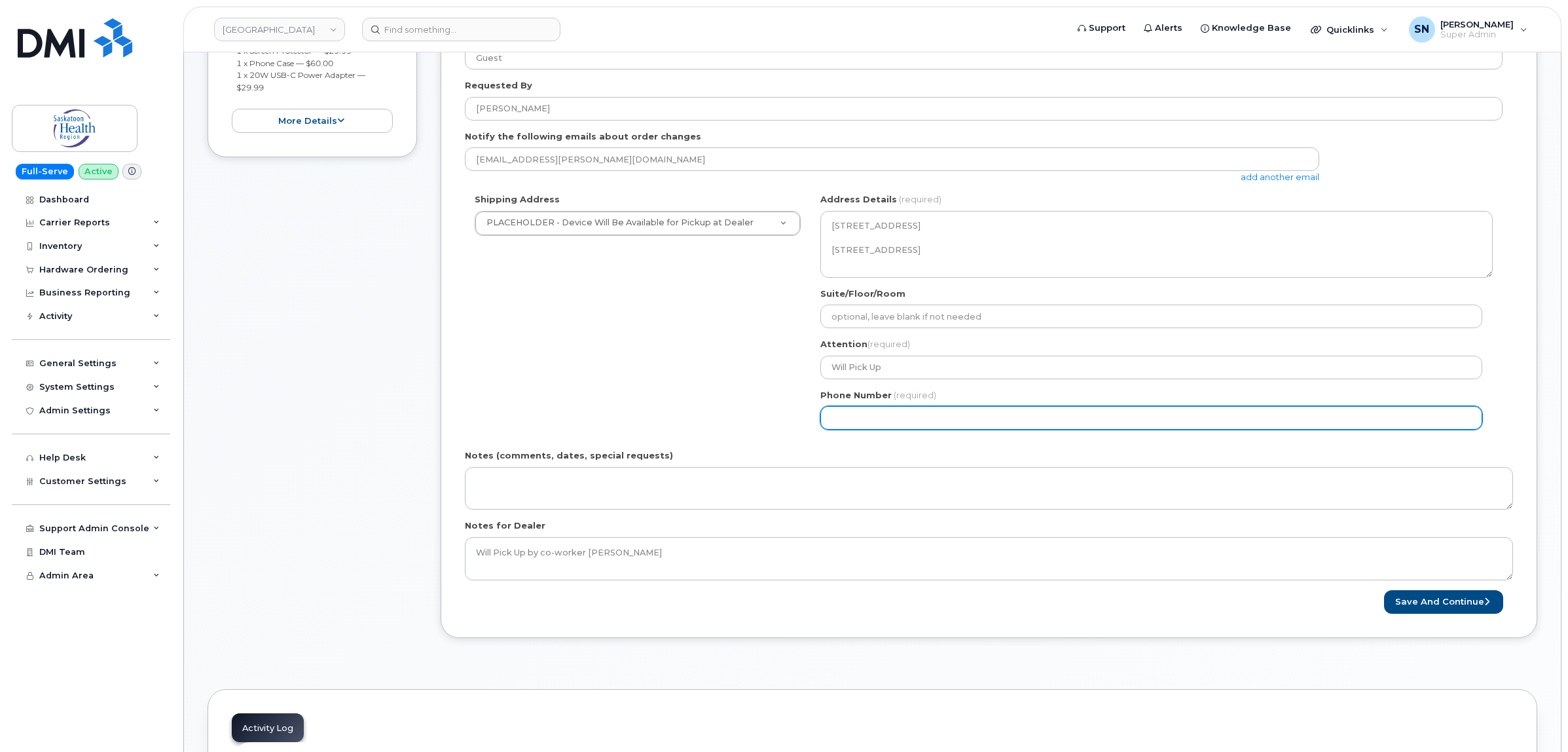
click at [835, 425] on input "Phone Number" at bounding box center [1151, 418] width 662 height 24
select select
type input "123456789"
select select
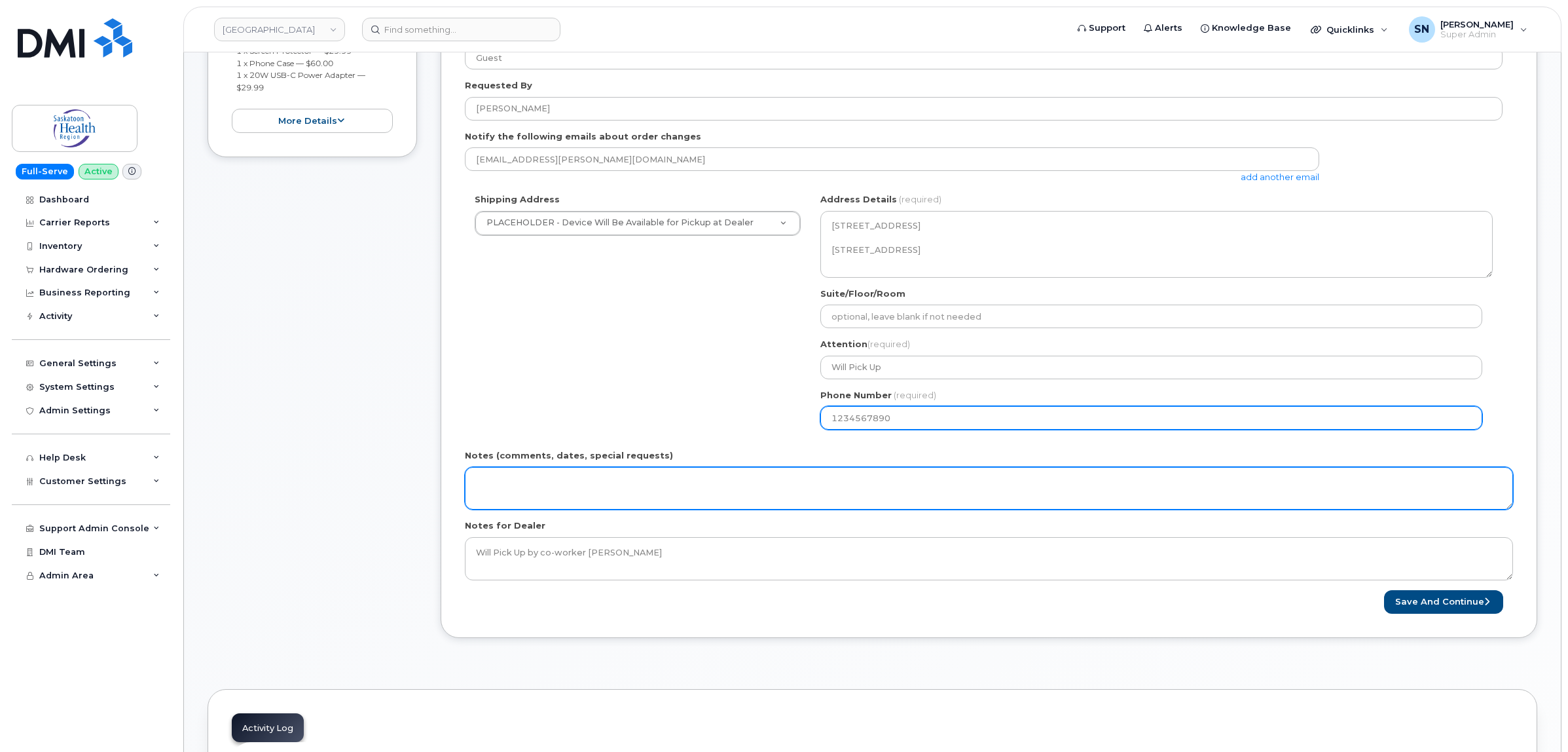
type input "1234567890"
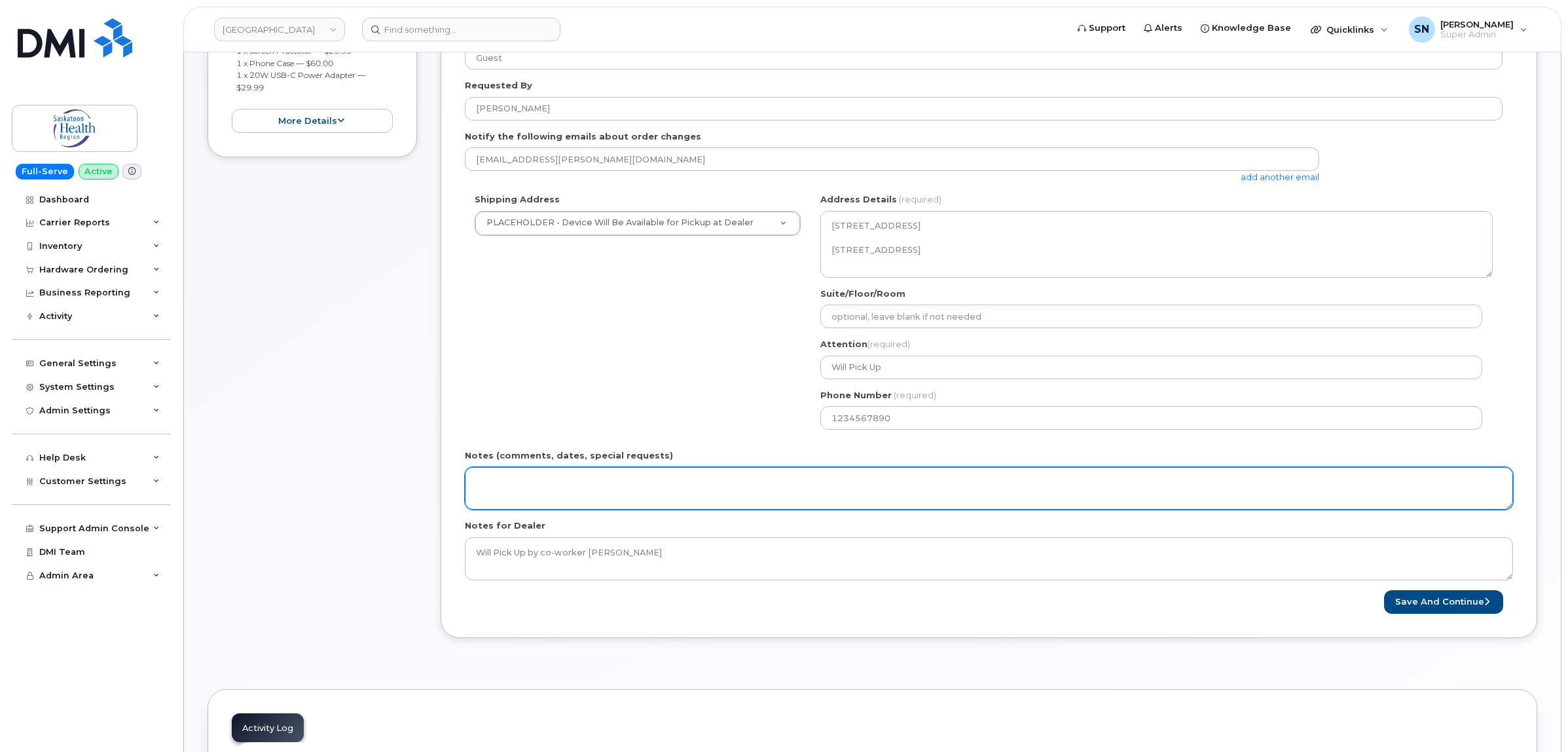
click at [816, 490] on textarea "Notes (comments, dates, special requests)" at bounding box center [989, 488] width 1048 height 43
type textarea "***Approver Email Sent September 23 2025"
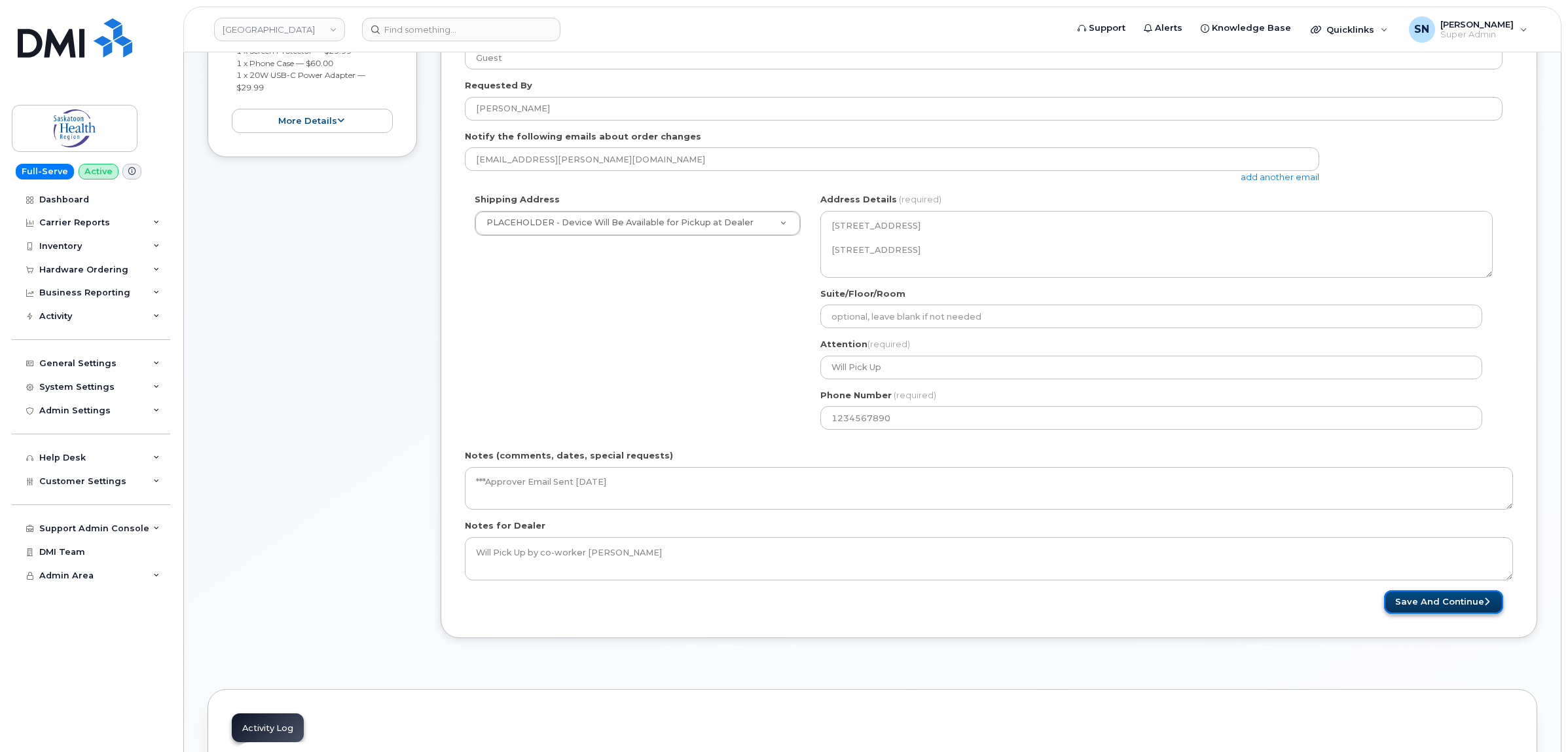
click at [1422, 600] on button "Save and Continue" at bounding box center [1444, 602] width 119 height 24
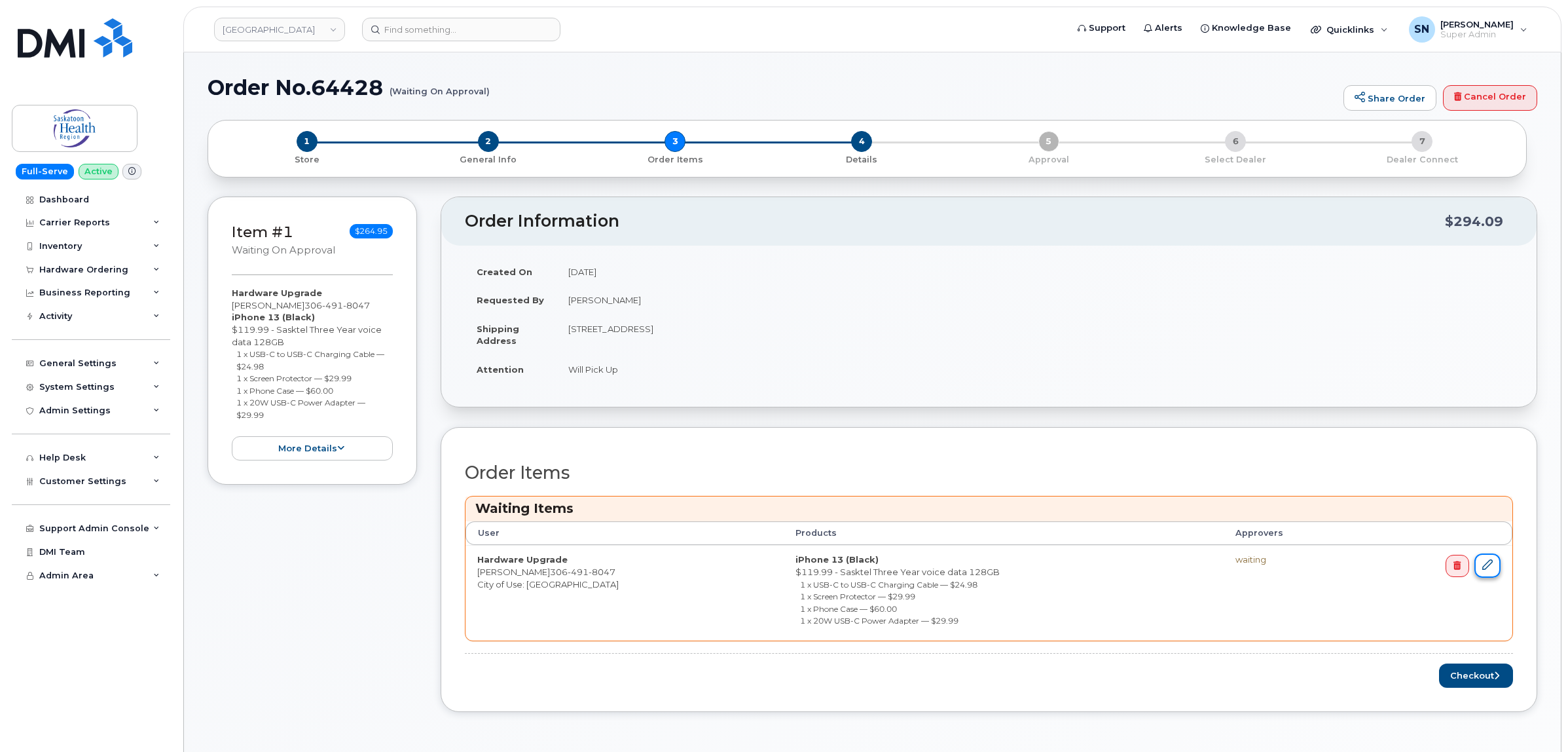
click at [1481, 574] on link at bounding box center [1487, 565] width 26 height 24
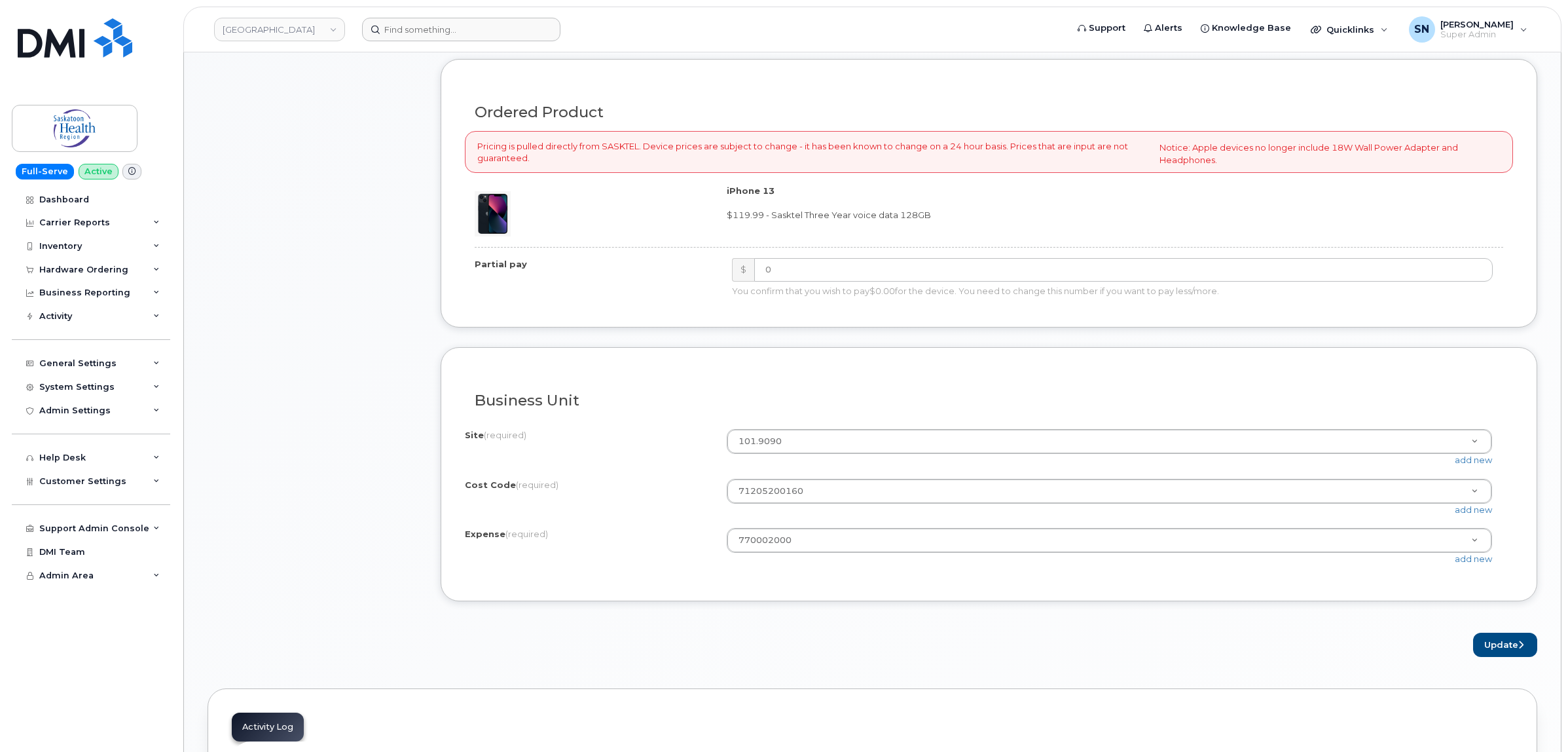
scroll to position [900, 0]
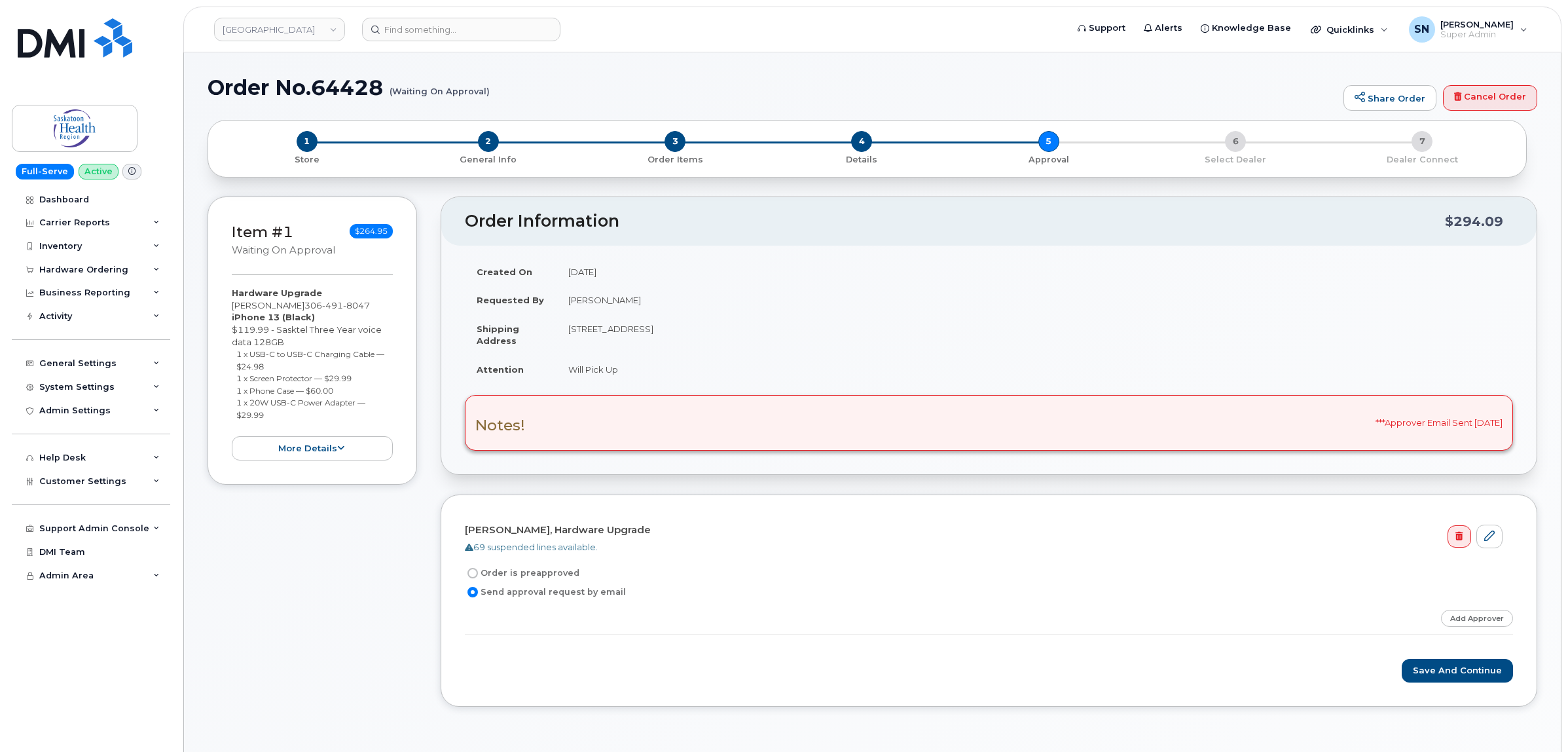
drag, startPoint x: 261, startPoint y: 617, endPoint x: 263, endPoint y: 609, distance: 8.2
click at [261, 617] on div "Item #1 Waiting On Approval $264.95 Hardware Upgrade Zoey Stadnyk 306 491 8047 …" at bounding box center [312, 462] width 210 height 530
click at [90, 268] on div "Hardware Ordering" at bounding box center [85, 270] width 89 height 11
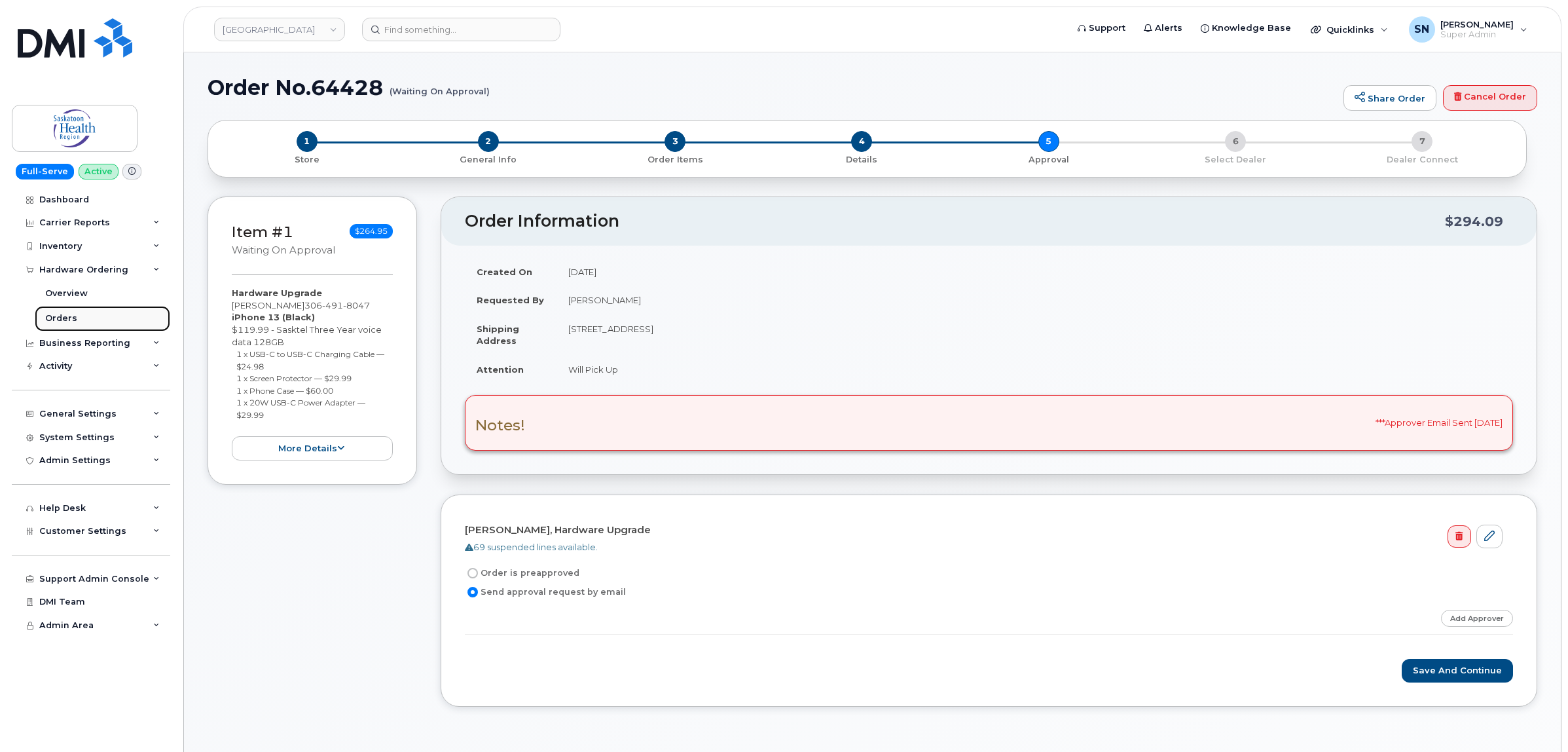
click at [66, 309] on link "Orders" at bounding box center [102, 318] width 135 height 25
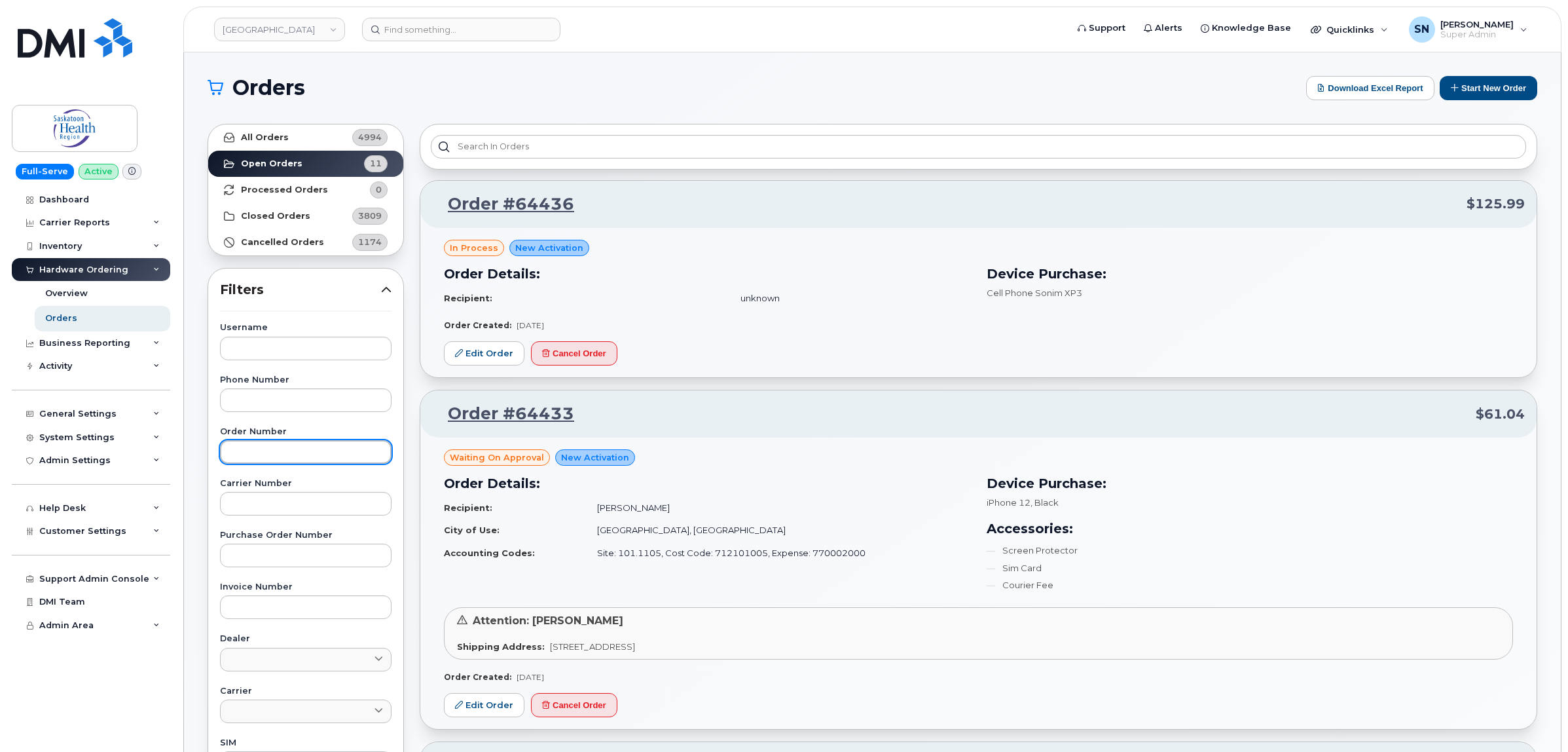
click at [304, 446] on input "text" at bounding box center [305, 453] width 172 height 24
click at [461, 14] on header "Saskatoon Health Region Support Alerts Knowledge Base Quicklinks Suspend / Canc…" at bounding box center [872, 30] width 1378 height 46
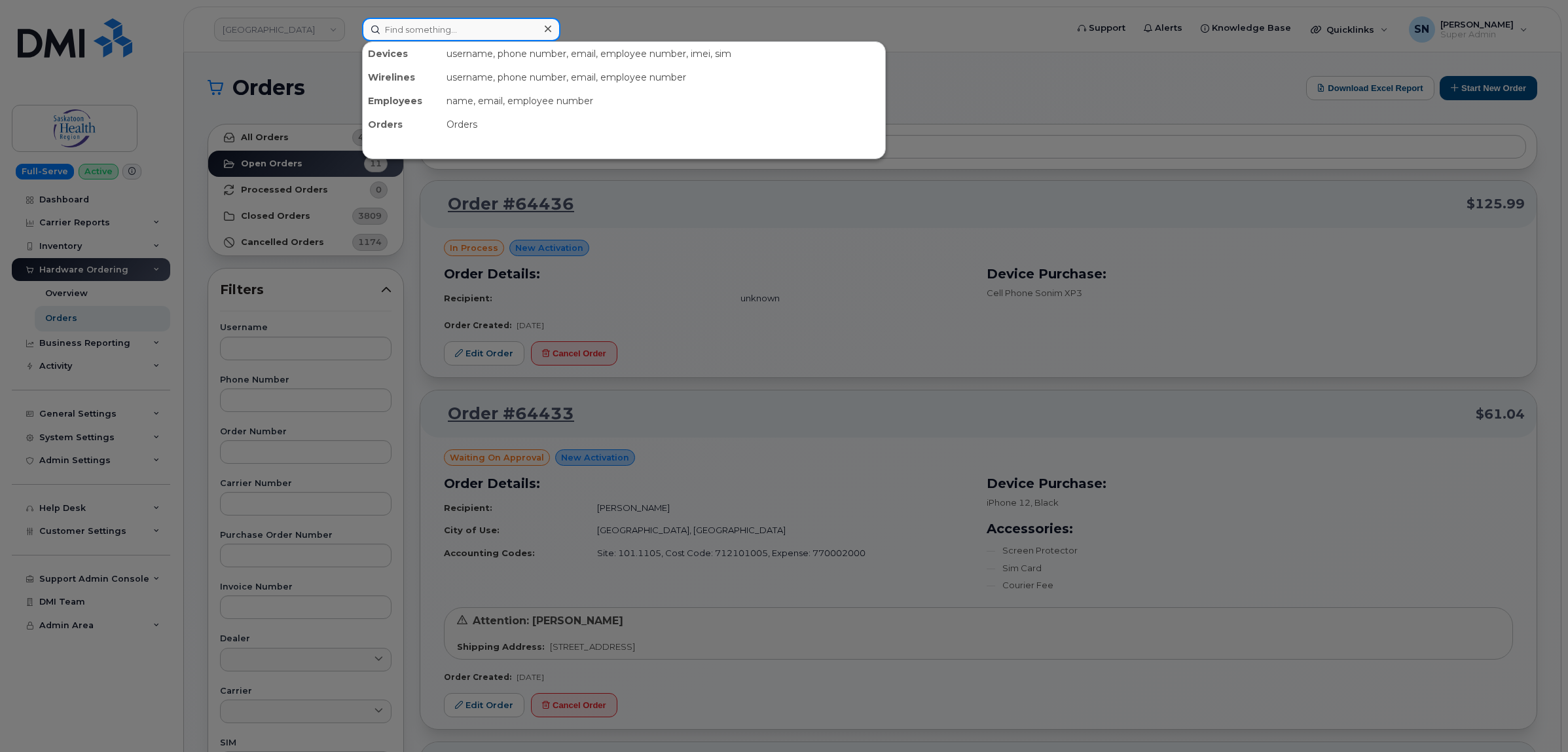
click at [468, 25] on input at bounding box center [461, 30] width 199 height 24
paste input "8257336304"
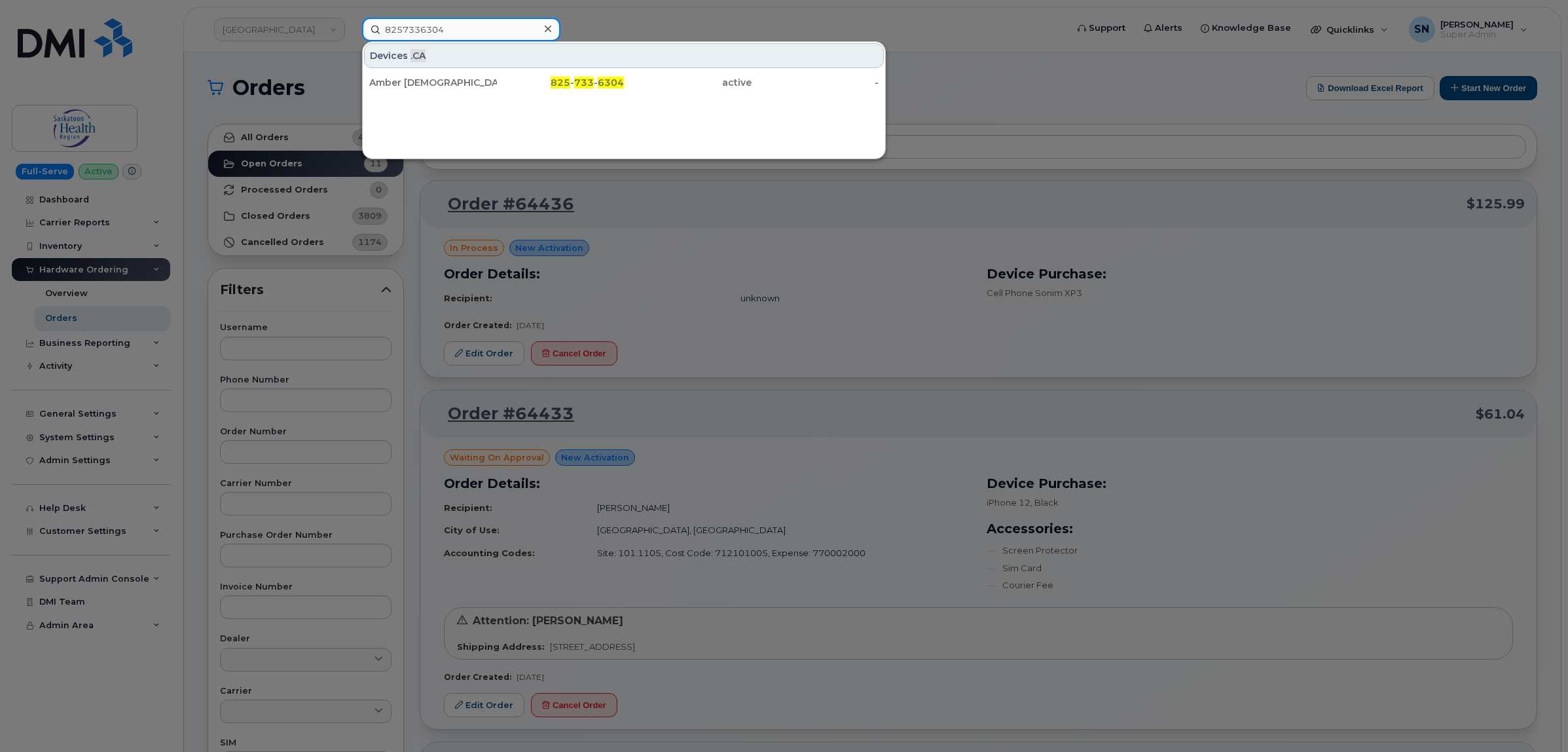
type input "8257336304"
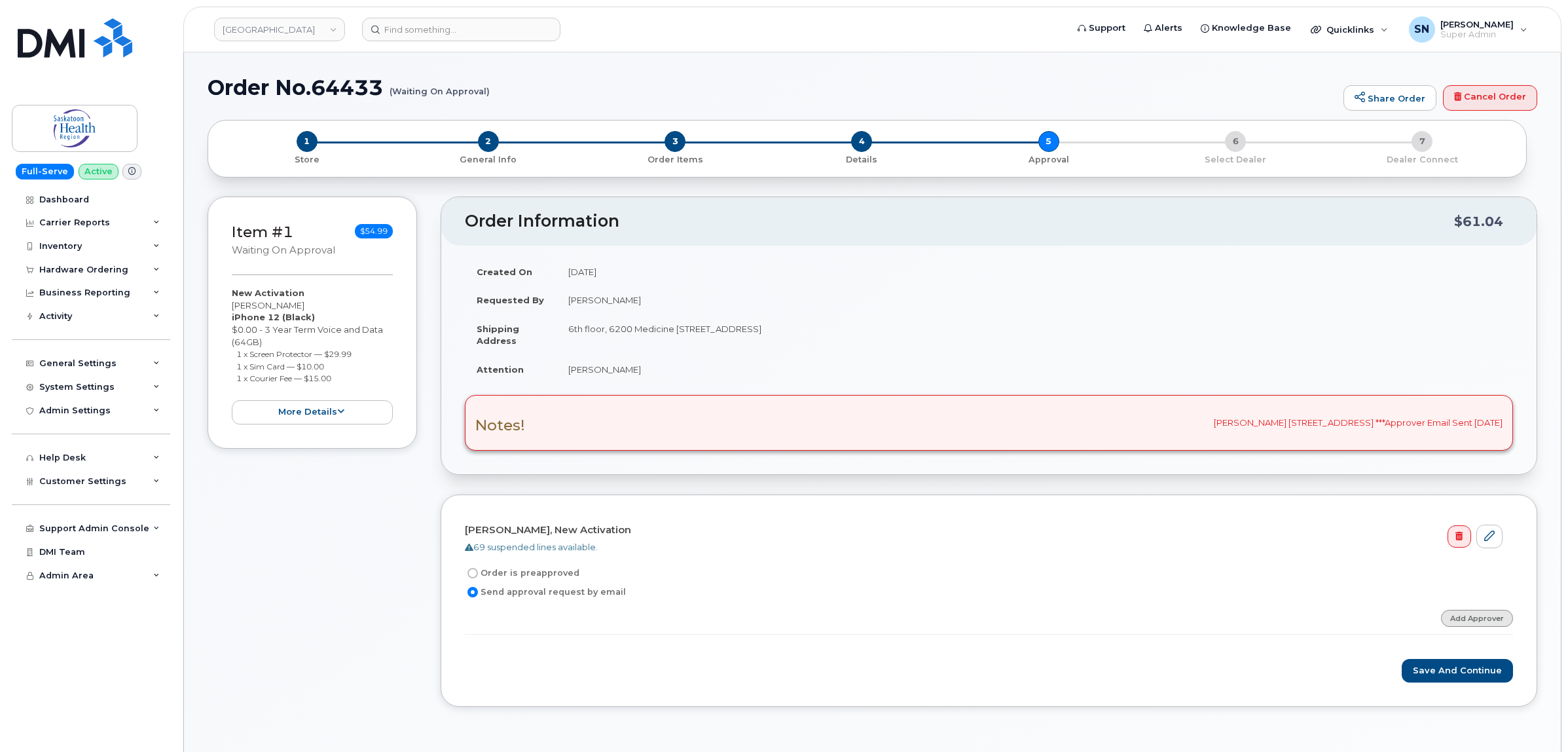
click at [1465, 621] on link "Add Approver" at bounding box center [1477, 618] width 72 height 16
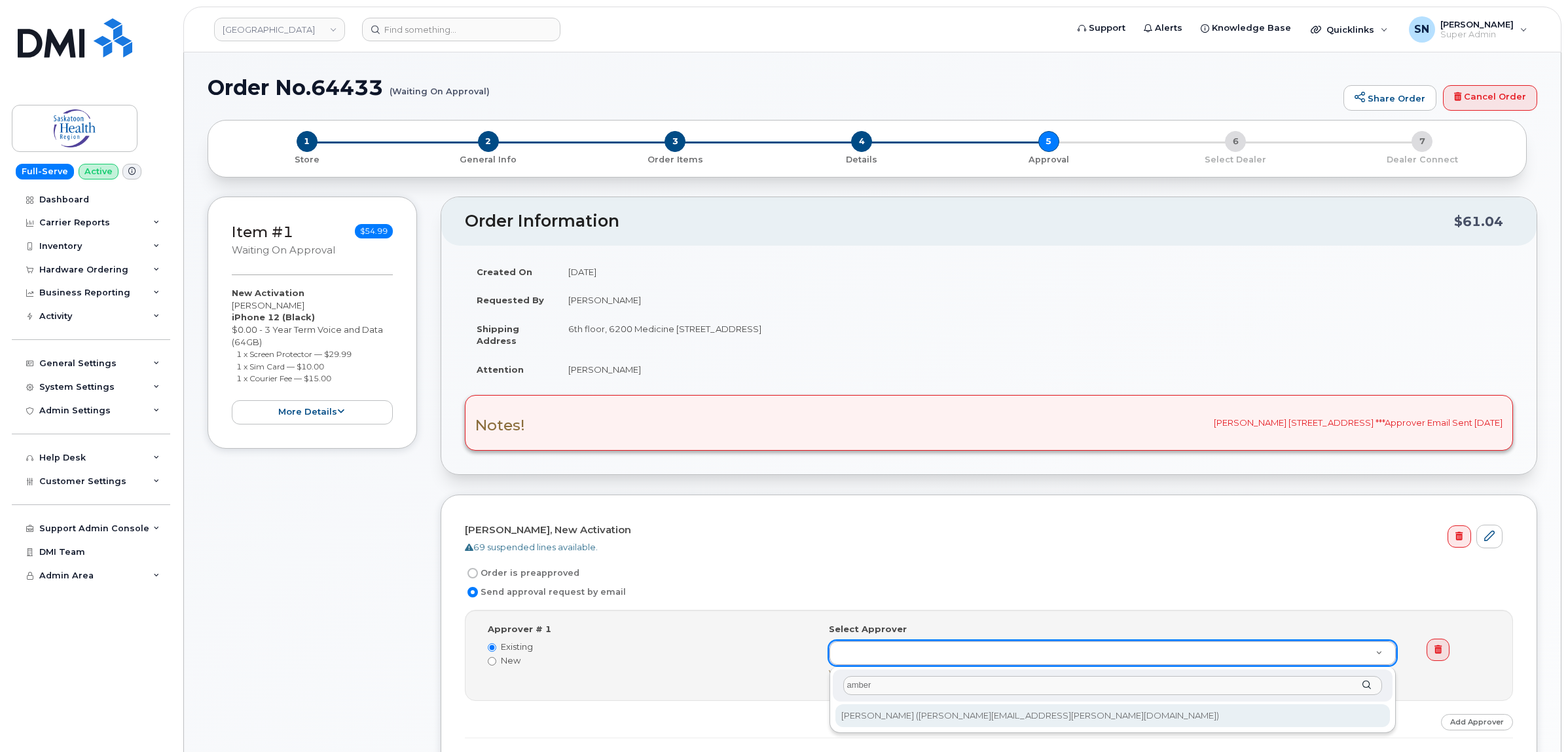
type input "amber"
type input "768758"
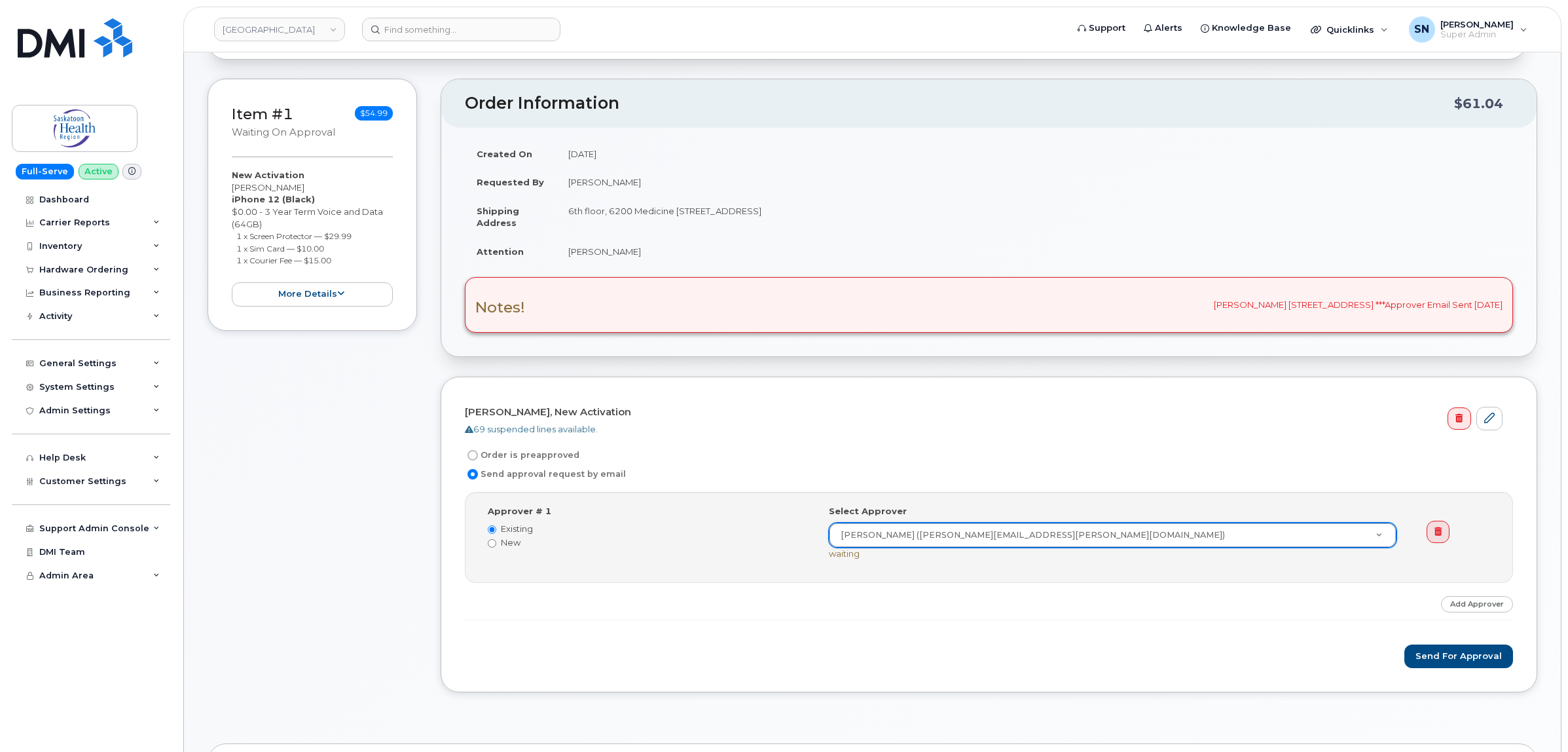
scroll to position [246, 0]
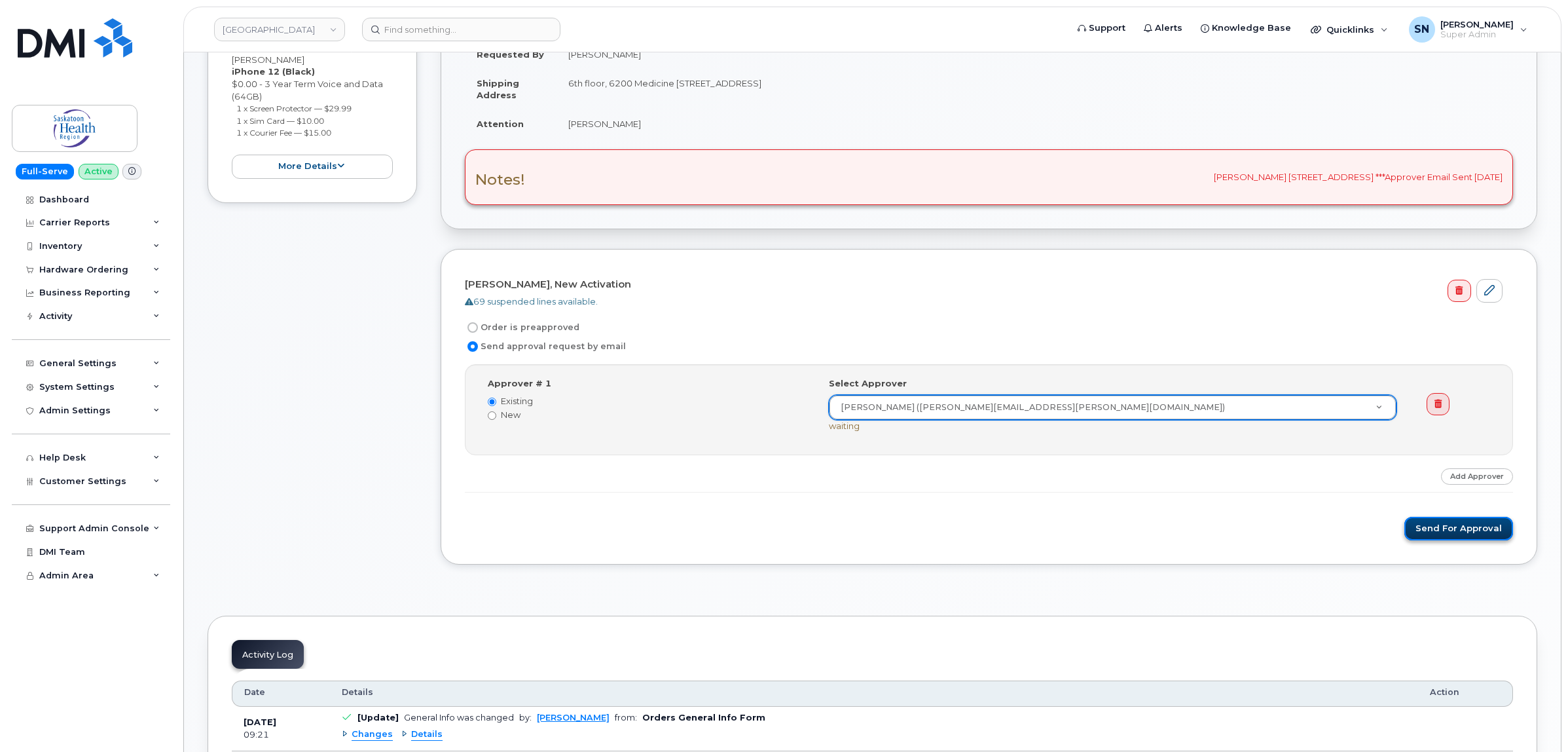
click at [1486, 539] on button "Send for Approval" at bounding box center [1459, 529] width 108 height 24
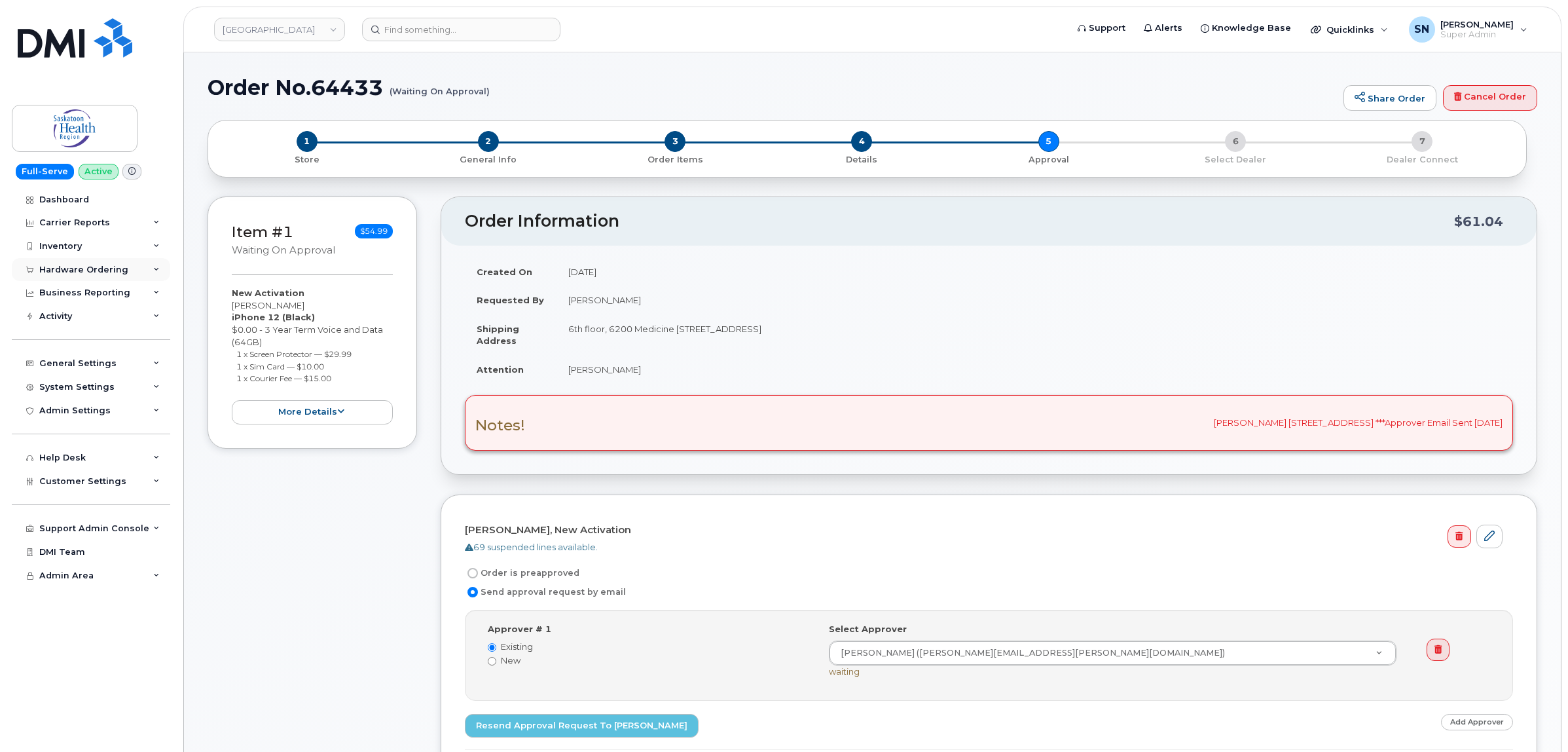
click at [108, 264] on div "Hardware Ordering" at bounding box center [90, 270] width 158 height 24
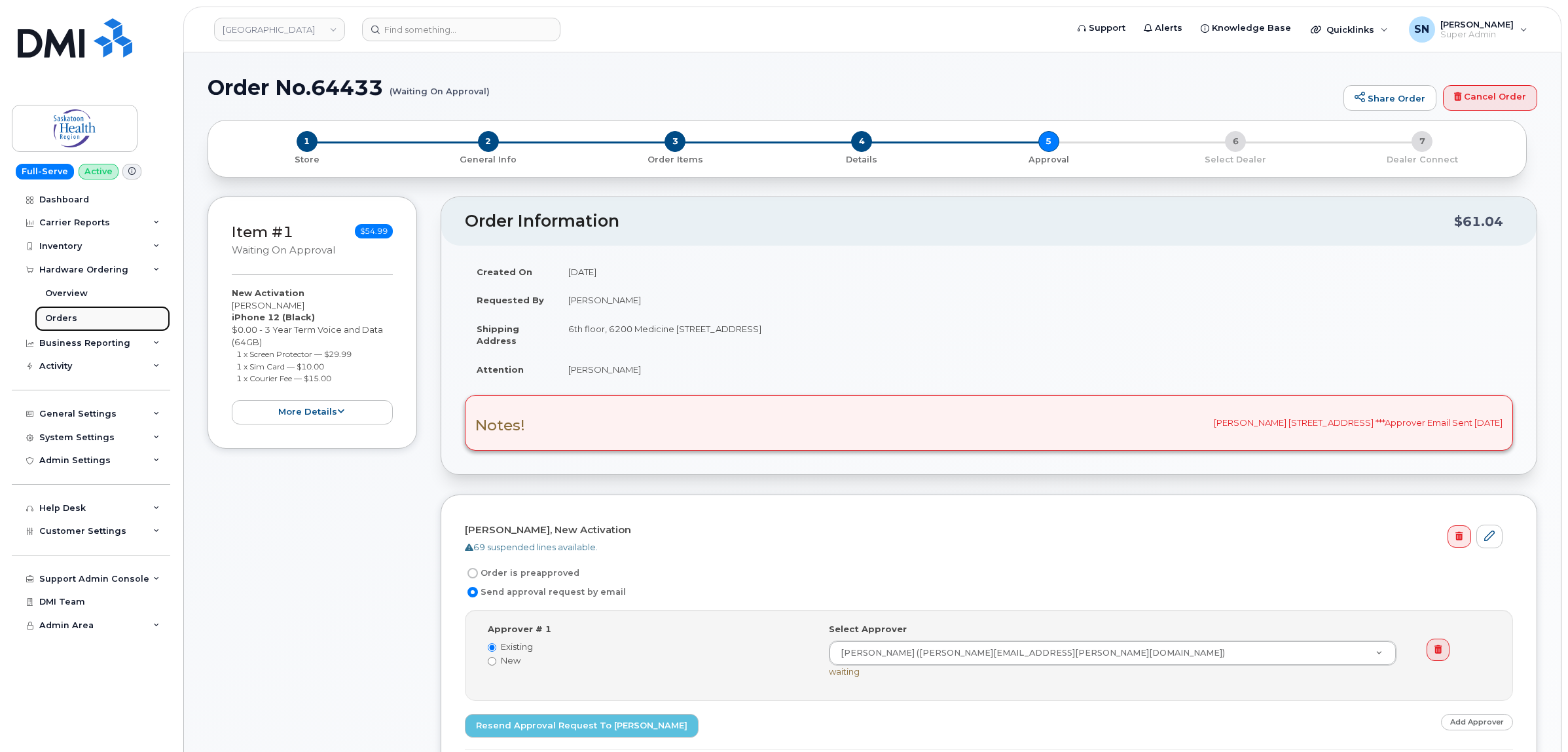
click at [80, 309] on link "Orders" at bounding box center [102, 318] width 135 height 25
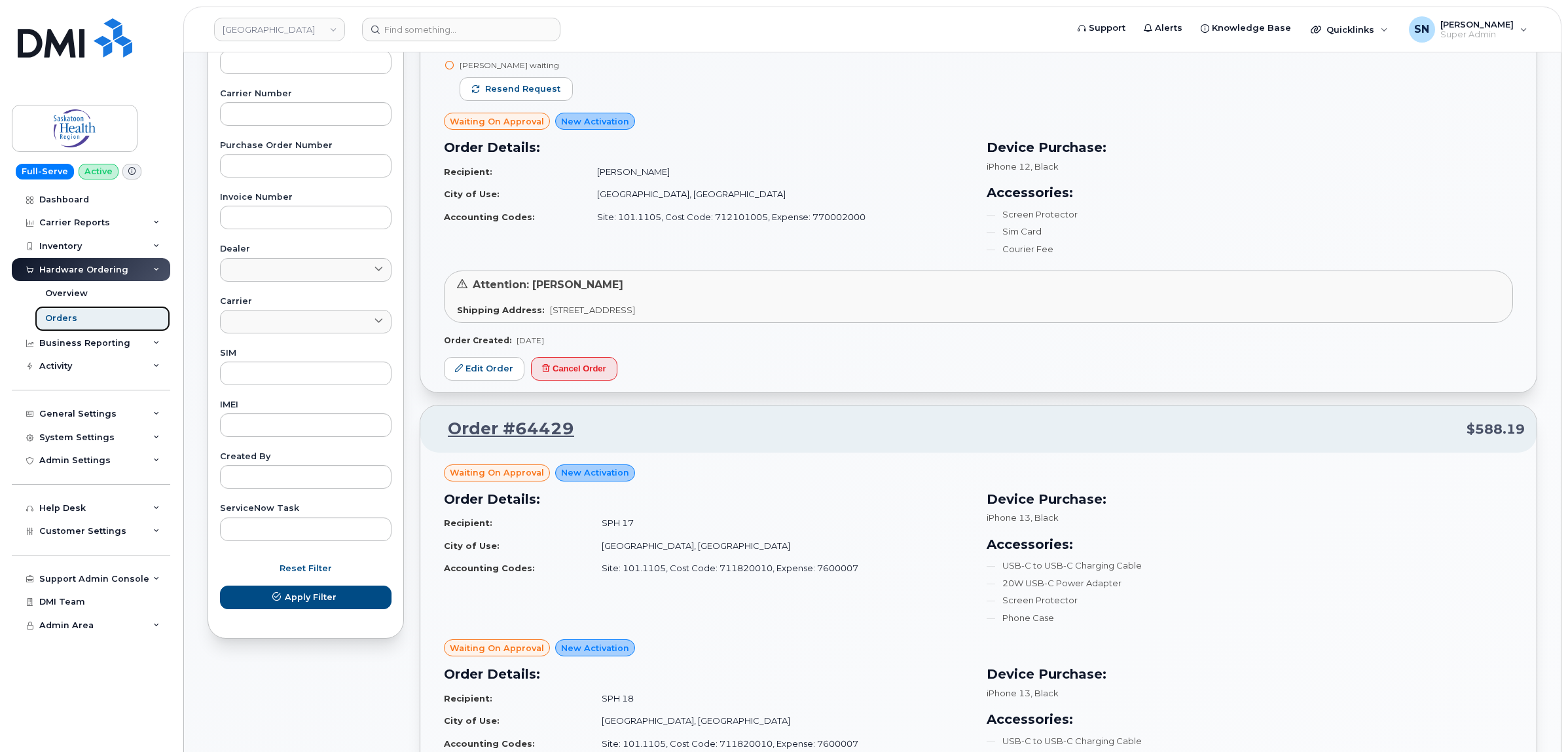
scroll to position [573, 0]
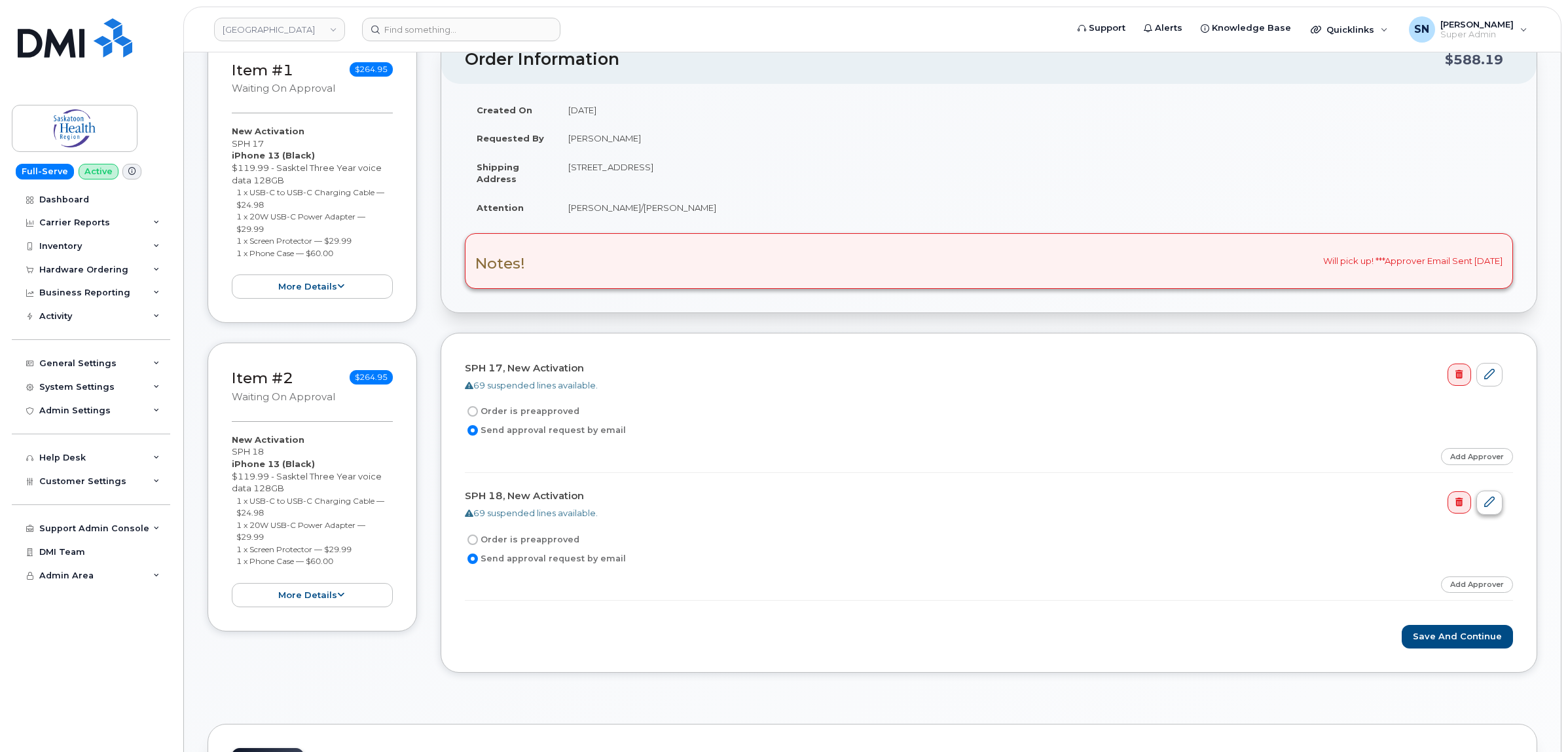
scroll to position [164, 0]
click at [1490, 439] on form "SPH 17, New Activation 69 suspended lines available. Order is preapproved Send …" at bounding box center [989, 501] width 1048 height 292
click at [1490, 456] on link "Add Approver" at bounding box center [1477, 454] width 72 height 16
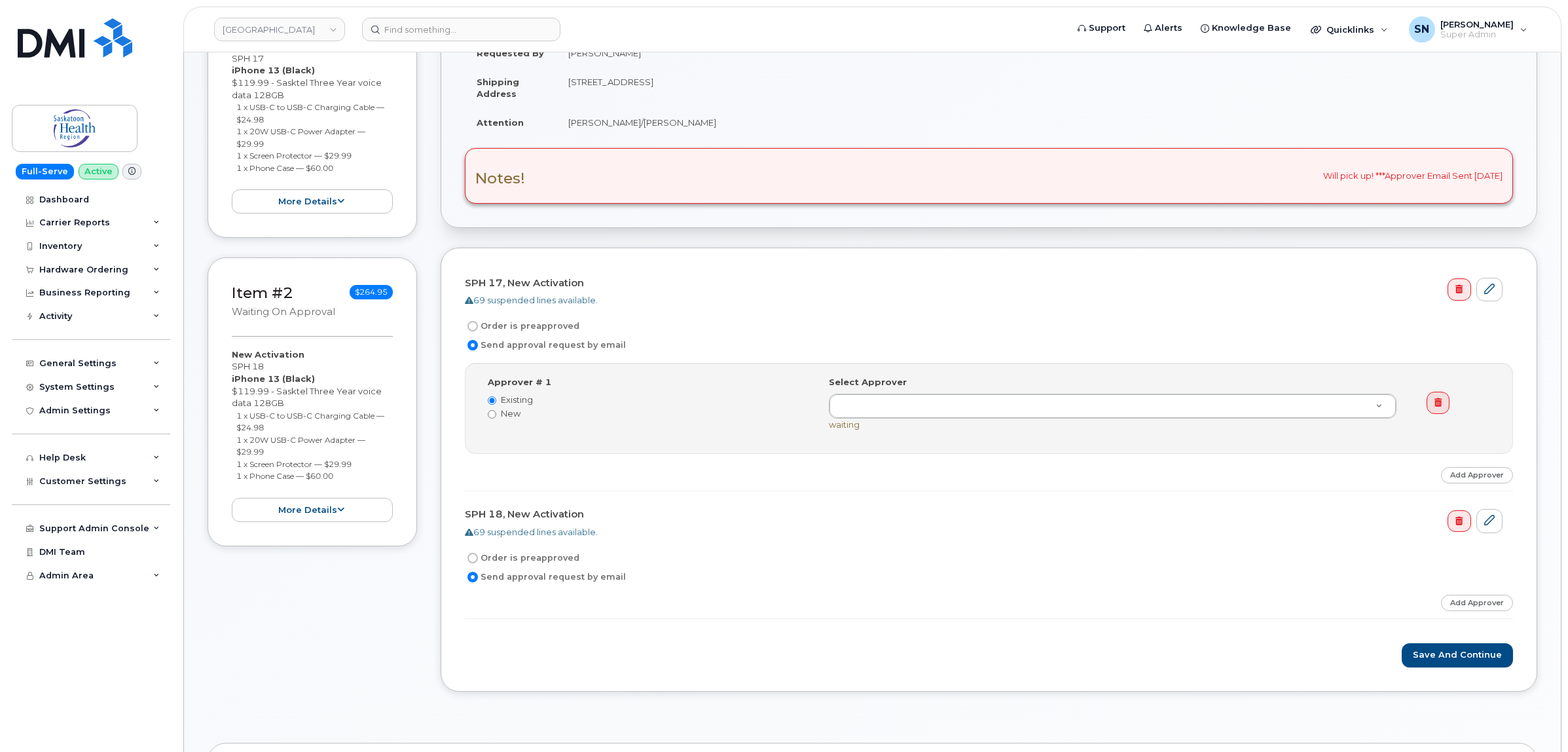
scroll to position [327, 0]
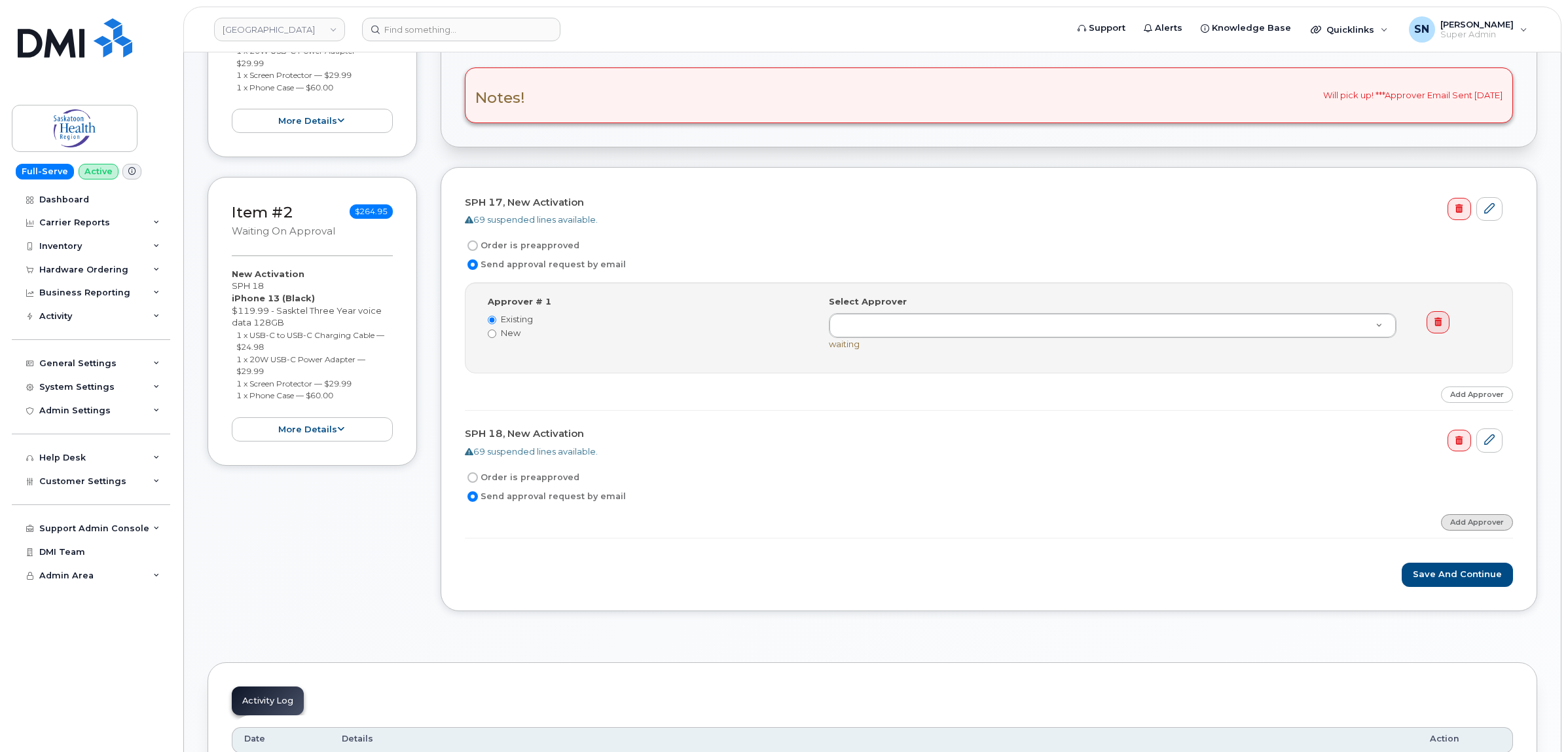
click at [1484, 524] on link "Add Approver" at bounding box center [1477, 522] width 72 height 16
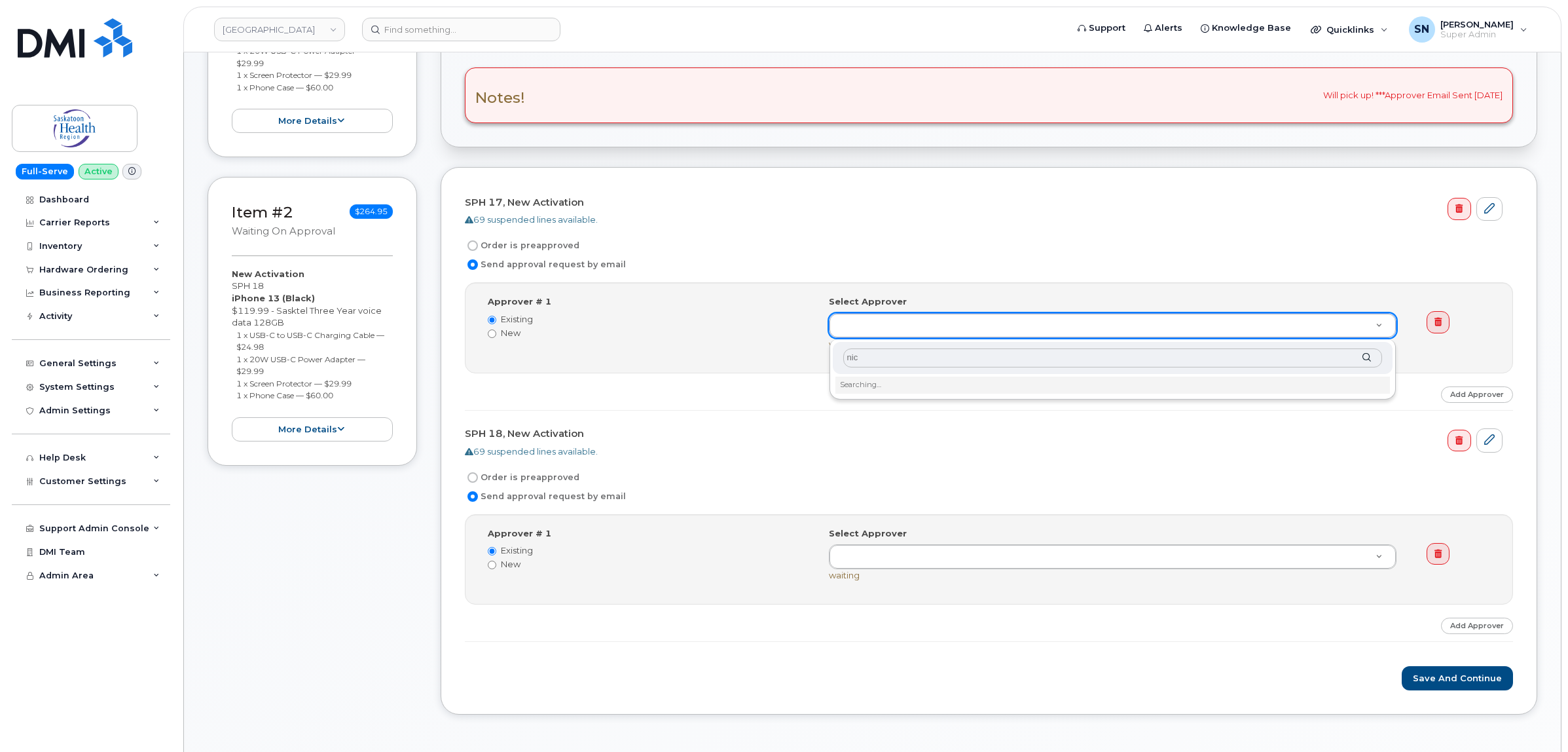
type input "nick"
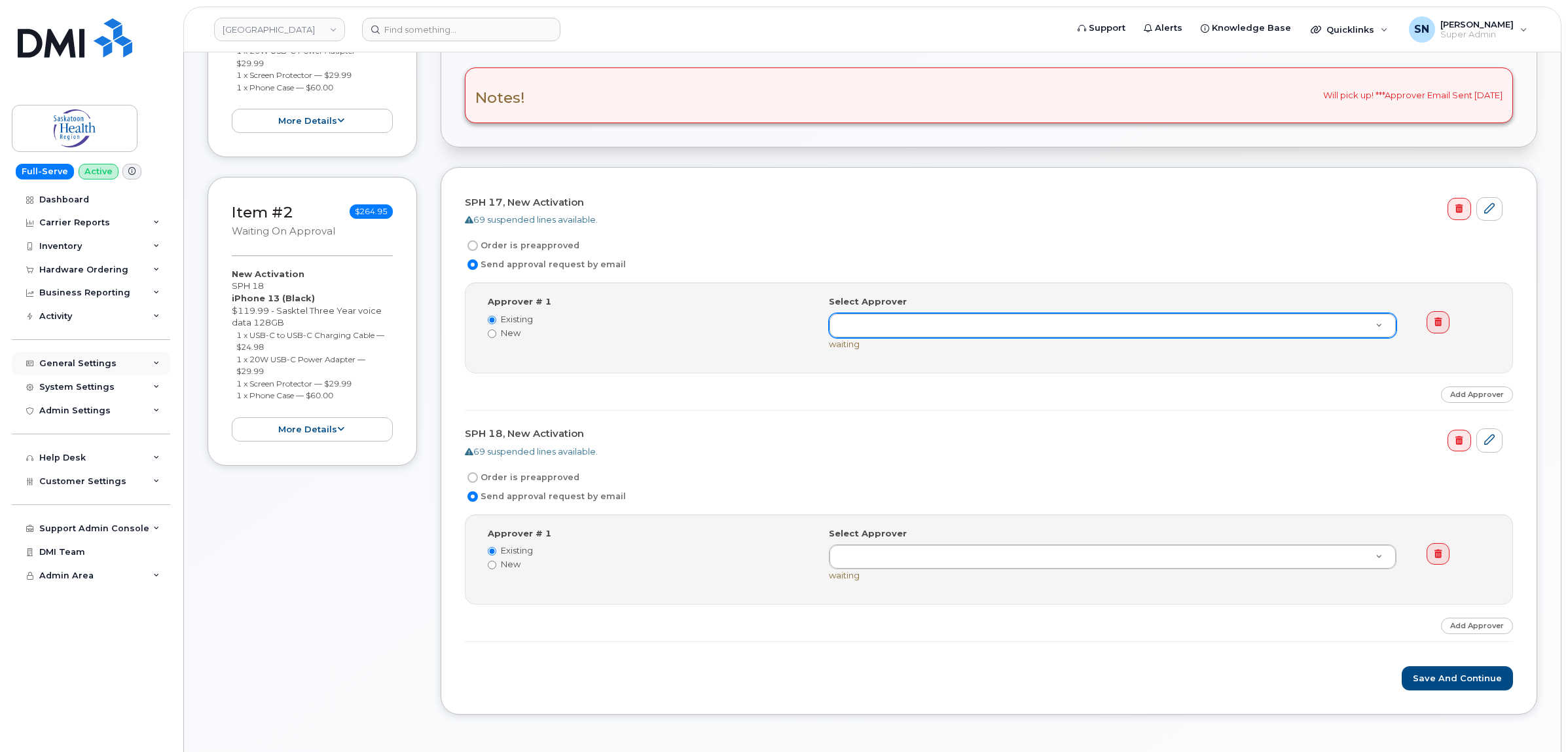
click at [76, 371] on div "General Settings" at bounding box center [90, 364] width 158 height 24
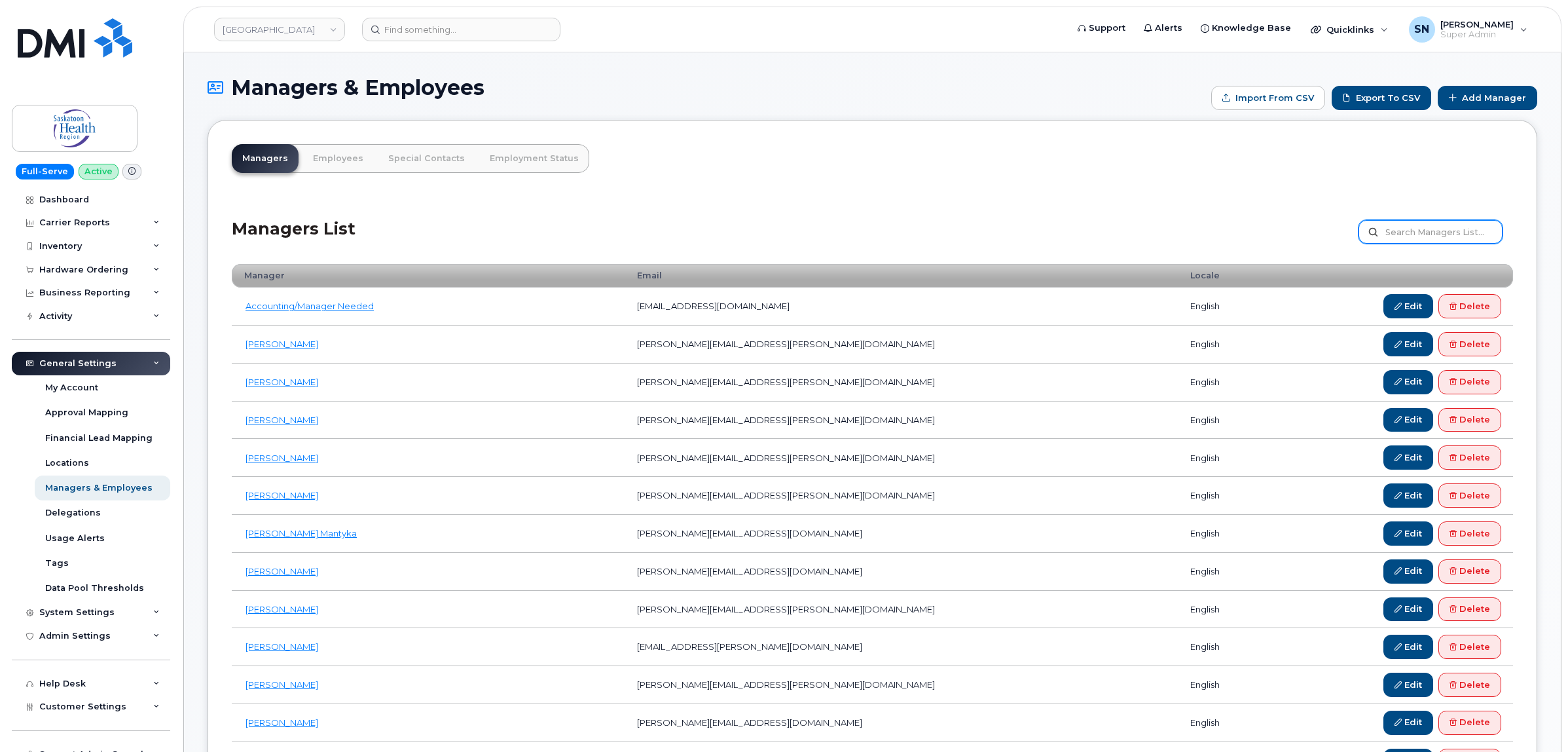
click at [1478, 231] on input "text" at bounding box center [1430, 232] width 144 height 24
type input "[PERSON_NAME]"
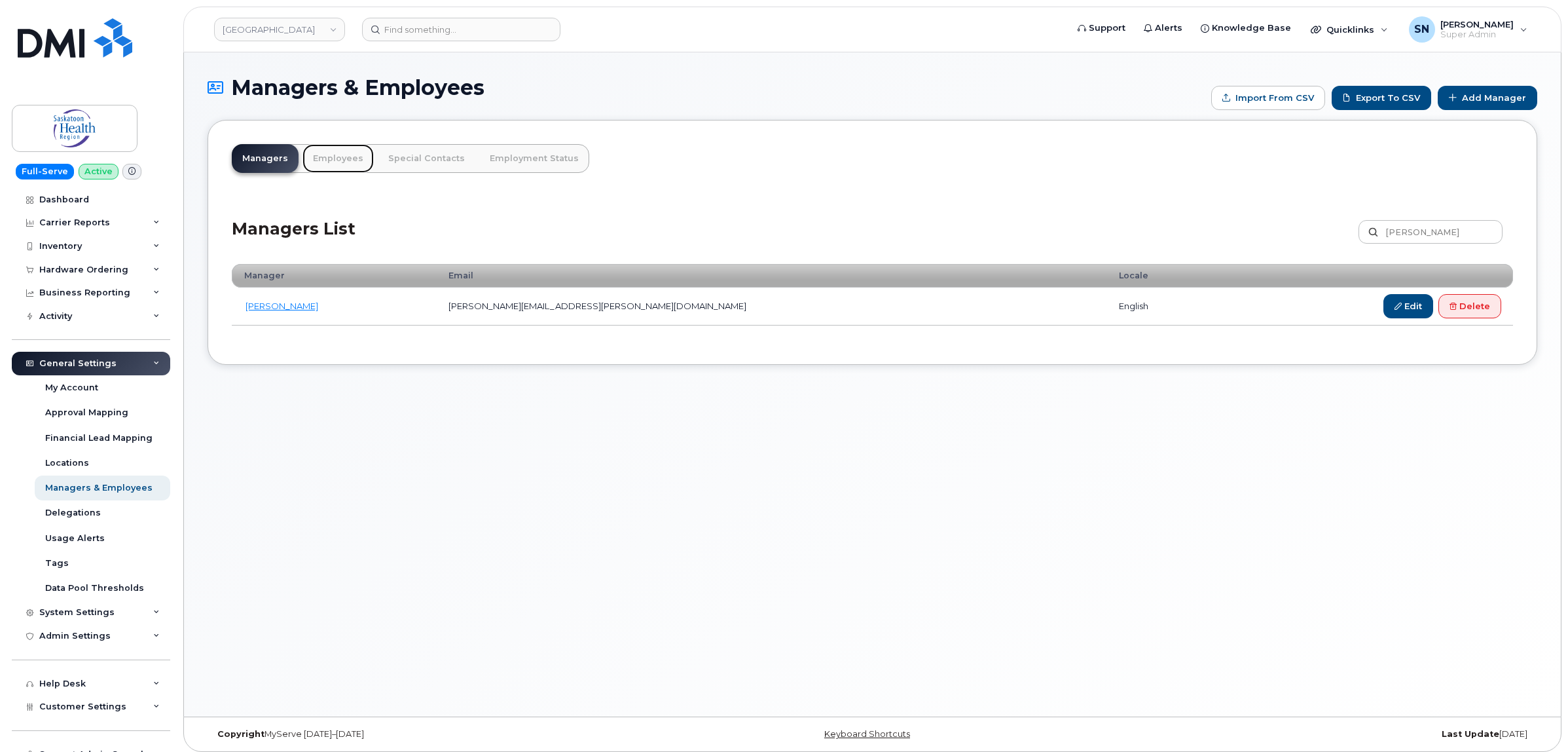
click at [338, 162] on link "Employees" at bounding box center [338, 158] width 72 height 29
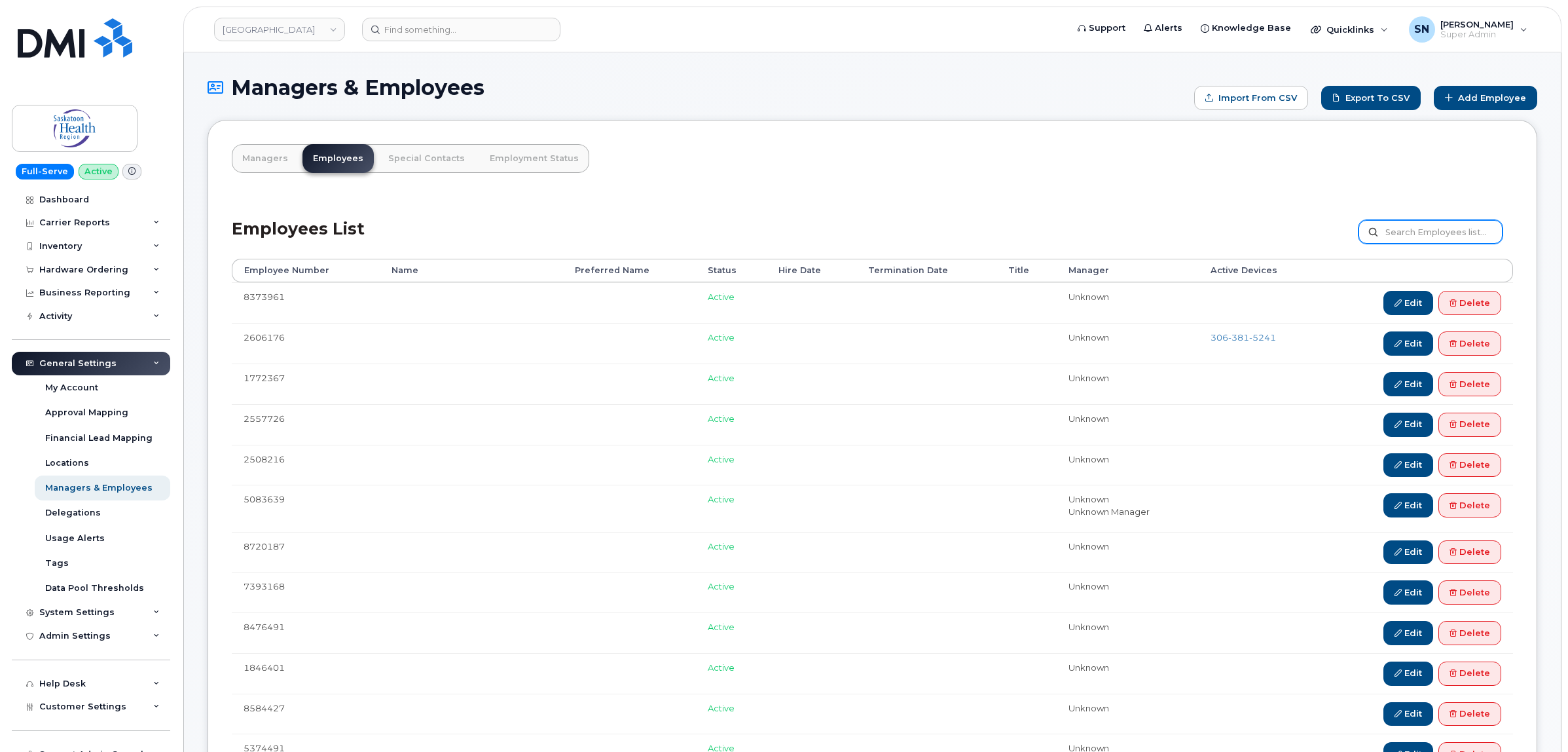
click at [1451, 230] on input "text" at bounding box center [1430, 232] width 144 height 24
type input "[PERSON_NAME]"
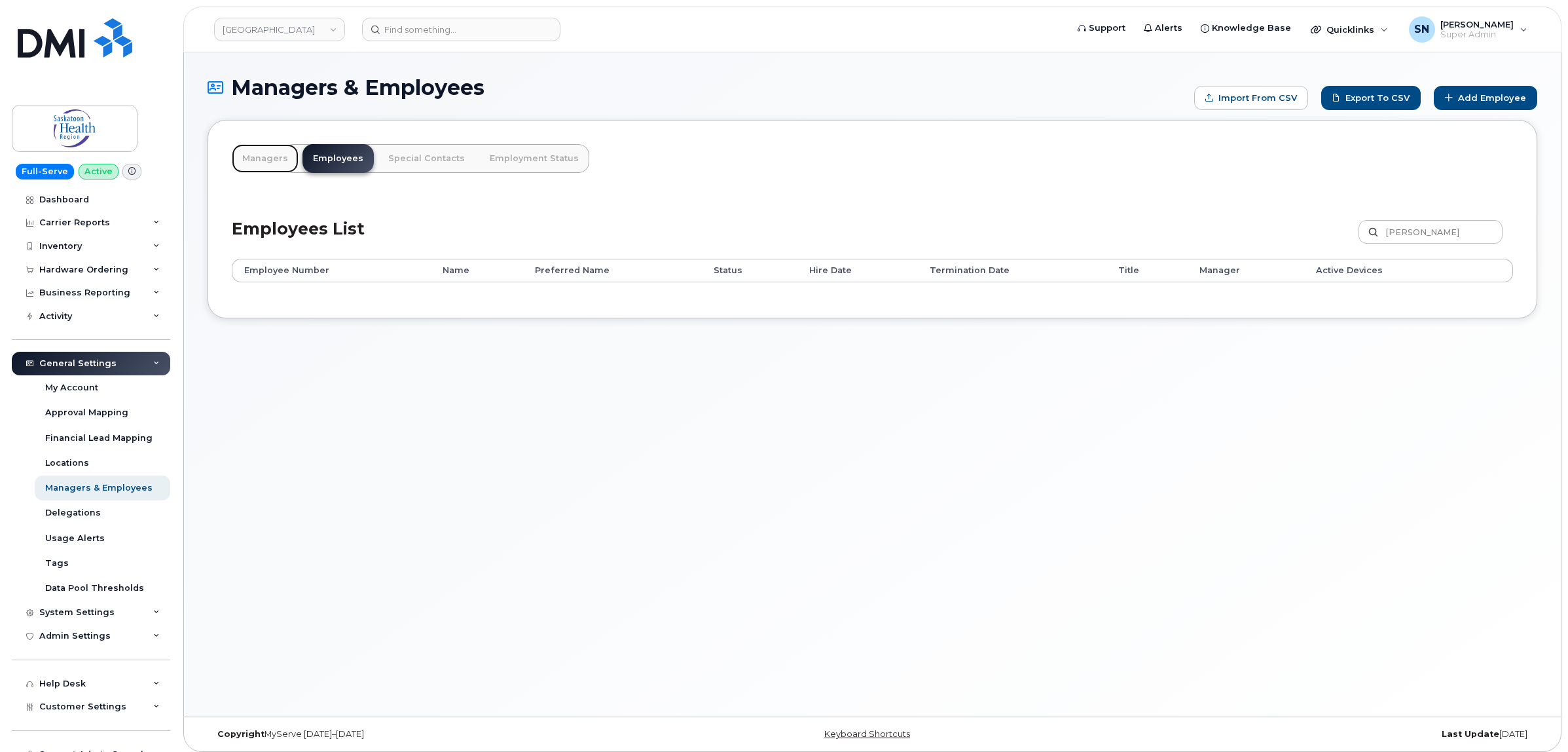
click at [268, 161] on link "Managers" at bounding box center [264, 158] width 67 height 29
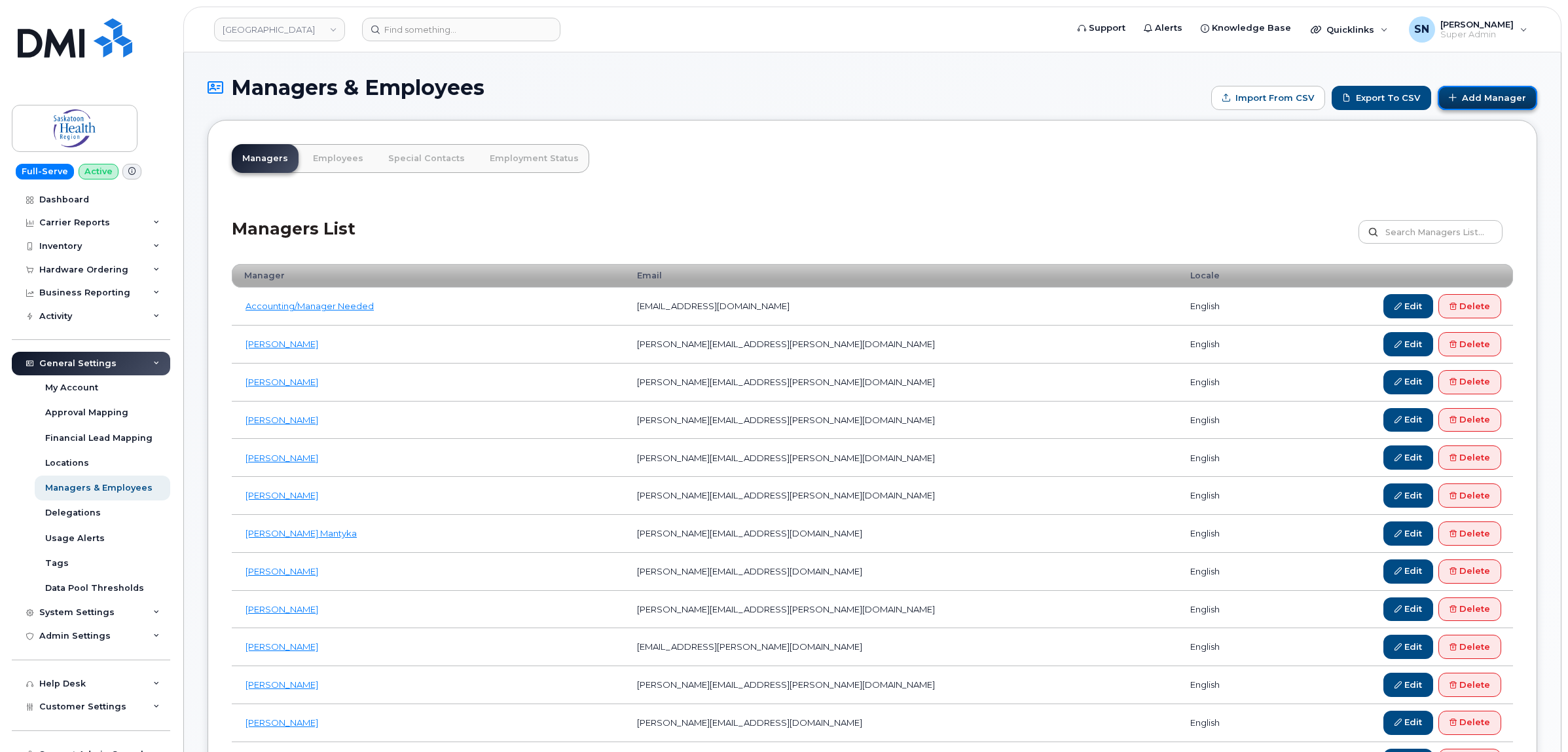
click at [1477, 98] on link "Add Manager" at bounding box center [1487, 97] width 99 height 24
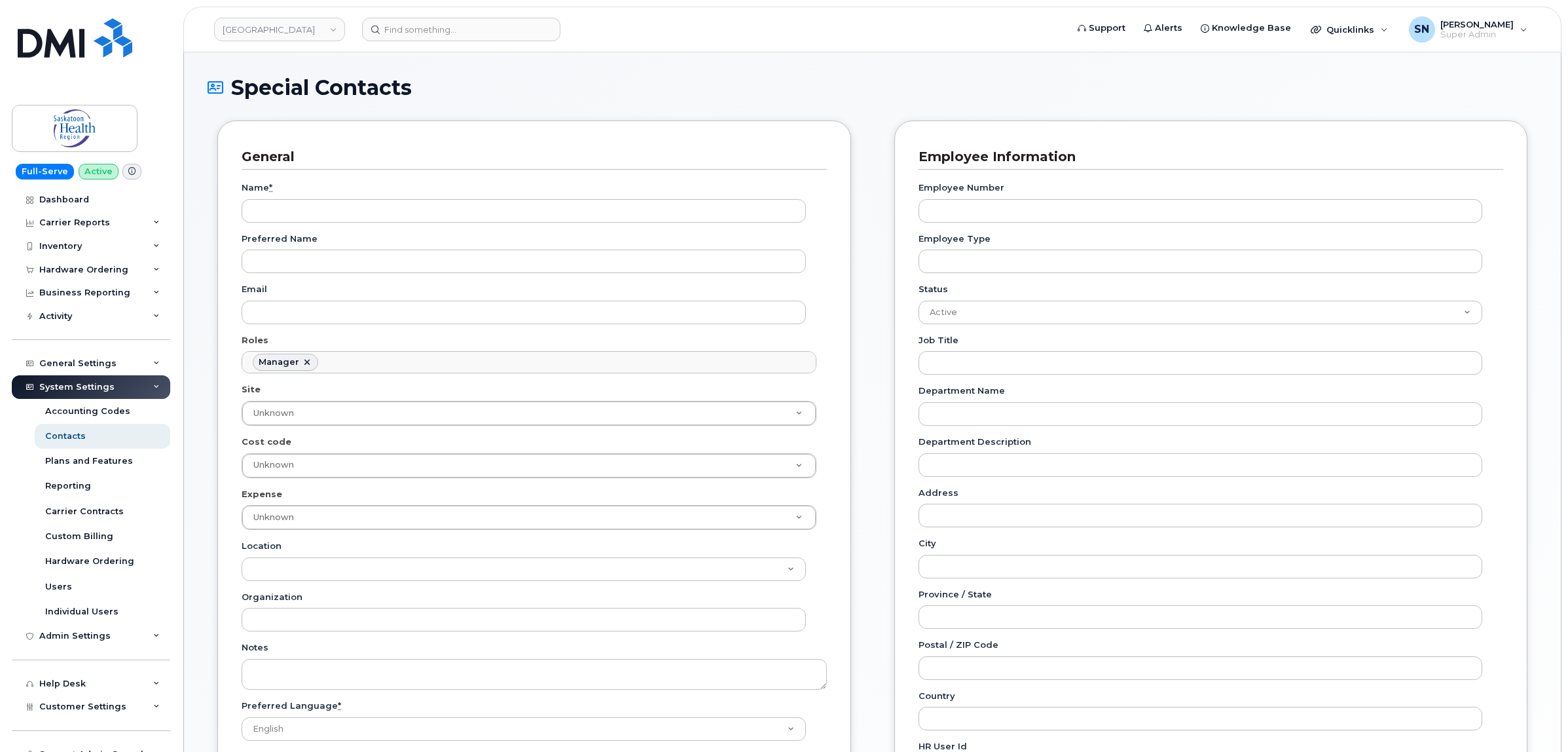
scroll to position [108, 0]
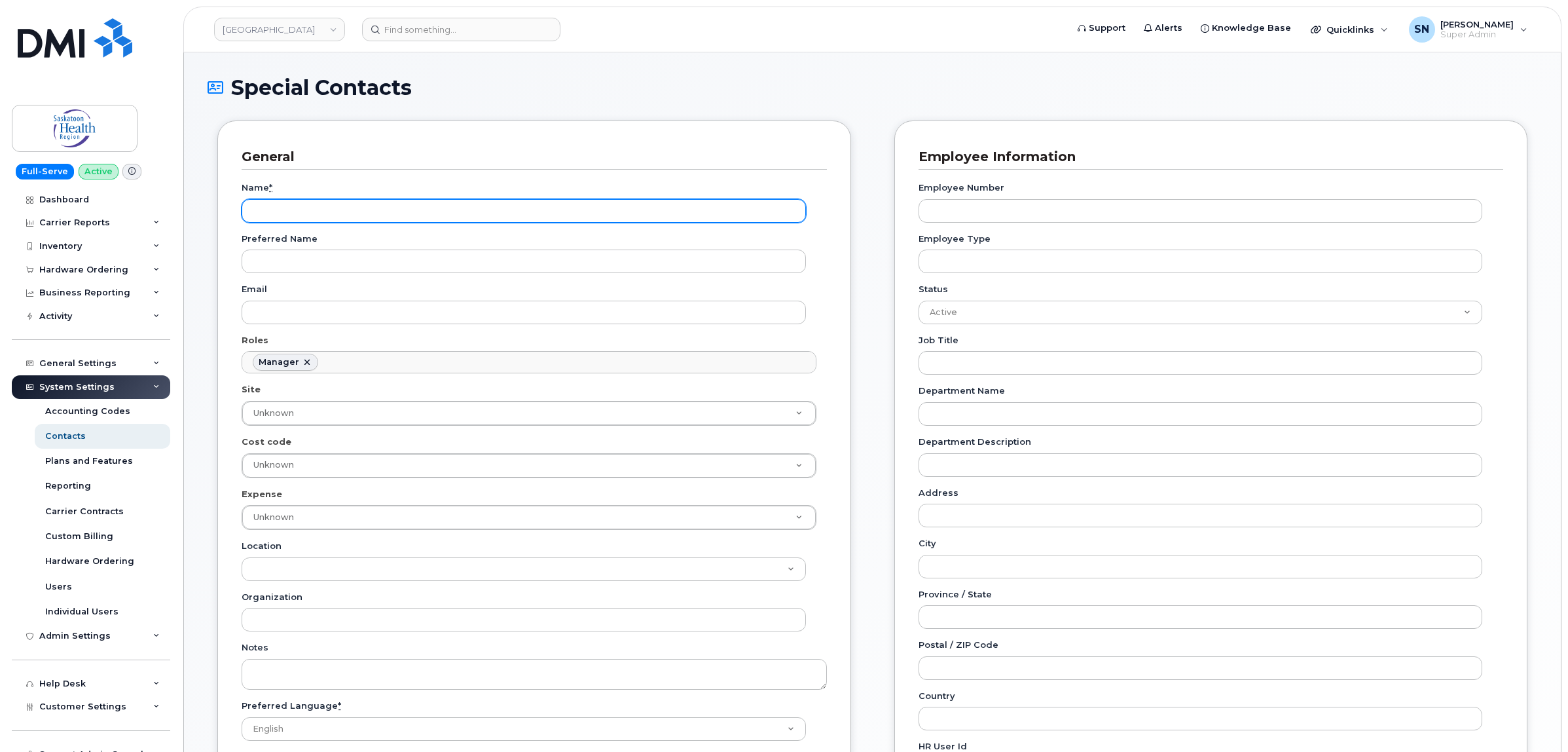
click at [265, 220] on input "Name *" at bounding box center [524, 211] width 565 height 24
type input "[PERSON_NAME]"
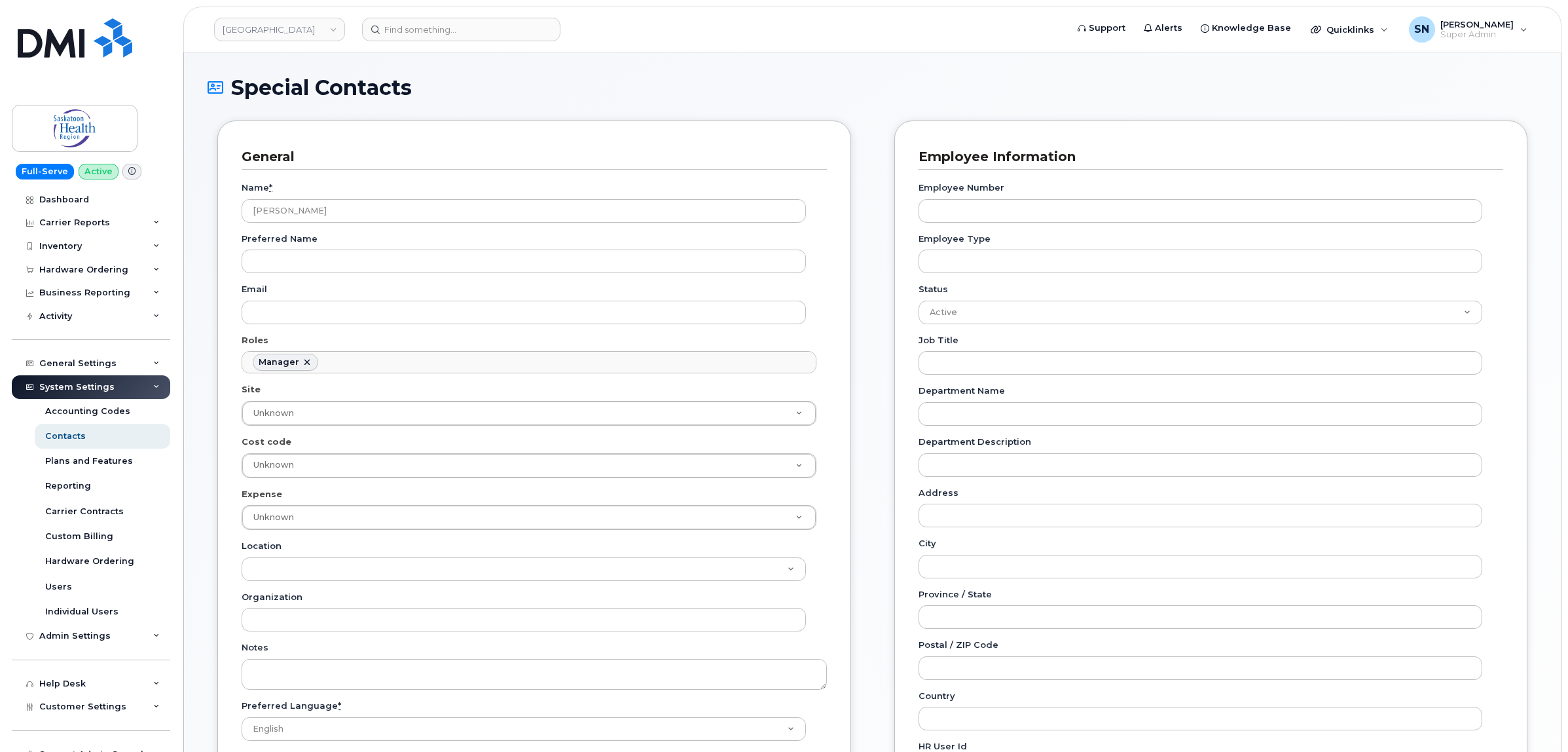
click at [292, 325] on div "Name * [PERSON_NAME] Preferred Name Email Roles Manager No matches found No mat…" at bounding box center [534, 492] width 586 height 645
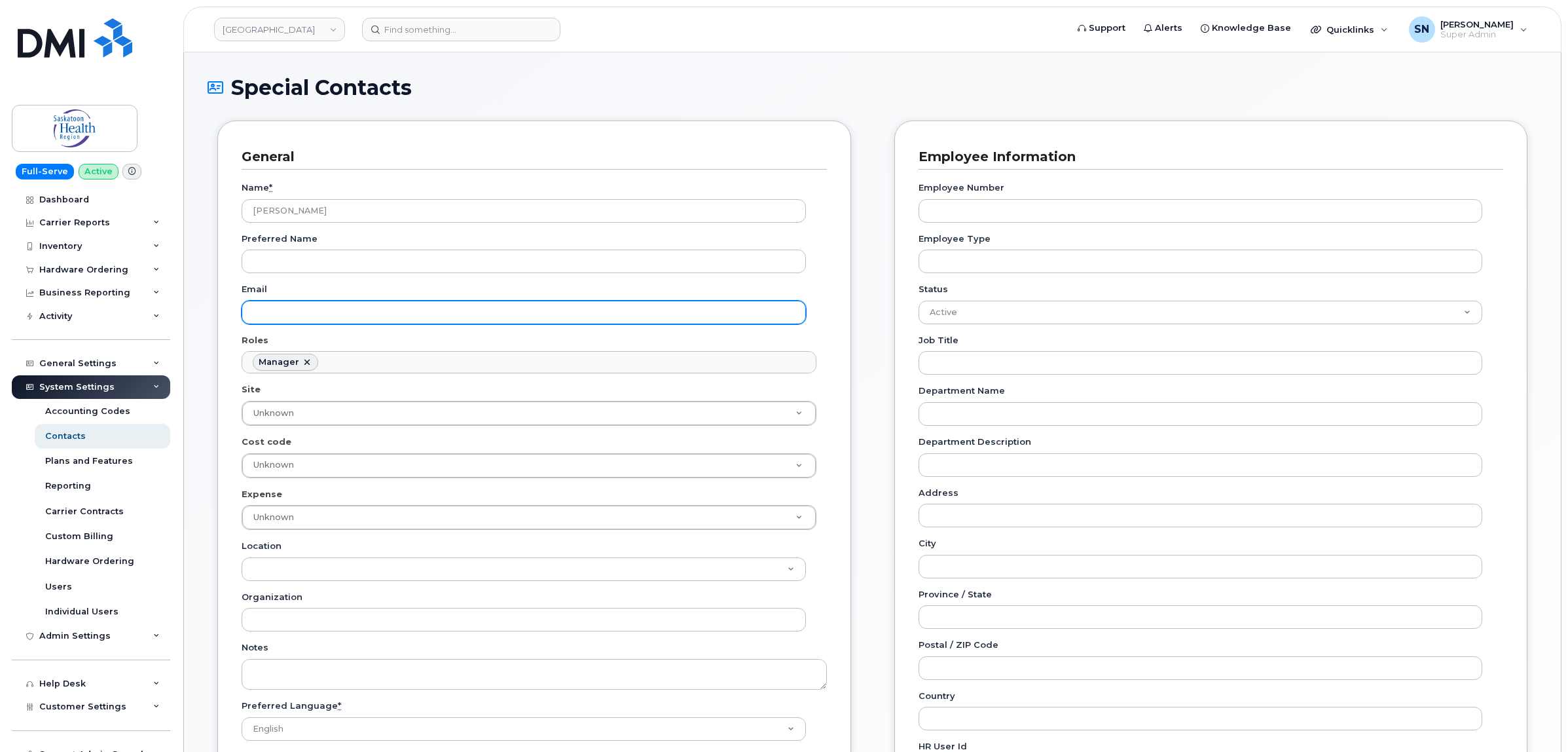
click at [292, 311] on input "Email" at bounding box center [524, 312] width 565 height 24
paste input "[PERSON_NAME][EMAIL_ADDRESS][DOMAIN_NAME]"
type input "[PERSON_NAME][EMAIL_ADDRESS][DOMAIN_NAME]"
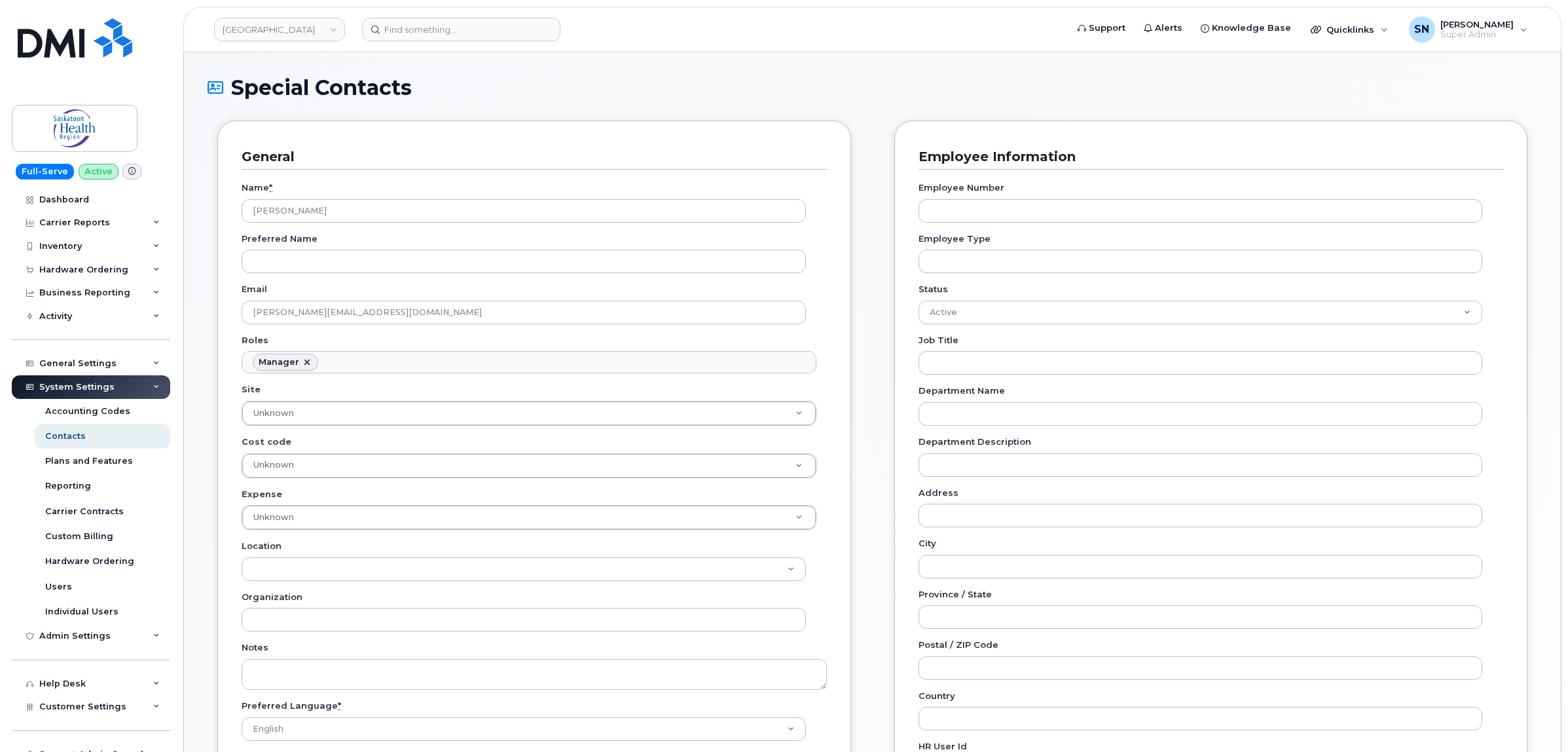
click at [866, 344] on div "General Name * [PERSON_NAME] Preferred Name Email [EMAIL_ADDRESS][PERSON_NAME][…" at bounding box center [872, 597] width 1329 height 953
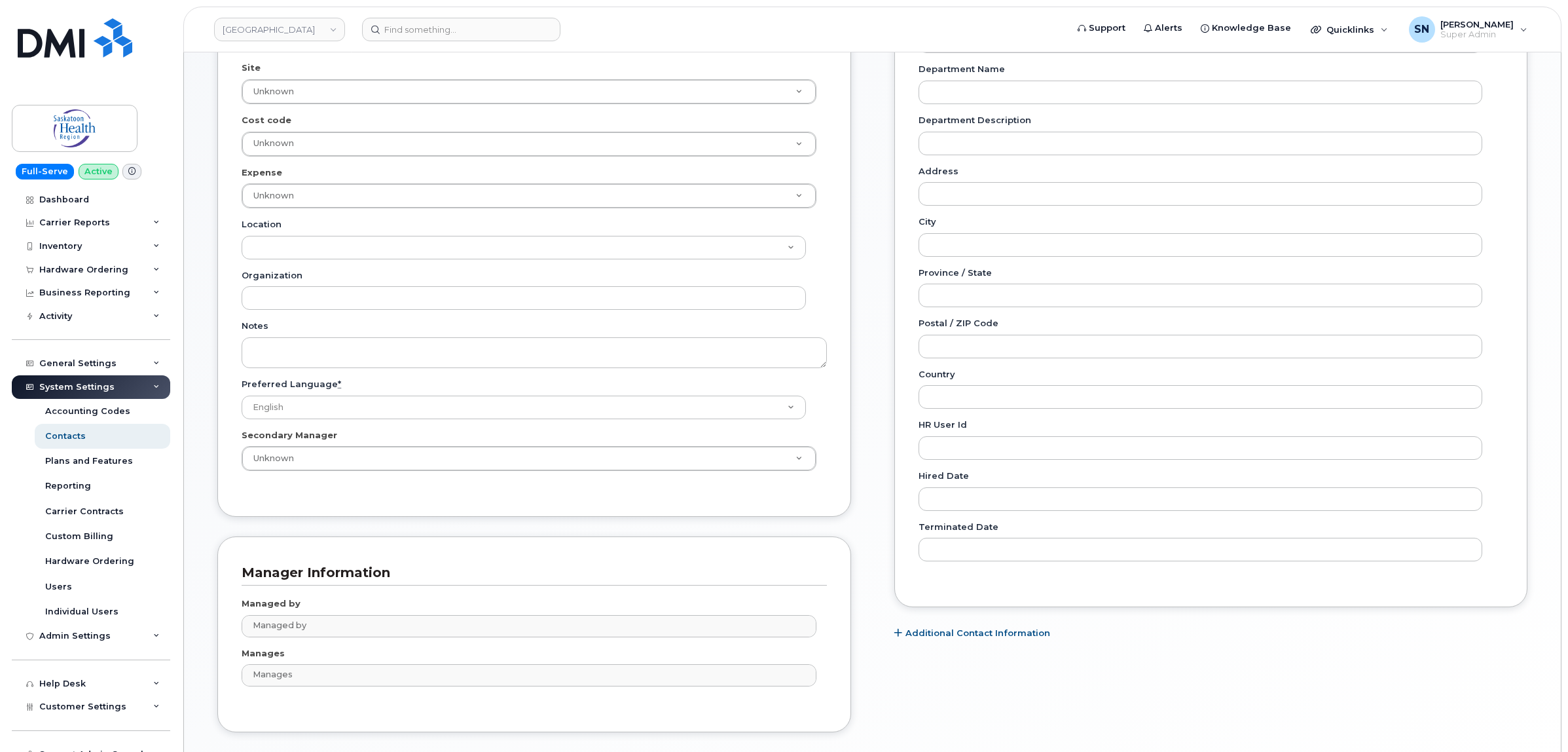
scroll to position [415, 0]
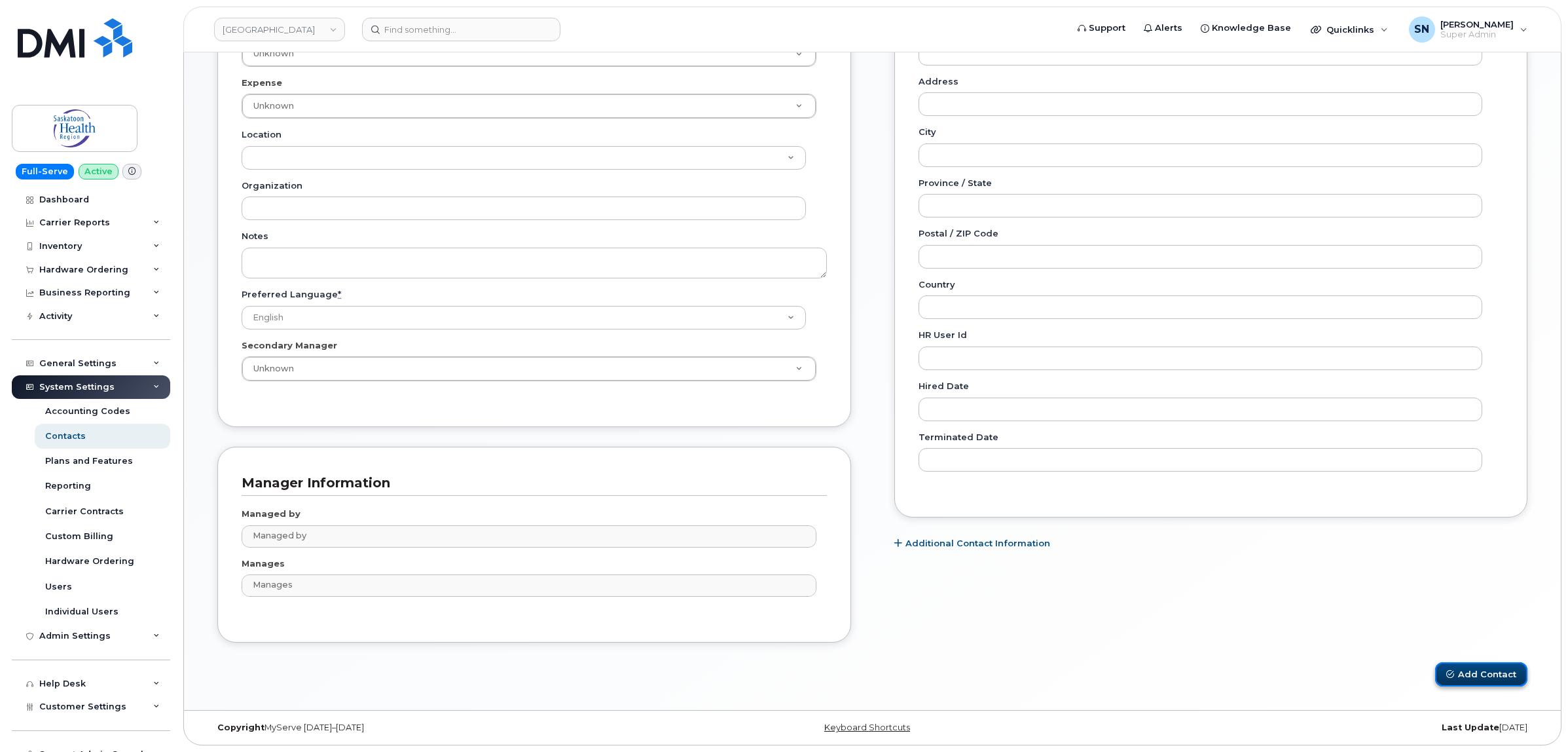
click at [1477, 674] on button "Add Contact" at bounding box center [1481, 674] width 92 height 24
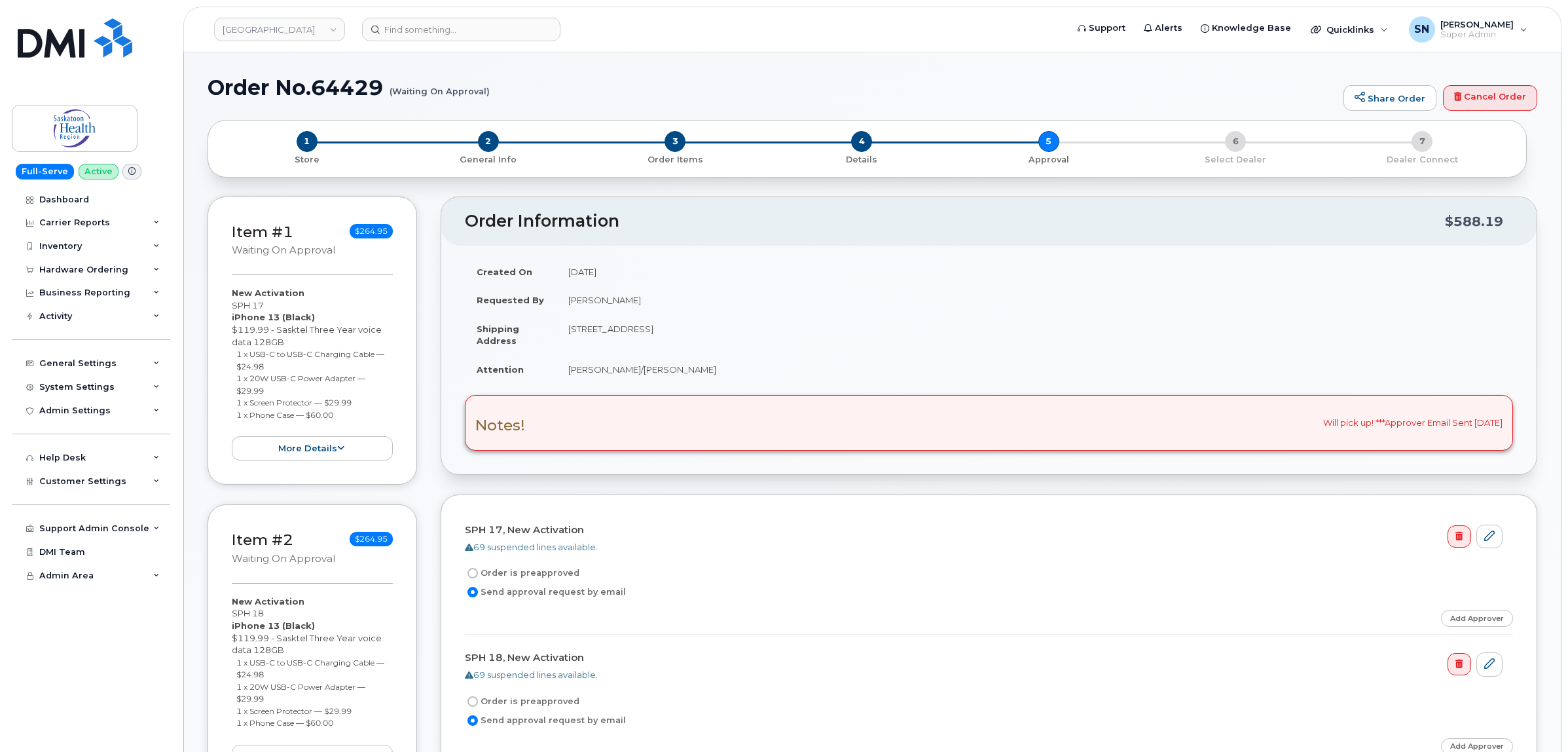
scroll to position [164, 0]
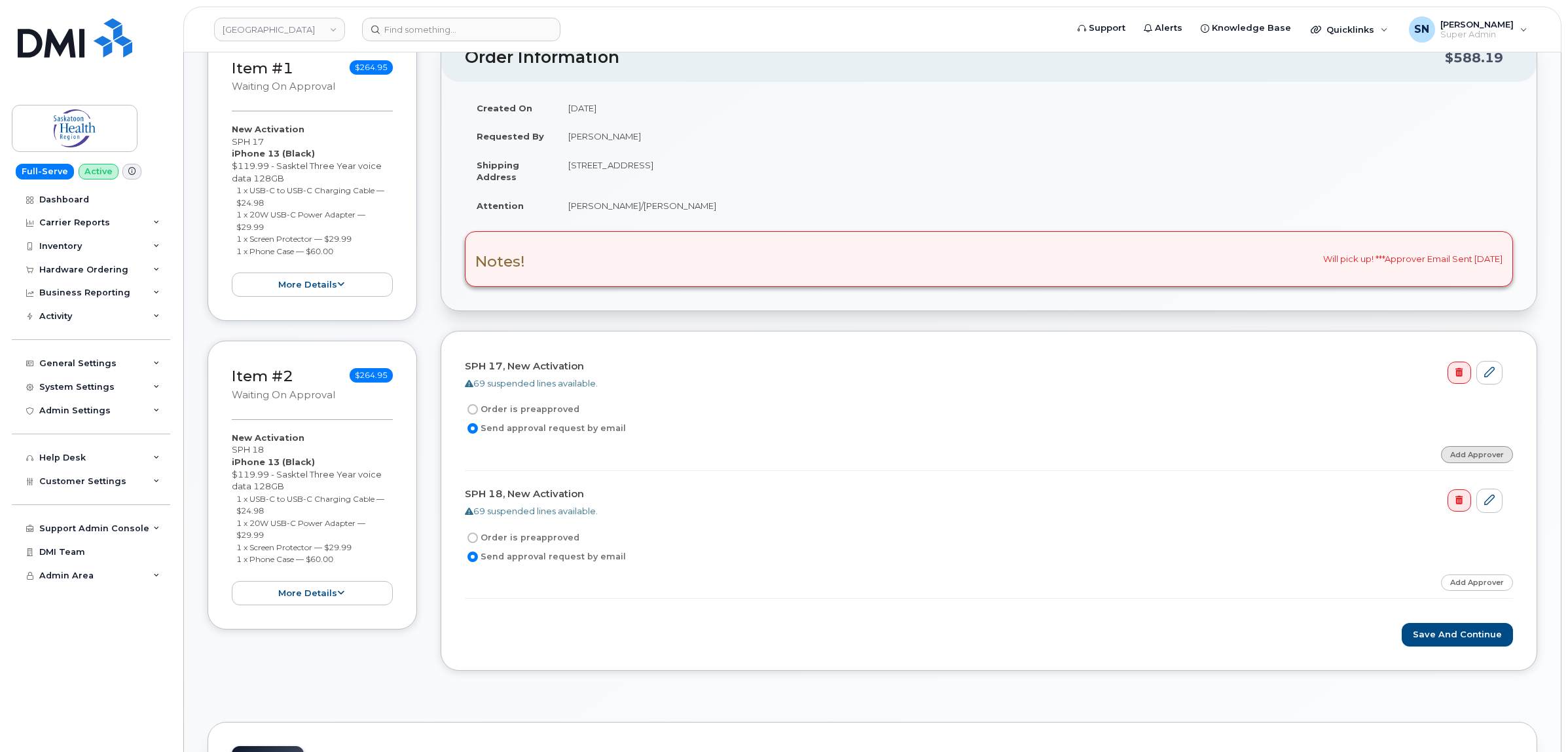
click at [1474, 460] on link "Add Approver" at bounding box center [1477, 454] width 72 height 16
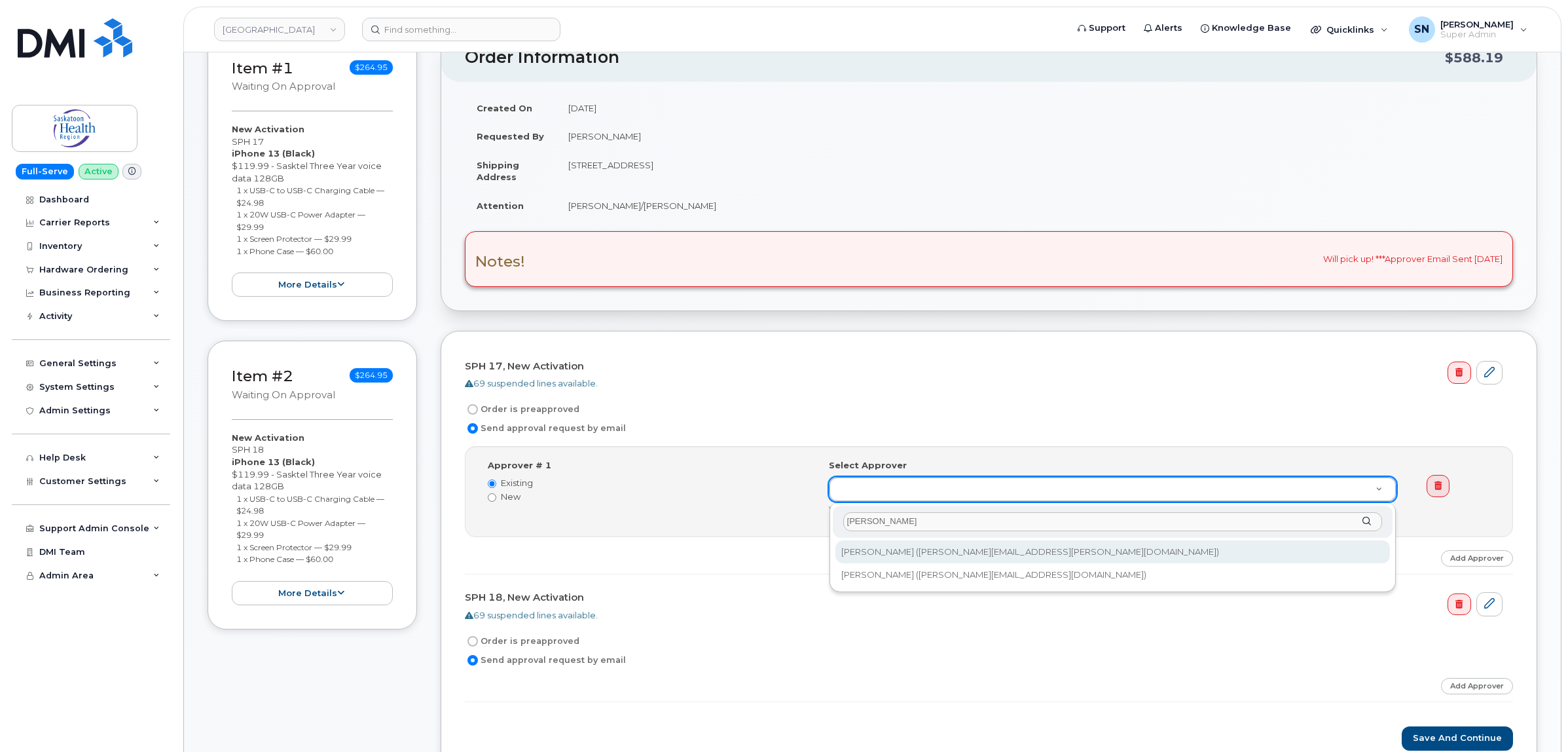
type input "nick"
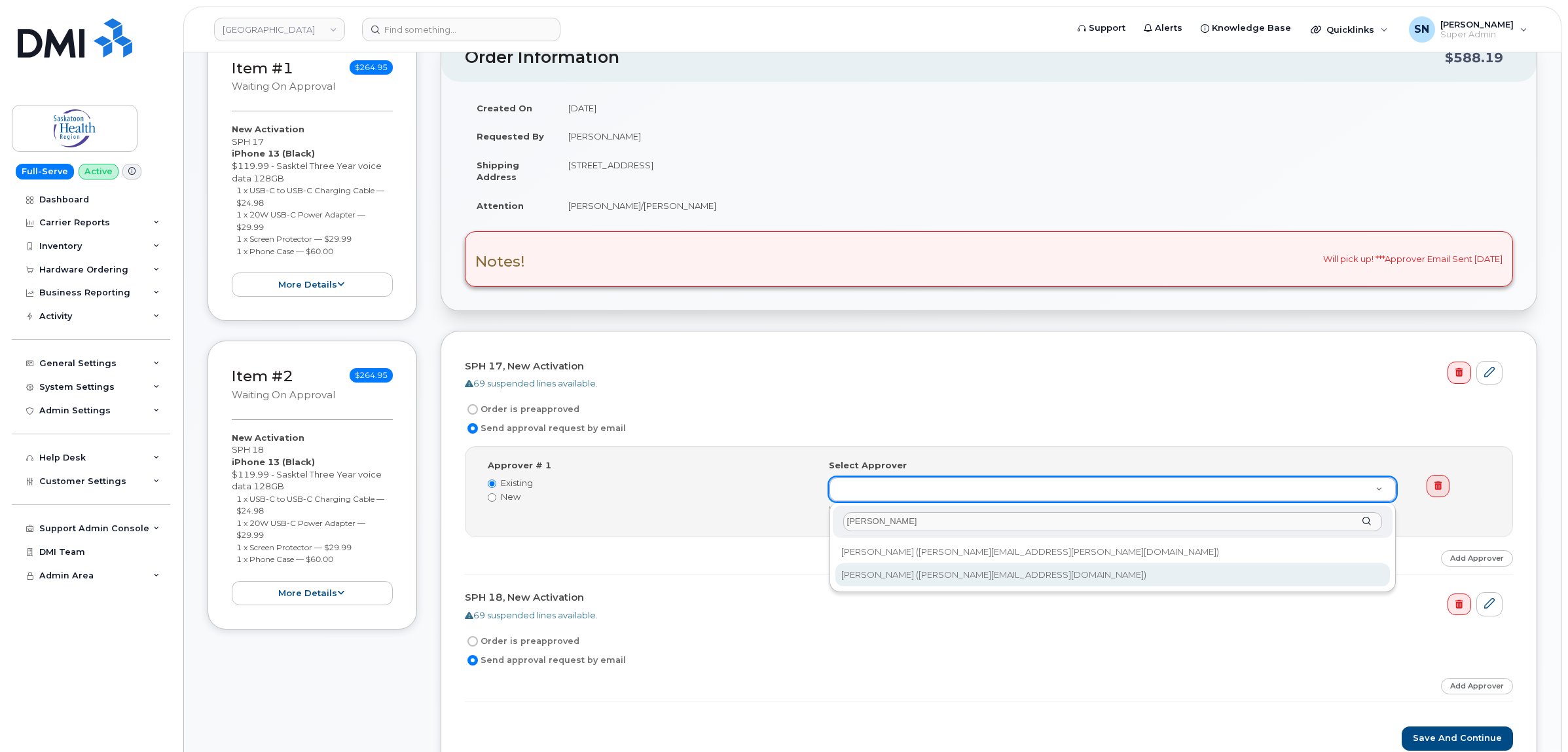
type input "820565"
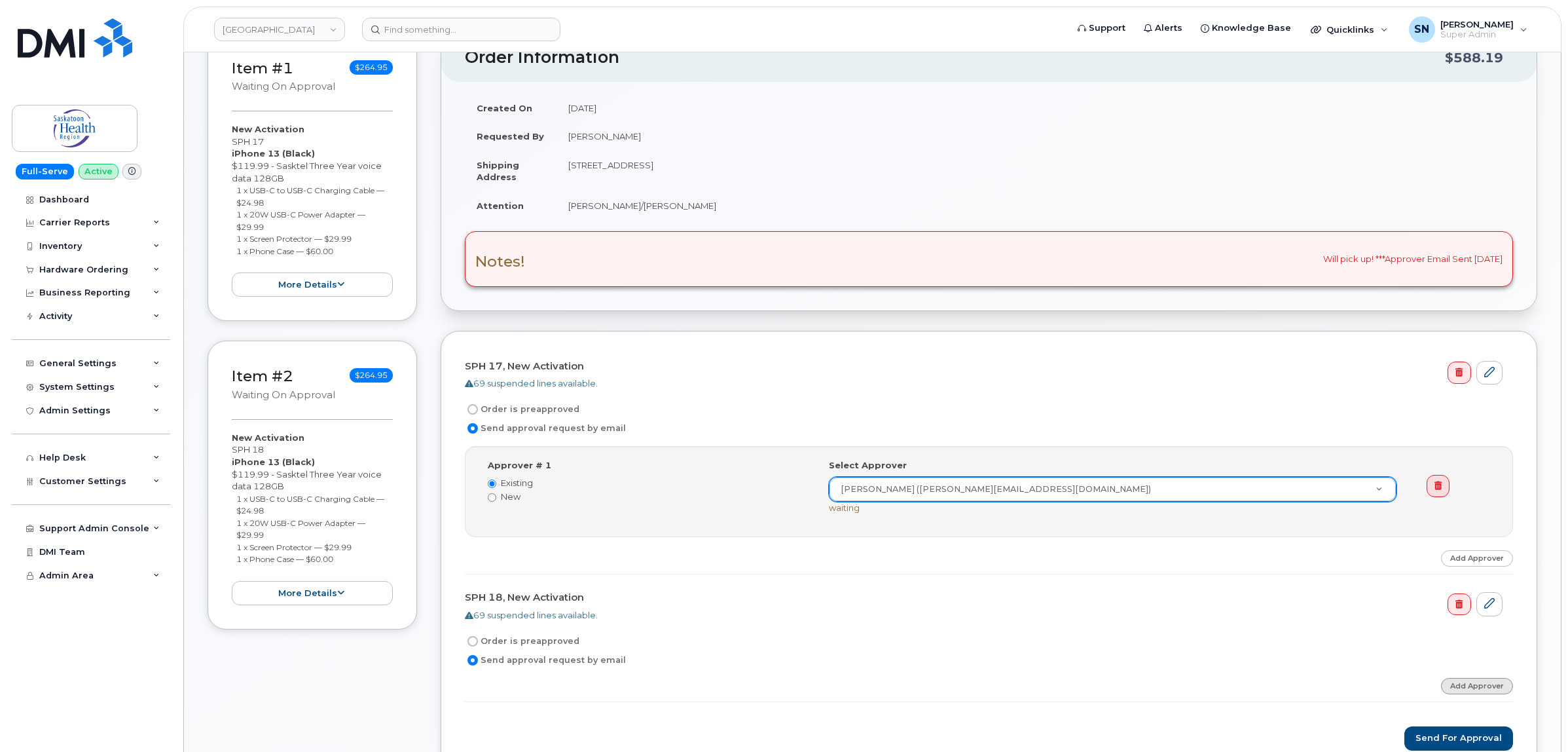
click at [1489, 691] on link "Add Approver" at bounding box center [1477, 686] width 72 height 16
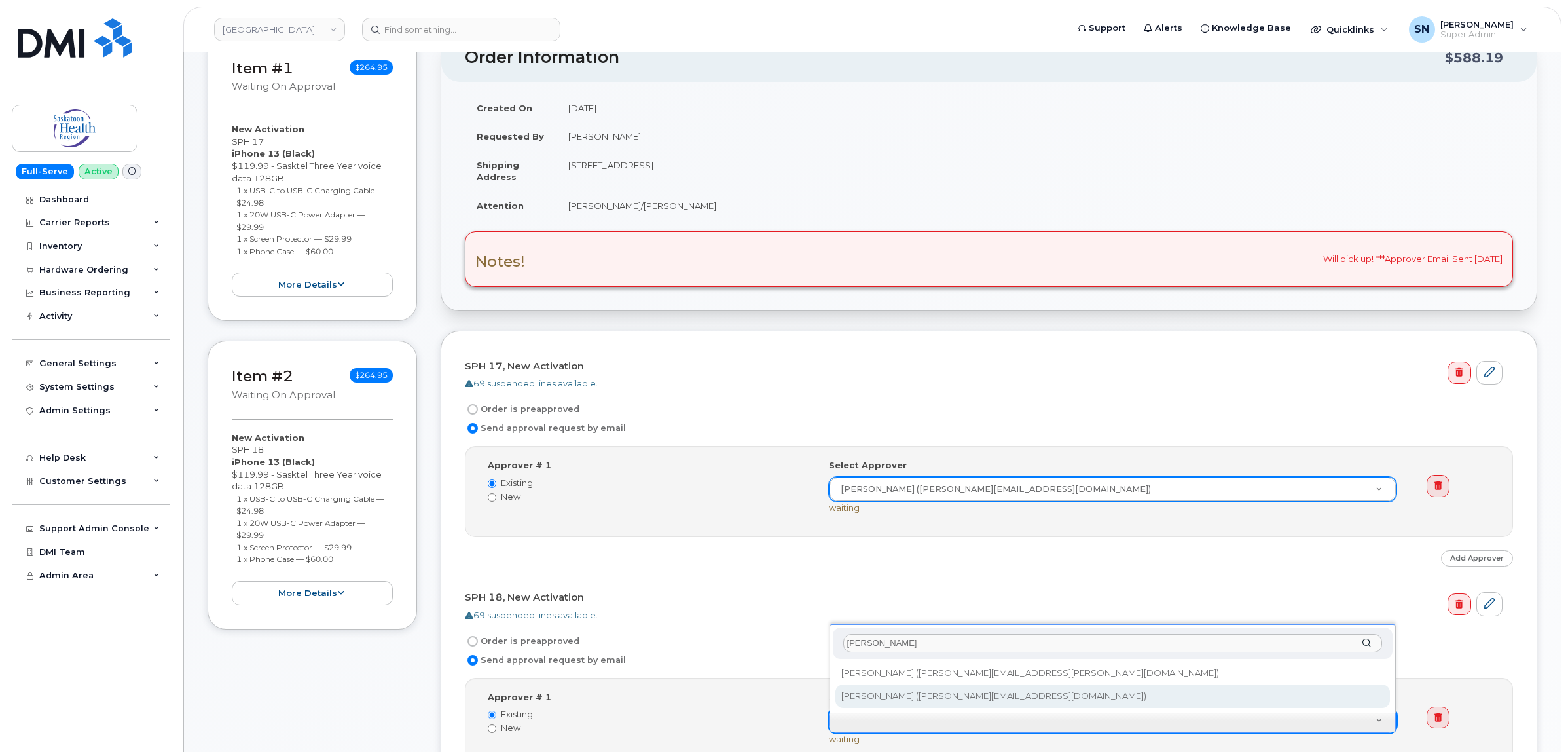
type input "nick"
type input "820565"
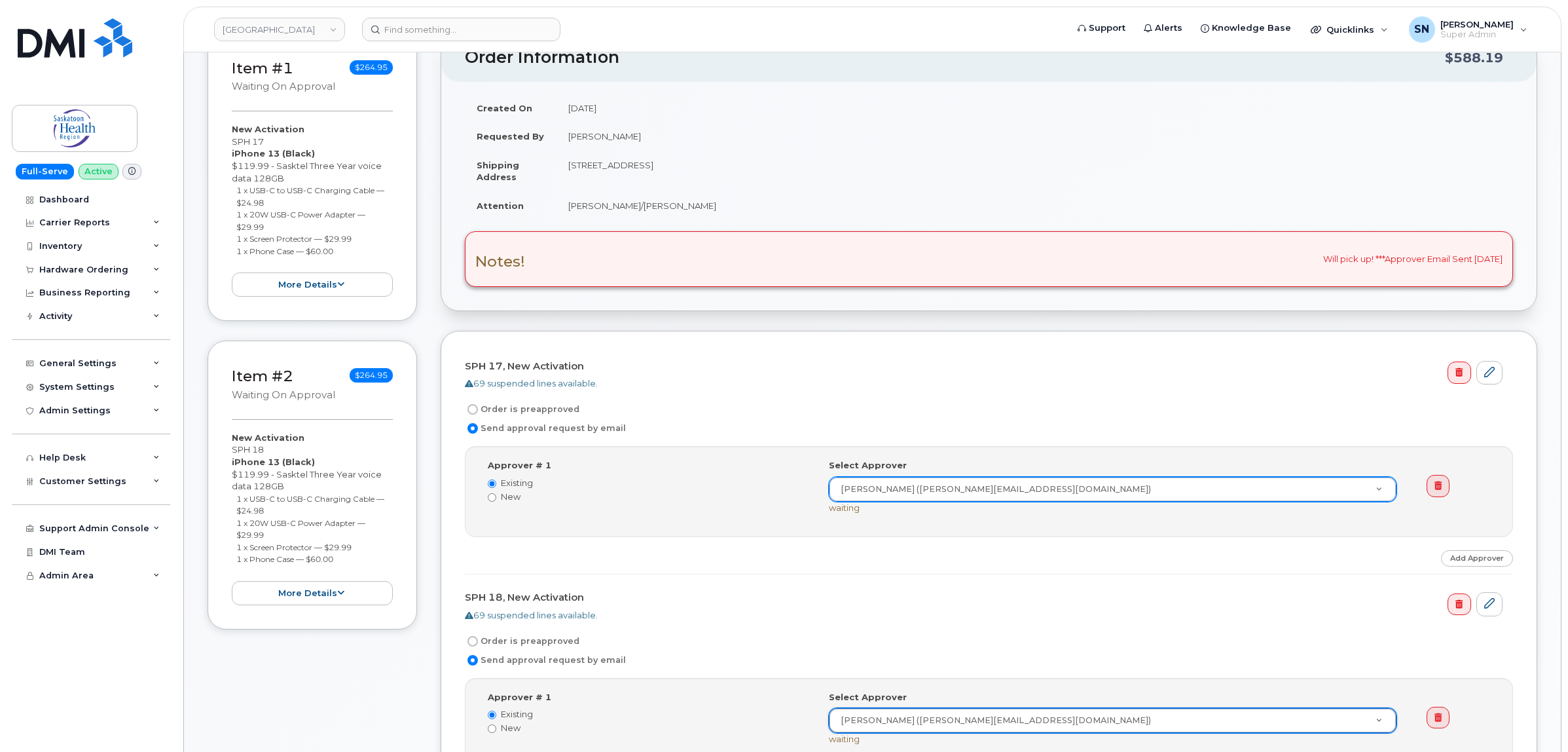
click at [1058, 602] on h4 "SPH 18, New Activation" at bounding box center [984, 597] width 1038 height 11
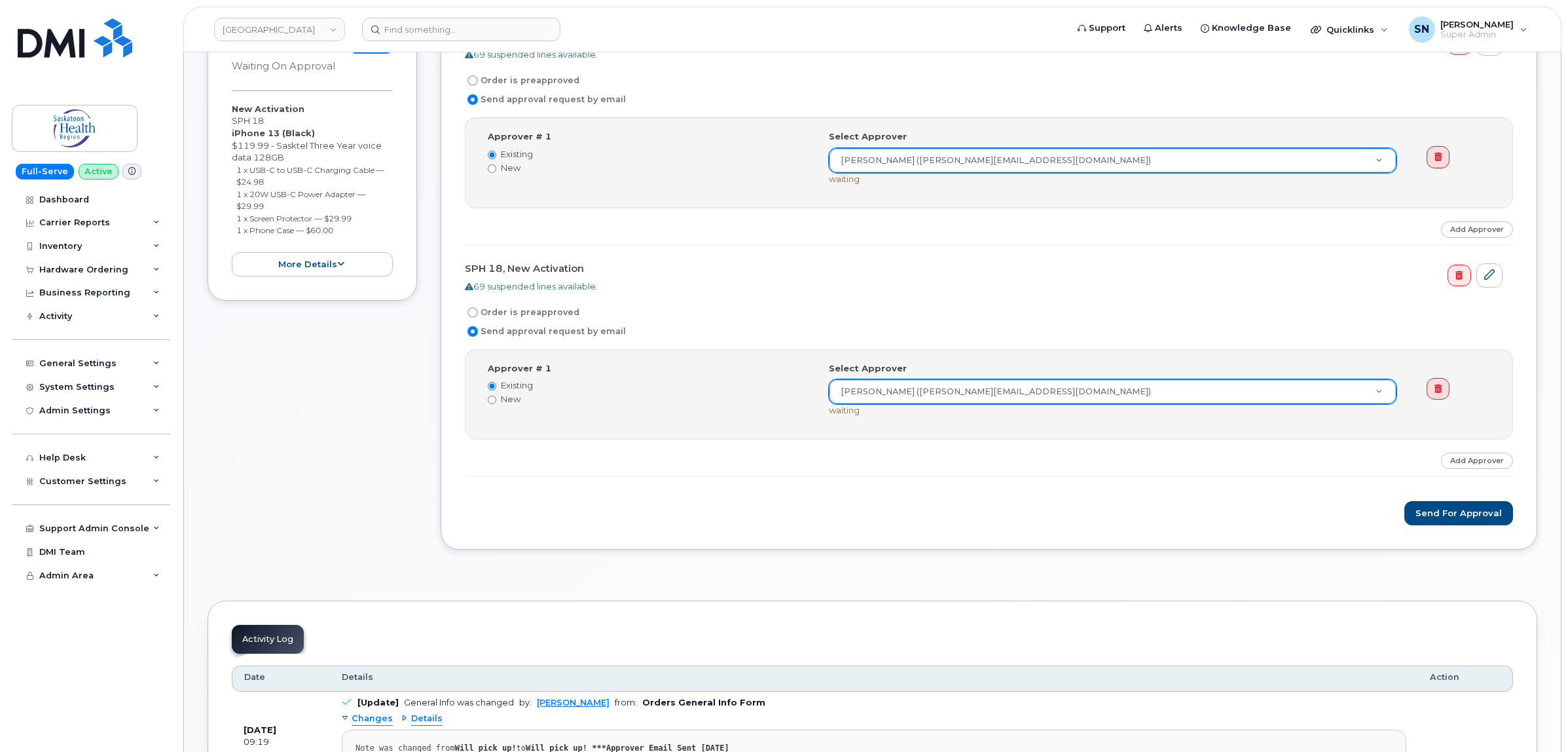
scroll to position [573, 0]
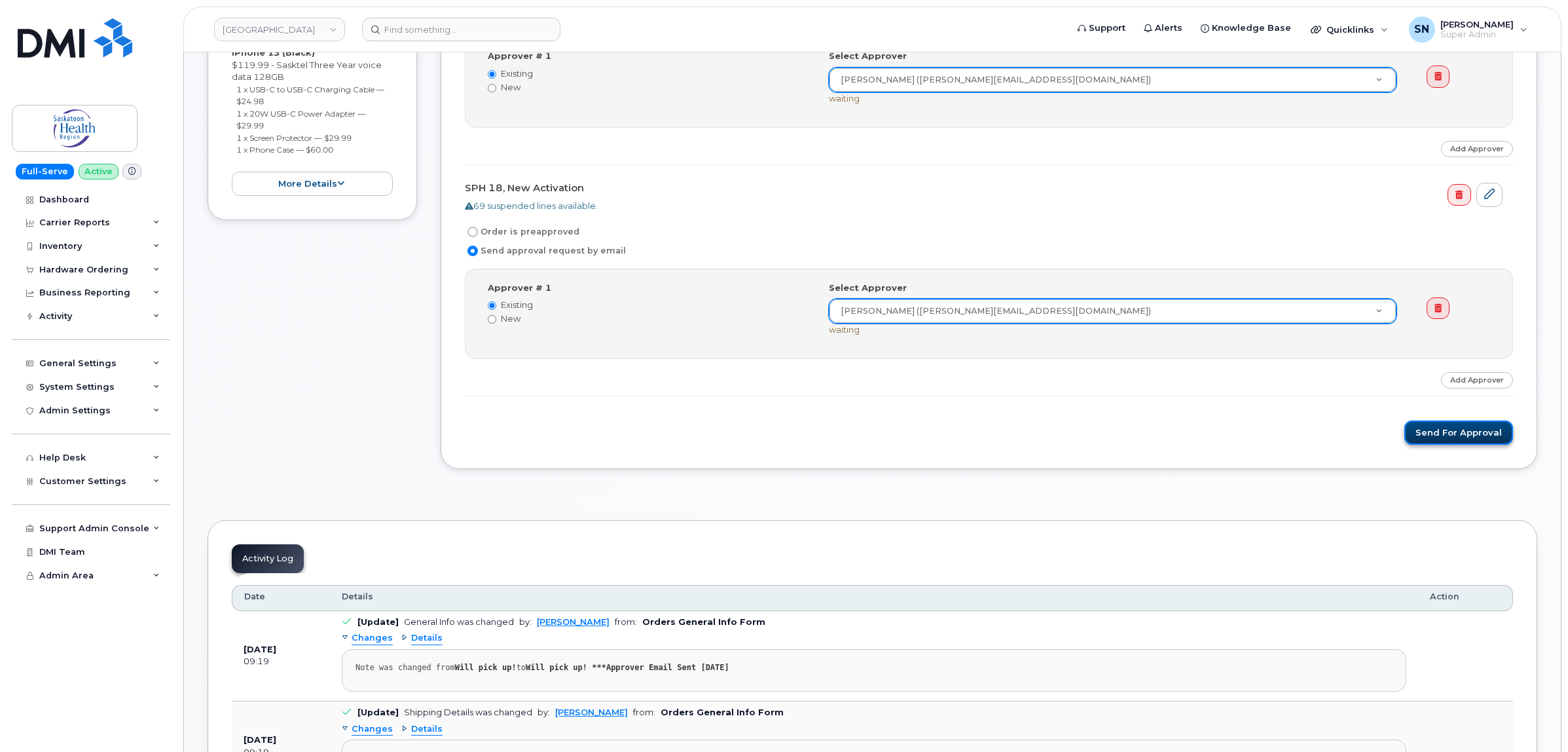
click at [1432, 443] on button "Send for Approval" at bounding box center [1459, 433] width 108 height 24
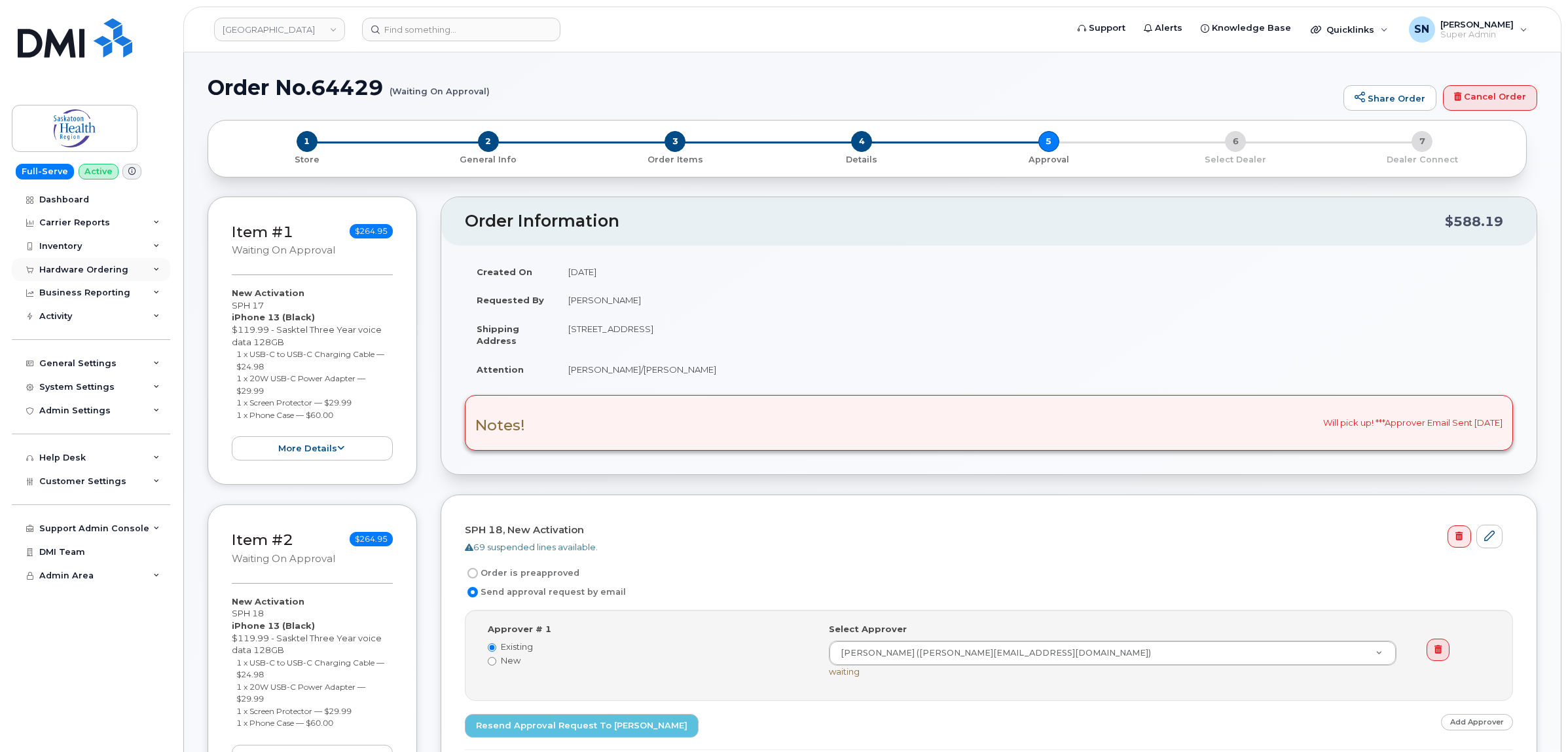
click at [74, 274] on div "Hardware Ordering" at bounding box center [85, 270] width 89 height 11
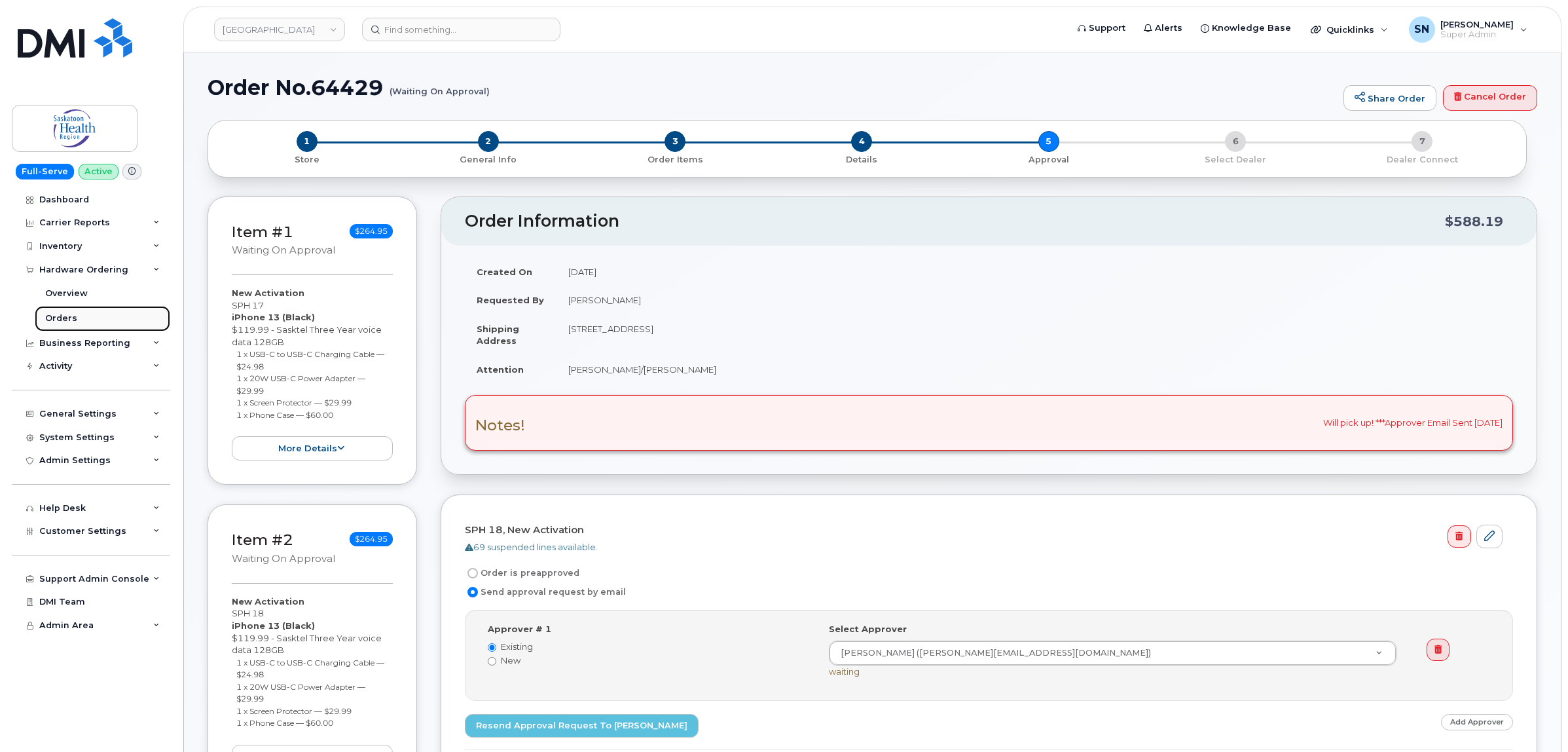
click at [73, 315] on div "Orders" at bounding box center [61, 318] width 32 height 12
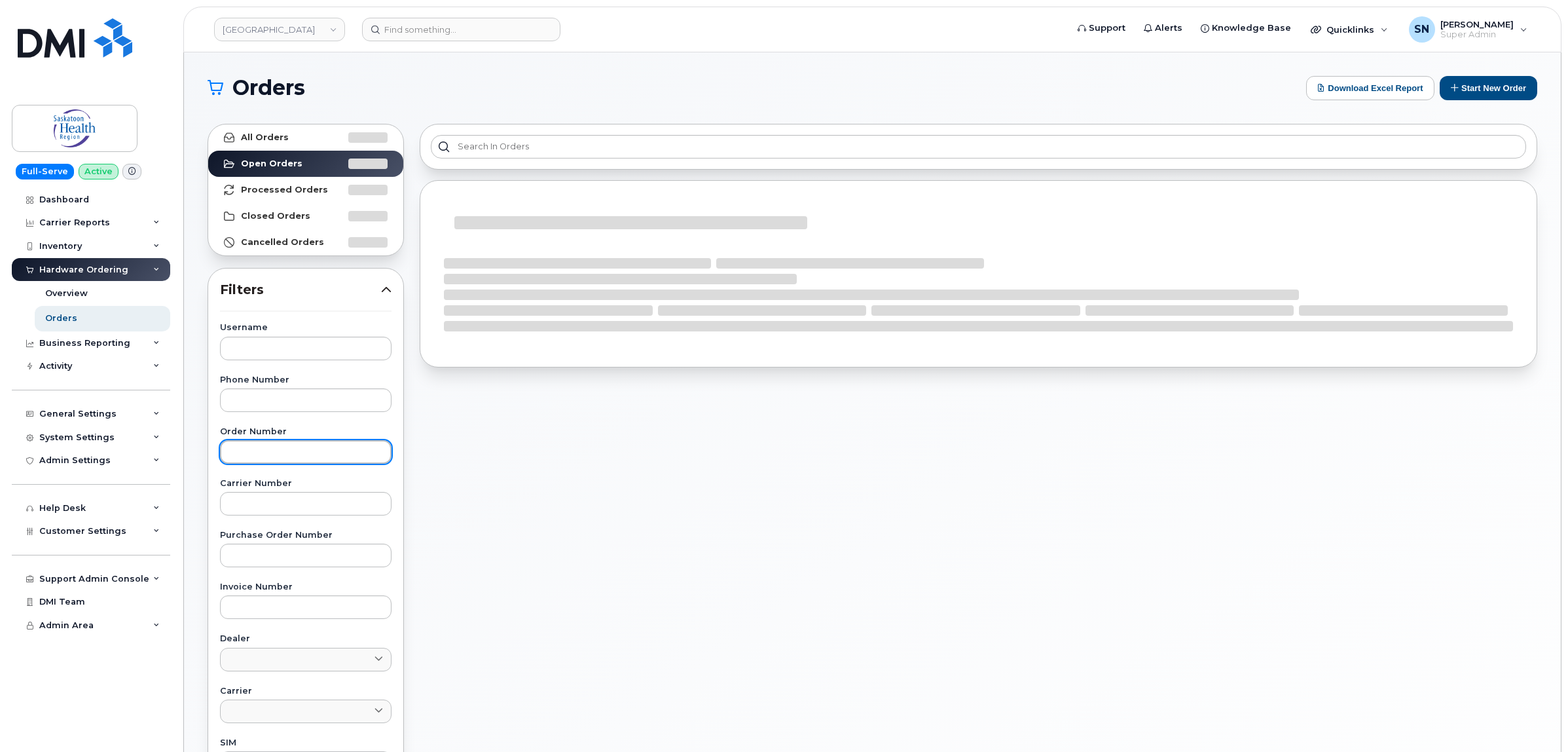
click at [299, 456] on input "text" at bounding box center [305, 453] width 172 height 24
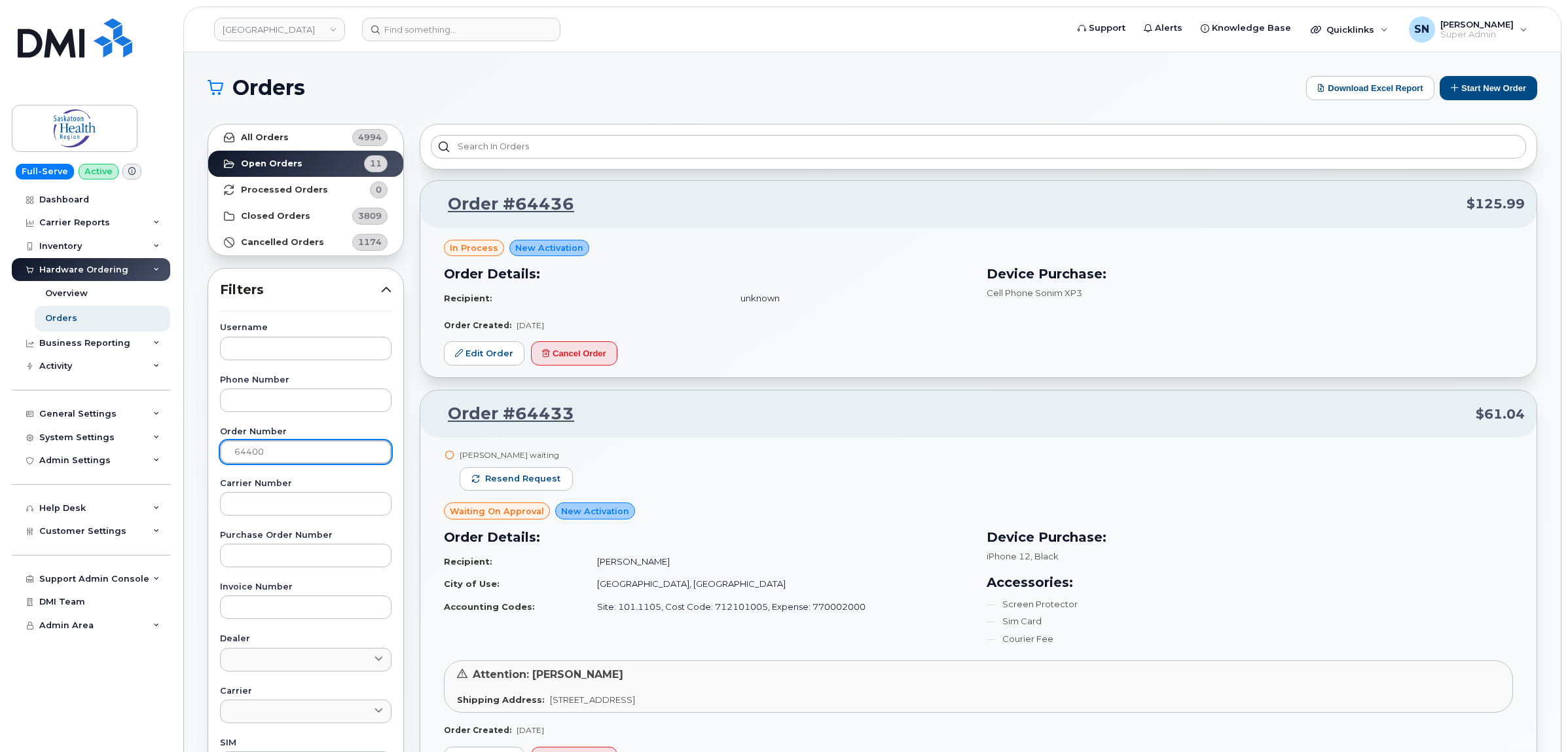
type input "64400"
click at [289, 132] on link "All Orders 4994" at bounding box center [305, 137] width 195 height 26
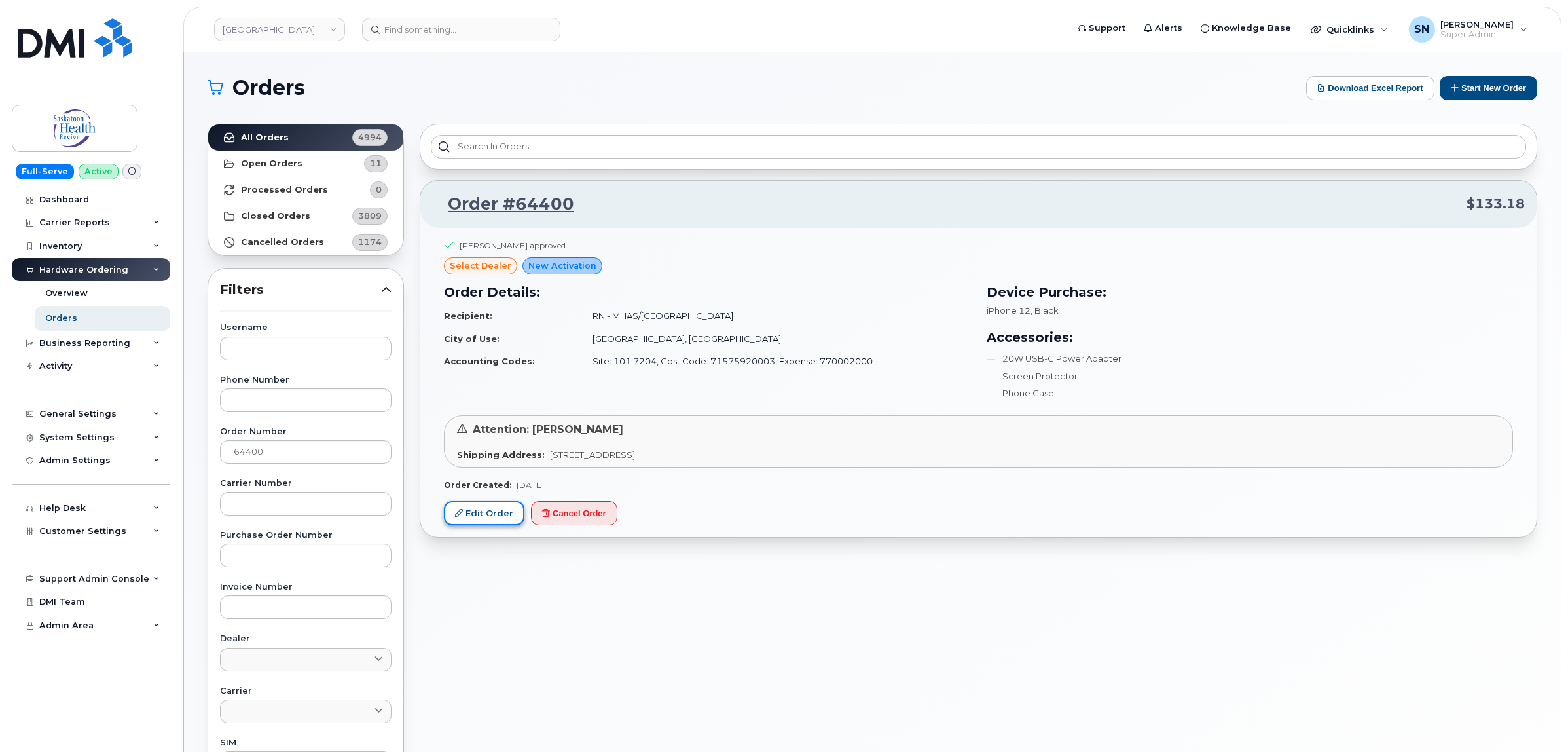
click at [474, 519] on link "Edit Order" at bounding box center [483, 513] width 81 height 24
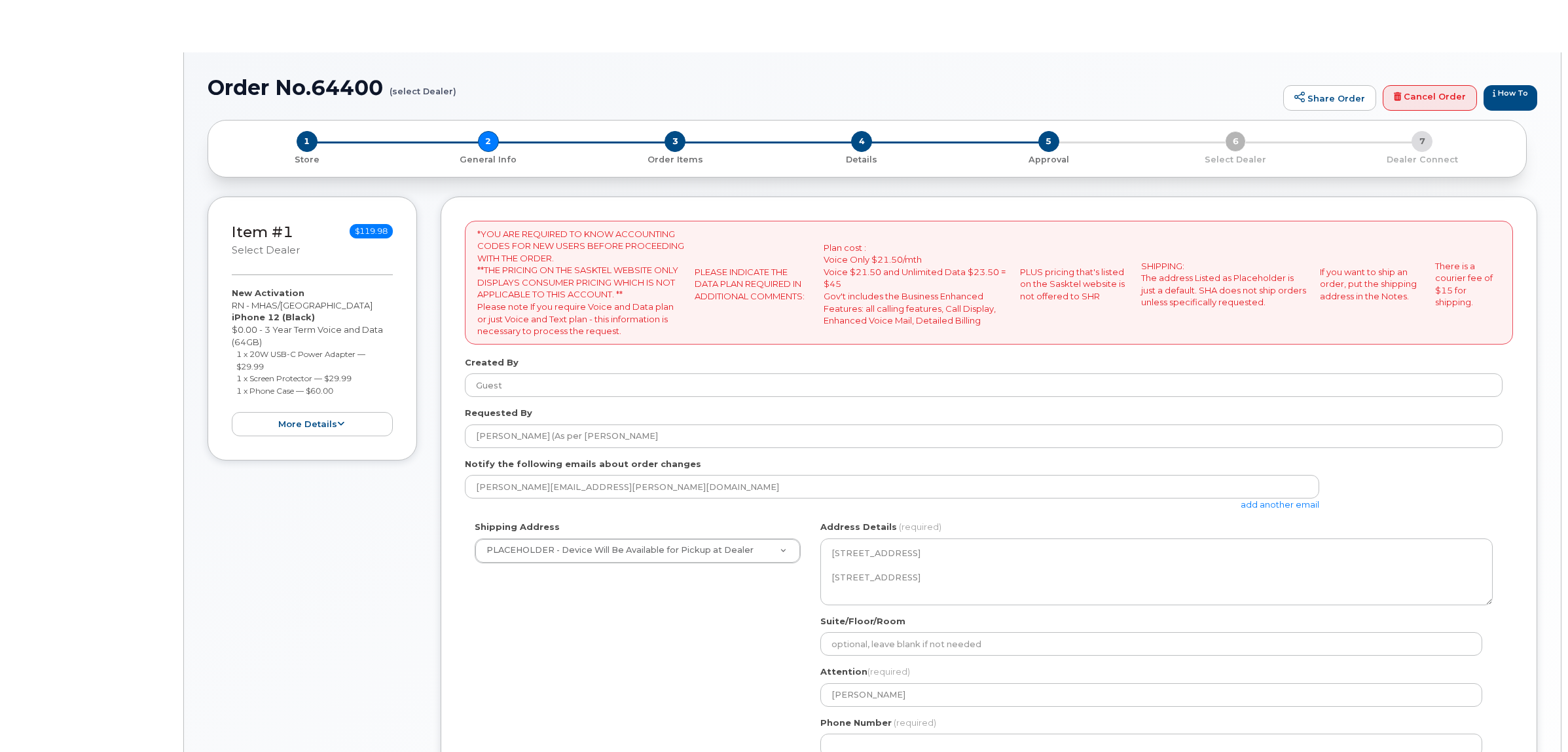
select select
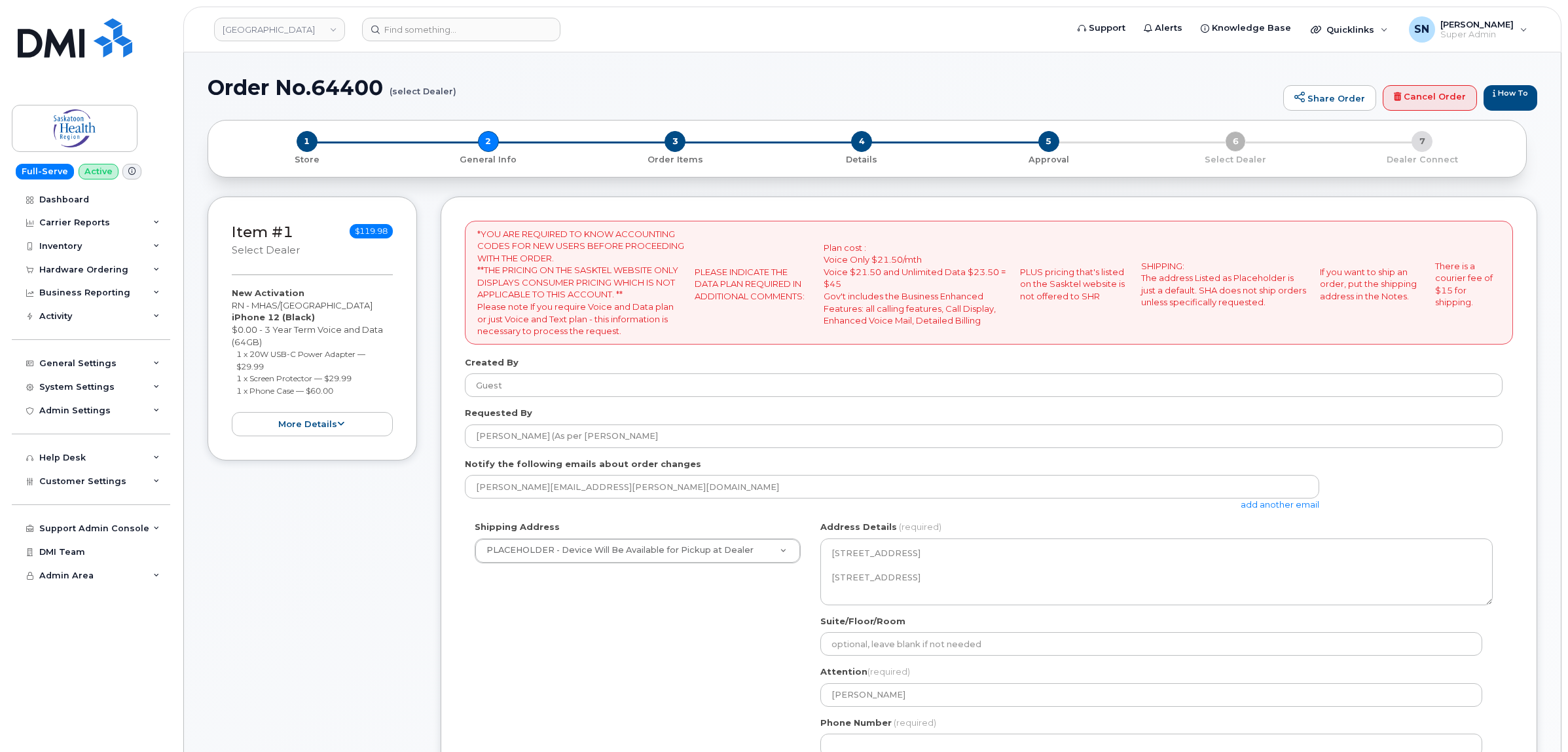
click at [1252, 508] on link "add another email" at bounding box center [1280, 504] width 79 height 11
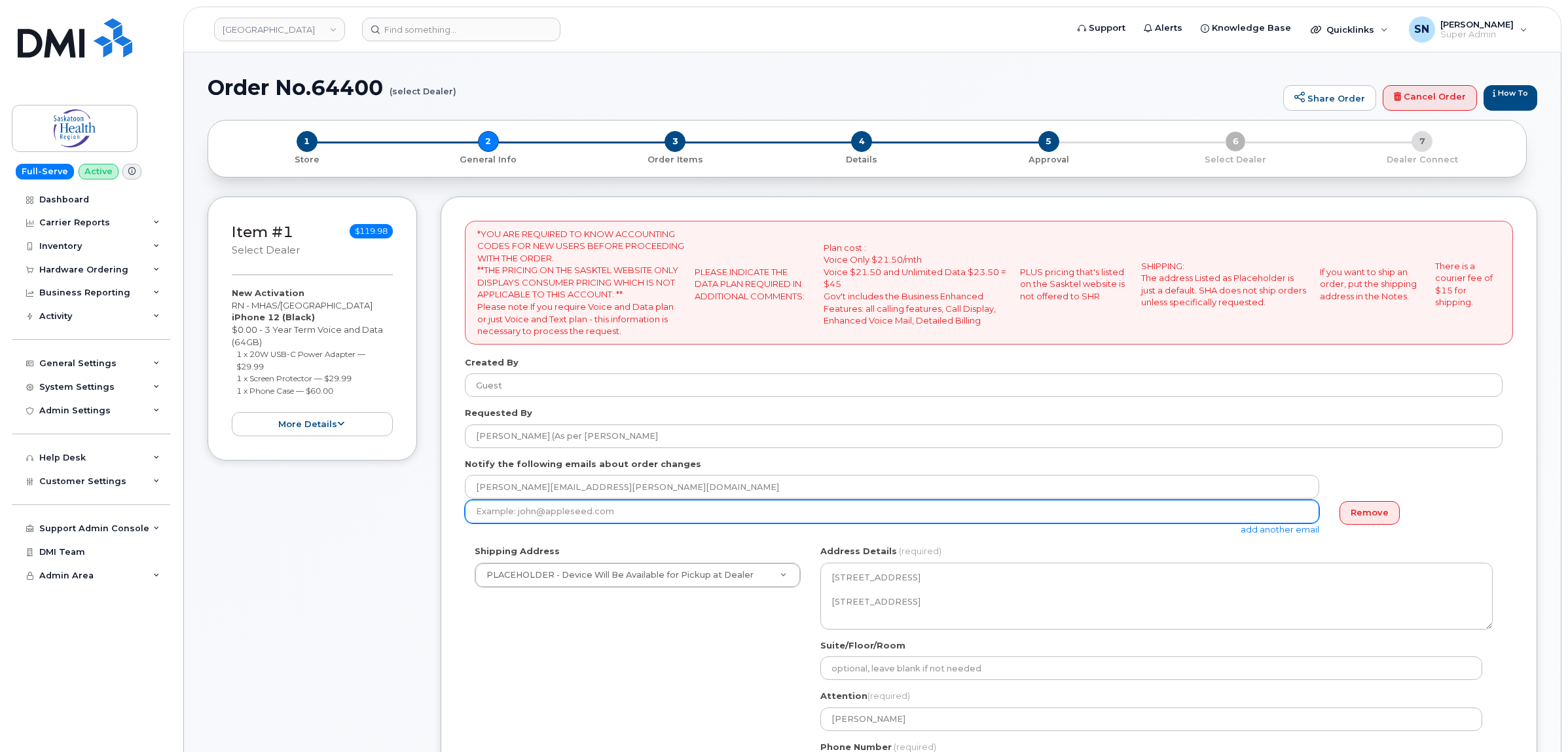
click at [1174, 519] on input "email" at bounding box center [892, 511] width 854 height 24
paste input "[PERSON_NAME][EMAIL_ADDRESS][PERSON_NAME][DOMAIN_NAME]"
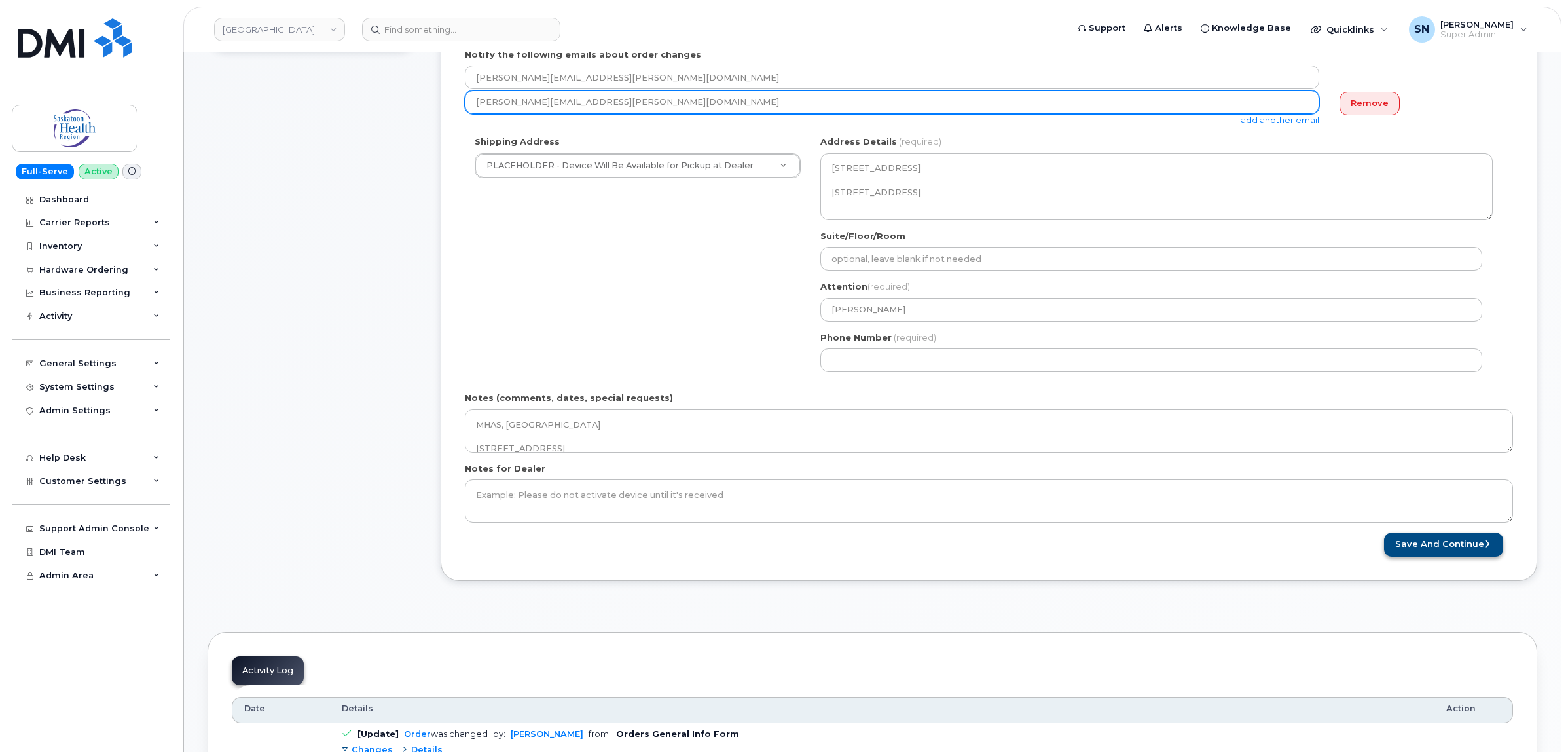
type input "[PERSON_NAME][EMAIL_ADDRESS][PERSON_NAME][DOMAIN_NAME]"
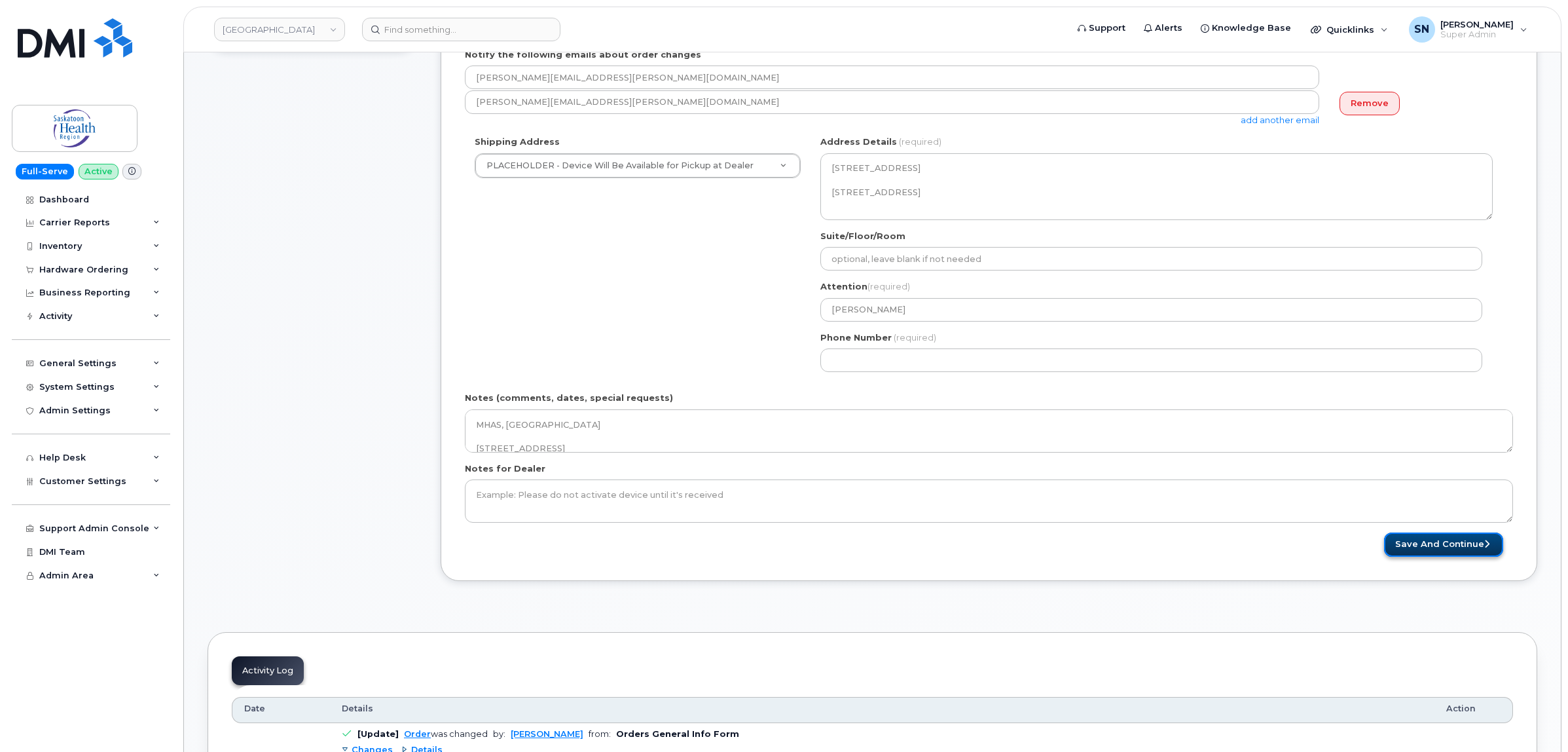
click at [1461, 544] on button "Save and Continue" at bounding box center [1444, 544] width 119 height 24
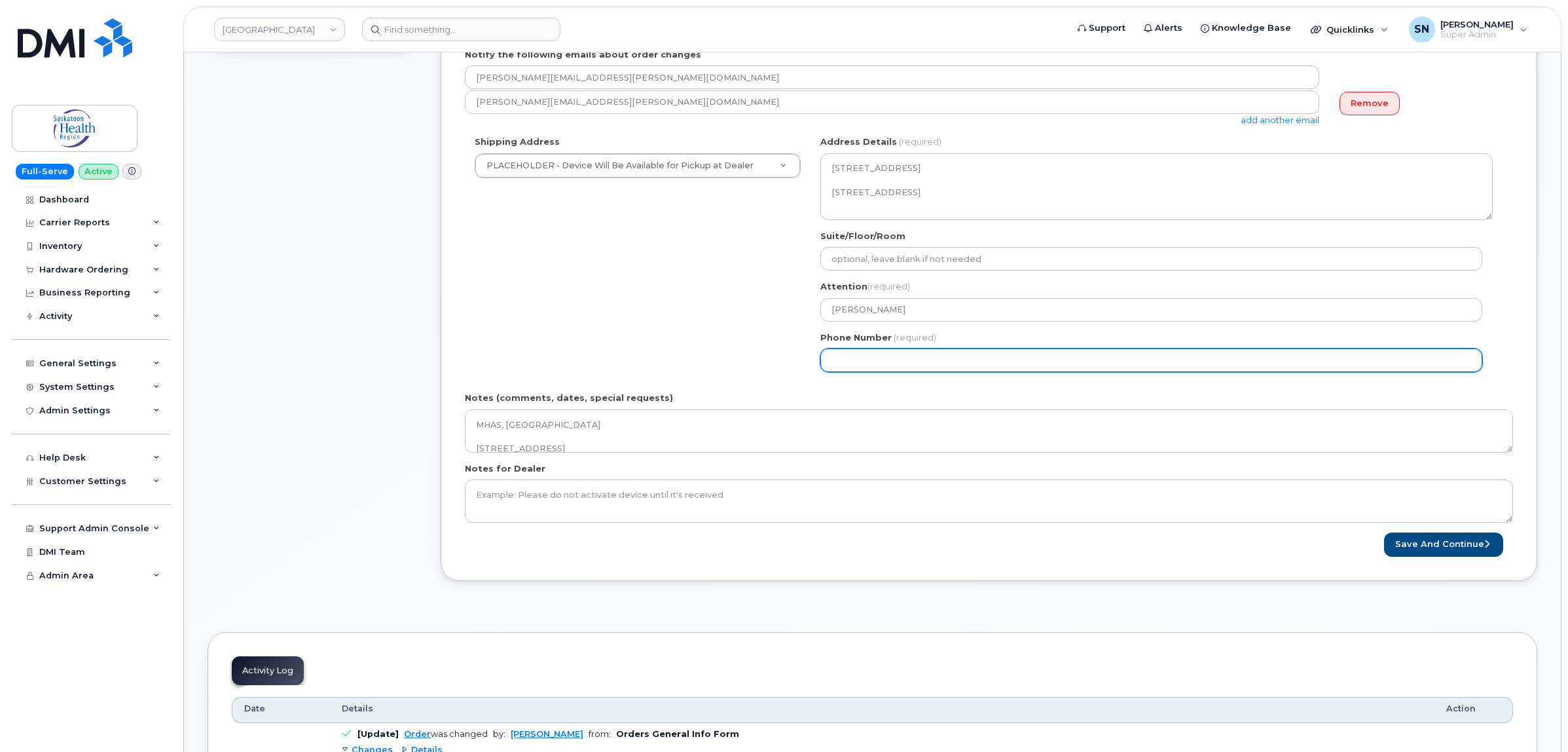
click at [852, 364] on input "Phone Number" at bounding box center [1151, 360] width 662 height 24
select select
type input "123456789"
select select
type input "1234567890"
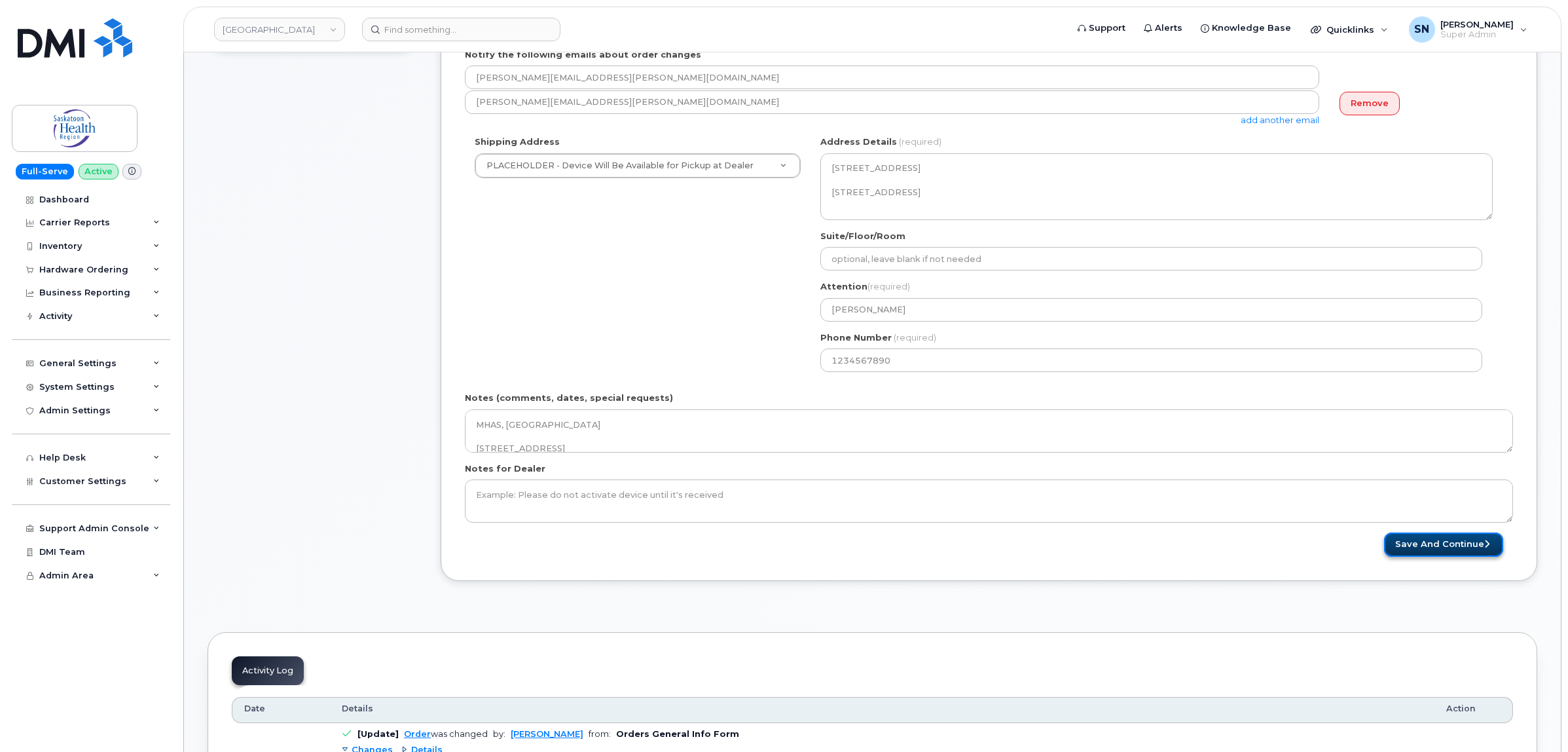
click at [1434, 545] on button "Save and Continue" at bounding box center [1444, 544] width 119 height 24
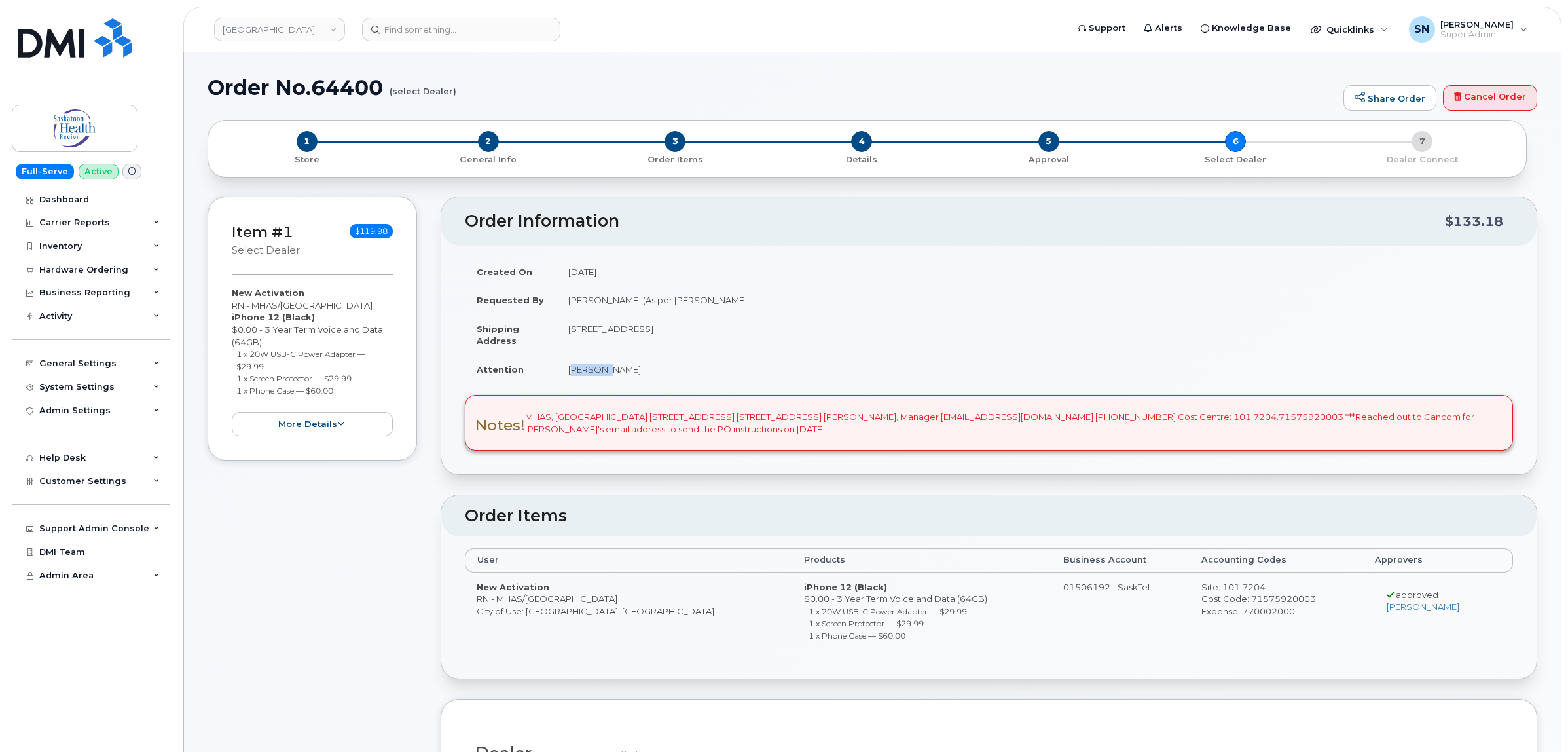
drag, startPoint x: 567, startPoint y: 369, endPoint x: 600, endPoint y: 370, distance: 33.0
click at [600, 370] on td "[PERSON_NAME]" at bounding box center [1035, 369] width 957 height 29
copy td "Lynette"
drag, startPoint x: 233, startPoint y: 302, endPoint x: 354, endPoint y: 304, distance: 121.0
click at [354, 304] on div "New Activation RN - MHAS/Calder centre iPhone 12 (Black) $0.00 - 3 Year Term Vo…" at bounding box center [312, 361] width 161 height 149
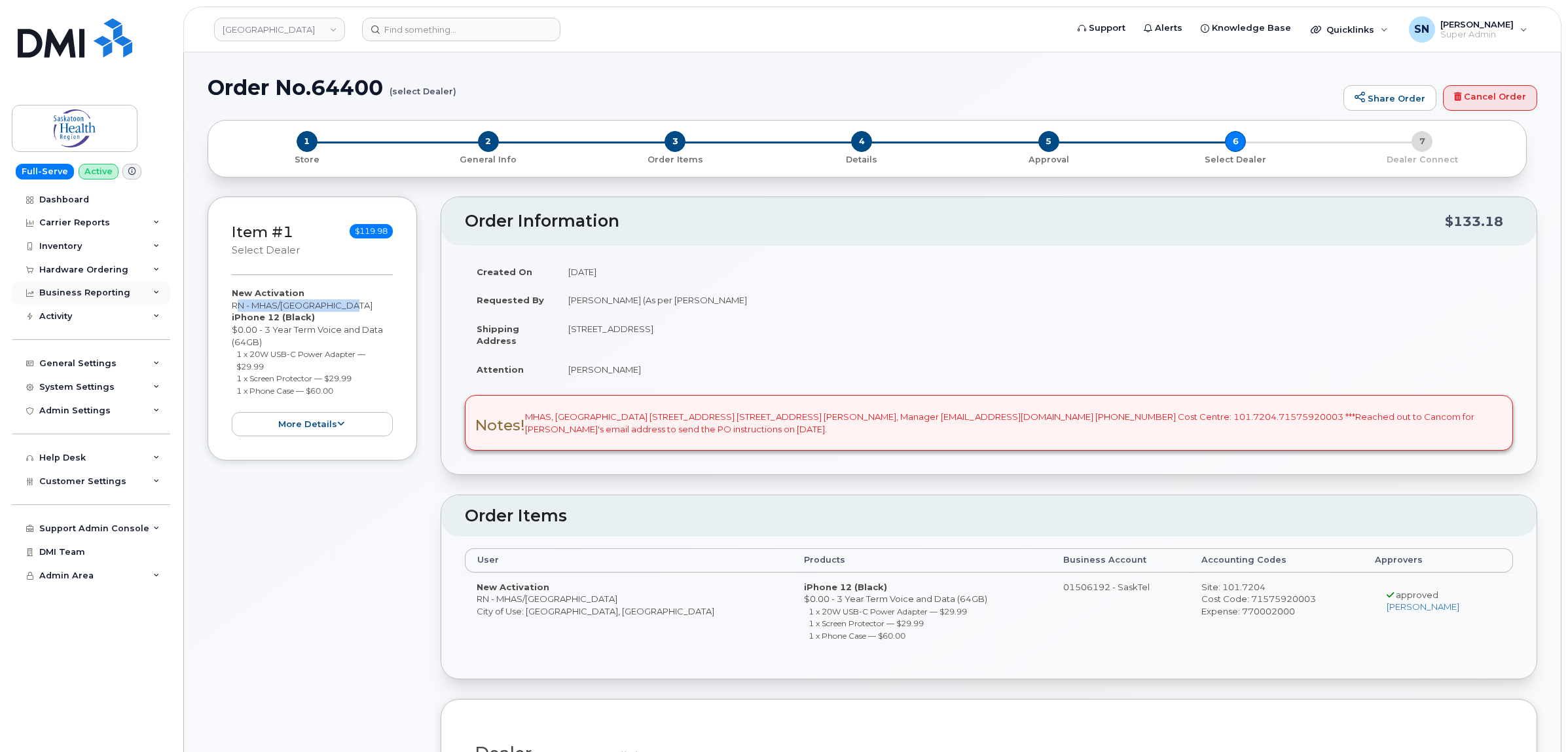
copy div "RN - MHAS/[GEOGRAPHIC_DATA]"
drag, startPoint x: 237, startPoint y: 352, endPoint x: 277, endPoint y: 362, distance: 41.2
click at [277, 362] on li "1 x 20W USB-C Power Adapter — $29.99" at bounding box center [315, 360] width 157 height 24
copy small "1 x 20W USB-C Power Adapter — $29.99"
drag, startPoint x: 238, startPoint y: 378, endPoint x: 360, endPoint y: 375, distance: 122.0
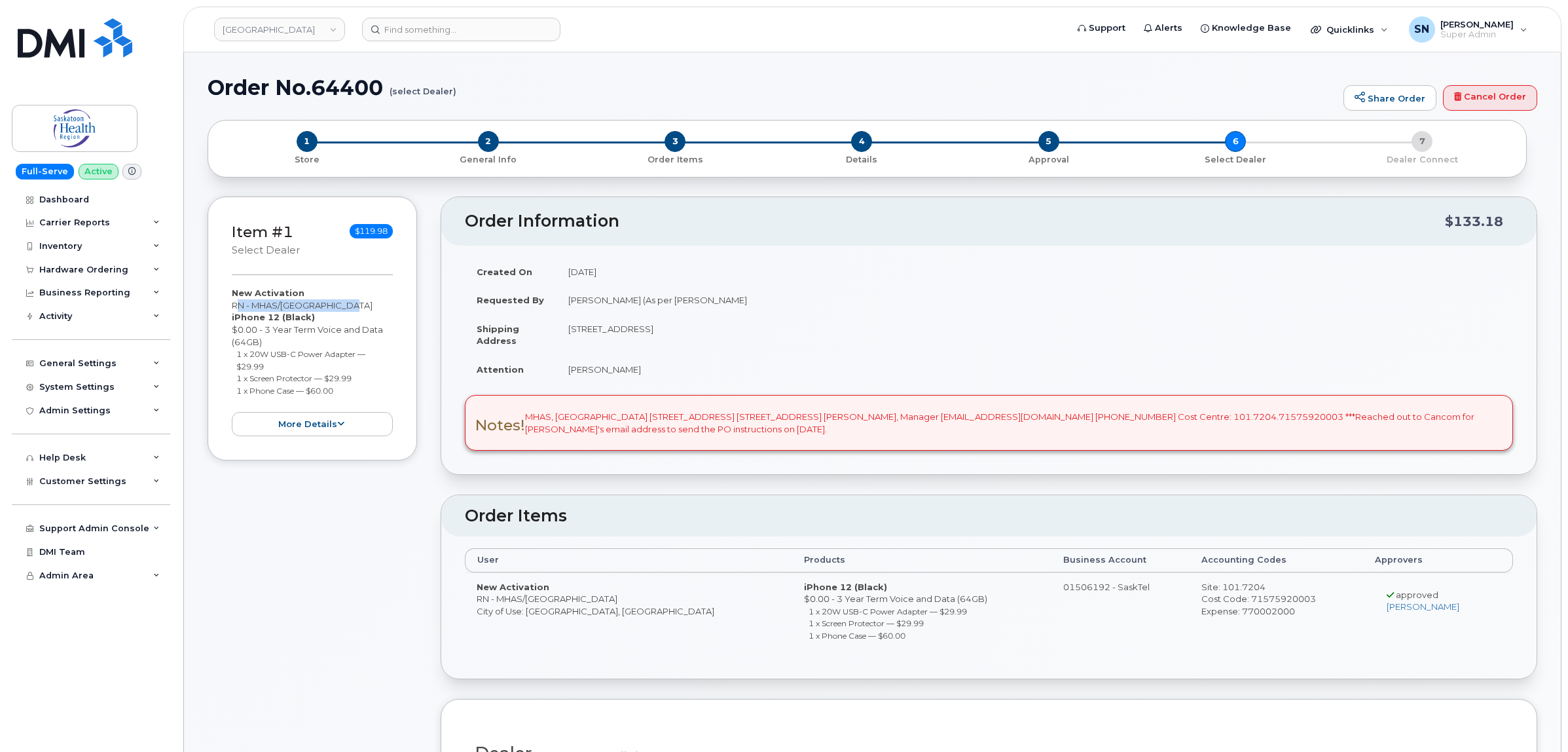
click at [360, 375] on li "1 x Screen Protector — $29.99" at bounding box center [315, 378] width 157 height 13
copy small "1 x Screen Protector — $29.99"
drag, startPoint x: 236, startPoint y: 391, endPoint x: 337, endPoint y: 393, distance: 101.0
click at [337, 393] on li "1 x Phone Case — $60.00" at bounding box center [315, 391] width 157 height 13
copy small "1 x Phone Case — $60.00"
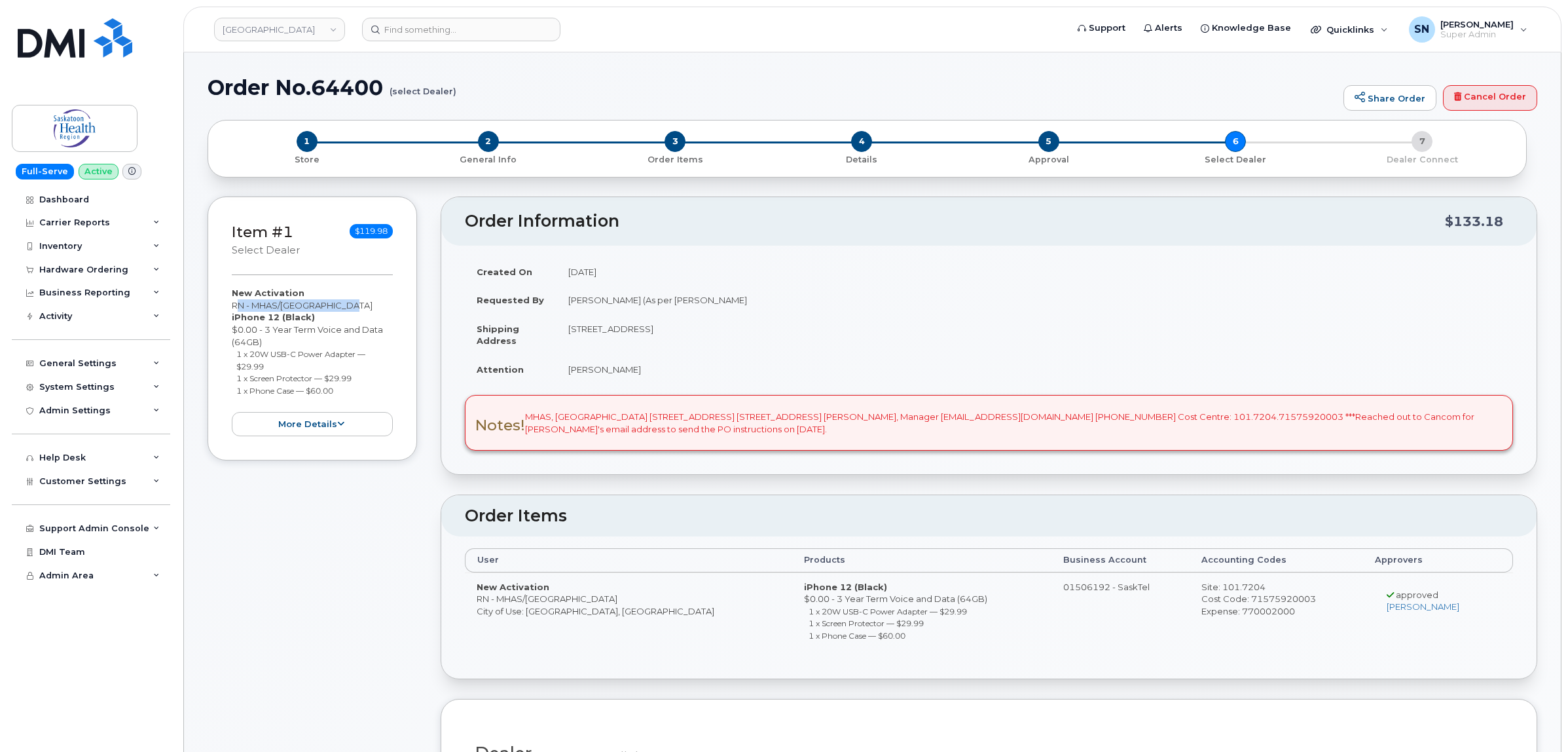
drag, startPoint x: 233, startPoint y: 306, endPoint x: 345, endPoint y: 302, distance: 112.1
click at [345, 302] on div "New Activation RN - MHAS/Calder centre iPhone 12 (Black) $0.00 - 3 Year Term Vo…" at bounding box center [312, 361] width 161 height 149
copy div "RN - MHAS/[GEOGRAPHIC_DATA]"
click at [495, 142] on span "2" at bounding box center [488, 141] width 21 height 21
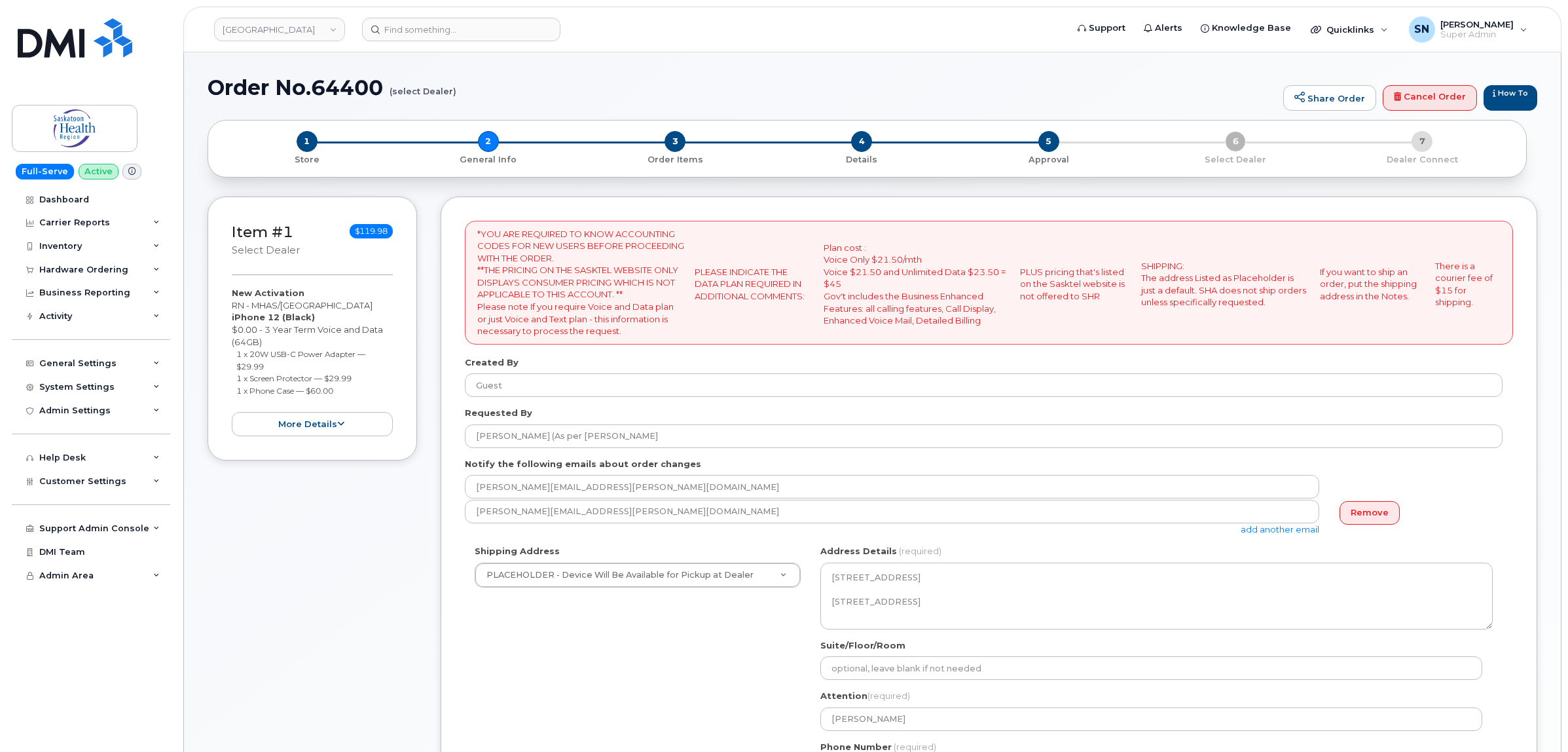
select select
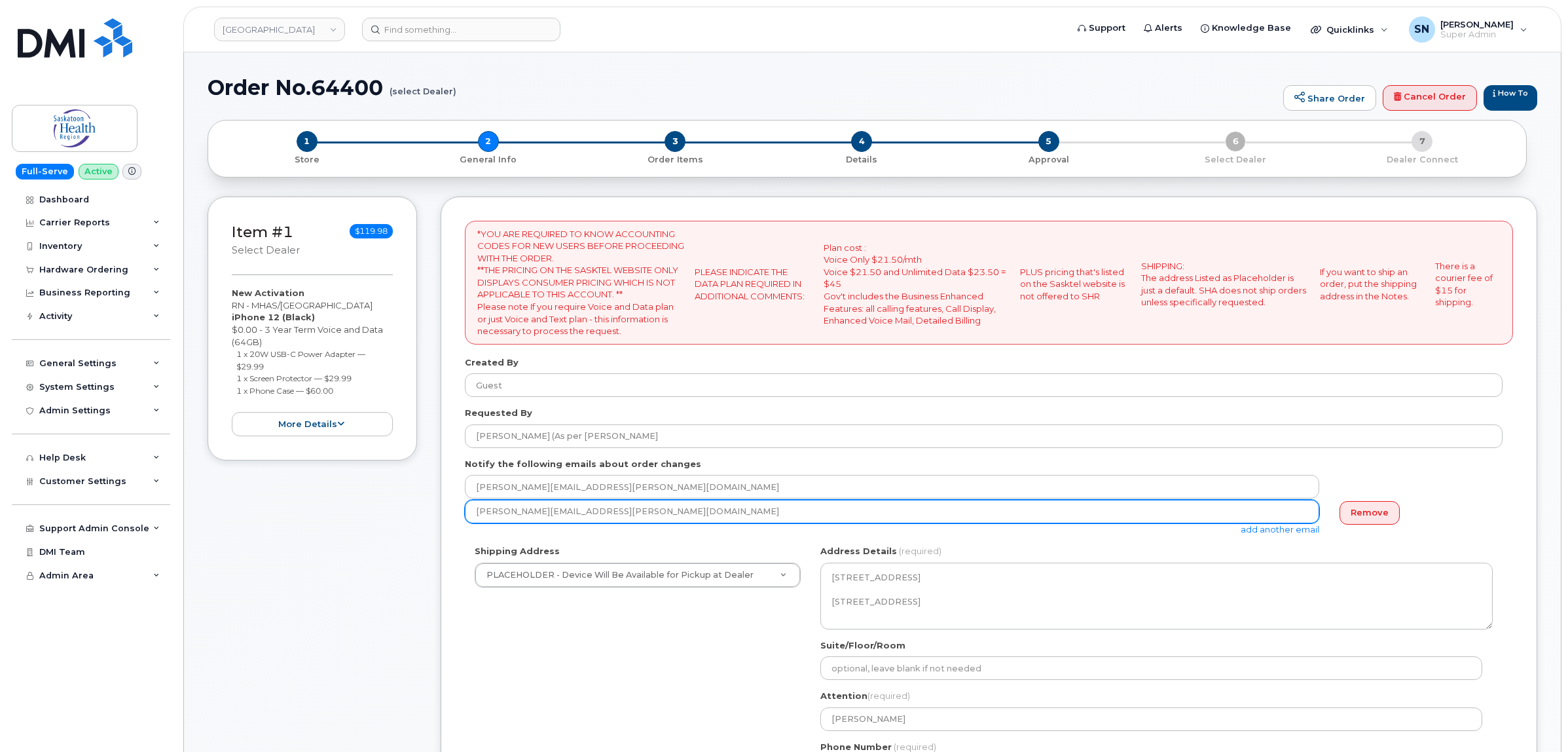
drag, startPoint x: 476, startPoint y: 515, endPoint x: 656, endPoint y: 512, distance: 180.0
click at [656, 512] on input "Lynette.hamilton@saskhealthauthority.ca" at bounding box center [892, 511] width 854 height 24
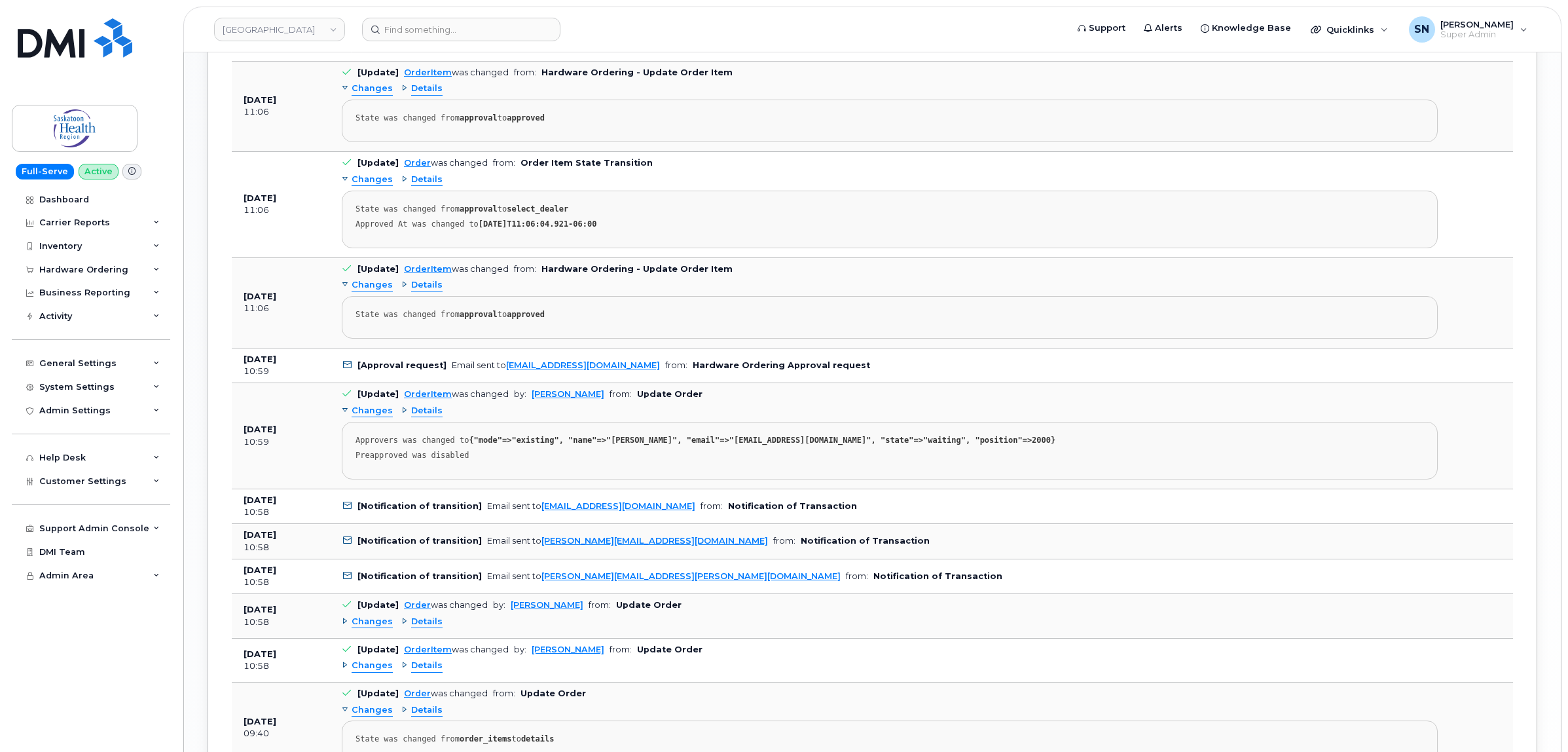
scroll to position [1637, 0]
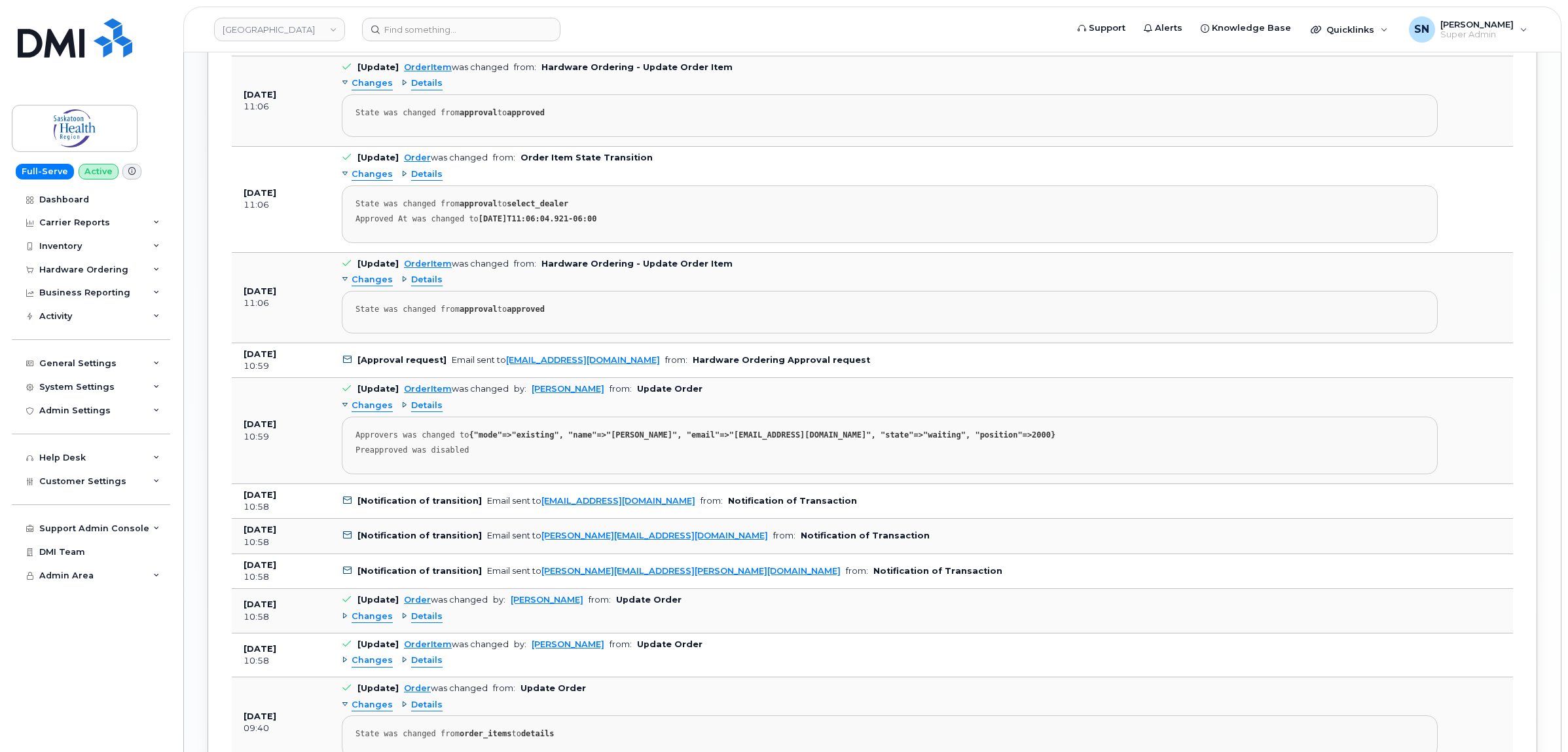
drag, startPoint x: 672, startPoint y: 371, endPoint x: 502, endPoint y: 375, distance: 170.0
click at [502, 375] on td "[Approval request] Email sent to Teya.Cherland@saskhealthauthority.ca from: Har…" at bounding box center [890, 361] width 1120 height 36
copy link "[EMAIL_ADDRESS][DOMAIN_NAME]"
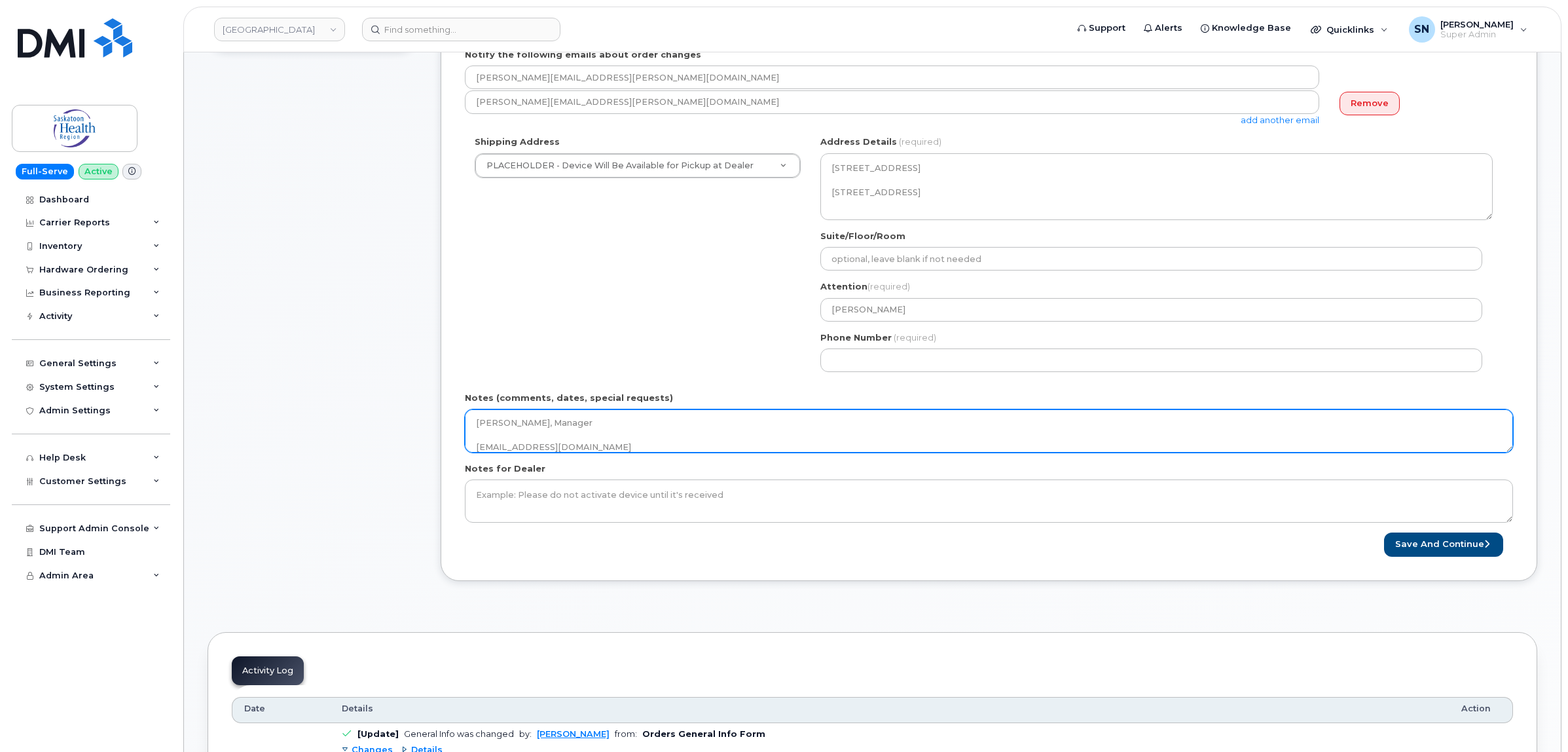
scroll to position [143, 0]
click at [975, 439] on textarea "MHAS, Calder Centre 2003 Arlington Avenue Saskatoon, SK S7J 2H6 Teya Cherland, …" at bounding box center [989, 431] width 1048 height 43
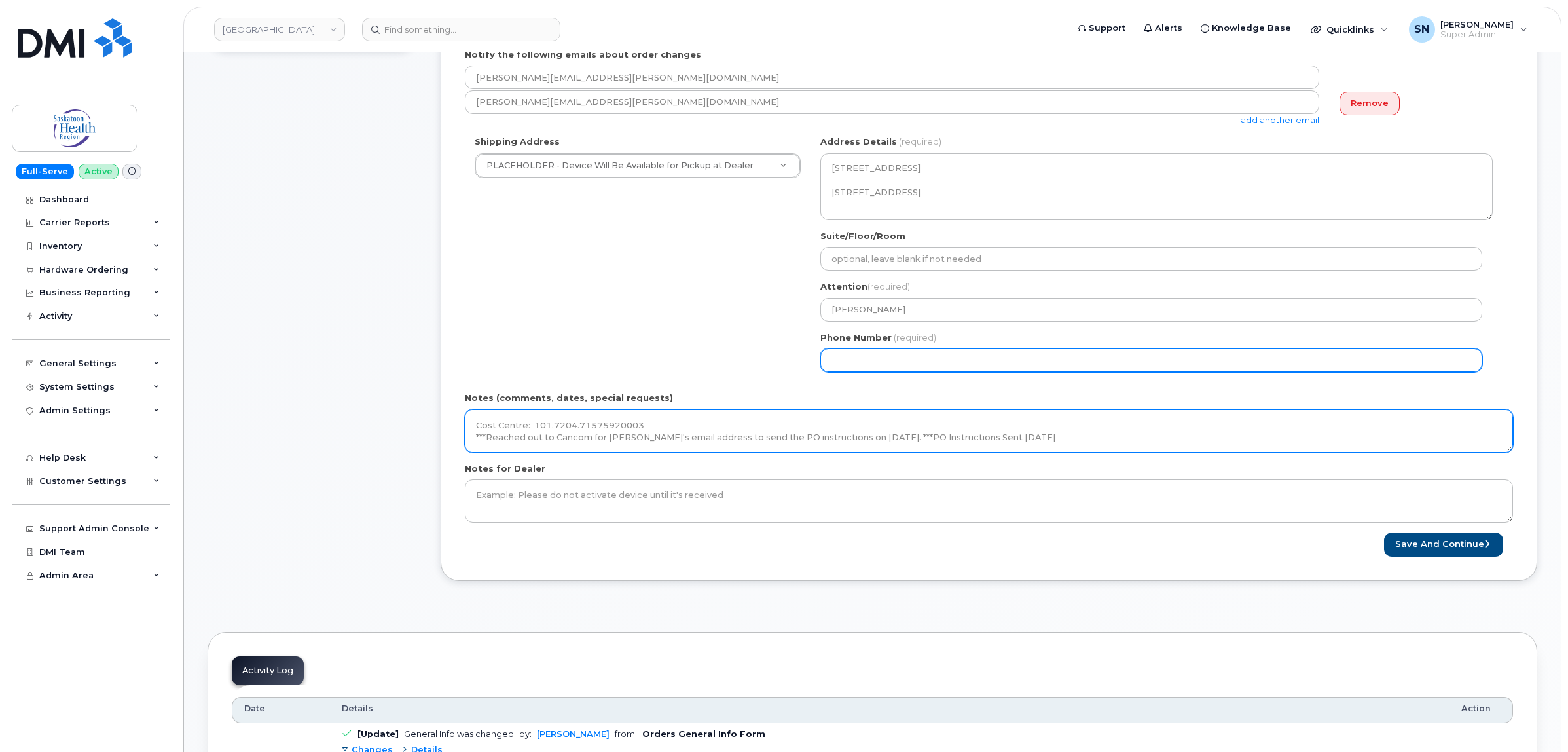
type textarea "MHAS, [GEOGRAPHIC_DATA] [STREET_ADDRESS] [STREET_ADDRESS] [PERSON_NAME], Manage…"
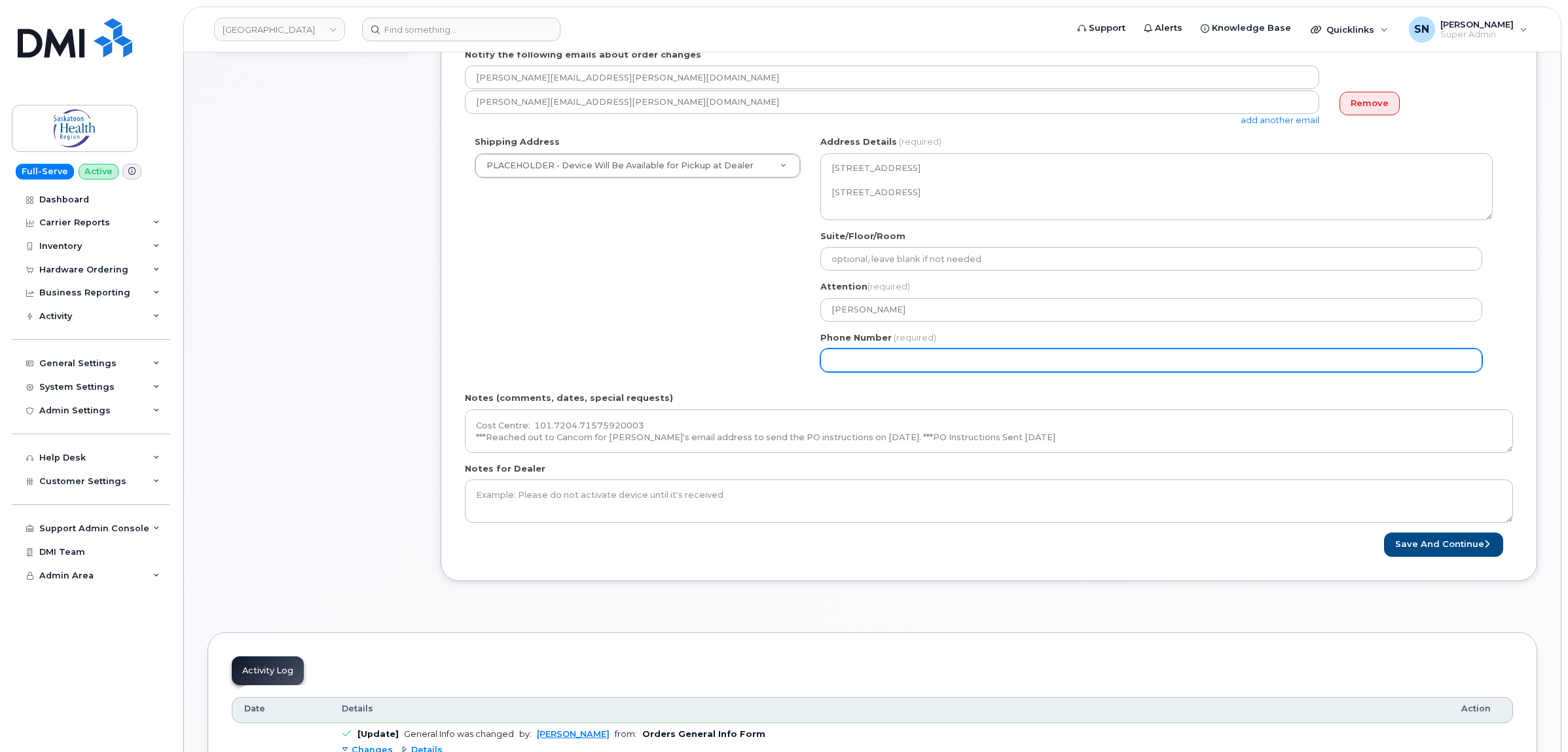
click at [940, 372] on input "Phone Number" at bounding box center [1151, 360] width 662 height 24
select select
type input "123456789"
select select
type input "1234567890"
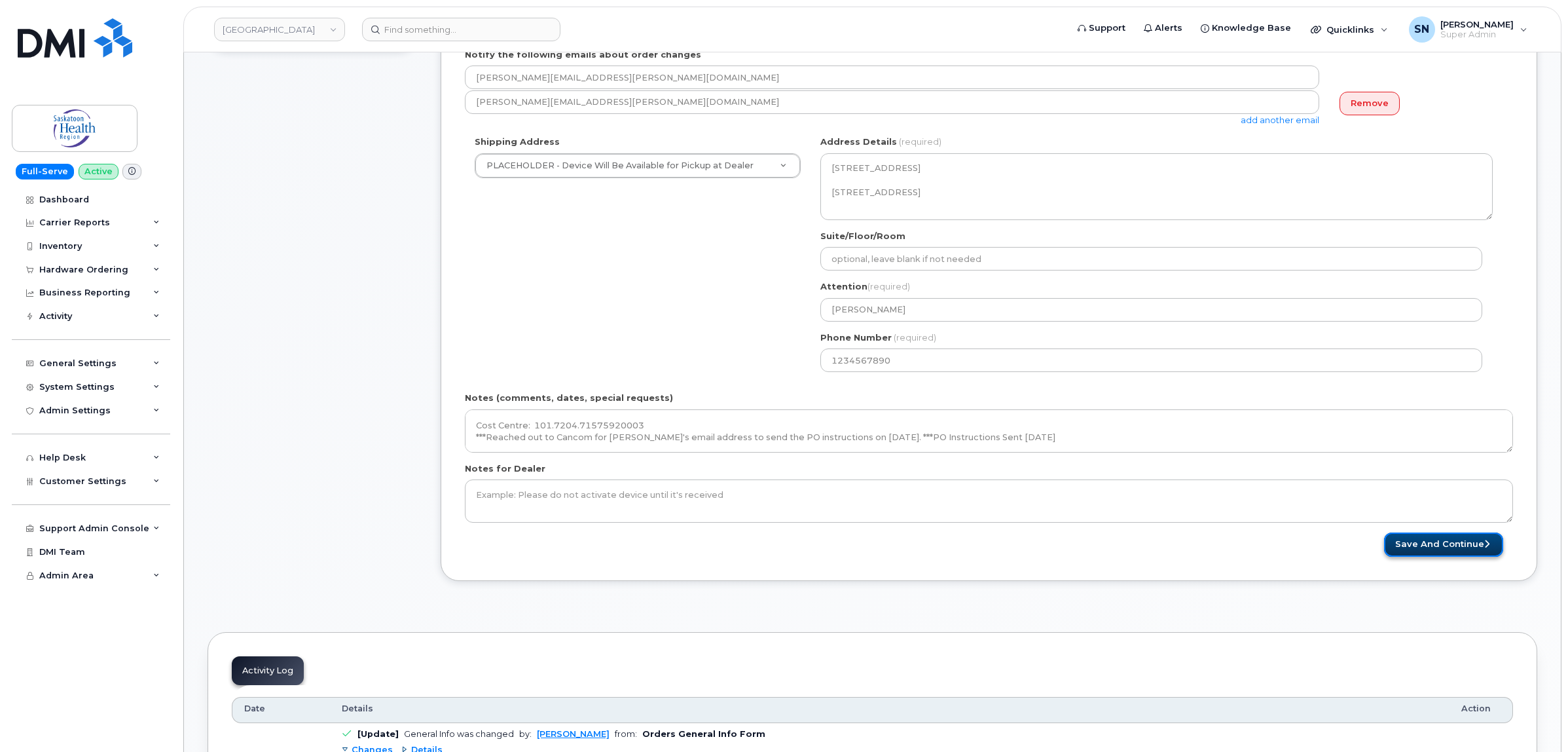
click at [1418, 540] on button "Save and Continue" at bounding box center [1444, 544] width 119 height 24
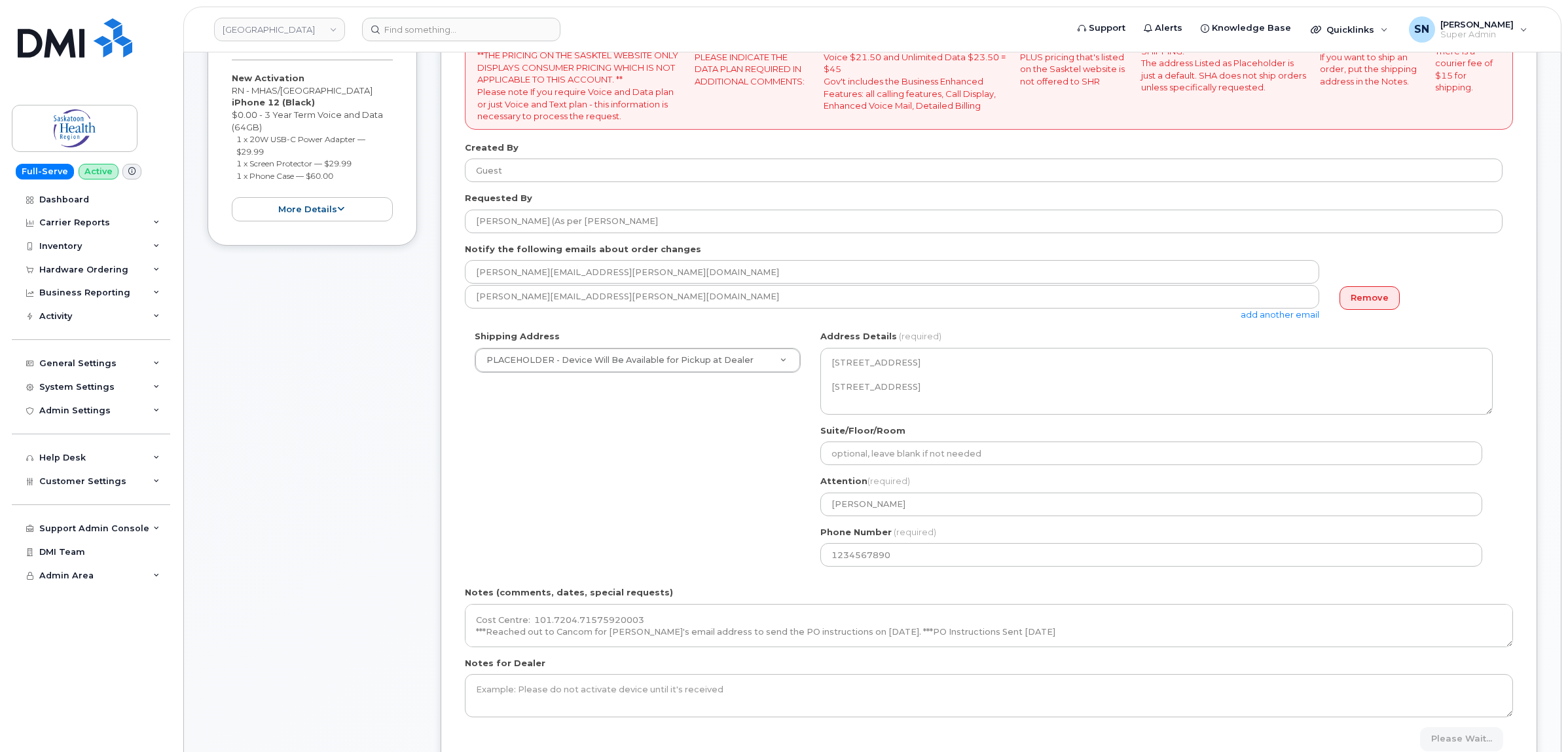
scroll to position [0, 0]
